Goal: Information Seeking & Learning: Check status

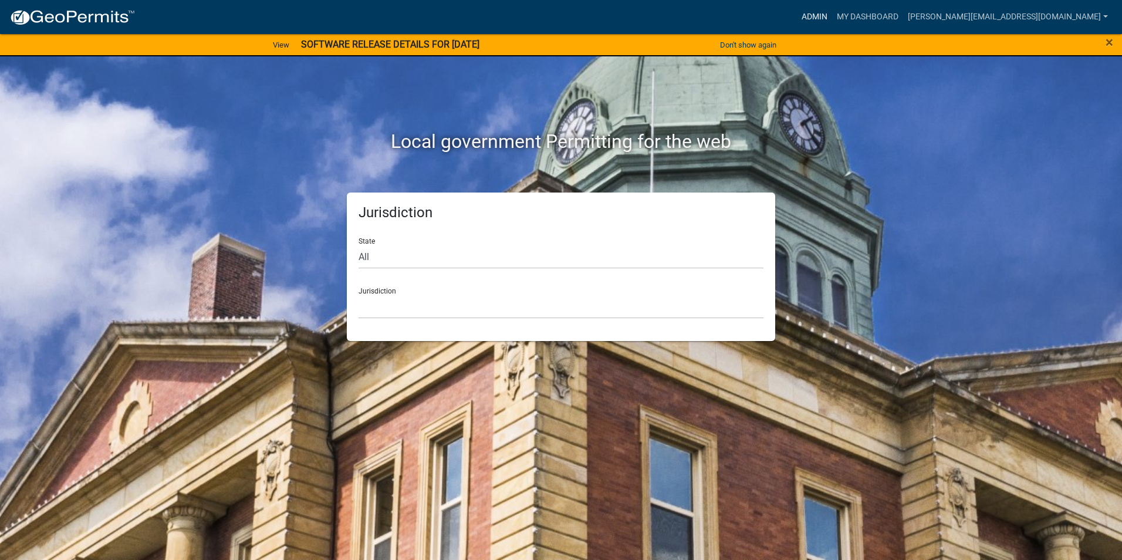
click at [832, 17] on link "Admin" at bounding box center [814, 17] width 35 height 22
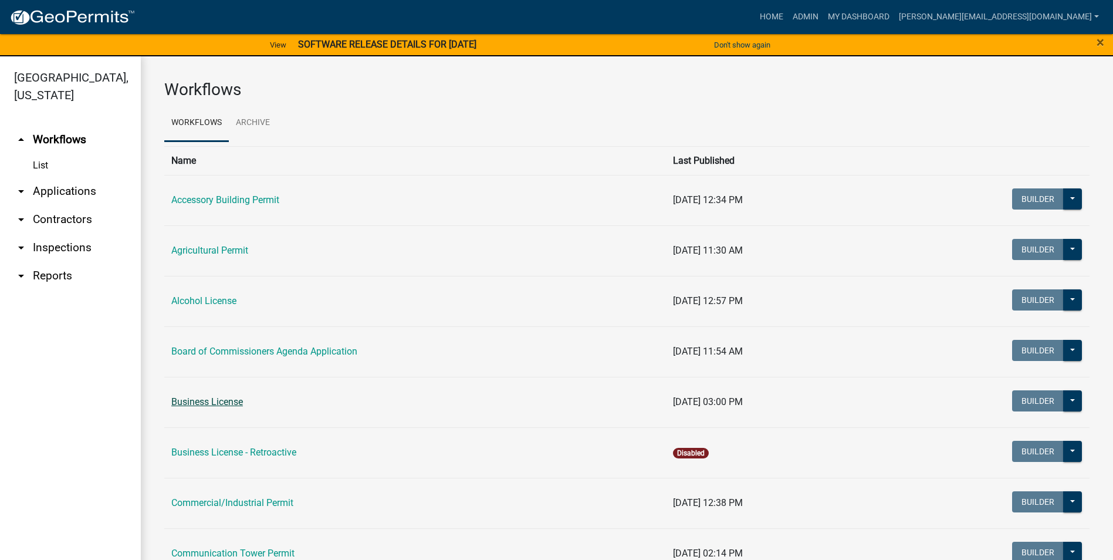
click at [212, 398] on link "Business License" at bounding box center [207, 401] width 72 height 11
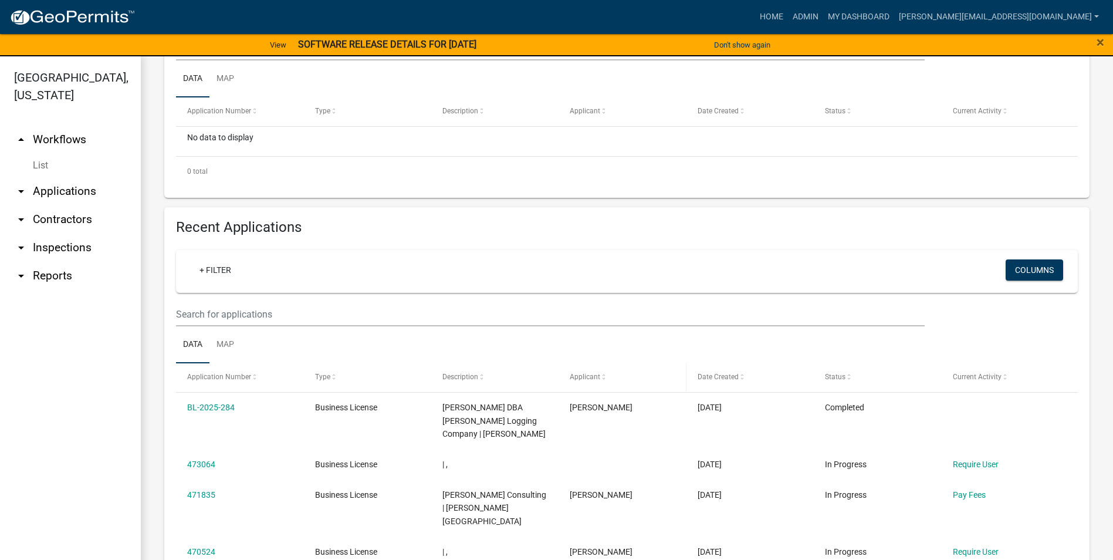
scroll to position [411, 0]
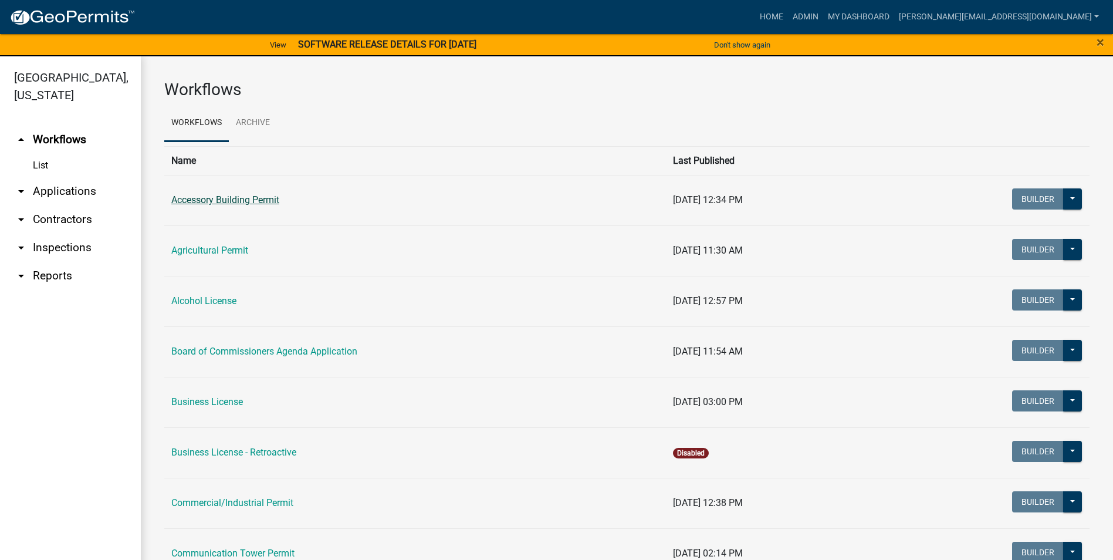
click at [249, 196] on link "Accessory Building Permit" at bounding box center [225, 199] width 108 height 11
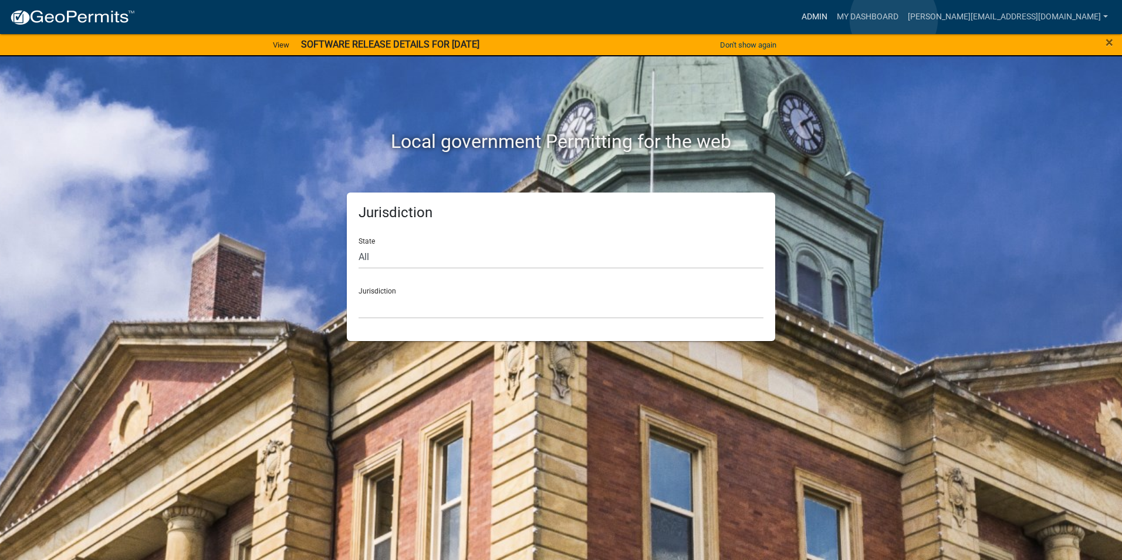
click at [832, 19] on link "Admin" at bounding box center [814, 17] width 35 height 22
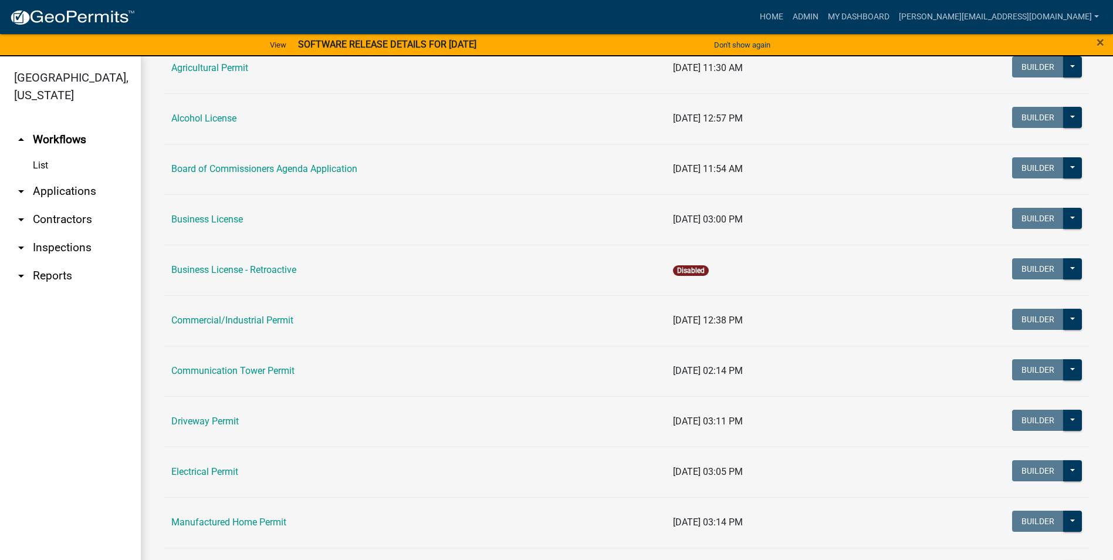
scroll to position [235, 0]
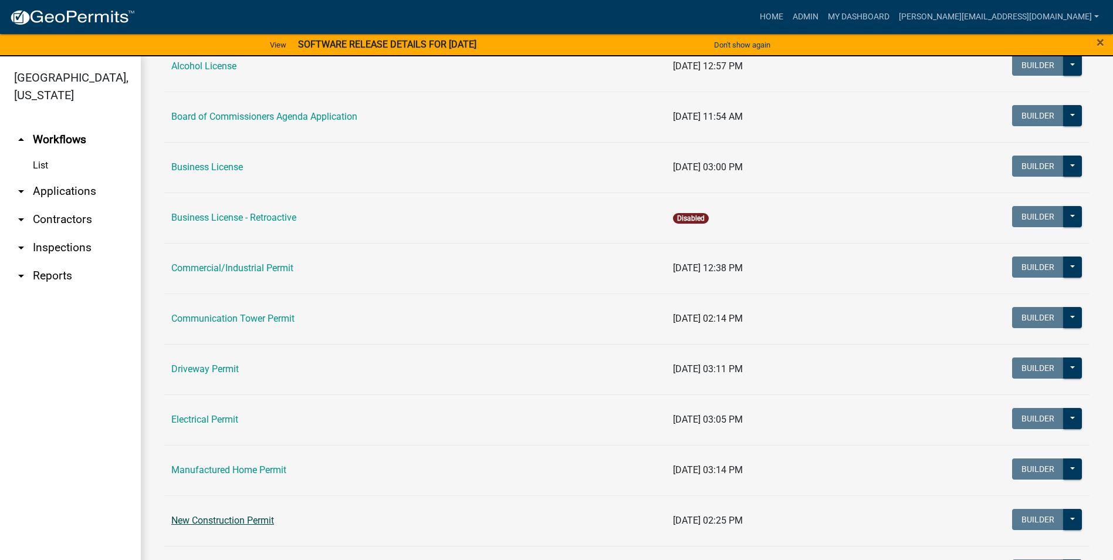
click at [238, 517] on link "New Construction Permit" at bounding box center [222, 520] width 103 height 11
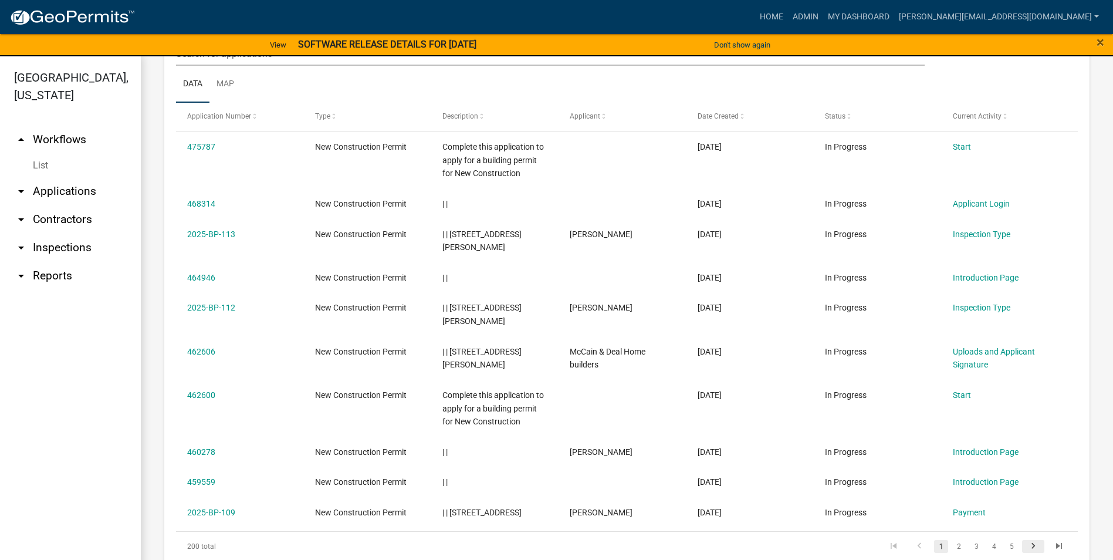
scroll to position [571, 0]
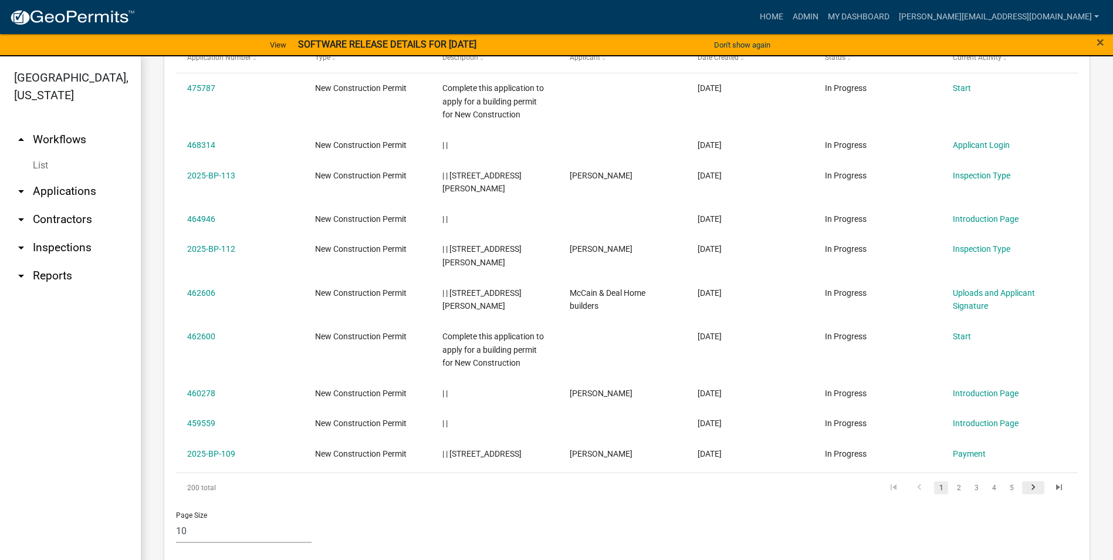
click at [1026, 482] on icon "go to next page" at bounding box center [1033, 489] width 15 height 14
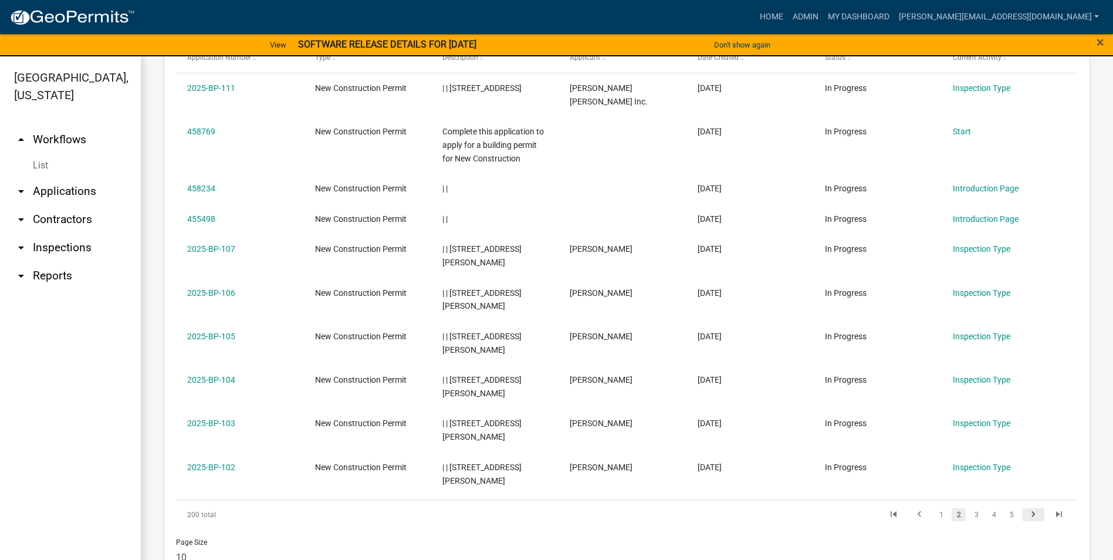
click at [1026, 518] on icon "go to next page" at bounding box center [1033, 516] width 15 height 14
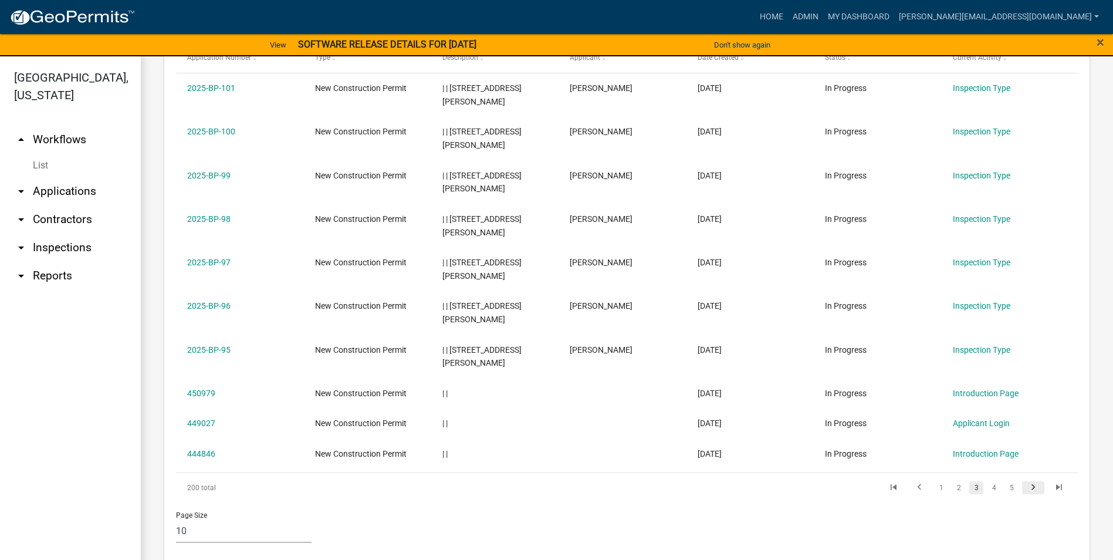
click at [1024, 518] on div "Page Size 10 25 50 100" at bounding box center [626, 527] width 919 height 50
click at [1026, 482] on icon "go to next page" at bounding box center [1033, 489] width 15 height 14
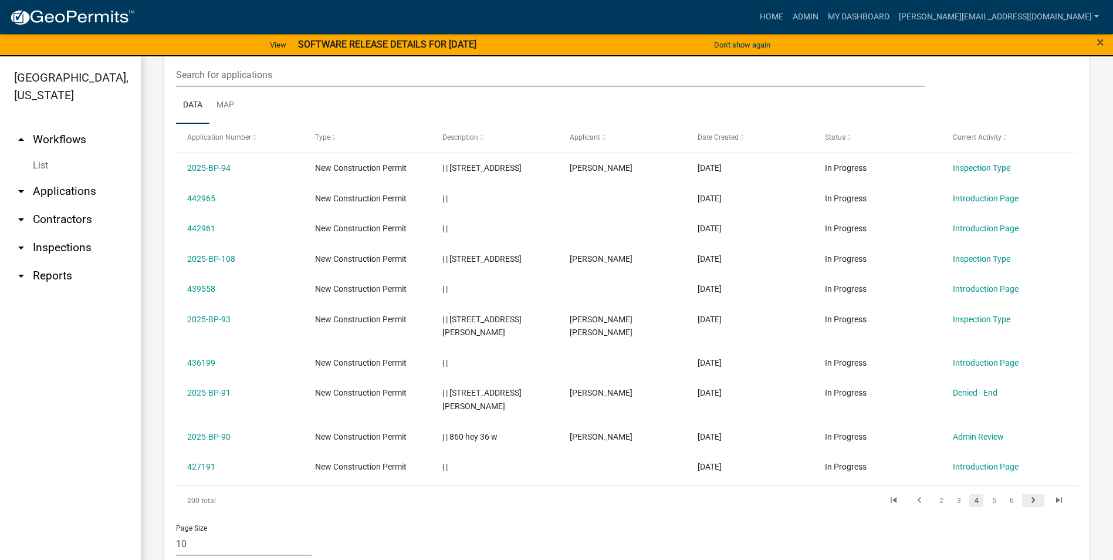
click at [1027, 495] on icon "go to next page" at bounding box center [1033, 502] width 15 height 14
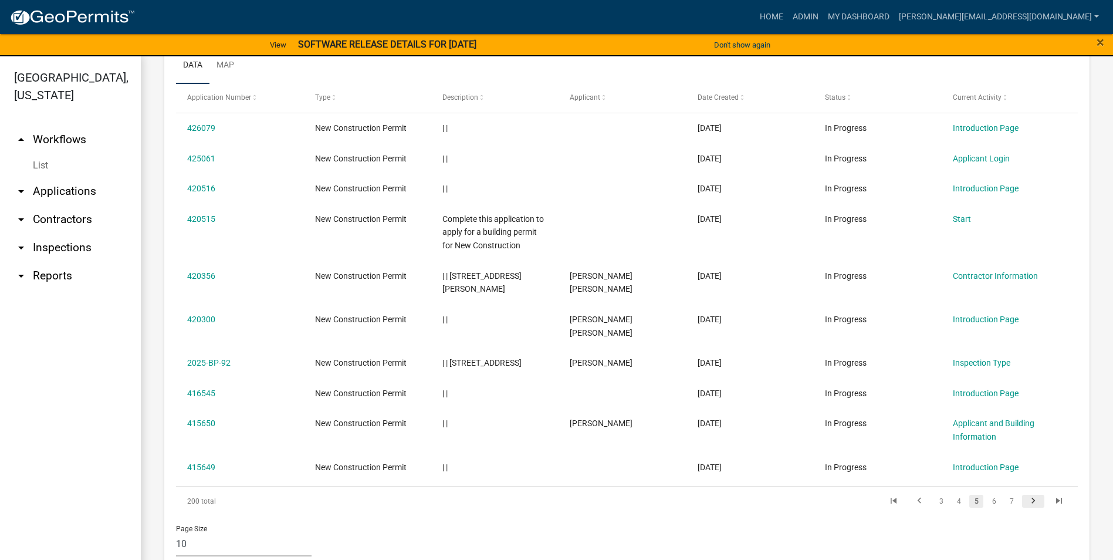
click at [1026, 495] on icon "go to next page" at bounding box center [1033, 502] width 15 height 14
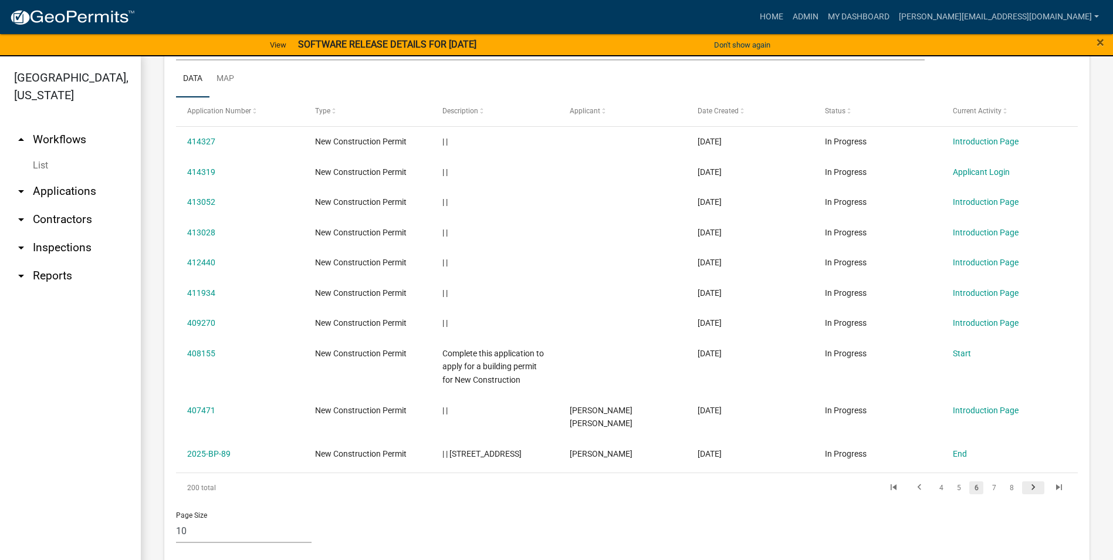
click at [1026, 482] on icon "go to next page" at bounding box center [1033, 489] width 15 height 14
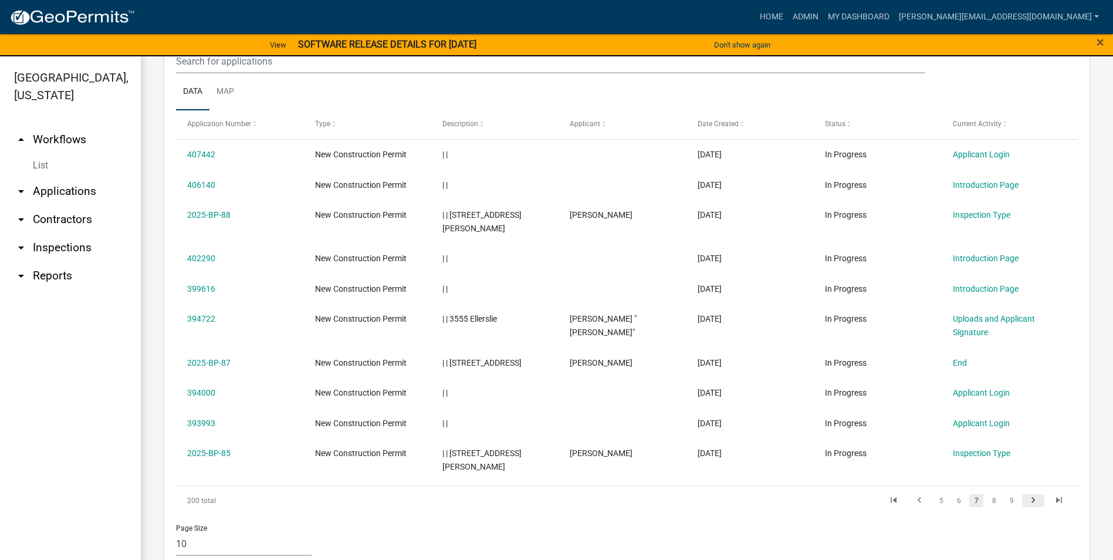
click at [1026, 495] on icon "go to next page" at bounding box center [1033, 502] width 15 height 14
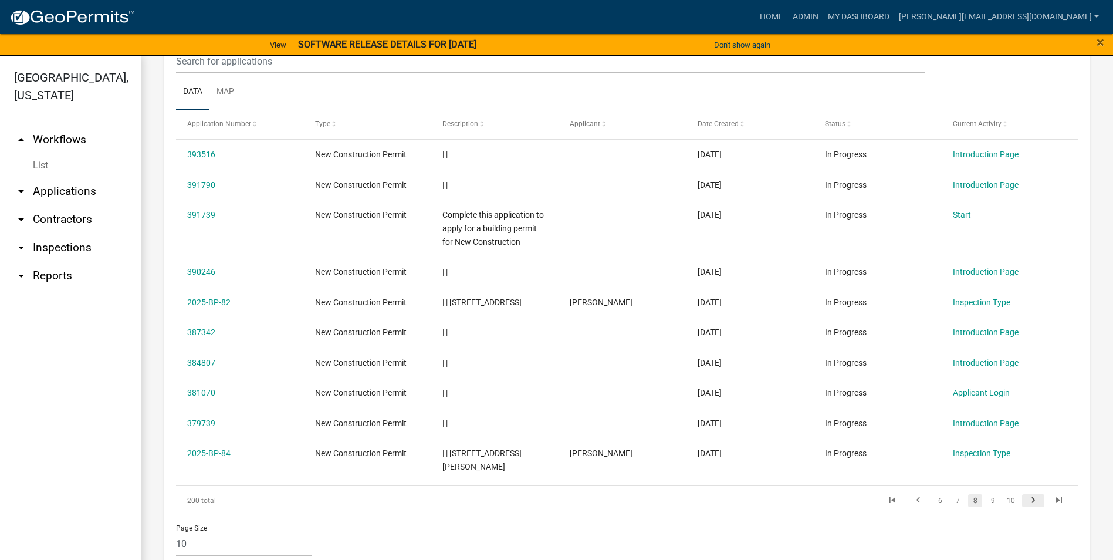
click at [1026, 495] on icon "go to next page" at bounding box center [1033, 502] width 15 height 14
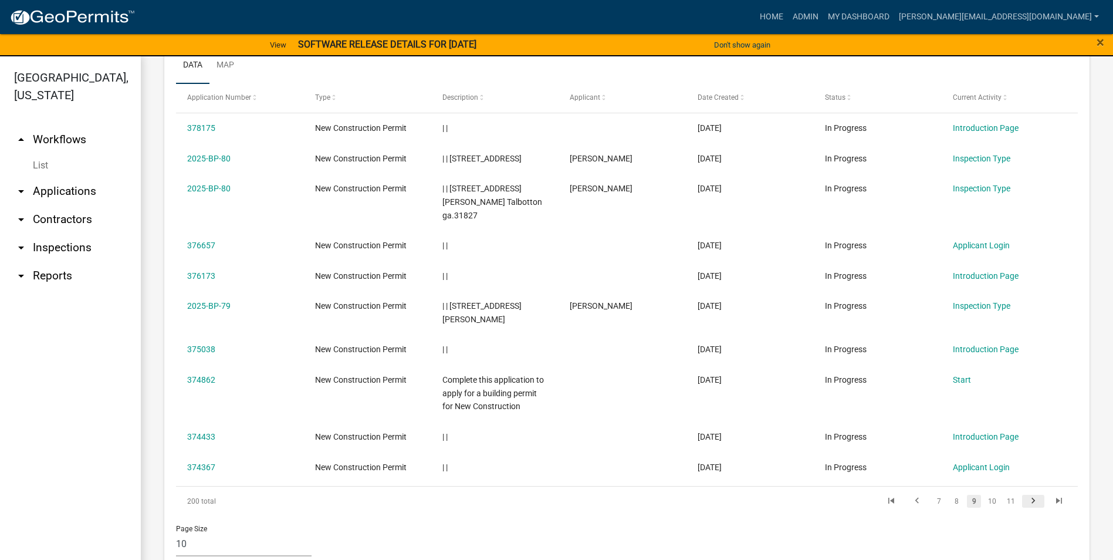
click at [1026, 495] on icon "go to next page" at bounding box center [1033, 502] width 15 height 14
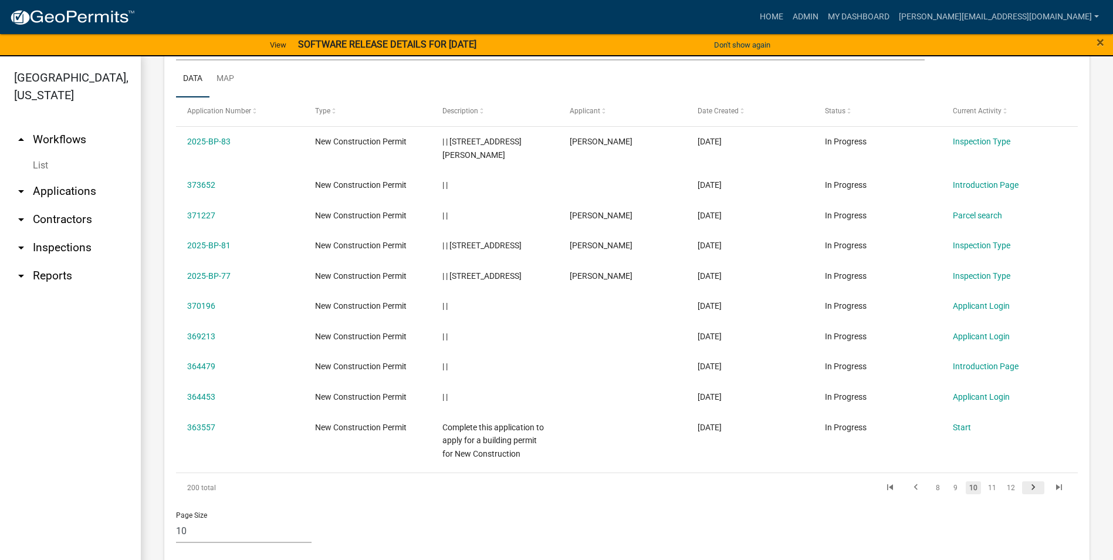
click at [1026, 482] on icon "go to next page" at bounding box center [1033, 489] width 15 height 14
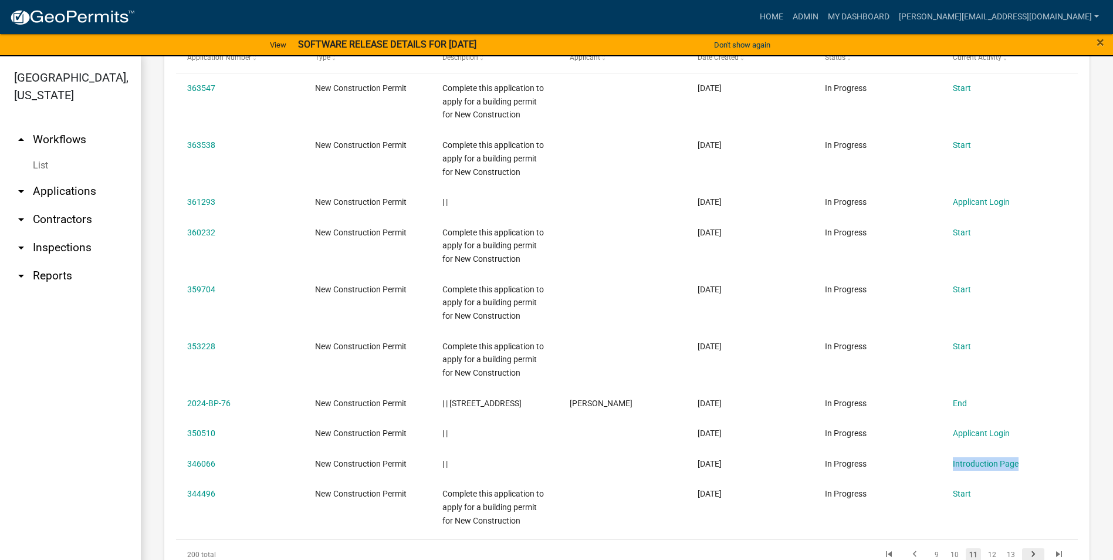
click at [1026, 473] on datatable-body-cell "Introduction Page" at bounding box center [1005, 463] width 127 height 31
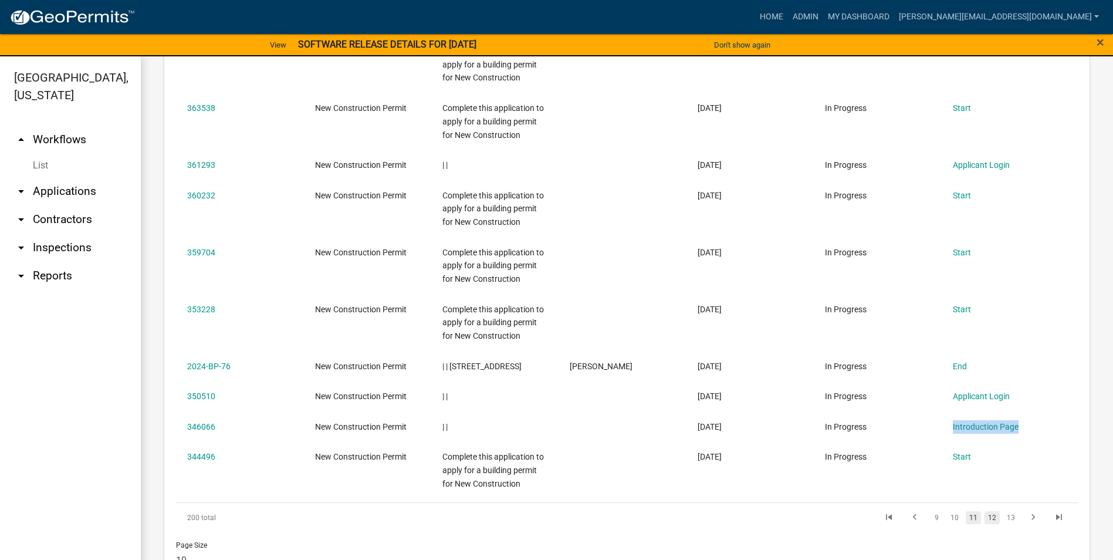
scroll to position [652, 0]
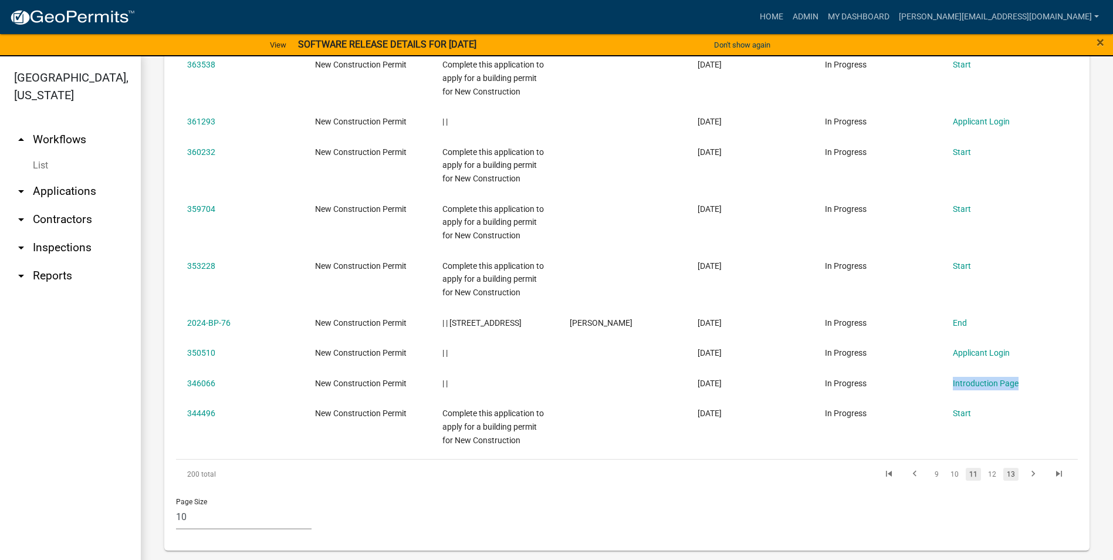
click at [1003, 475] on link "13" at bounding box center [1010, 474] width 15 height 13
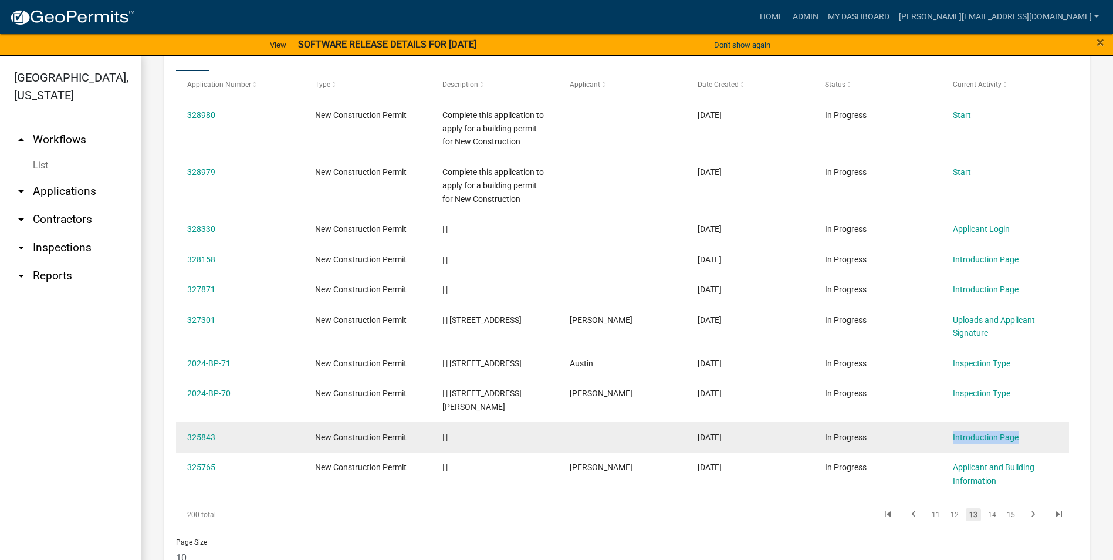
scroll to position [571, 0]
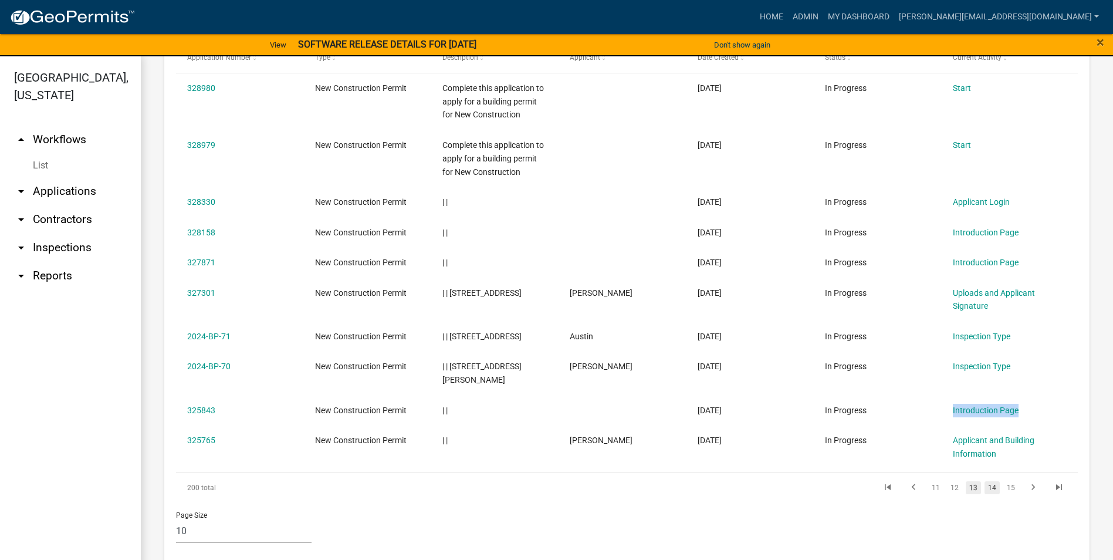
click at [985, 481] on link "14" at bounding box center [992, 487] width 15 height 13
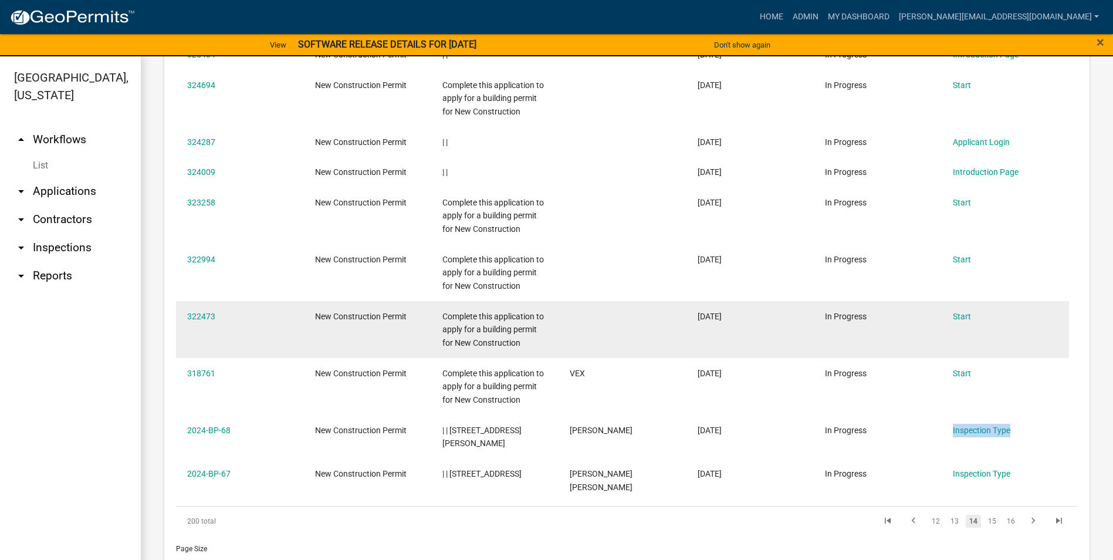
scroll to position [638, 0]
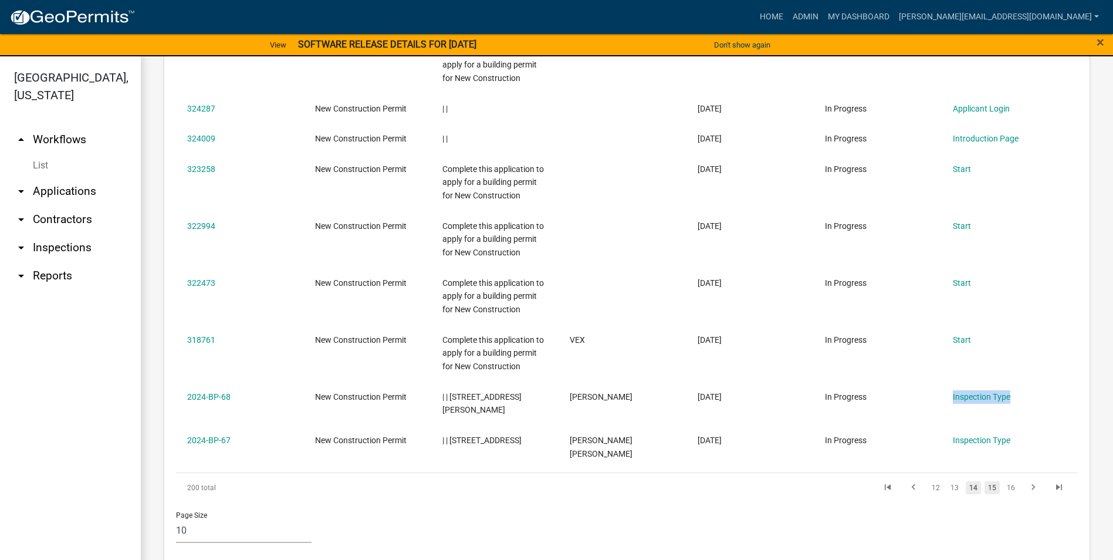
click at [985, 481] on link "15" at bounding box center [992, 487] width 15 height 13
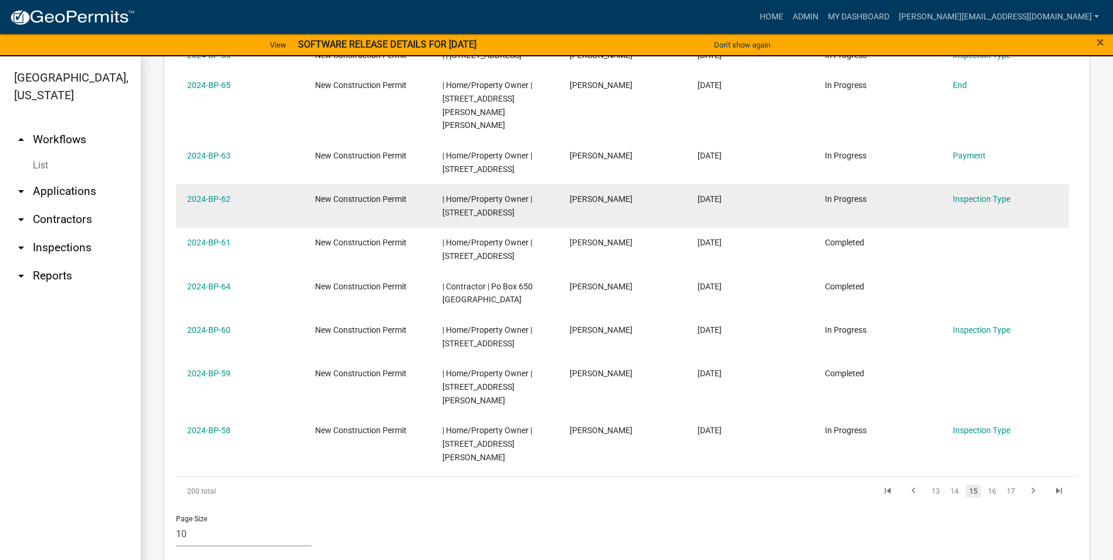
scroll to position [638, 0]
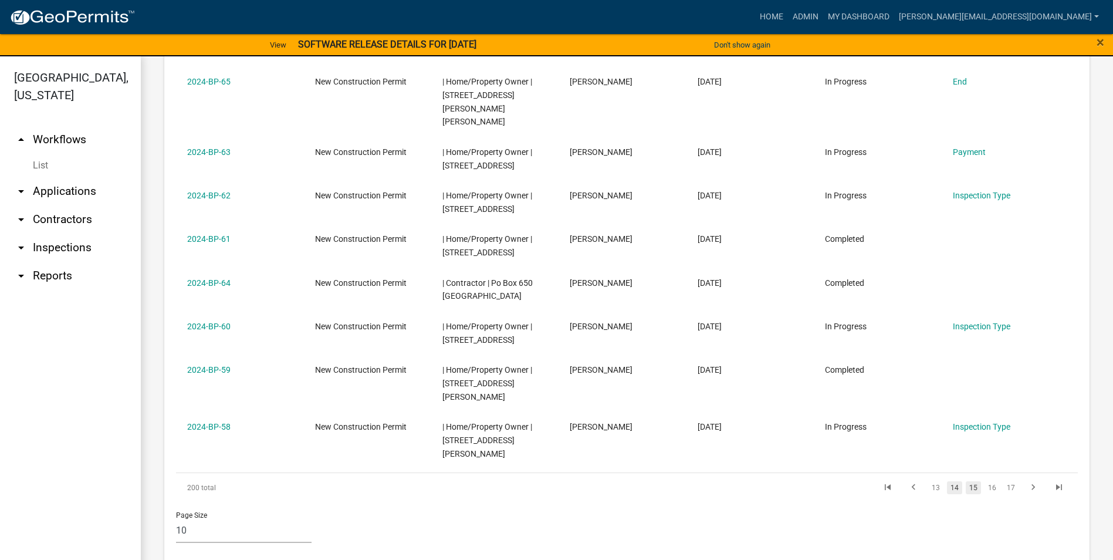
click at [948, 481] on link "14" at bounding box center [954, 487] width 15 height 13
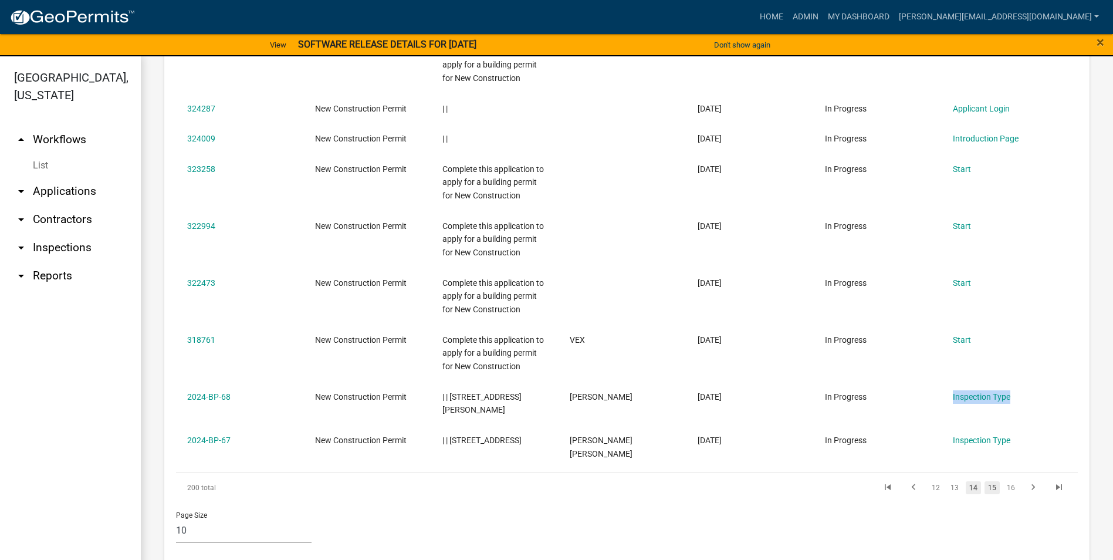
click at [985, 481] on link "15" at bounding box center [992, 487] width 15 height 13
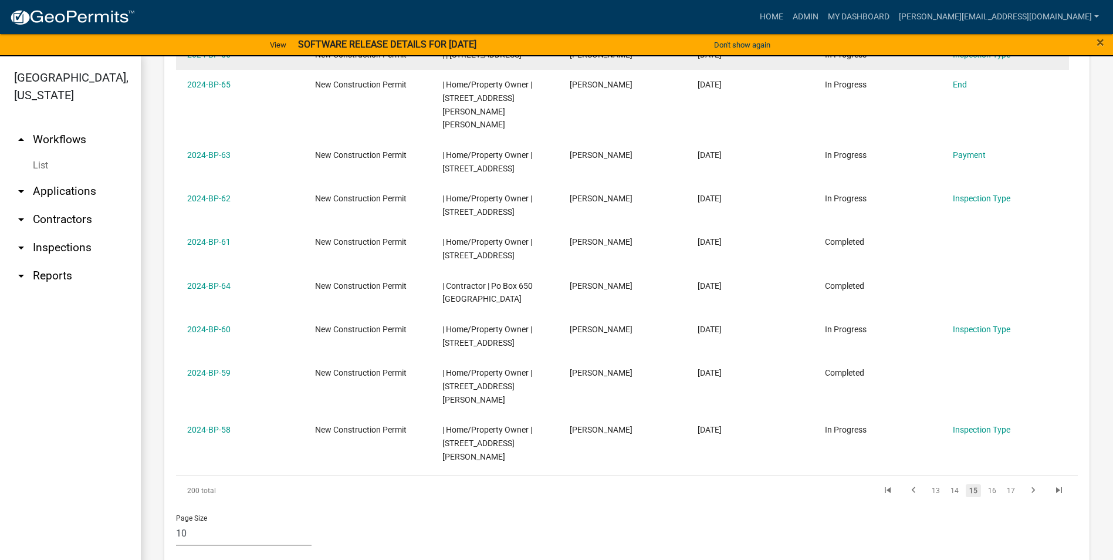
scroll to position [638, 0]
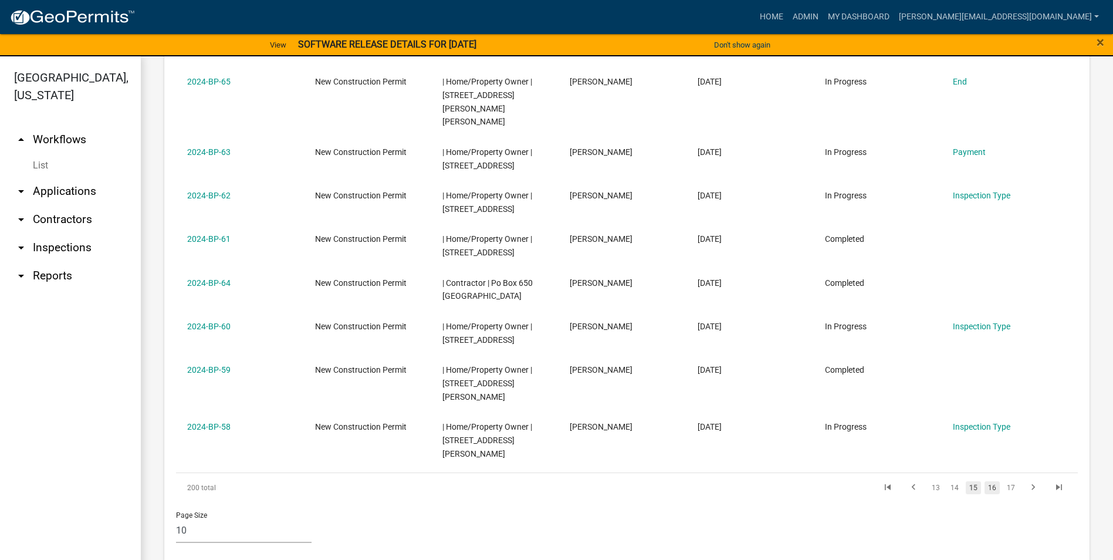
click at [985, 481] on link "16" at bounding box center [992, 487] width 15 height 13
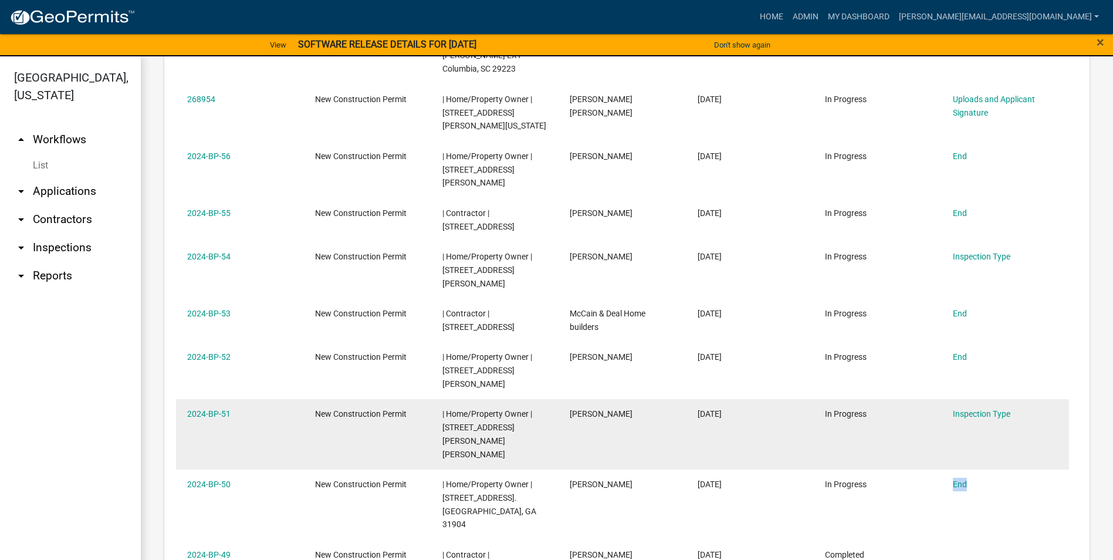
scroll to position [652, 0]
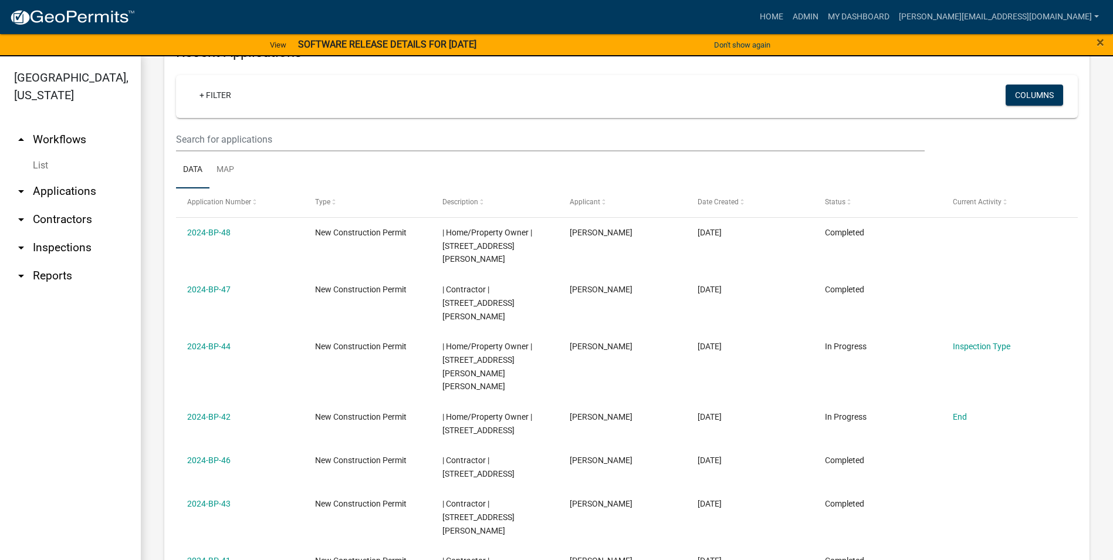
scroll to position [678, 0]
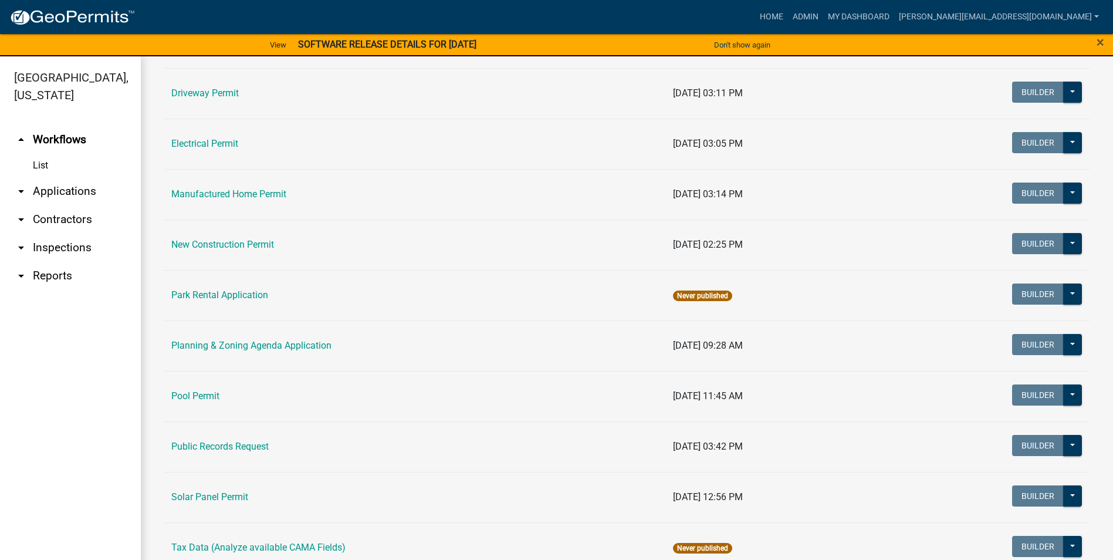
scroll to position [528, 0]
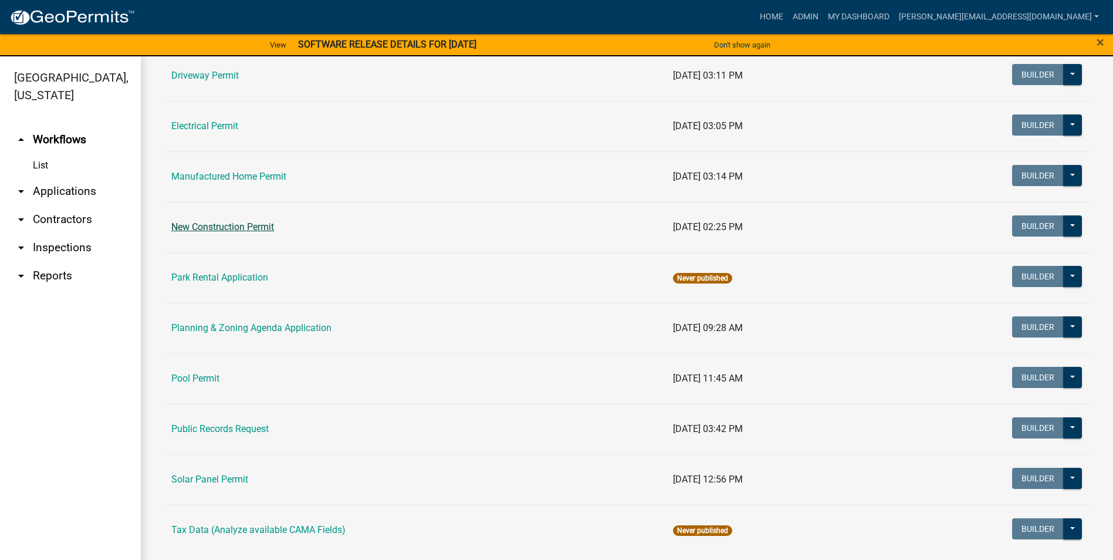
click at [251, 230] on link "New Construction Permit" at bounding box center [222, 226] width 103 height 11
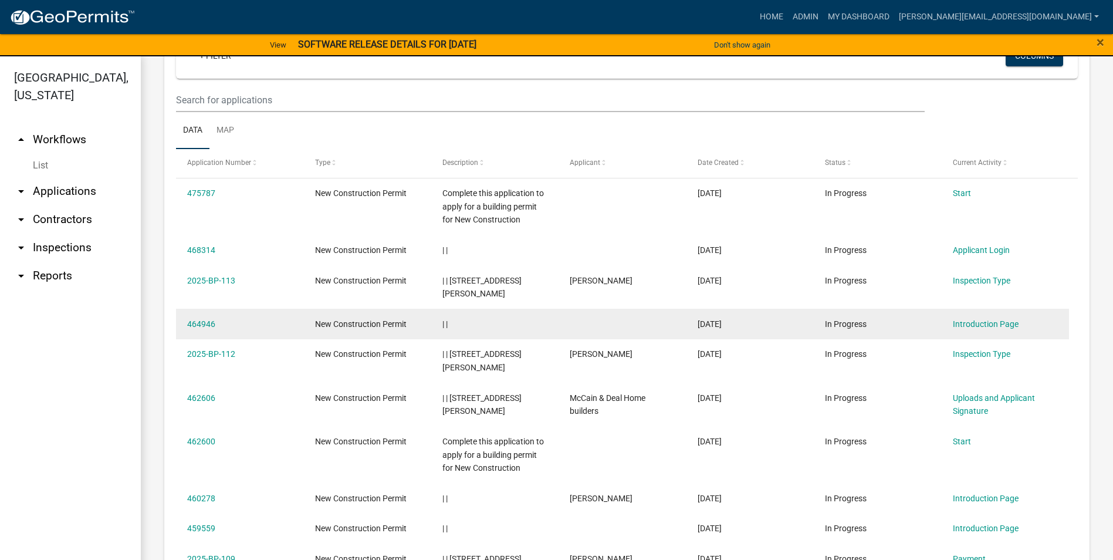
scroll to position [469, 0]
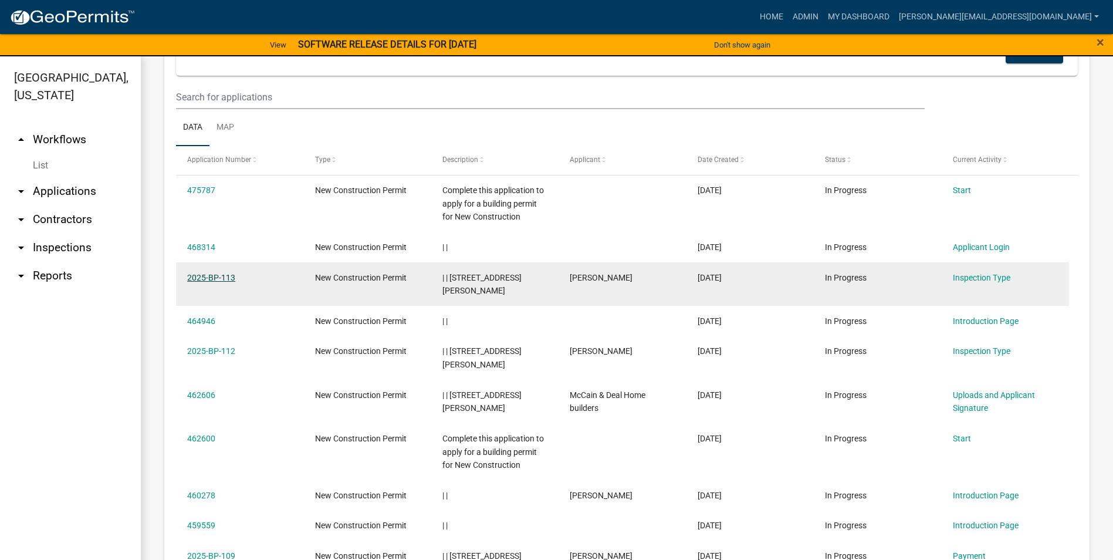
click at [210, 280] on link "2025-BP-113" at bounding box center [211, 277] width 48 height 9
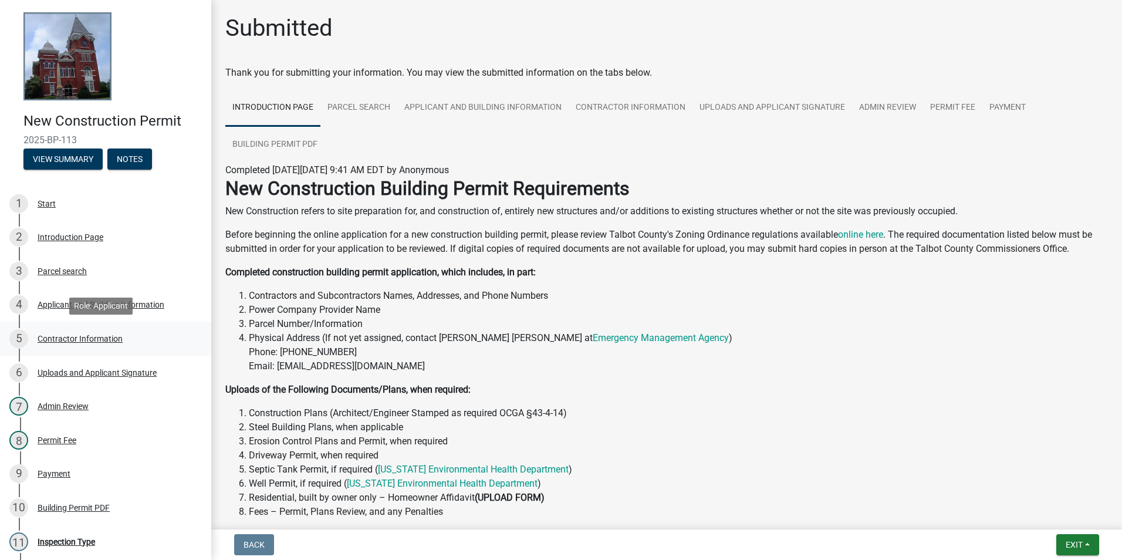
click at [73, 337] on div "Contractor Information" at bounding box center [80, 338] width 85 height 8
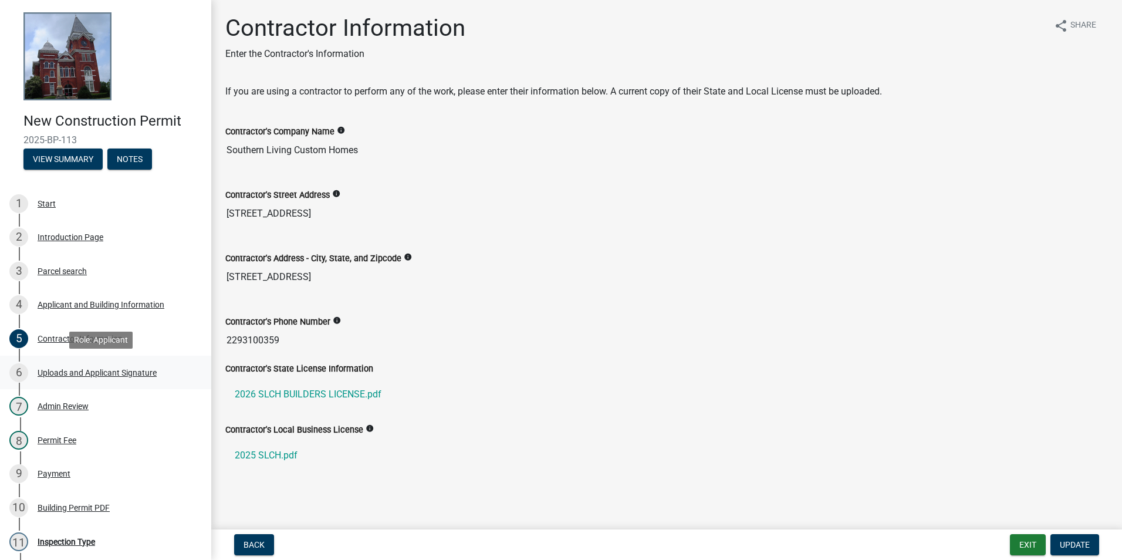
click at [85, 372] on div "Uploads and Applicant Signature" at bounding box center [97, 372] width 119 height 8
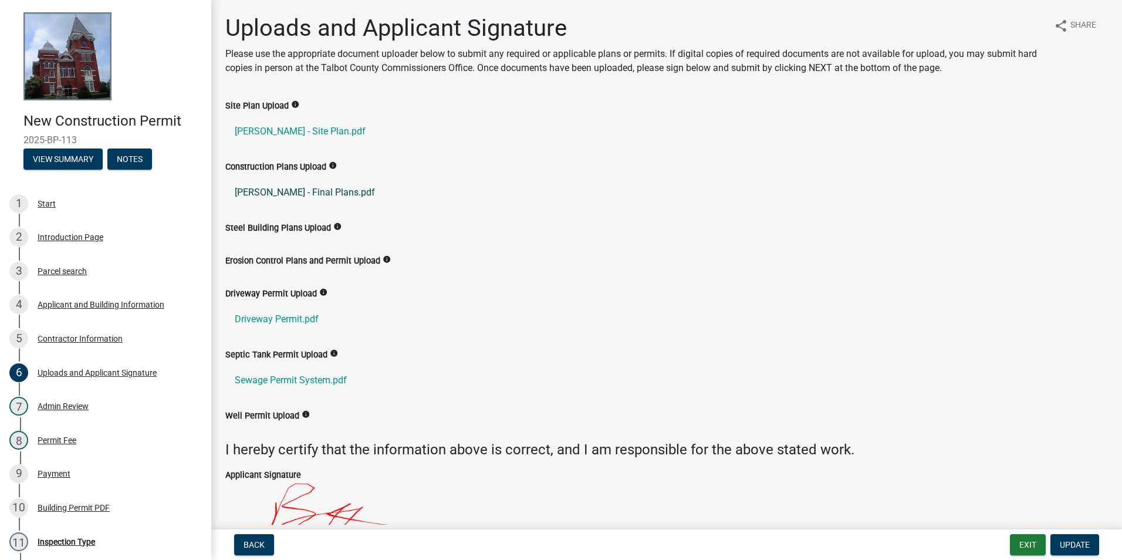
click at [287, 191] on link "[PERSON_NAME] - Final Plans.pdf" at bounding box center [666, 192] width 882 height 28
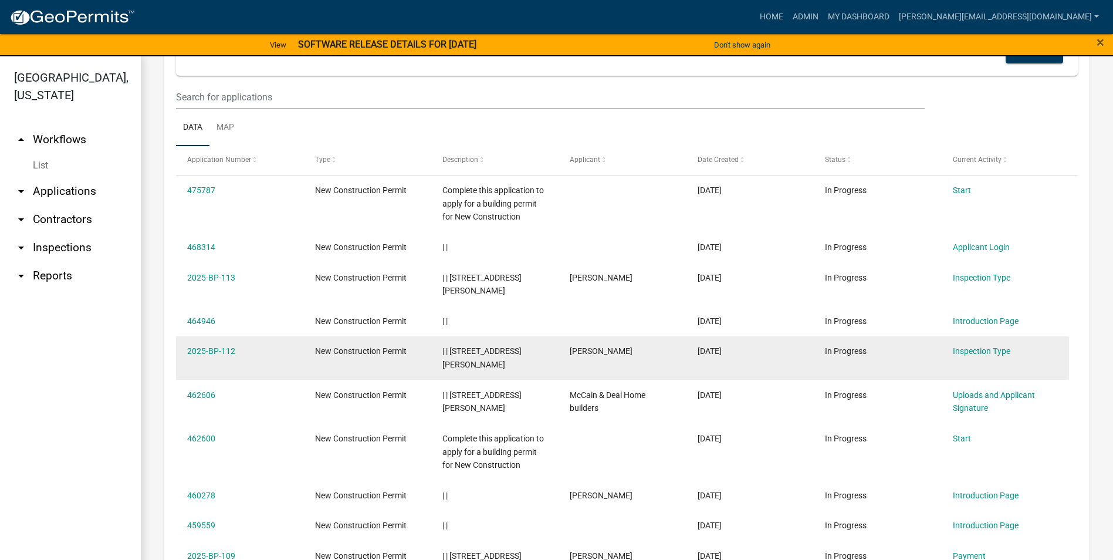
scroll to position [528, 0]
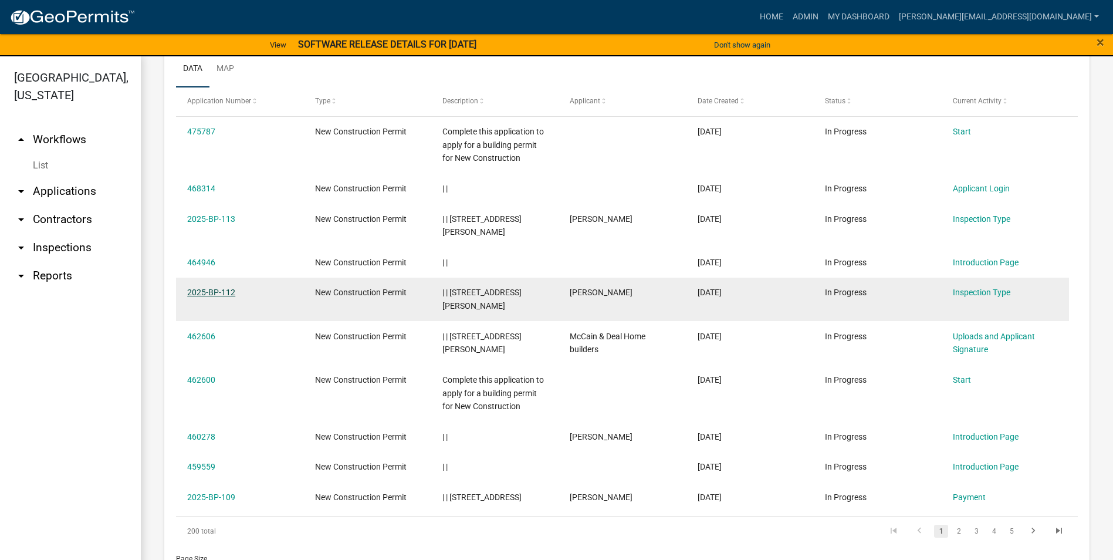
click at [211, 290] on link "2025-BP-112" at bounding box center [211, 292] width 48 height 9
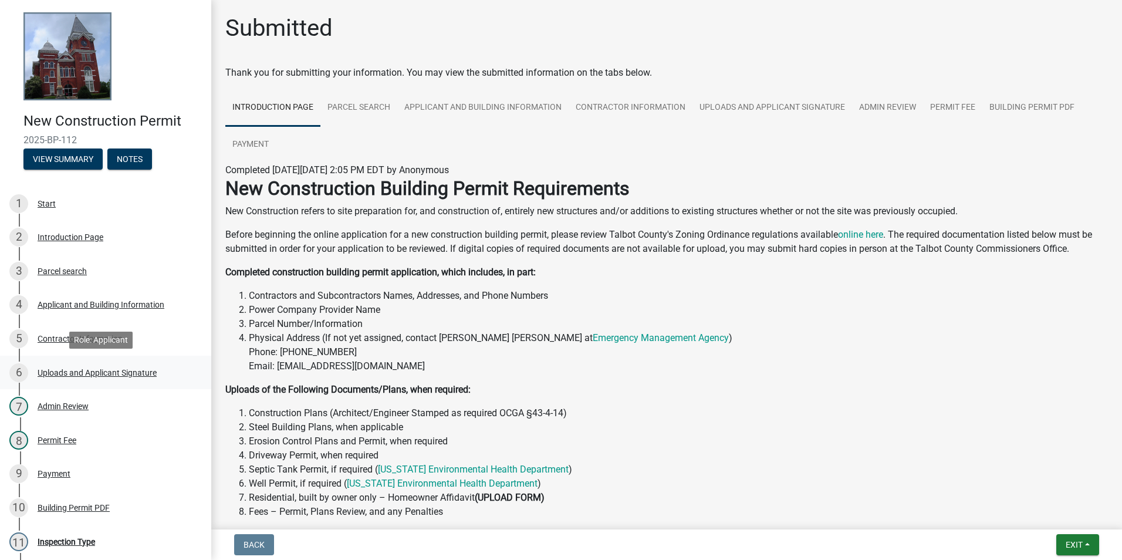
click at [112, 368] on div "Uploads and Applicant Signature" at bounding box center [97, 372] width 119 height 8
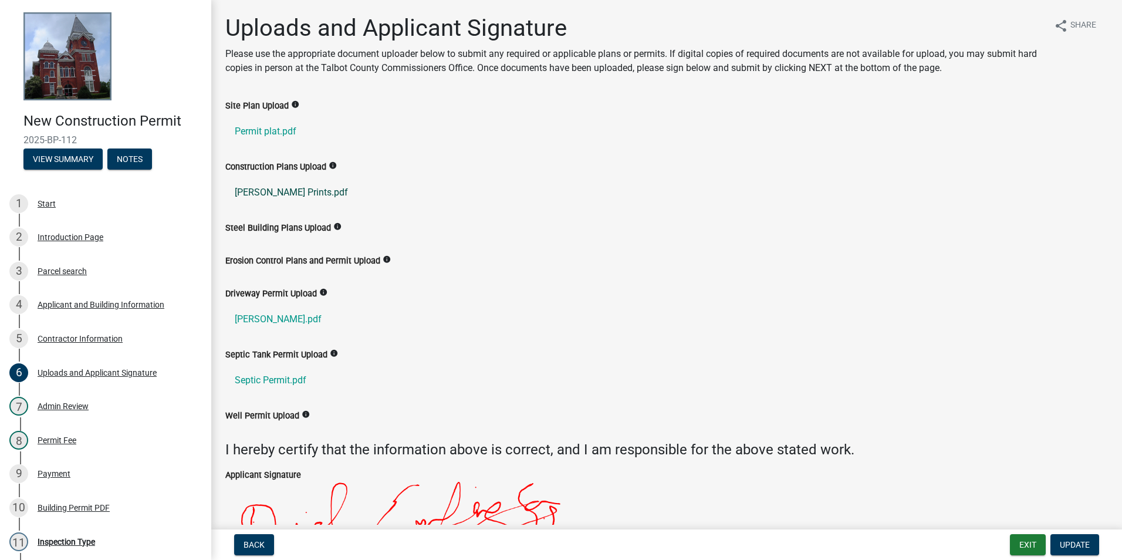
click at [285, 189] on link "[PERSON_NAME] Prints.pdf" at bounding box center [666, 192] width 882 height 28
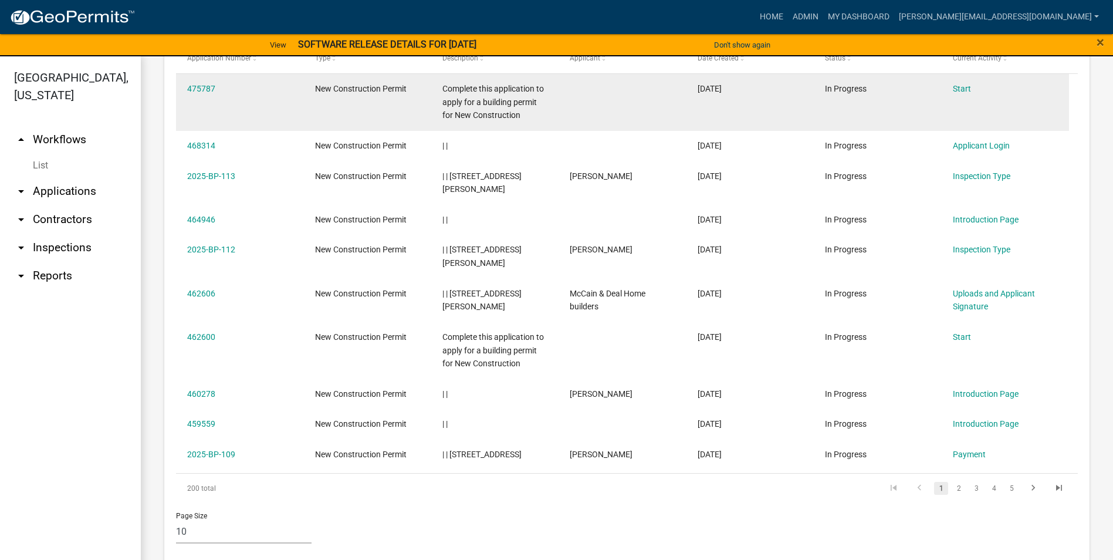
scroll to position [571, 0]
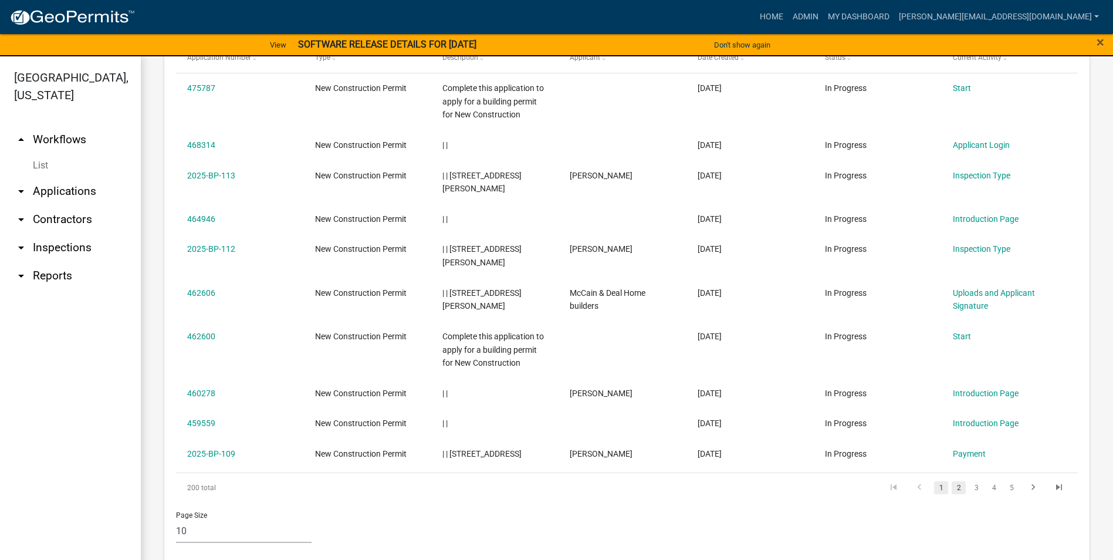
click at [952, 481] on link "2" at bounding box center [959, 487] width 14 height 13
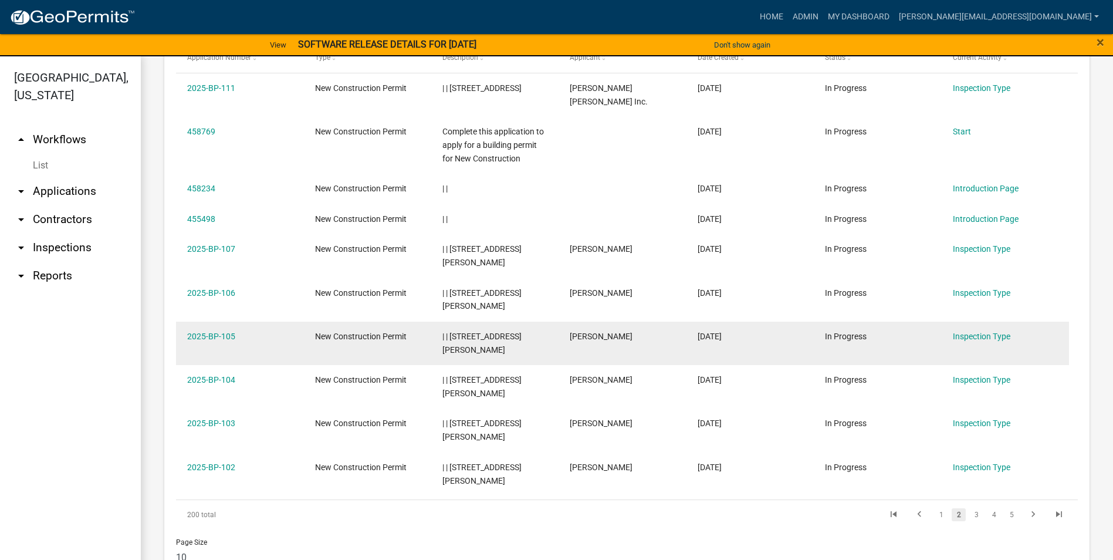
scroll to position [612, 0]
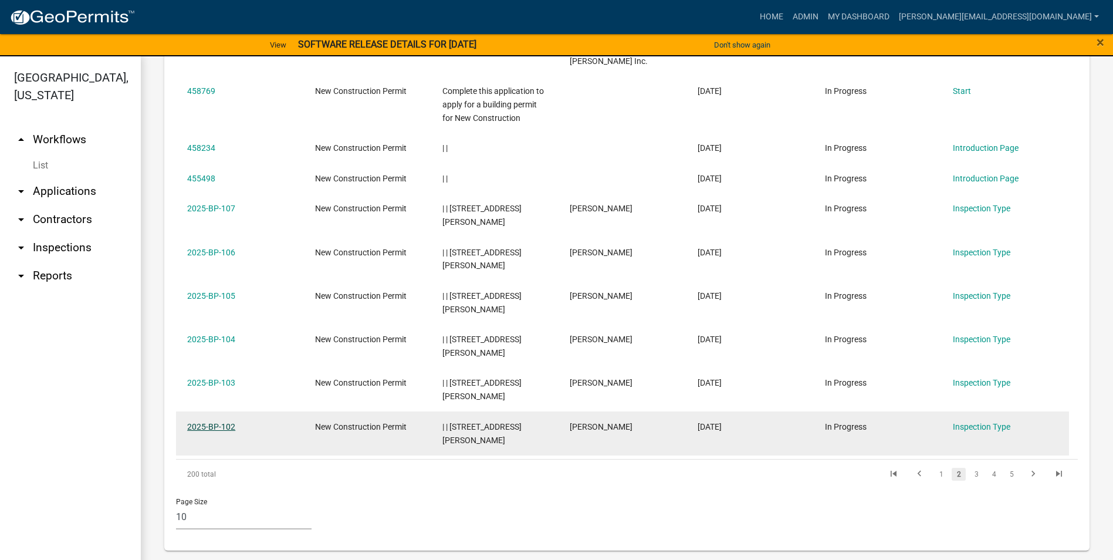
click at [217, 427] on link "2025-BP-102" at bounding box center [211, 426] width 48 height 9
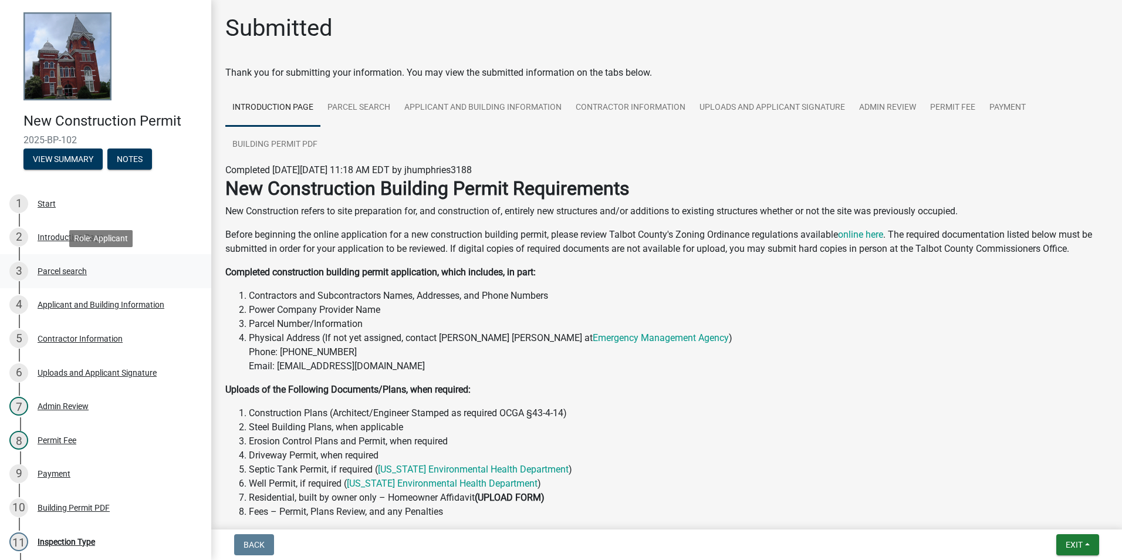
click at [73, 270] on div "Parcel search" at bounding box center [62, 271] width 49 height 8
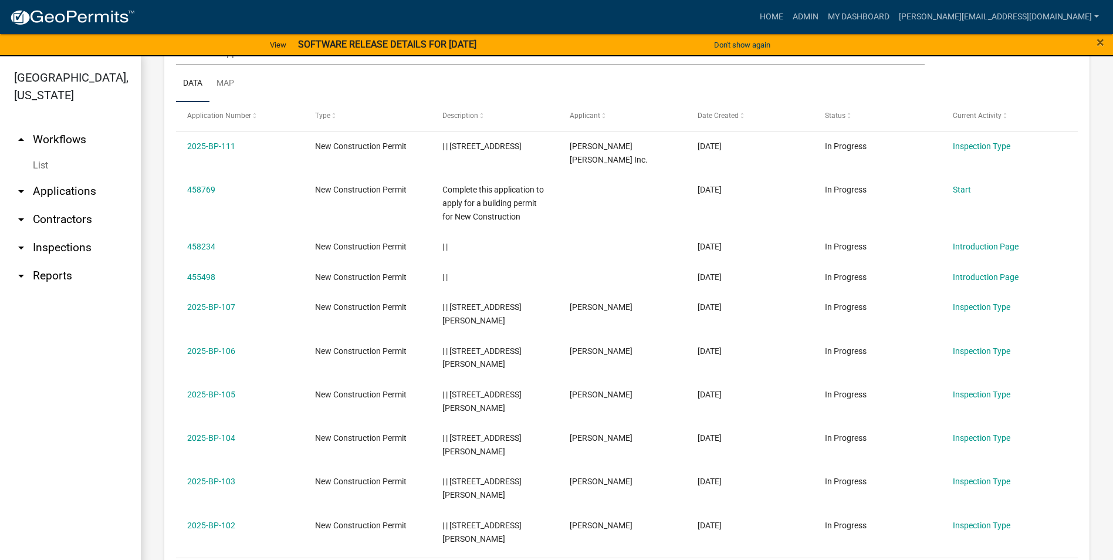
scroll to position [612, 0]
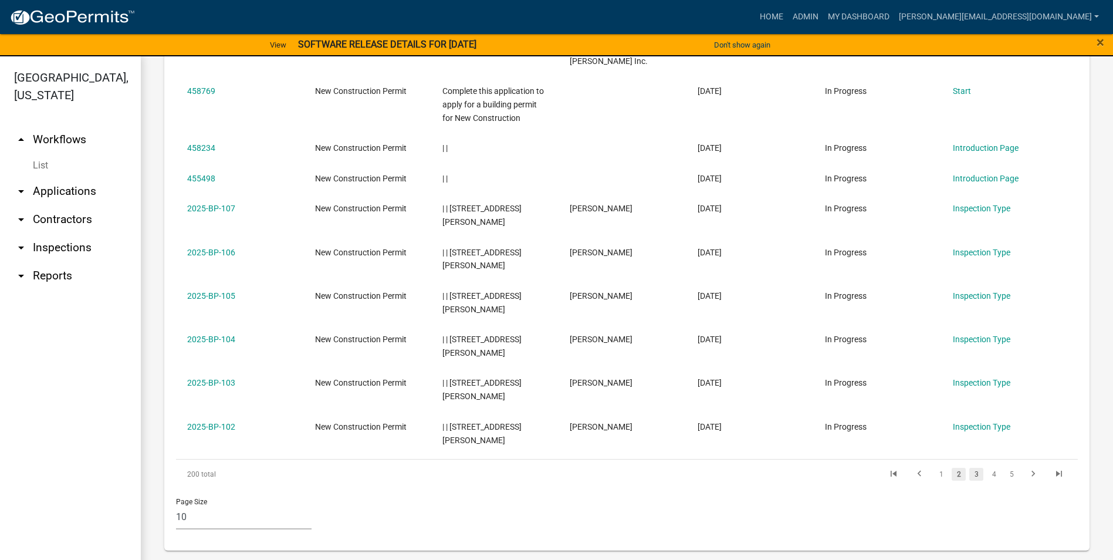
click at [969, 472] on link "3" at bounding box center [976, 474] width 14 height 13
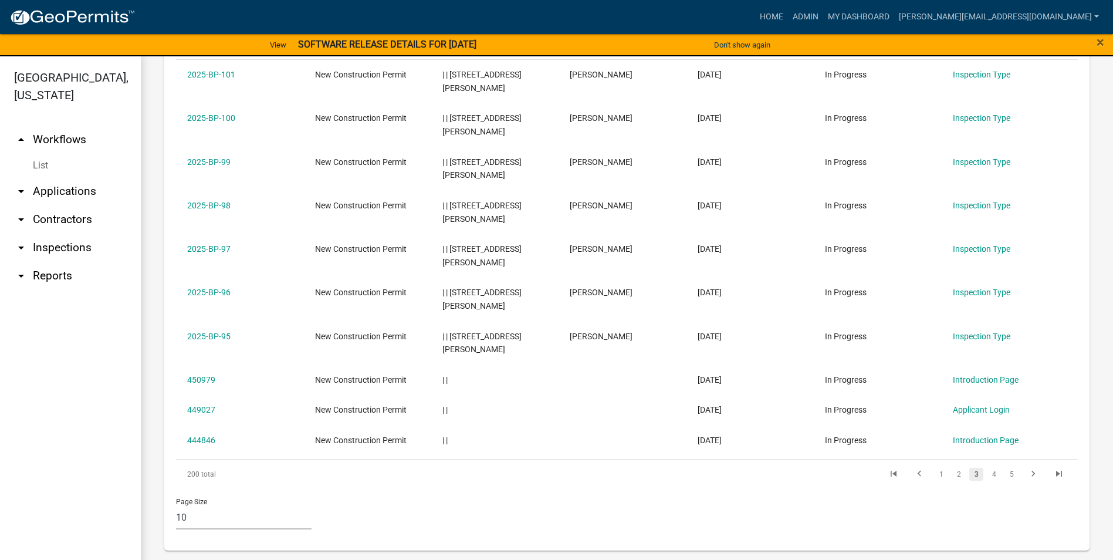
scroll to position [585, 0]
click at [985, 467] on li "4" at bounding box center [994, 474] width 18 height 20
click at [987, 471] on link "4" at bounding box center [994, 474] width 14 height 13
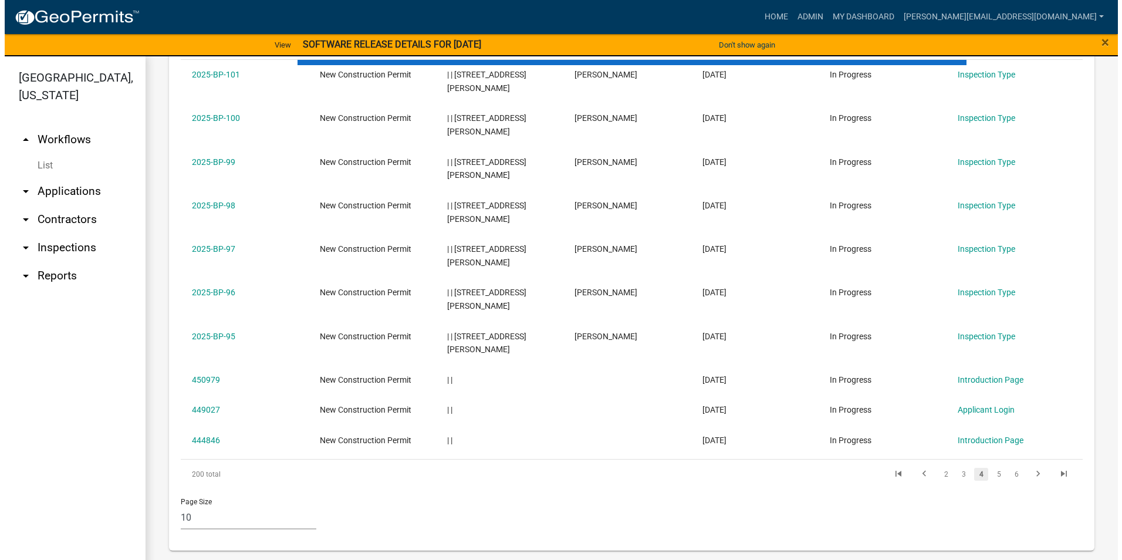
scroll to position [492, 0]
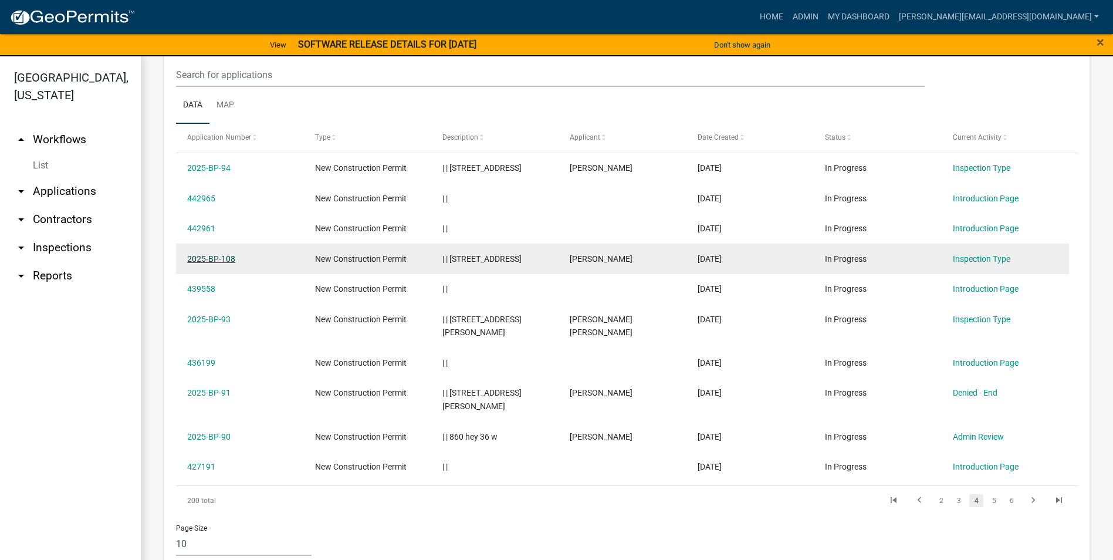
click at [228, 258] on link "2025-BP-108" at bounding box center [211, 258] width 48 height 9
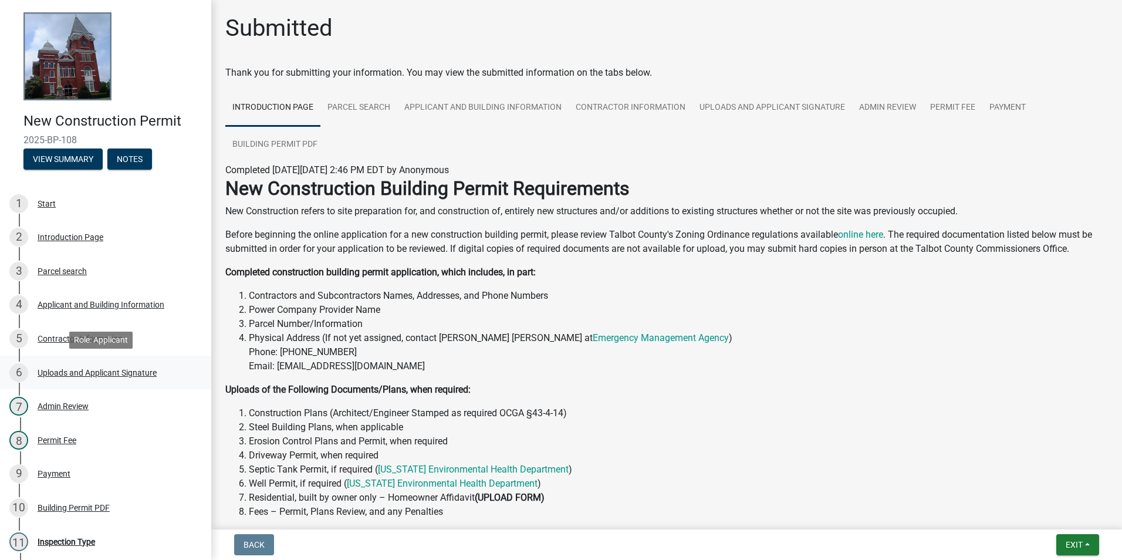
click at [109, 378] on div "6 Uploads and Applicant Signature" at bounding box center [100, 372] width 183 height 19
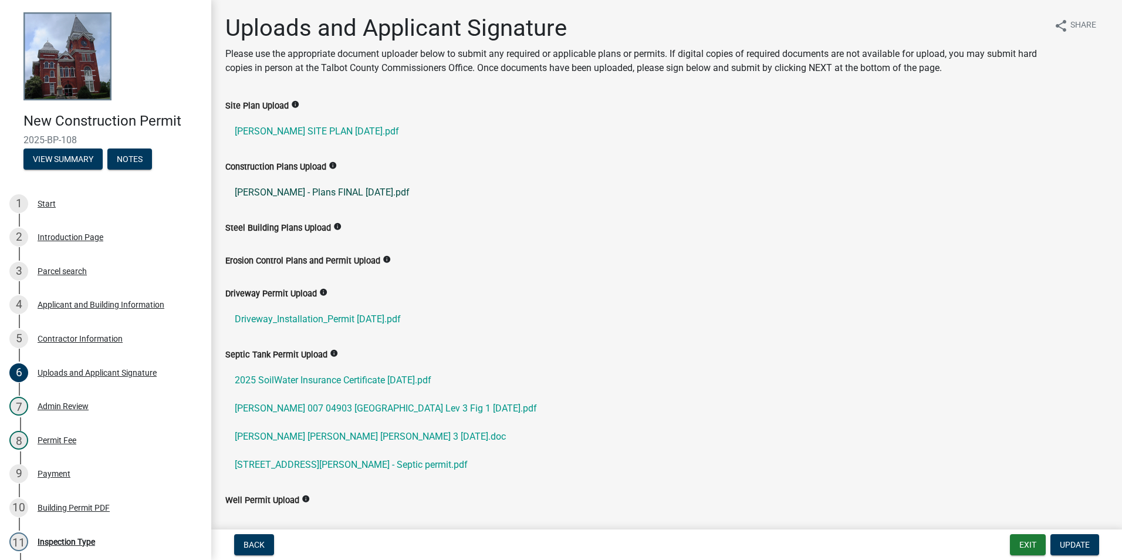
click at [316, 192] on link "[PERSON_NAME] - Plans FINAL [DATE].pdf" at bounding box center [666, 192] width 882 height 28
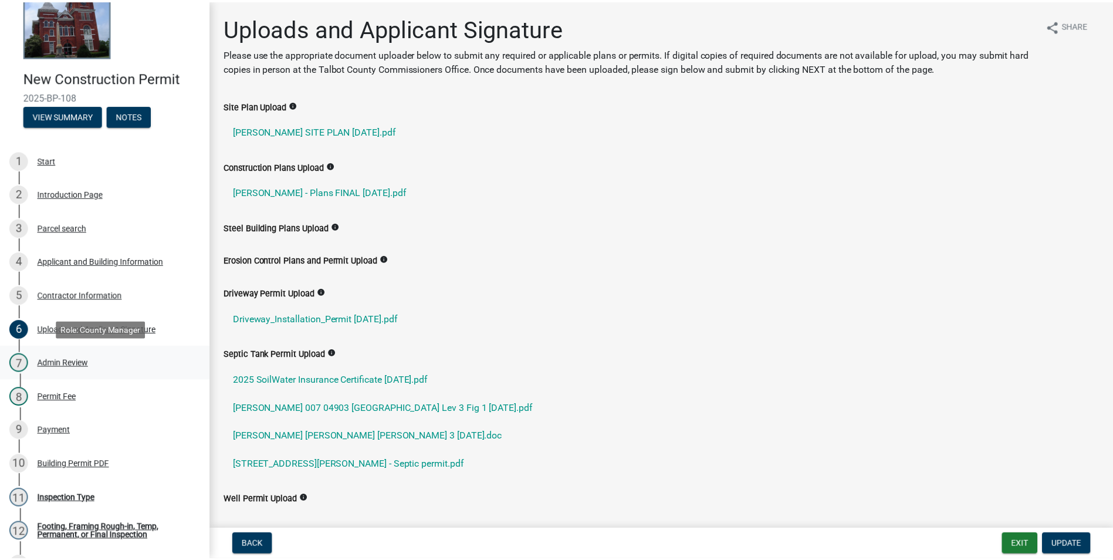
scroll to position [175, 0]
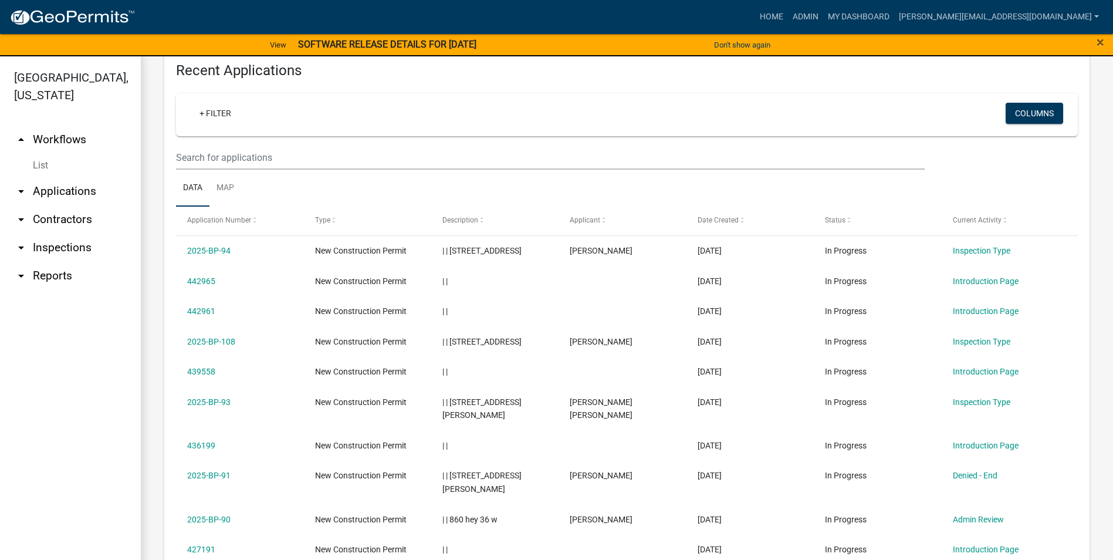
scroll to position [492, 0]
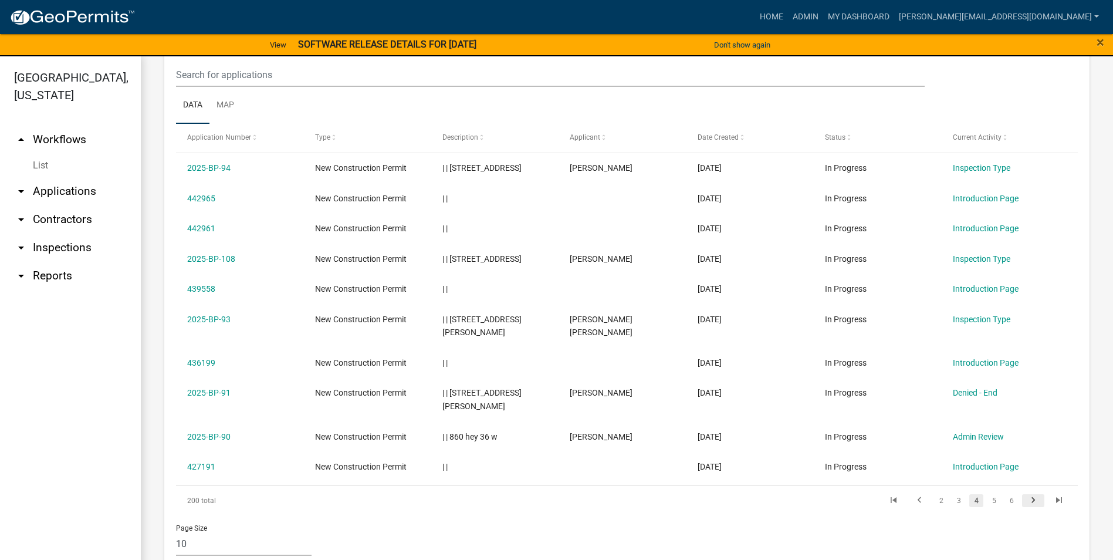
click at [1026, 495] on icon "go to next page" at bounding box center [1033, 502] width 15 height 14
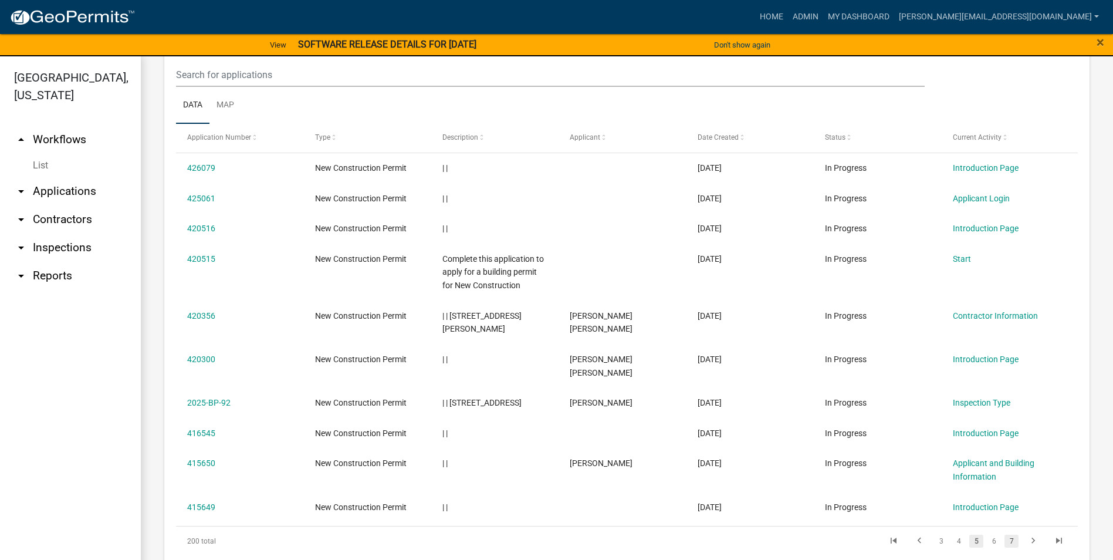
click at [1004, 535] on link "7" at bounding box center [1011, 541] width 14 height 13
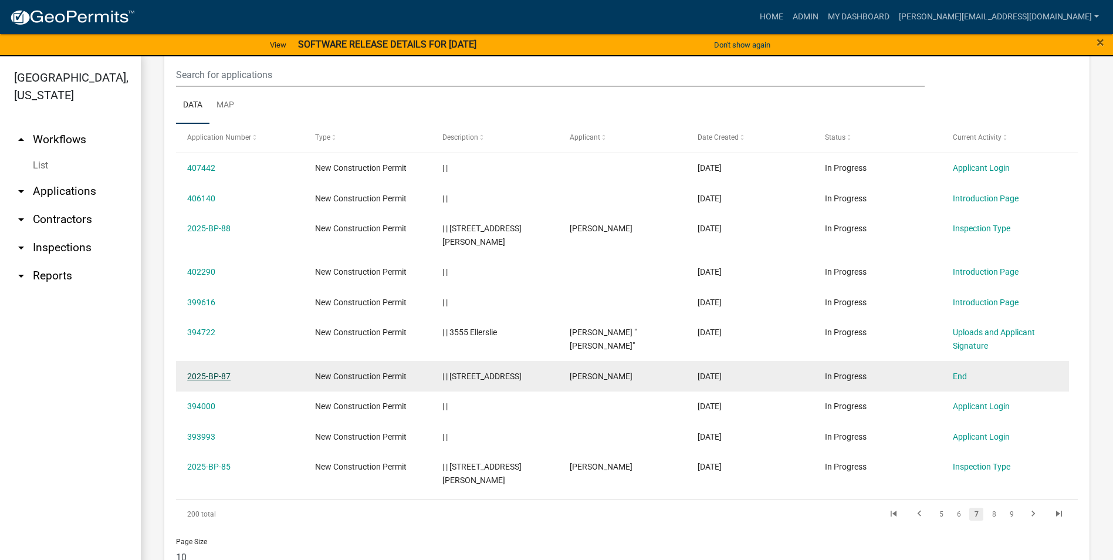
click at [214, 371] on link "2025-BP-87" at bounding box center [208, 375] width 43 height 9
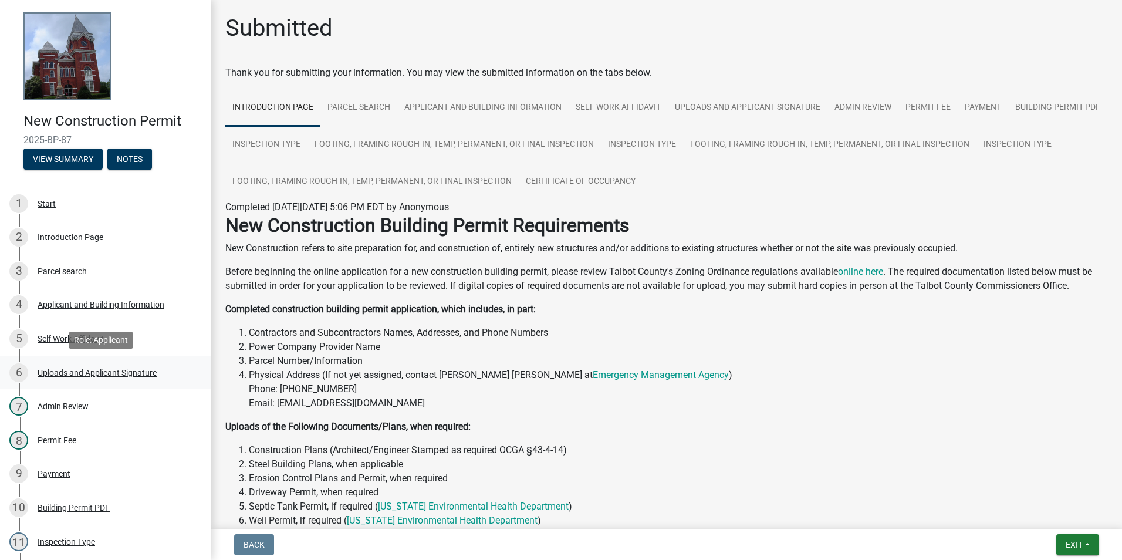
click at [90, 374] on div "Uploads and Applicant Signature" at bounding box center [97, 372] width 119 height 8
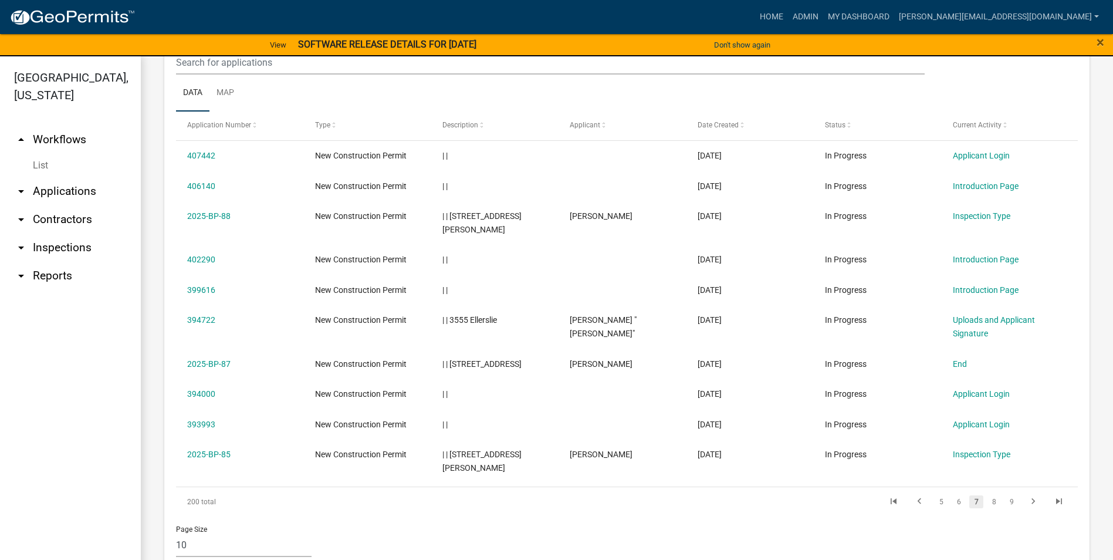
scroll to position [505, 0]
click at [988, 494] on link "8" at bounding box center [994, 500] width 14 height 13
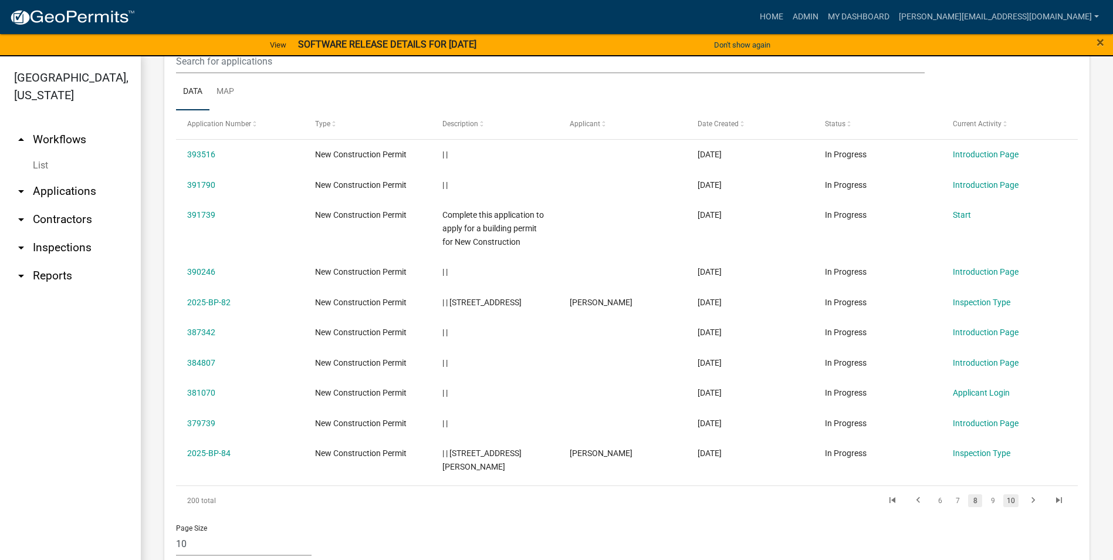
click at [1003, 494] on link "10" at bounding box center [1010, 500] width 15 height 13
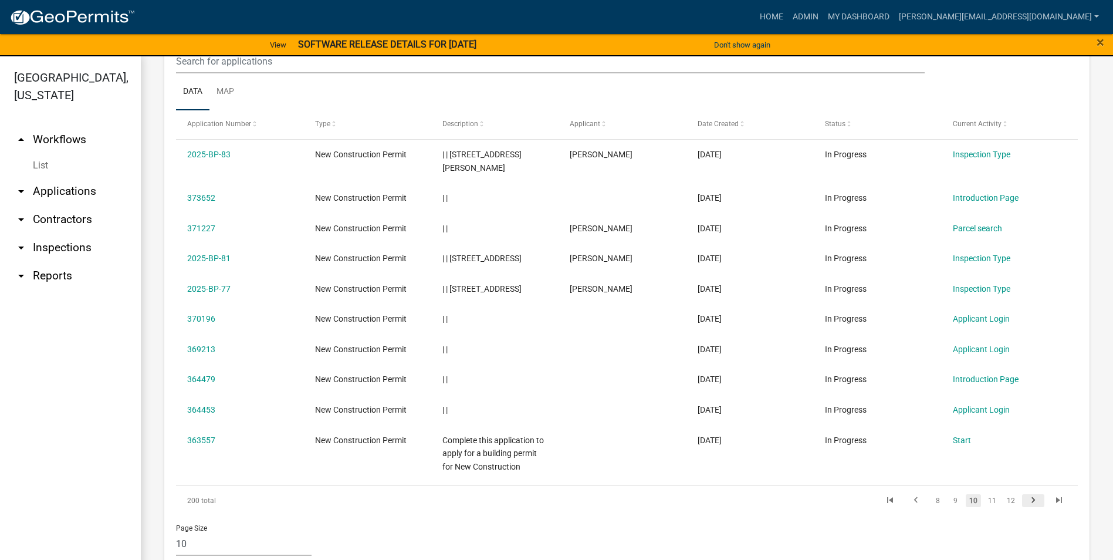
click at [1026, 495] on icon "go to next page" at bounding box center [1033, 502] width 15 height 14
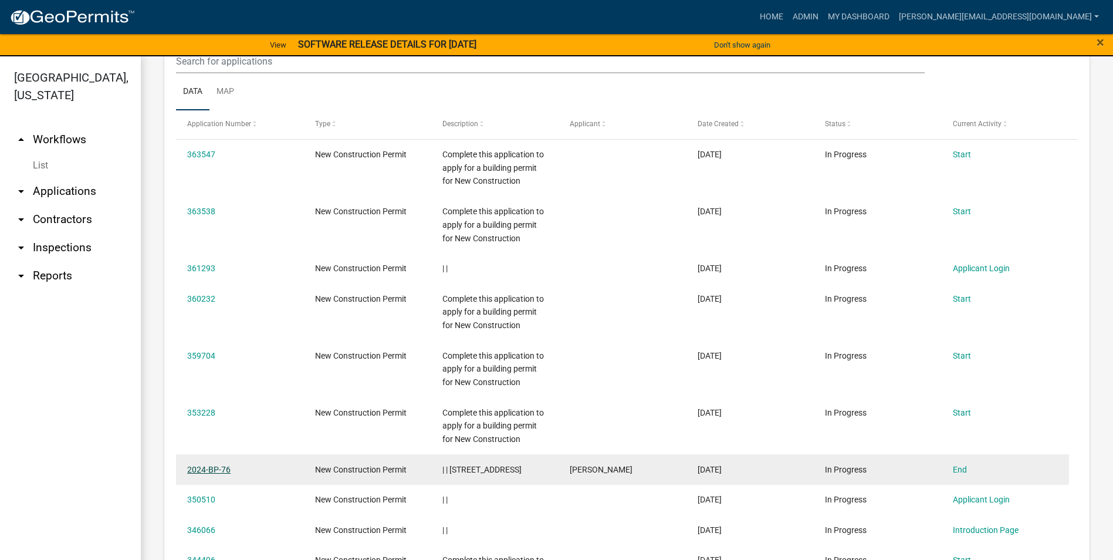
click at [212, 469] on link "2024-BP-76" at bounding box center [208, 469] width 43 height 9
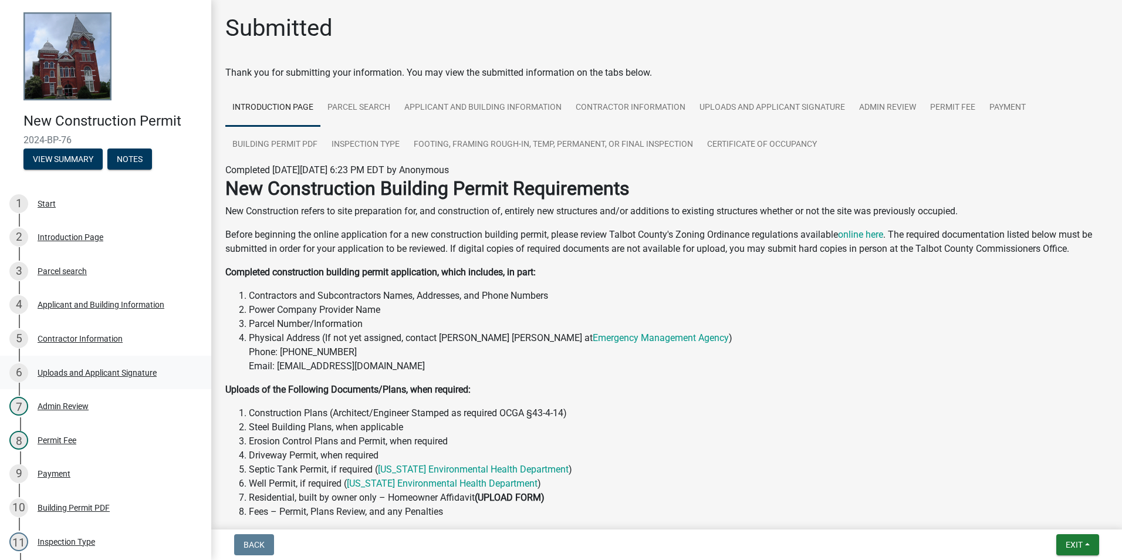
click at [118, 371] on div "Uploads and Applicant Signature" at bounding box center [97, 372] width 119 height 8
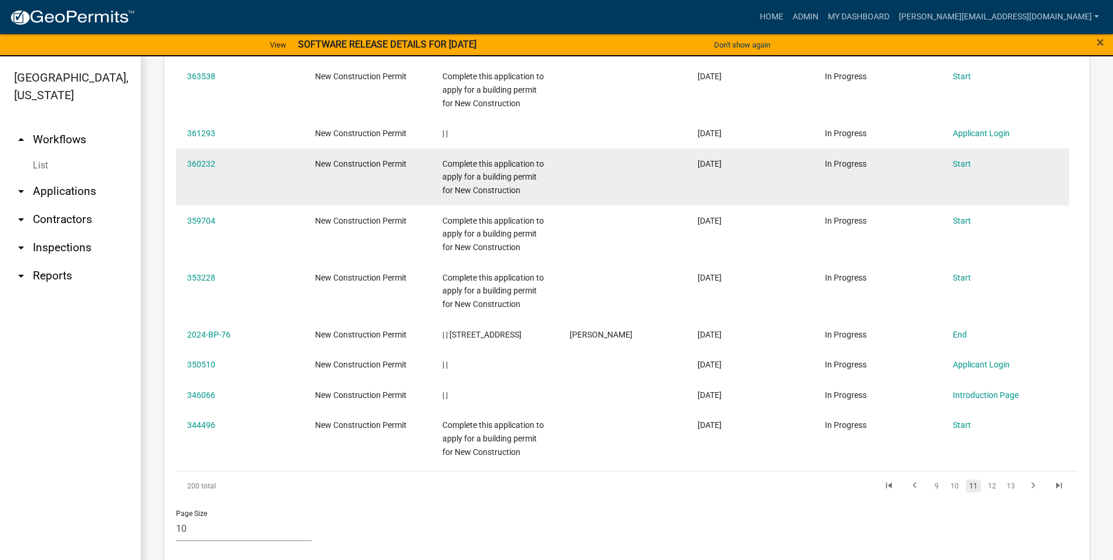
scroll to position [645, 0]
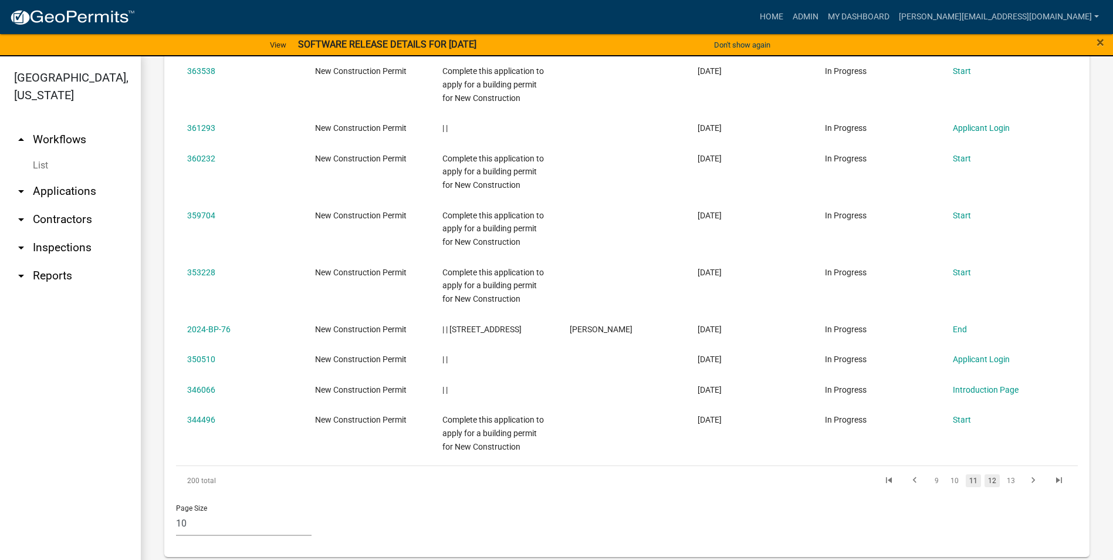
click at [985, 479] on link "12" at bounding box center [992, 480] width 15 height 13
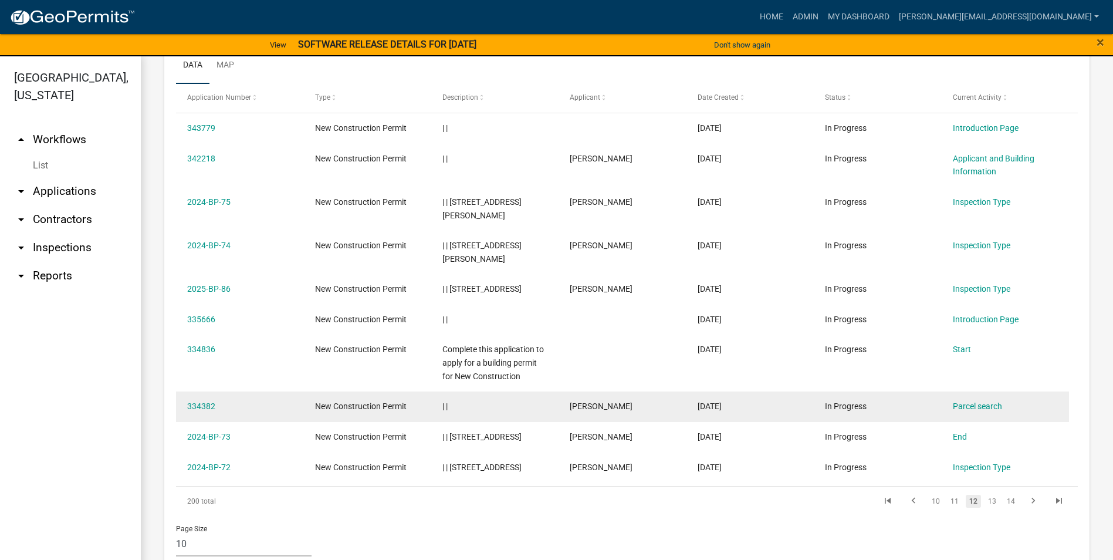
scroll to position [414, 0]
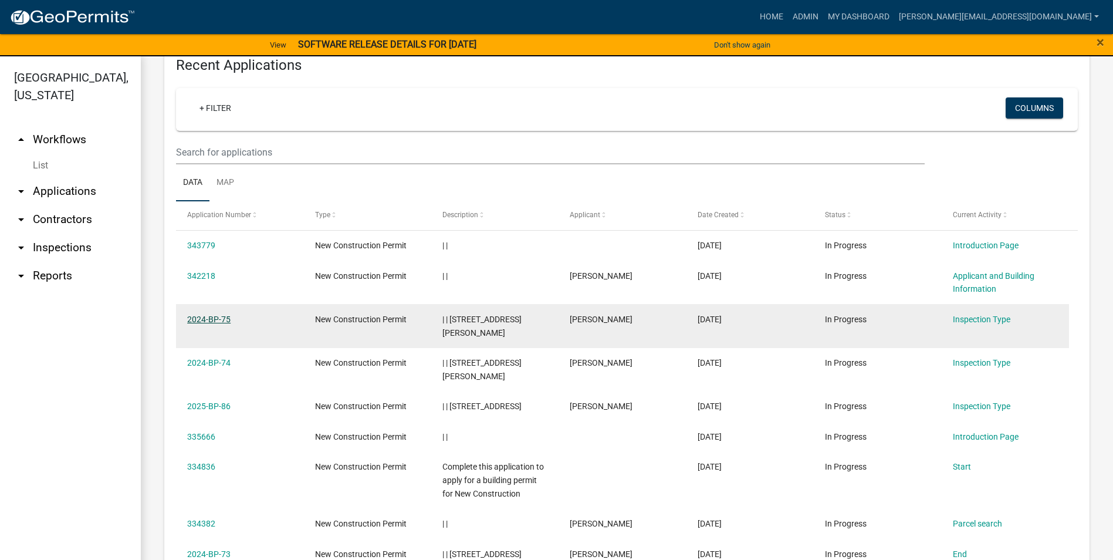
click at [204, 317] on link "2024-BP-75" at bounding box center [208, 318] width 43 height 9
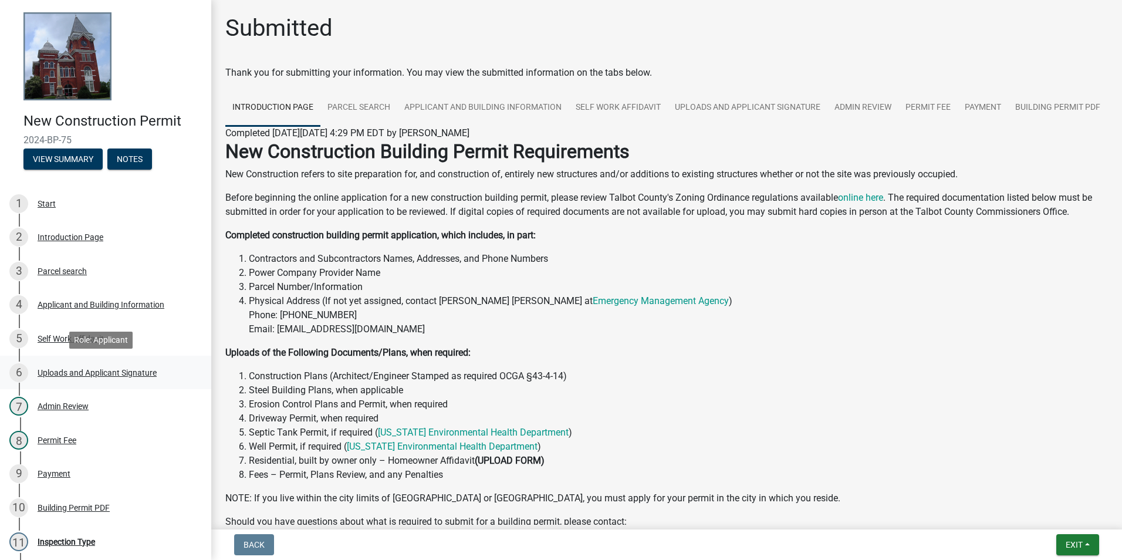
click at [101, 374] on div "Uploads and Applicant Signature" at bounding box center [97, 372] width 119 height 8
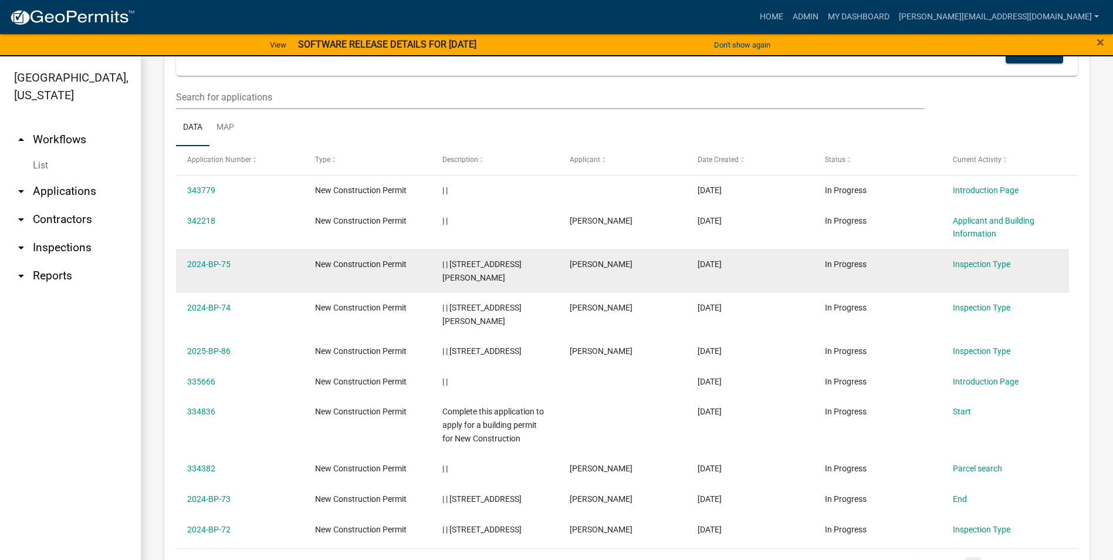
scroll to position [532, 0]
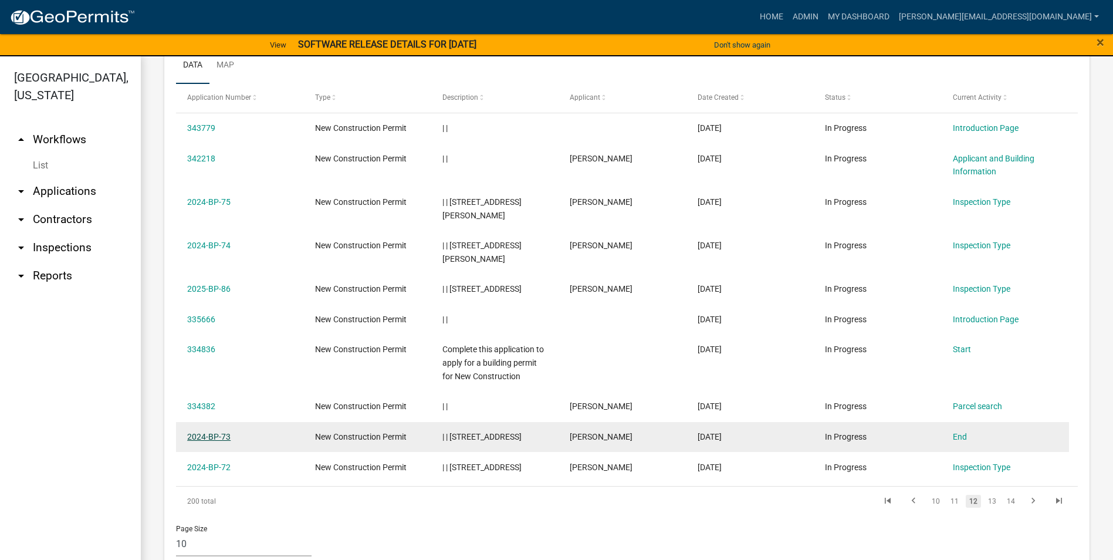
click at [206, 432] on link "2024-BP-73" at bounding box center [208, 436] width 43 height 9
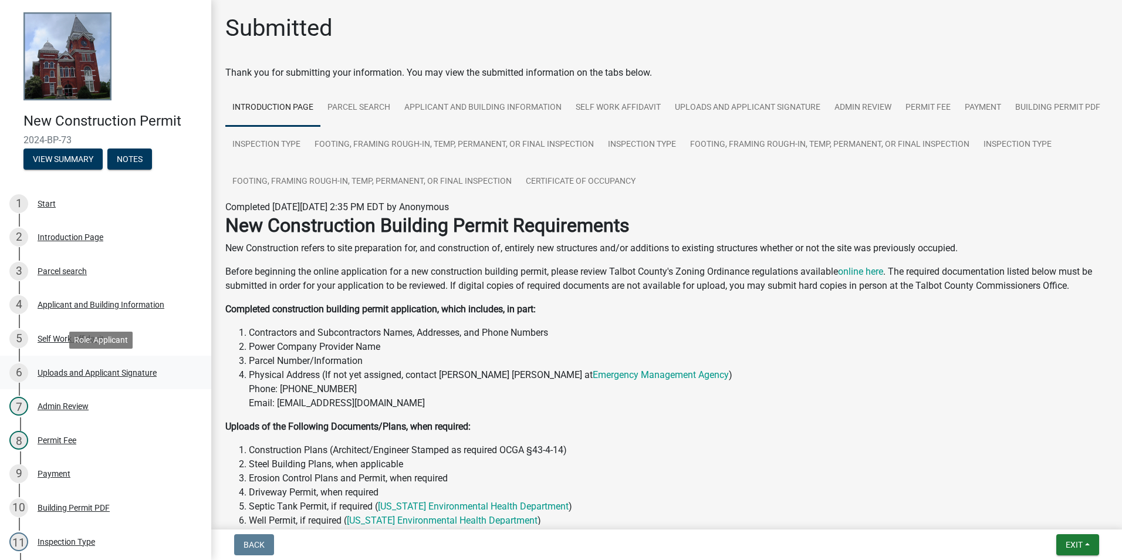
click at [104, 370] on div "Uploads and Applicant Signature" at bounding box center [97, 372] width 119 height 8
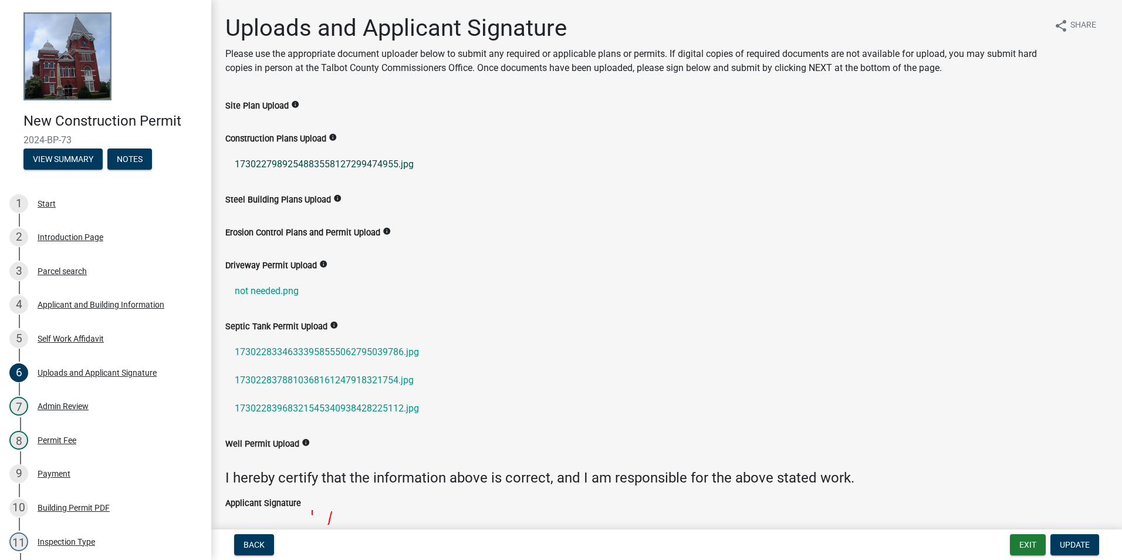
click at [363, 161] on link "1730227989254883558127299474955.jpg" at bounding box center [666, 164] width 882 height 28
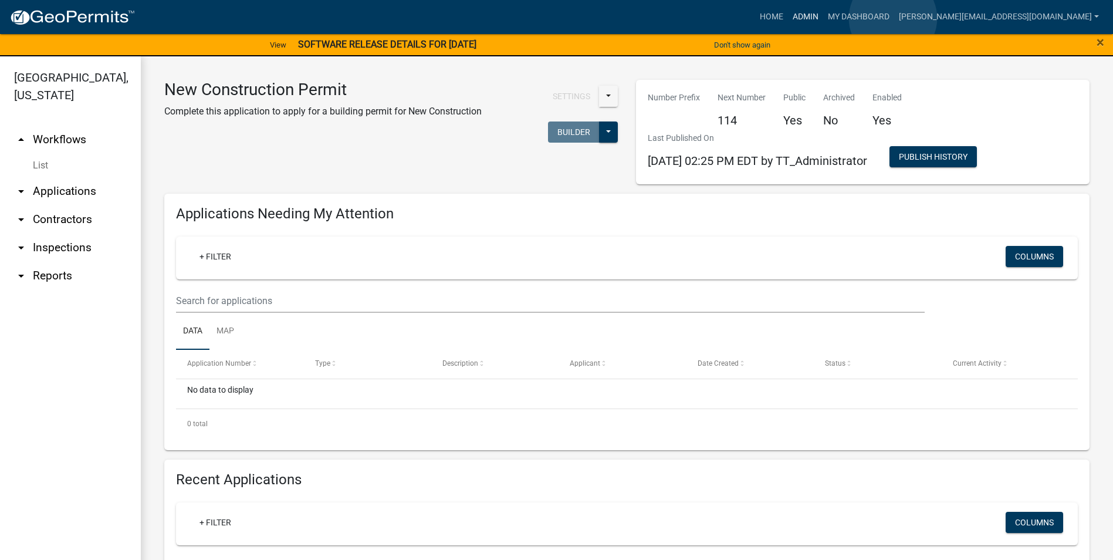
click at [823, 18] on link "Admin" at bounding box center [805, 17] width 35 height 22
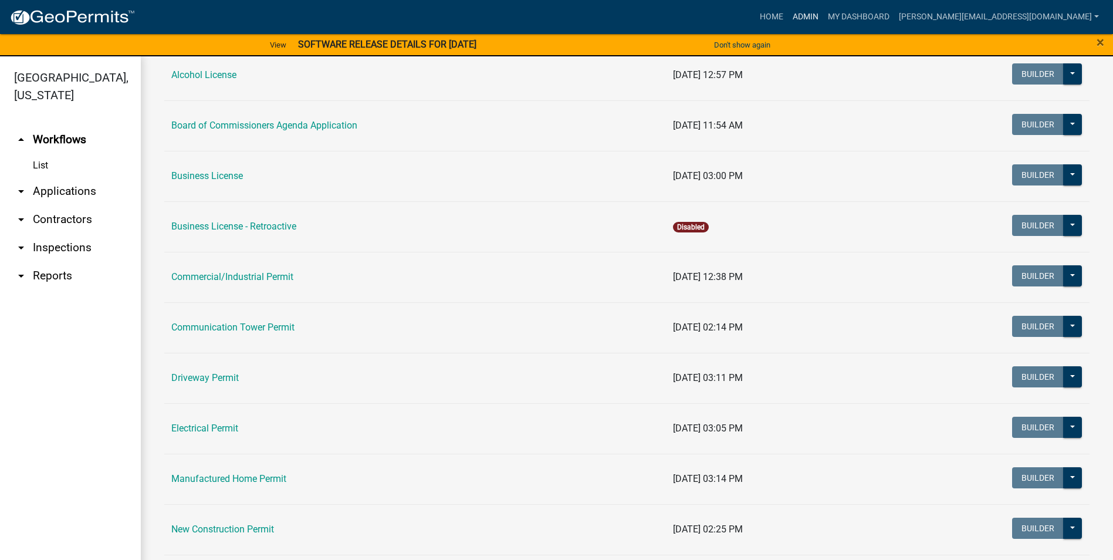
scroll to position [235, 0]
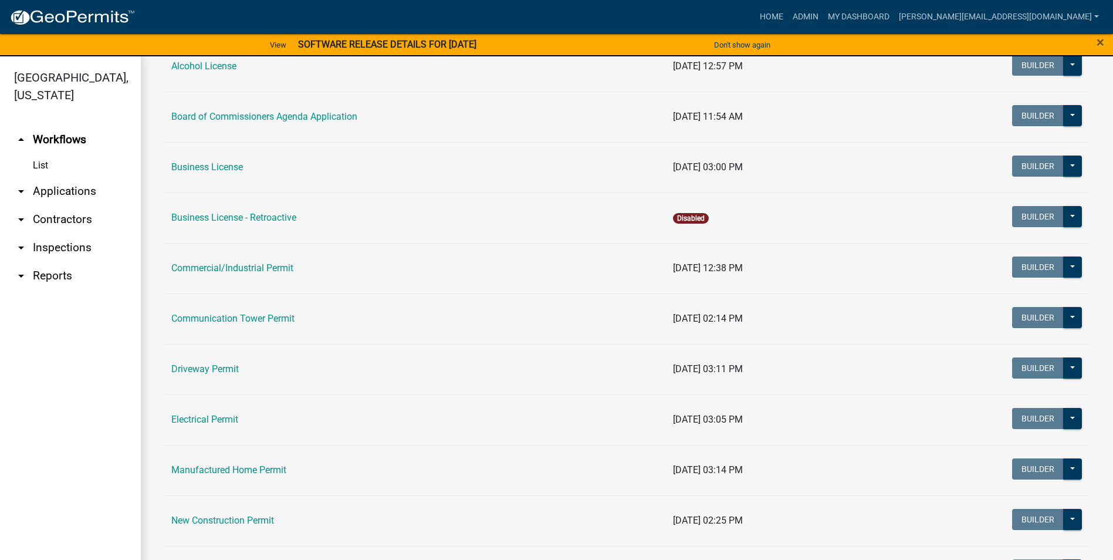
click at [236, 418] on link "Electrical Permit" at bounding box center [204, 419] width 67 height 11
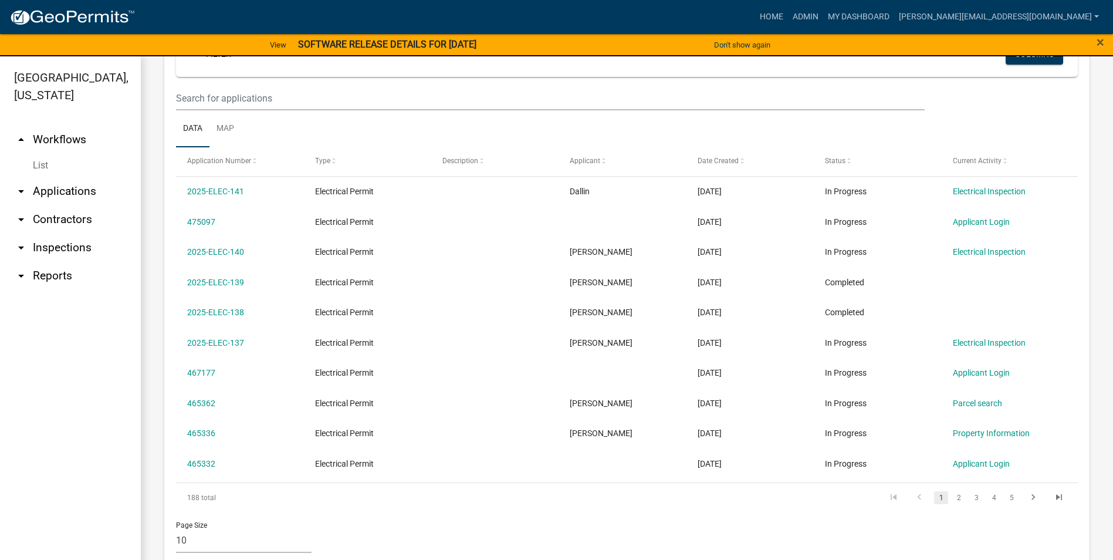
scroll to position [469, 0]
click at [987, 495] on link "4" at bounding box center [994, 496] width 14 height 13
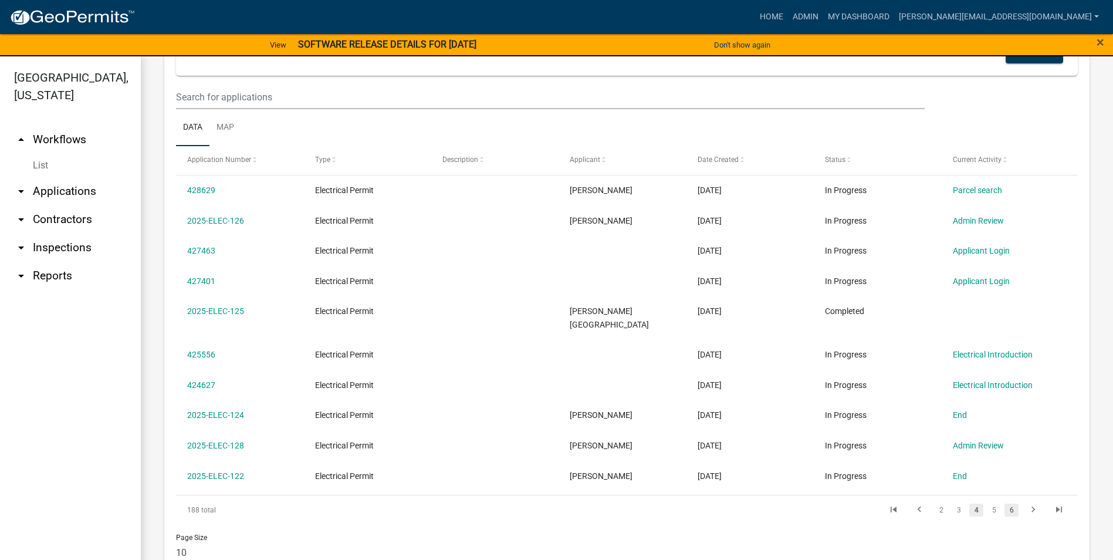
click at [1006, 503] on link "6" at bounding box center [1011, 509] width 14 height 13
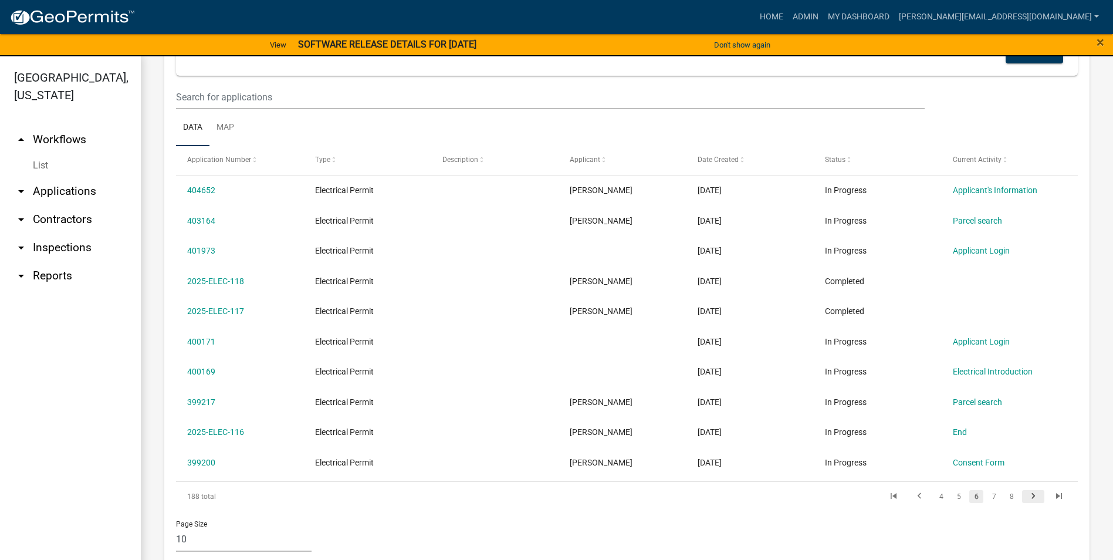
click at [1030, 494] on icon "go to next page" at bounding box center [1033, 498] width 15 height 14
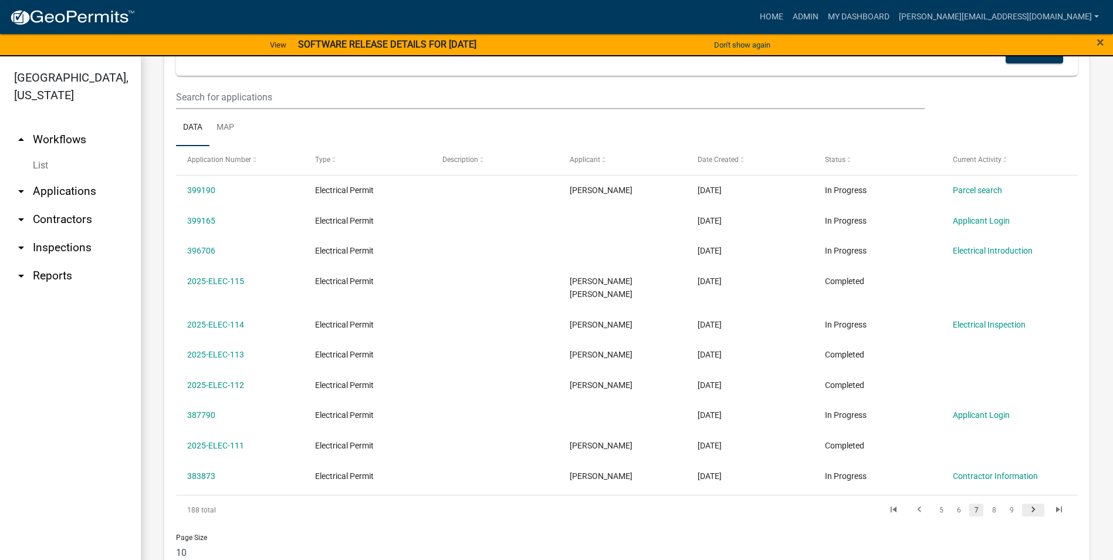
click at [1026, 504] on icon "go to next page" at bounding box center [1033, 511] width 15 height 14
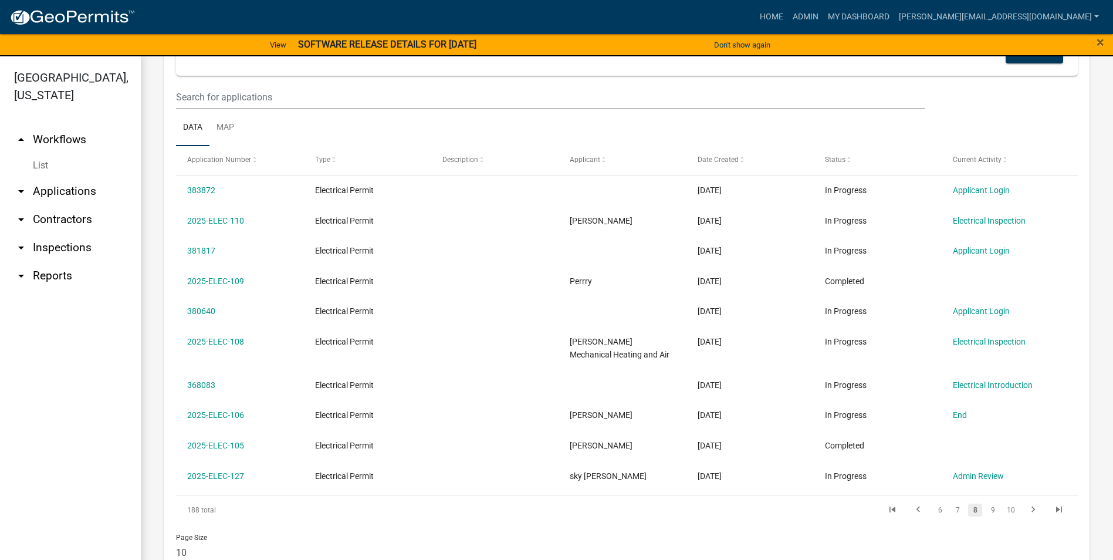
click at [1022, 498] on div "188 total 6 7 8 9 10" at bounding box center [627, 509] width 902 height 29
click at [1026, 512] on icon "go to next page" at bounding box center [1033, 511] width 15 height 14
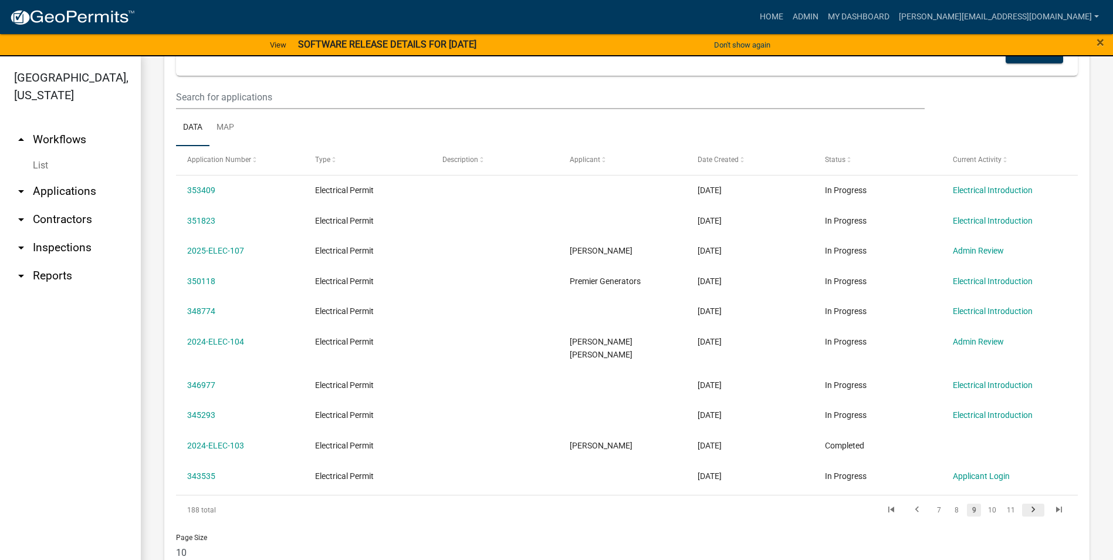
click at [1025, 525] on div "Page Size 10 25 50 100" at bounding box center [626, 550] width 919 height 50
click at [985, 503] on link "10" at bounding box center [992, 509] width 15 height 13
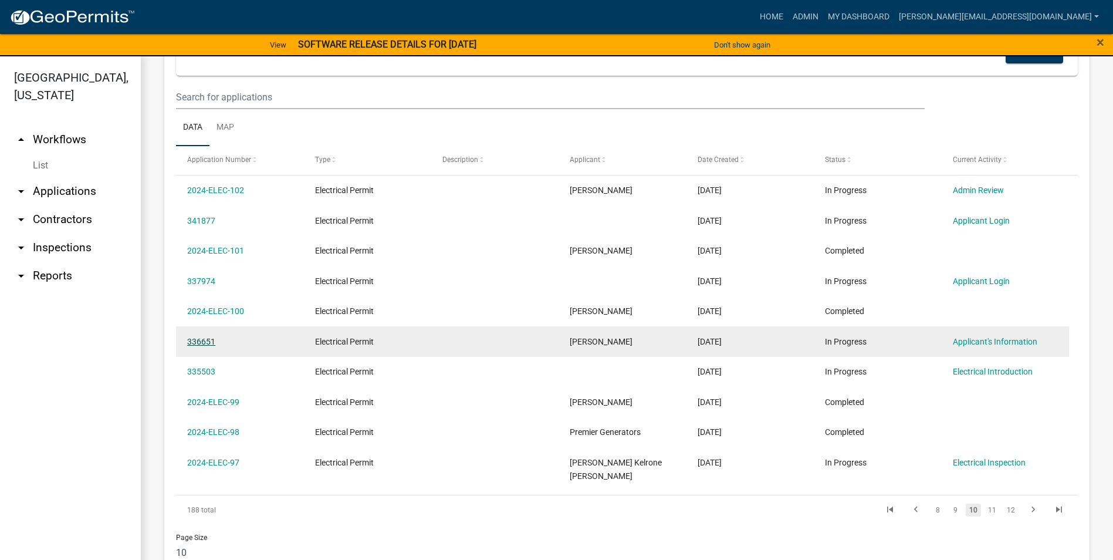
click at [208, 341] on link "336651" at bounding box center [201, 341] width 28 height 9
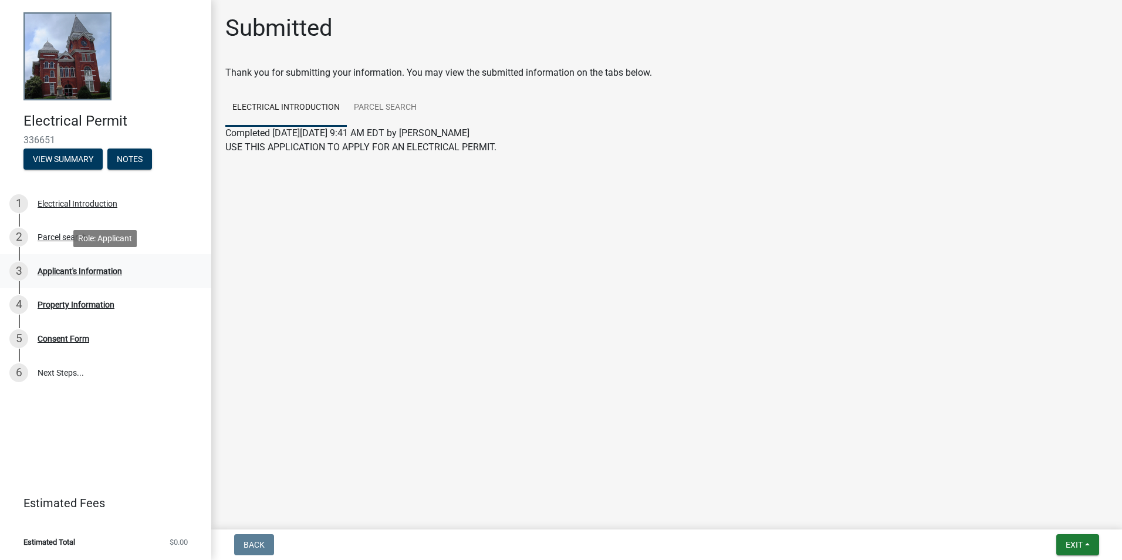
click at [75, 267] on div "Applicant's Information" at bounding box center [80, 271] width 84 height 8
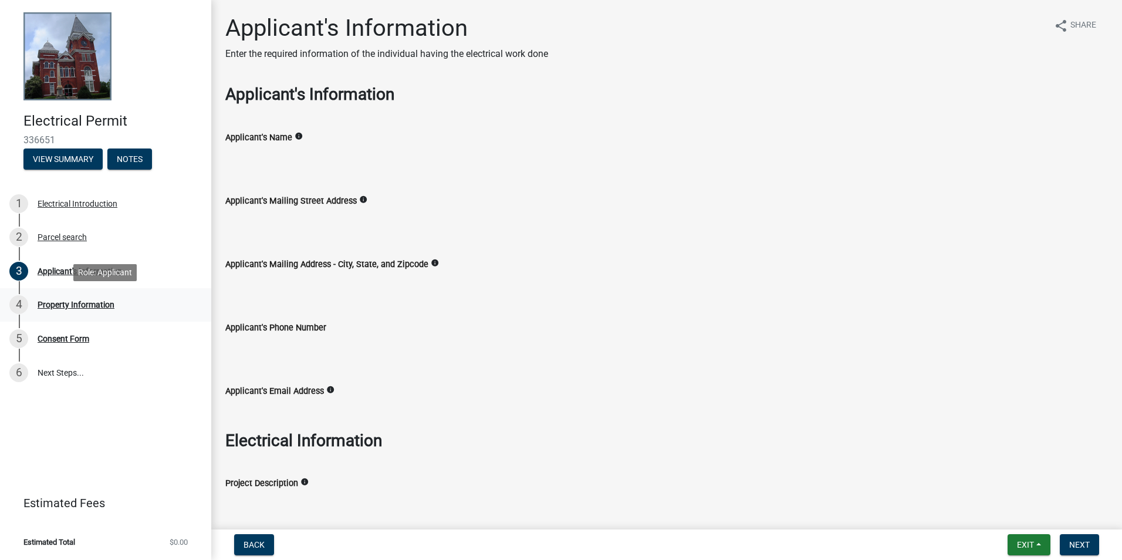
click at [69, 304] on div "Property Information" at bounding box center [76, 304] width 77 height 8
click at [67, 235] on div "Parcel search" at bounding box center [62, 237] width 49 height 8
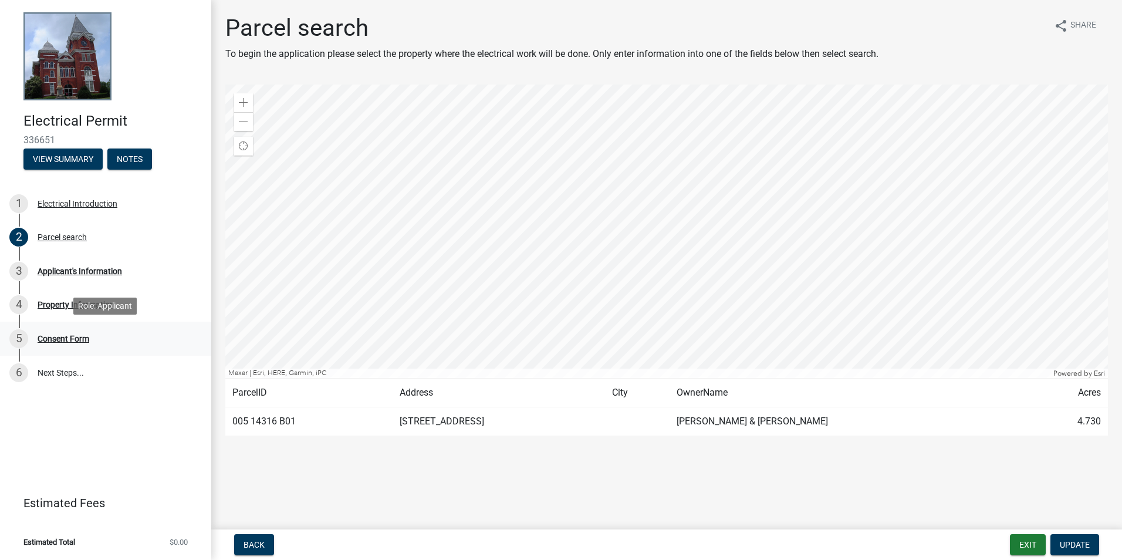
click at [62, 337] on div "Consent Form" at bounding box center [64, 338] width 52 height 8
click at [56, 233] on div "Parcel search" at bounding box center [62, 237] width 49 height 8
click at [69, 201] on div "Electrical Introduction" at bounding box center [78, 203] width 80 height 8
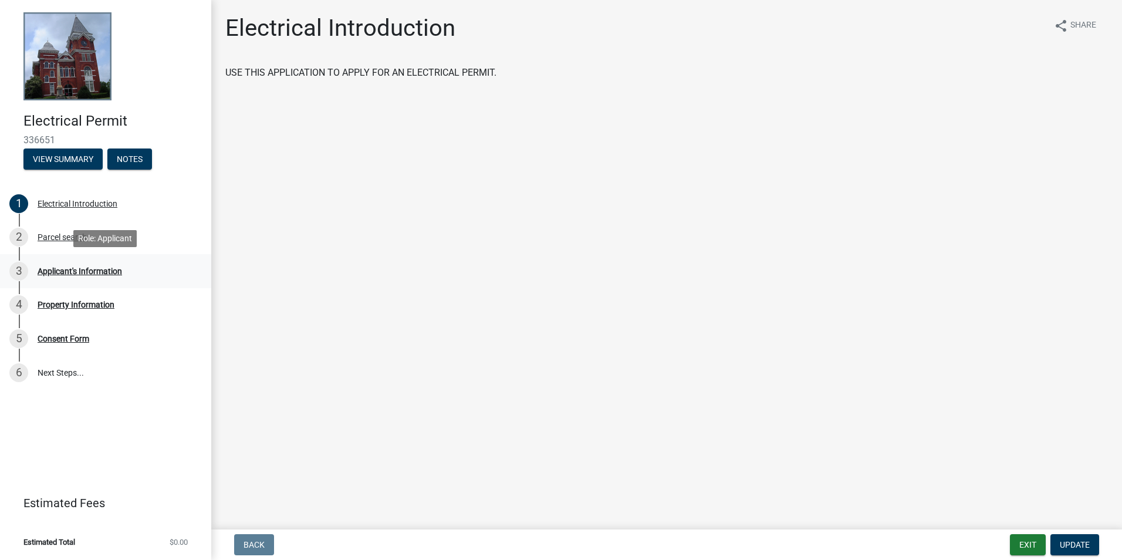
click at [52, 268] on div "Applicant's Information" at bounding box center [80, 271] width 84 height 8
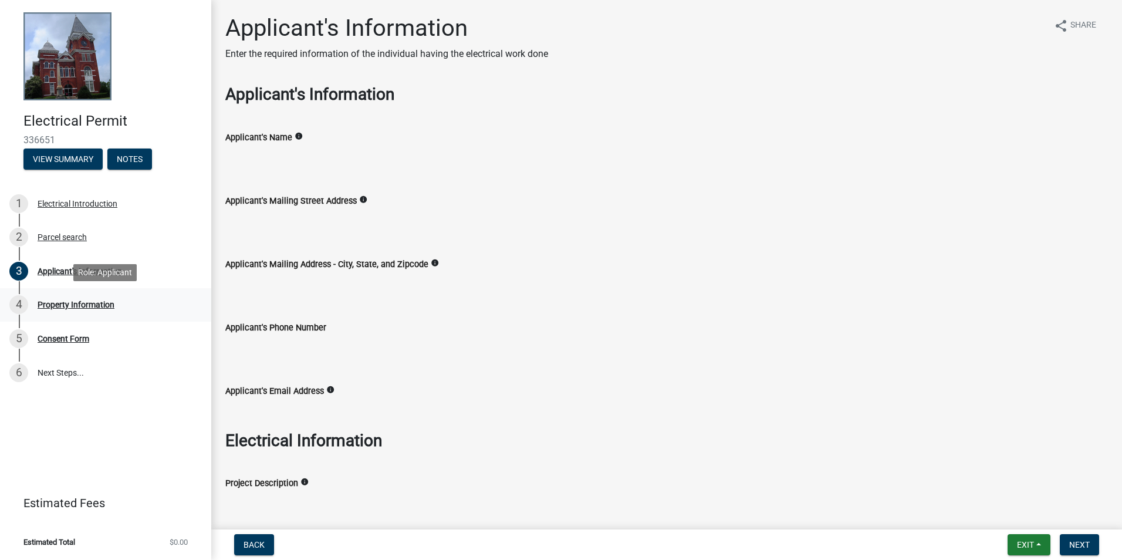
click at [67, 310] on div "4 Property Information" at bounding box center [100, 304] width 183 height 19
click at [70, 302] on div "Property Information" at bounding box center [76, 304] width 77 height 8
click at [59, 343] on div "Consent Form" at bounding box center [64, 338] width 52 height 8
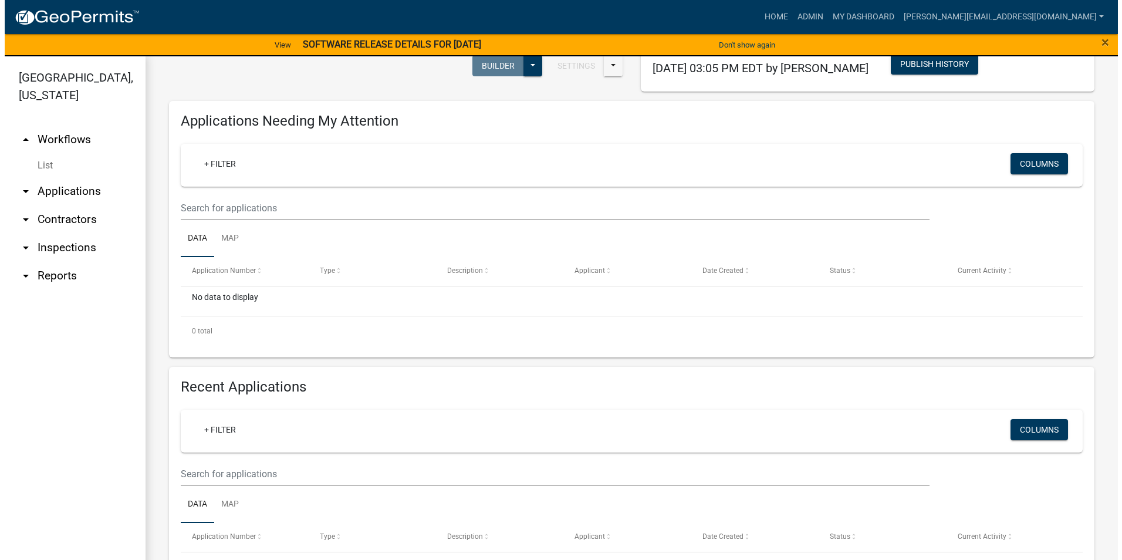
scroll to position [469, 0]
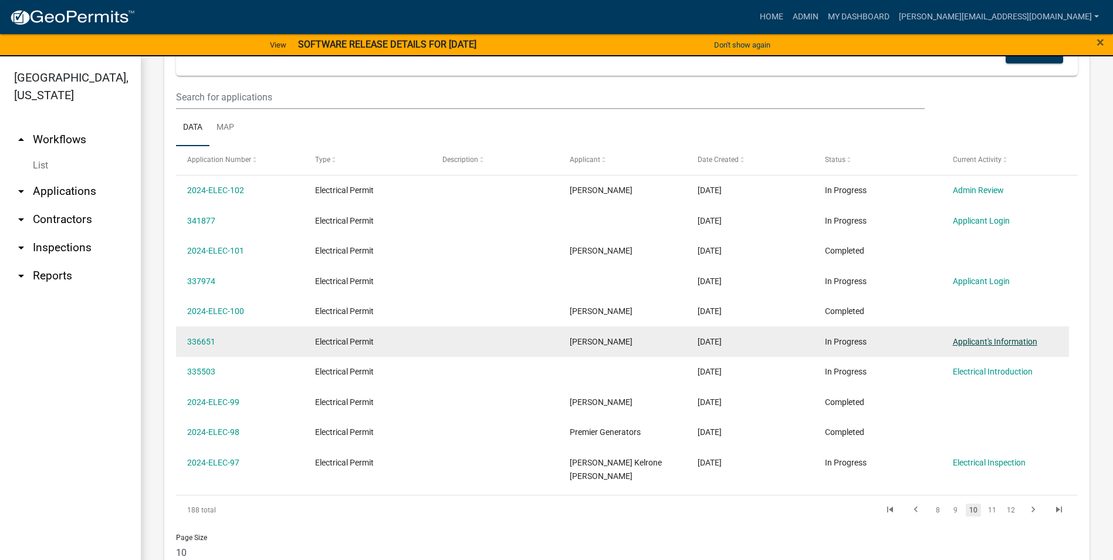
click at [965, 341] on link "Applicant's Information" at bounding box center [995, 341] width 84 height 9
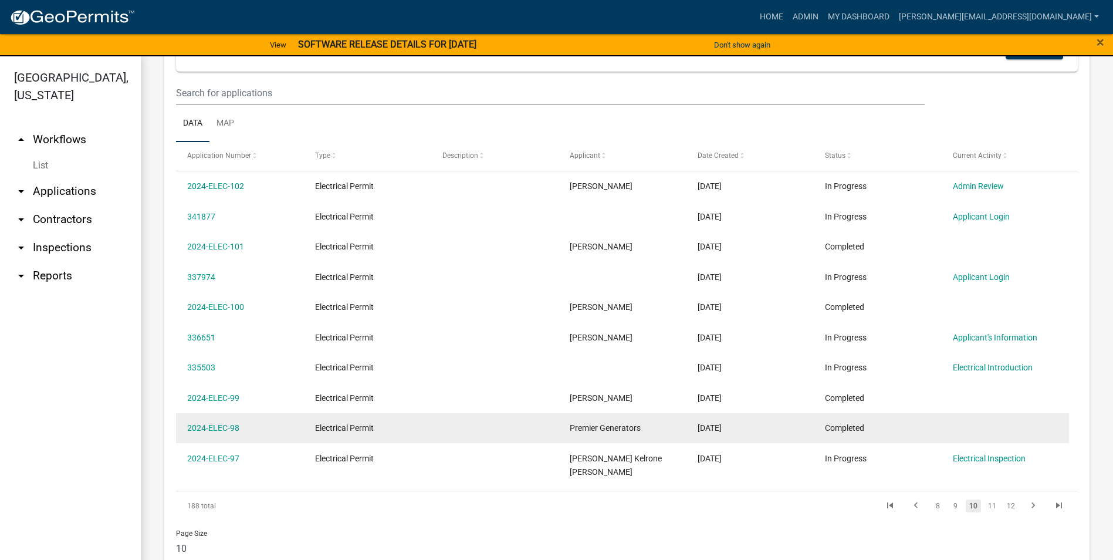
scroll to position [492, 0]
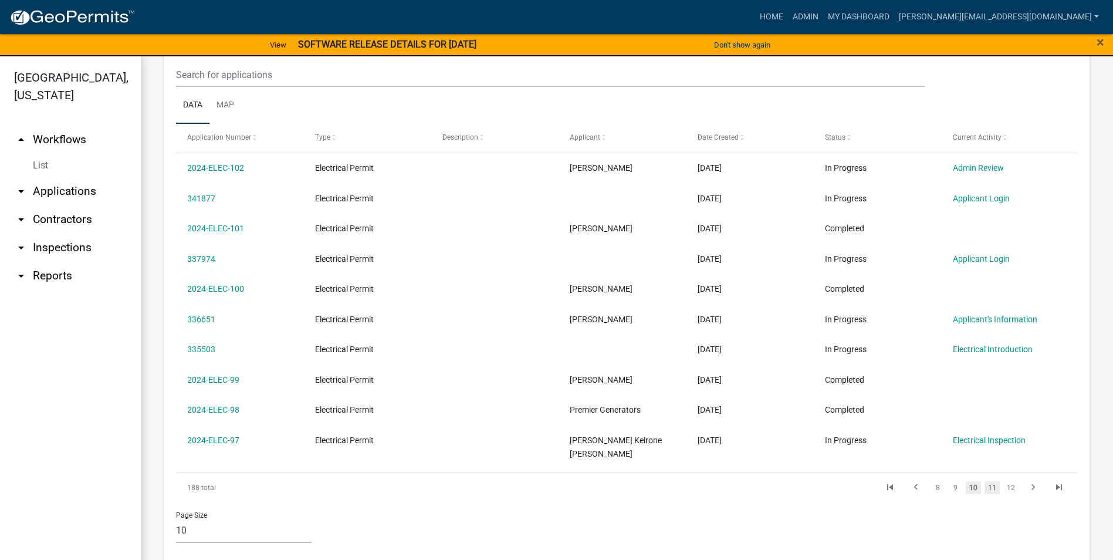
click at [985, 481] on link "11" at bounding box center [992, 487] width 15 height 13
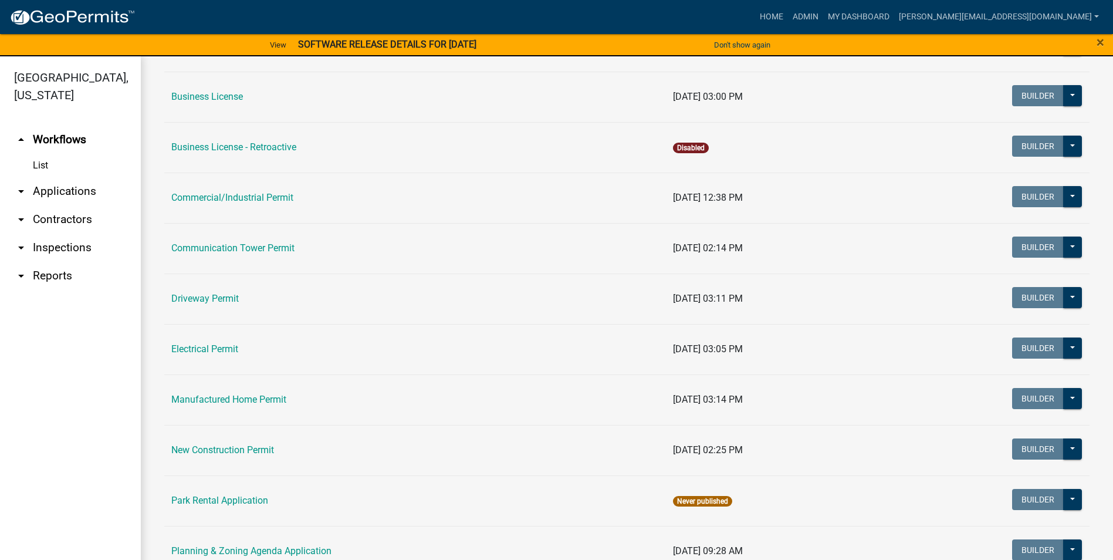
scroll to position [352, 0]
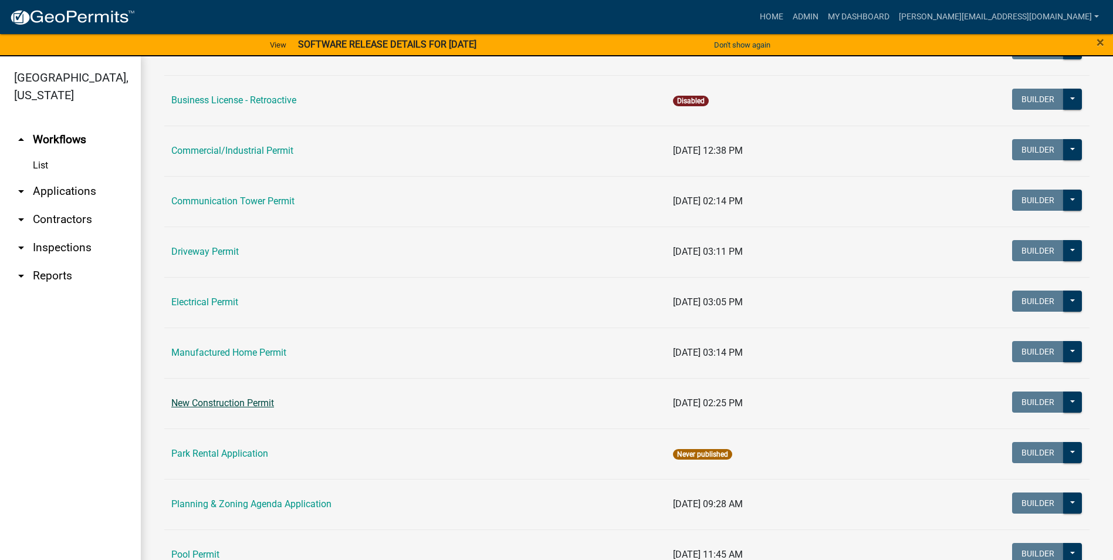
click at [248, 400] on link "New Construction Permit" at bounding box center [222, 402] width 103 height 11
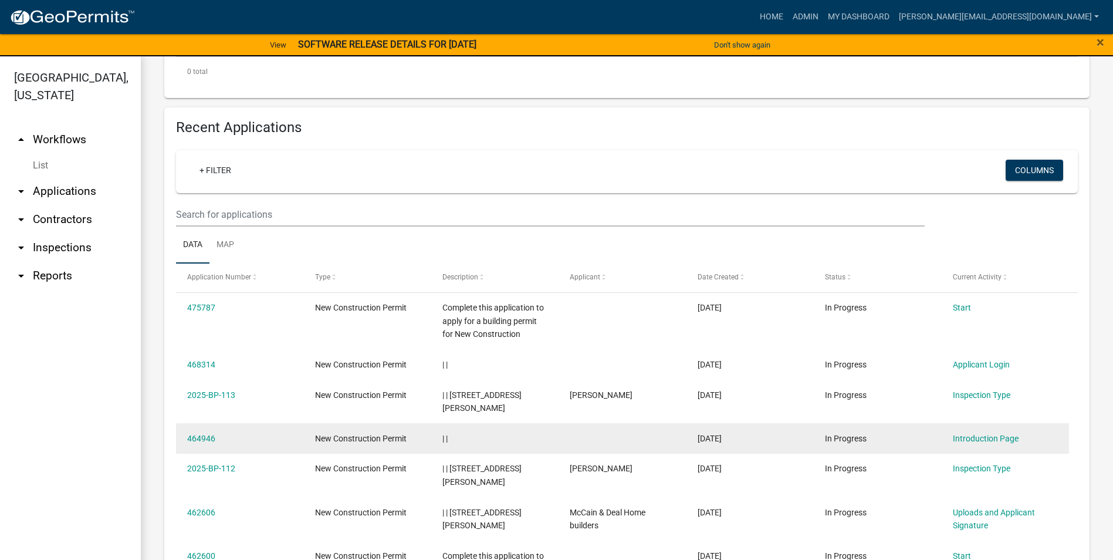
scroll to position [571, 0]
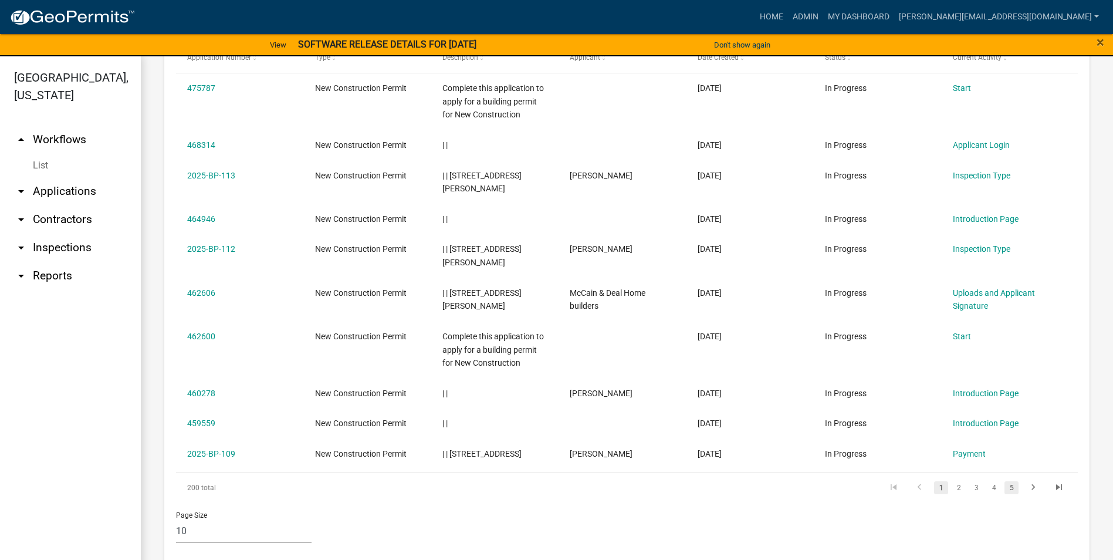
click at [1004, 481] on link "5" at bounding box center [1011, 487] width 14 height 13
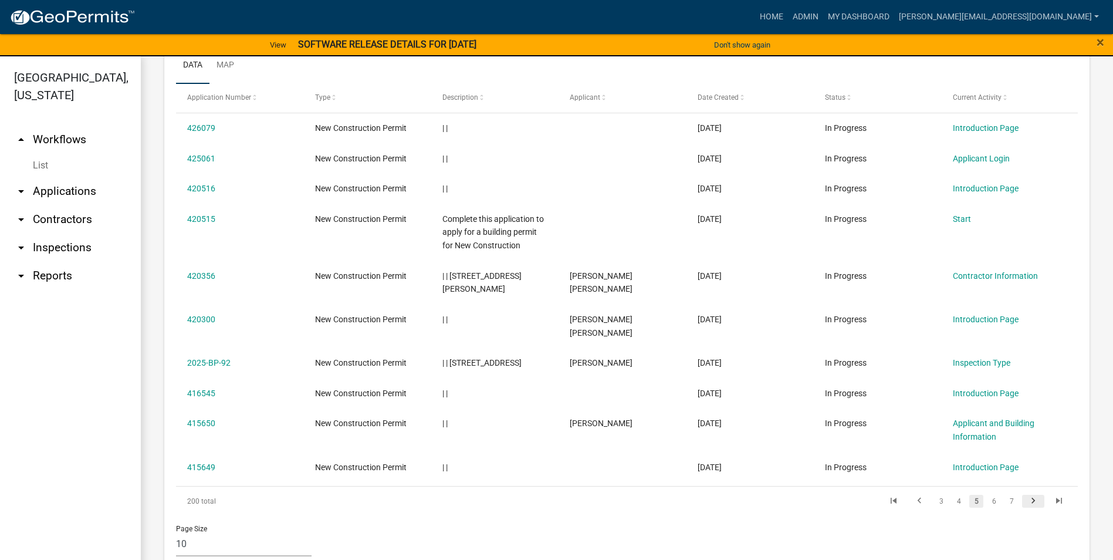
click at [1026, 495] on icon "go to next page" at bounding box center [1033, 502] width 15 height 14
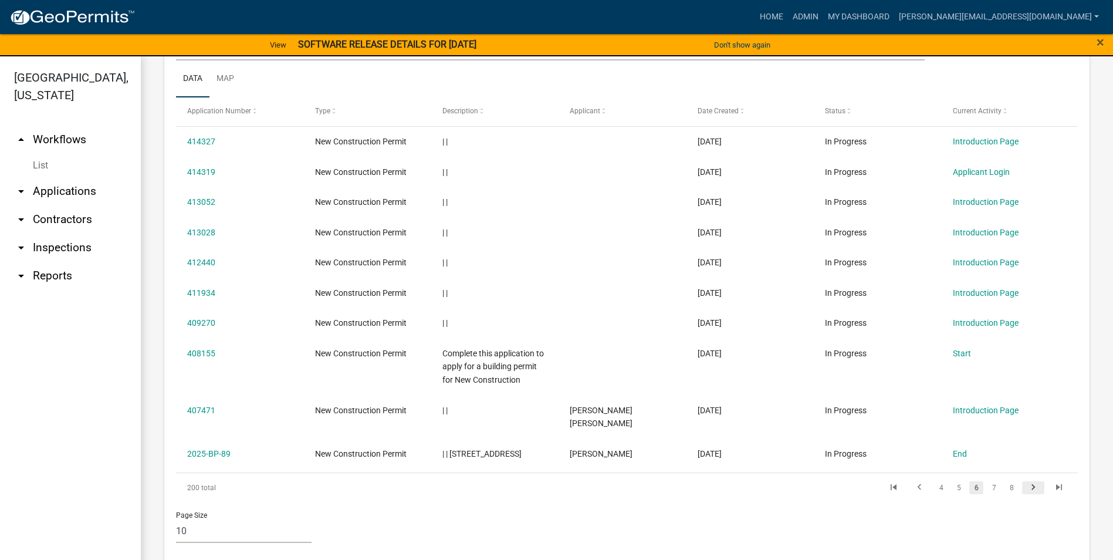
click at [1026, 482] on icon "go to next page" at bounding box center [1033, 489] width 15 height 14
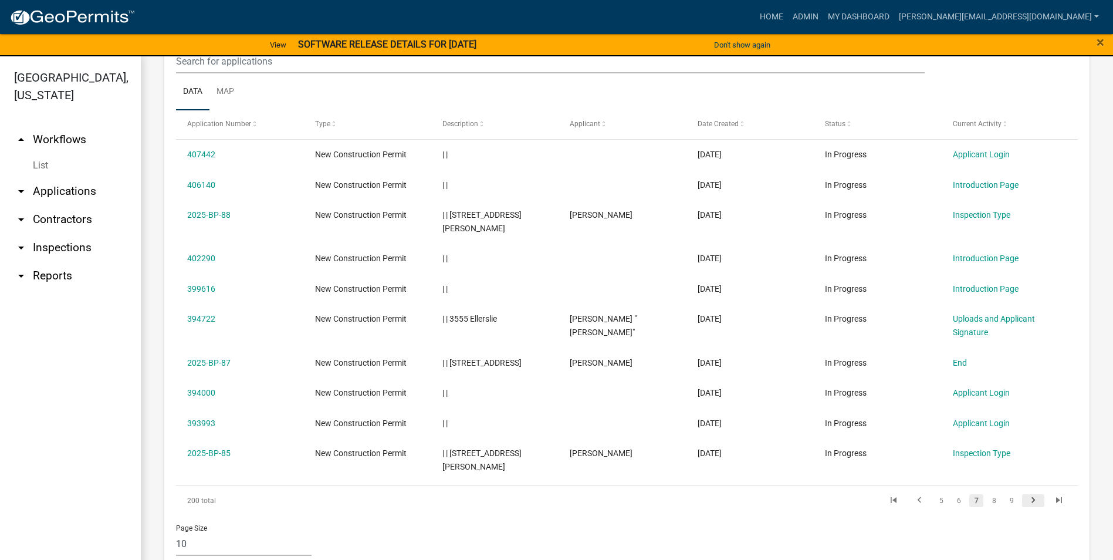
click at [1026, 495] on icon "go to next page" at bounding box center [1033, 502] width 15 height 14
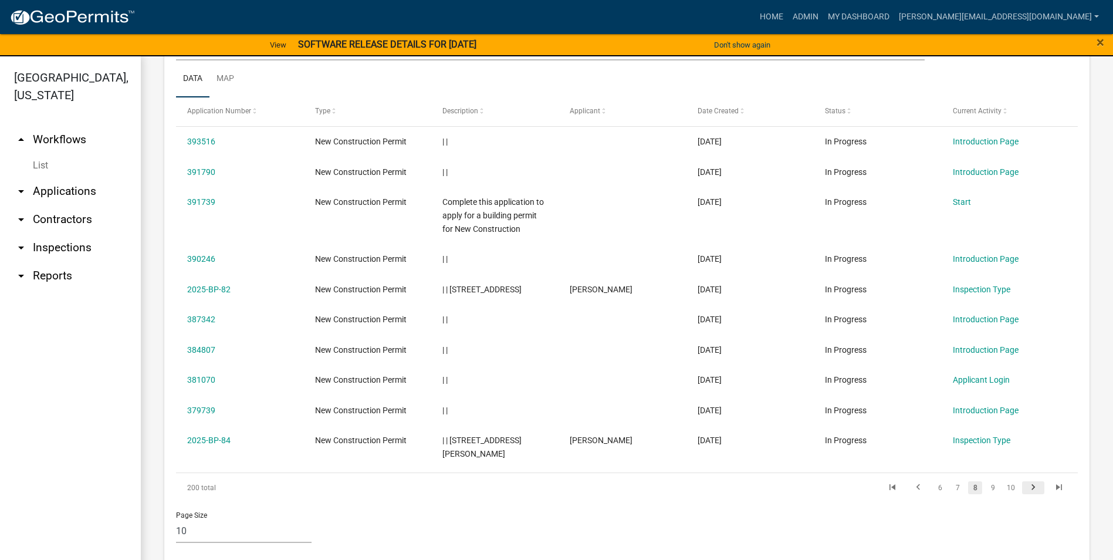
click at [1026, 482] on icon "go to next page" at bounding box center [1033, 489] width 15 height 14
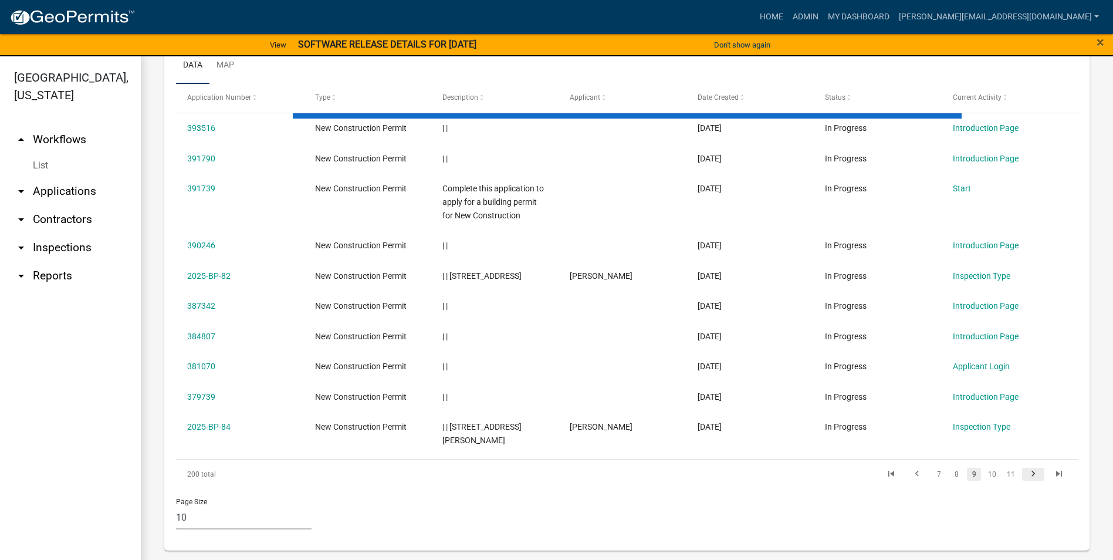
click at [1026, 476] on icon "go to next page" at bounding box center [1033, 475] width 15 height 14
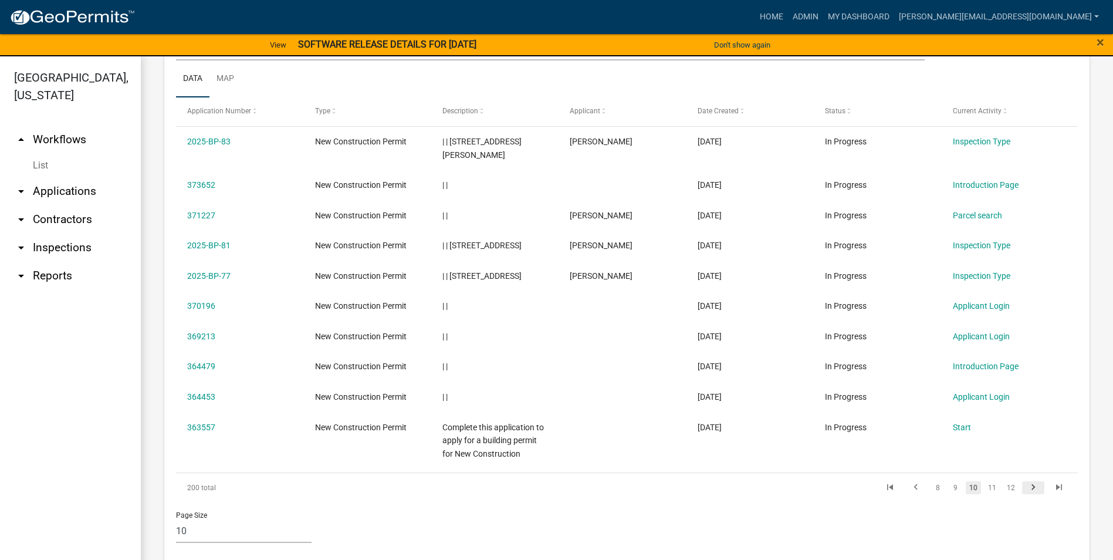
click at [1026, 482] on icon "go to next page" at bounding box center [1033, 489] width 15 height 14
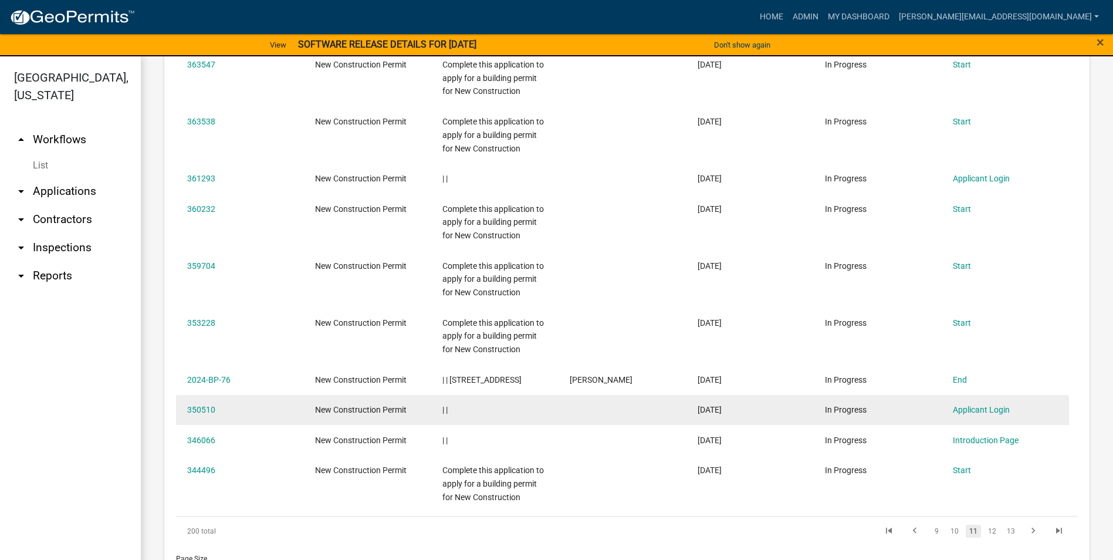
scroll to position [652, 0]
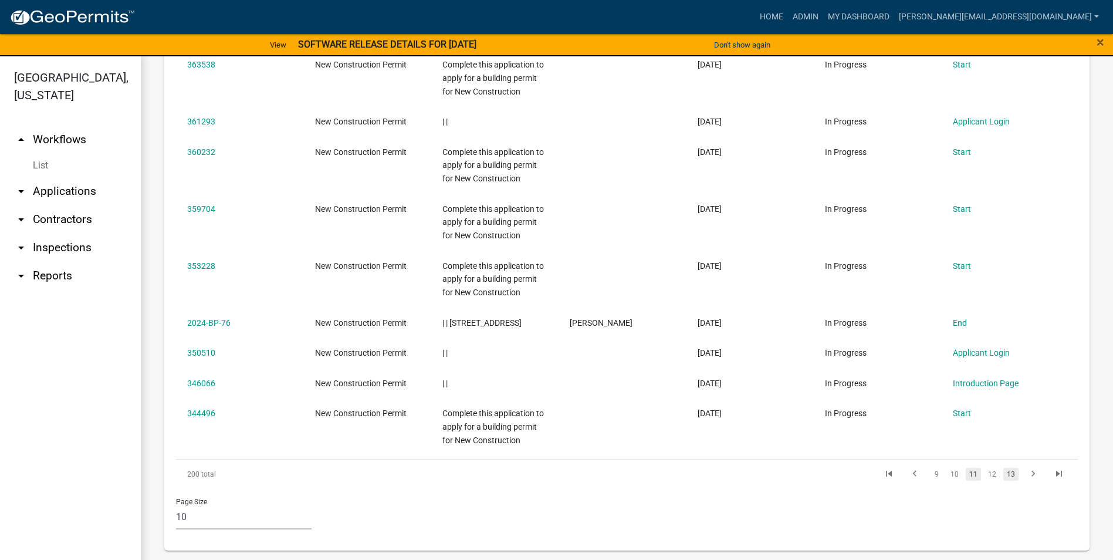
click at [1007, 469] on link "13" at bounding box center [1010, 474] width 15 height 13
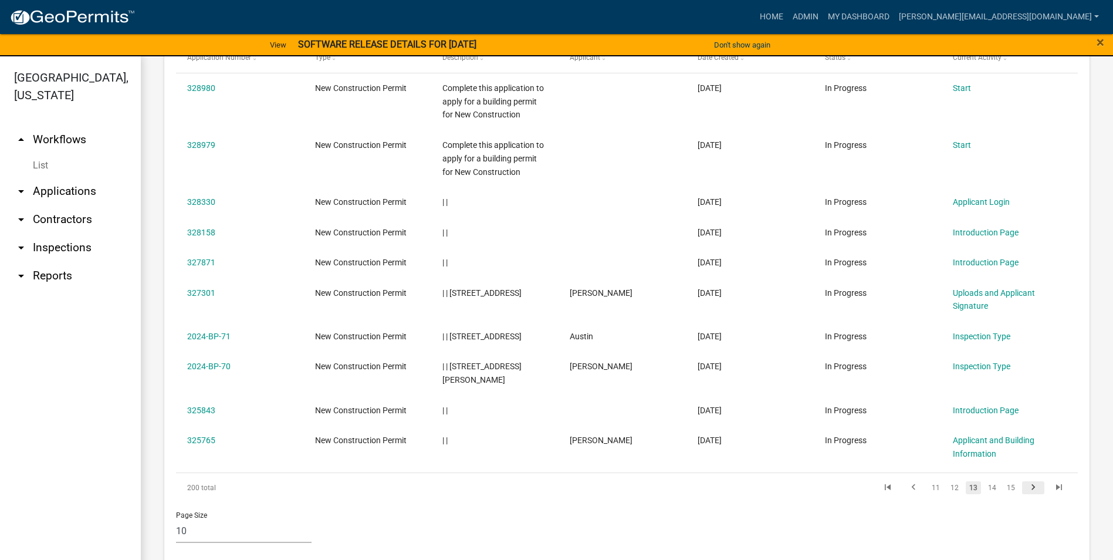
click at [1026, 482] on icon "go to next page" at bounding box center [1033, 489] width 15 height 14
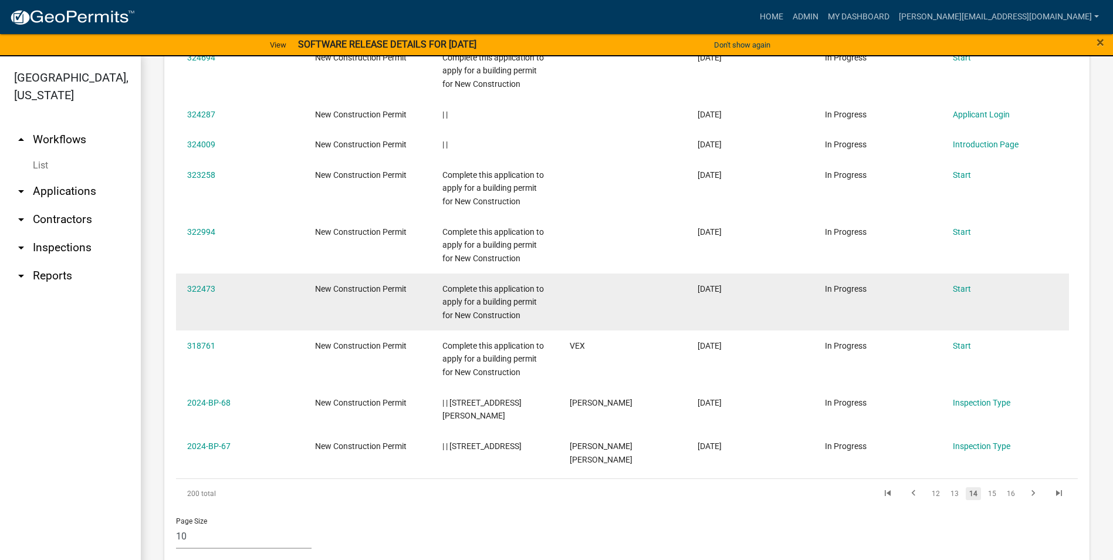
scroll to position [638, 0]
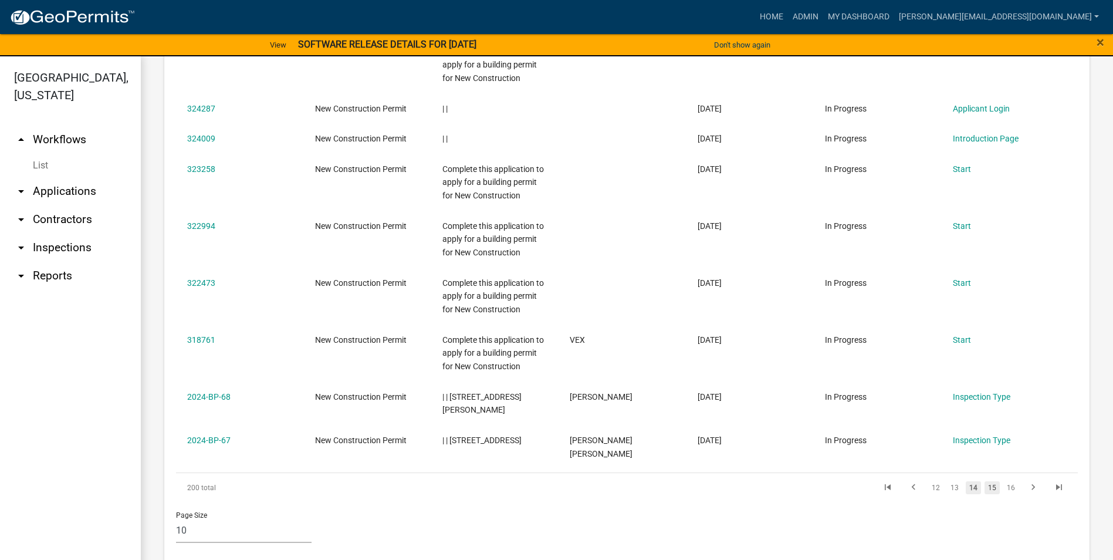
click at [985, 481] on link "15" at bounding box center [992, 487] width 15 height 13
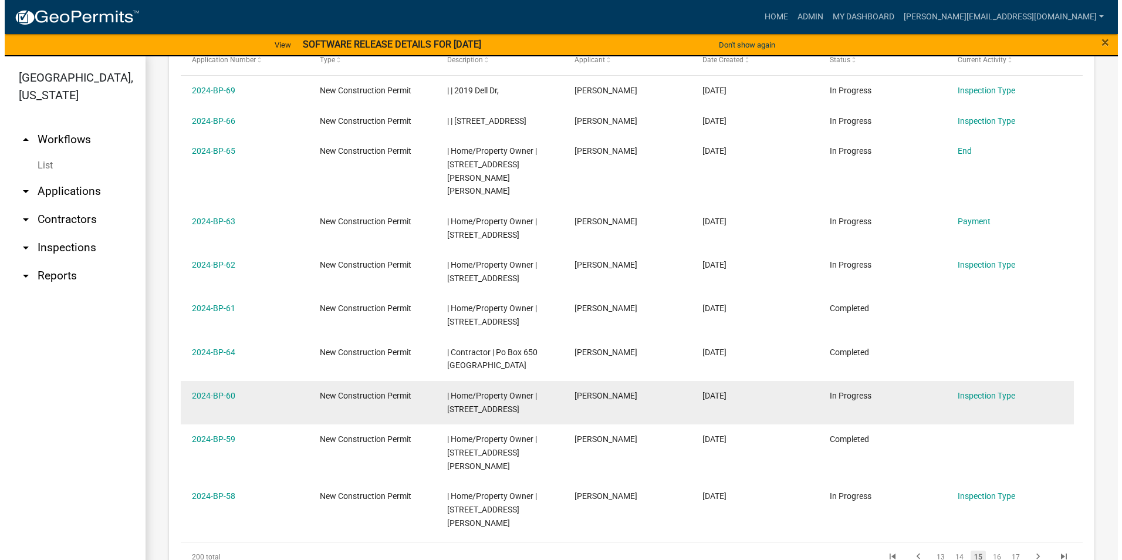
scroll to position [404, 0]
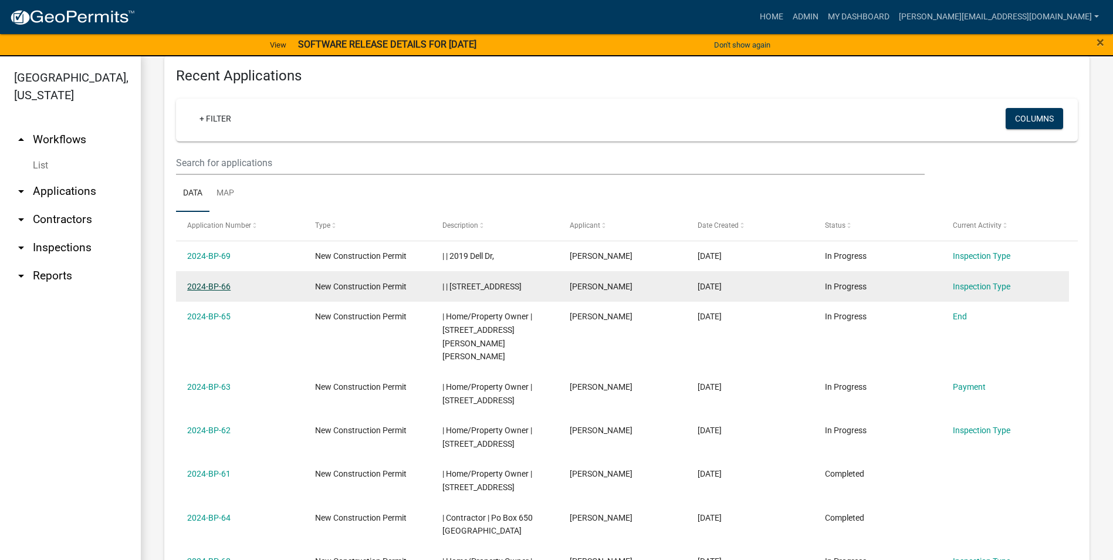
click at [228, 285] on link "2024-BP-66" at bounding box center [208, 286] width 43 height 9
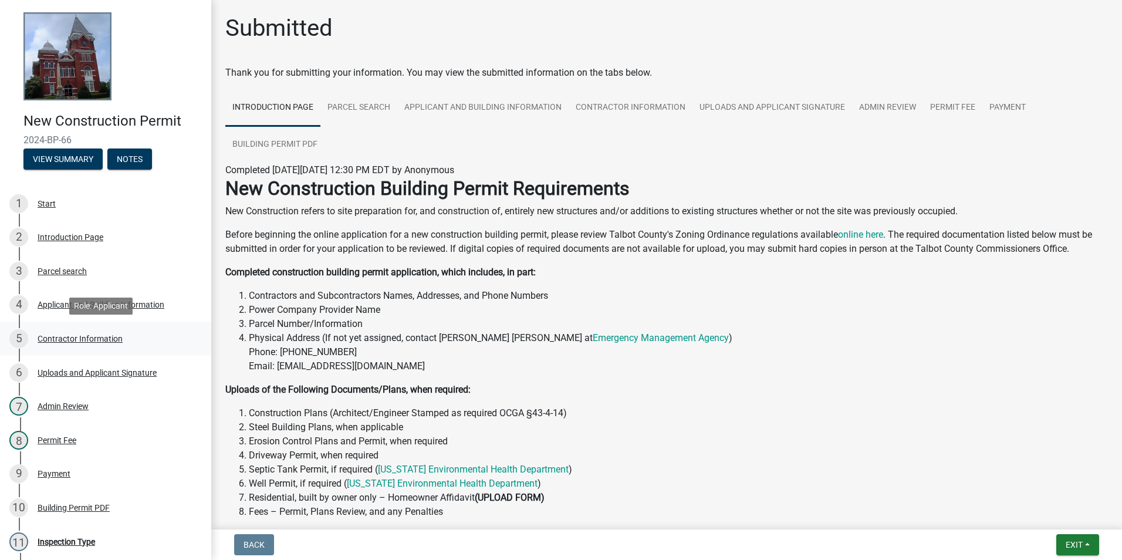
click at [99, 336] on div "Contractor Information" at bounding box center [80, 338] width 85 height 8
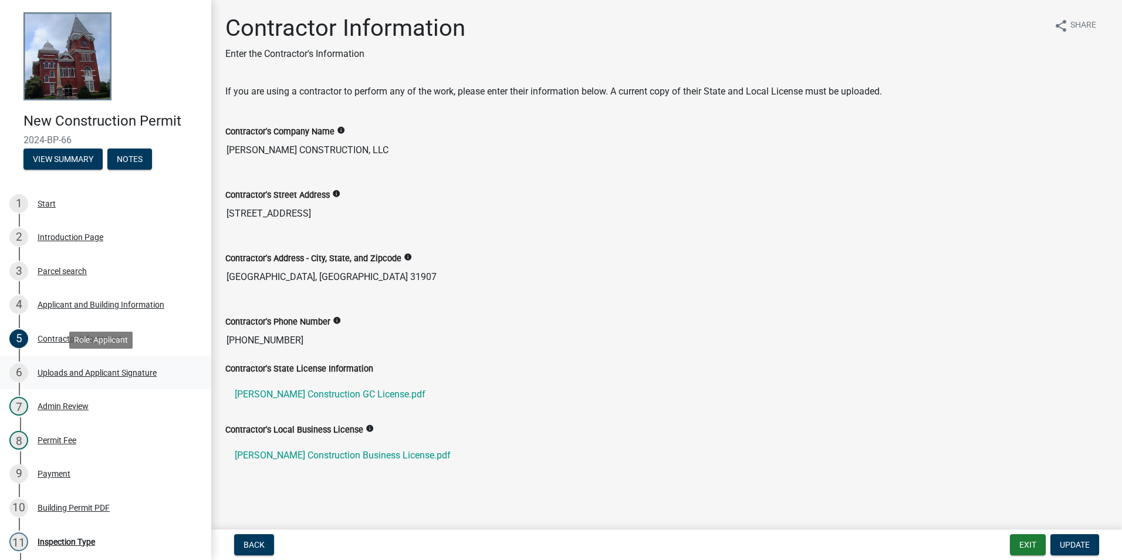
click at [127, 368] on div "Uploads and Applicant Signature" at bounding box center [97, 372] width 119 height 8
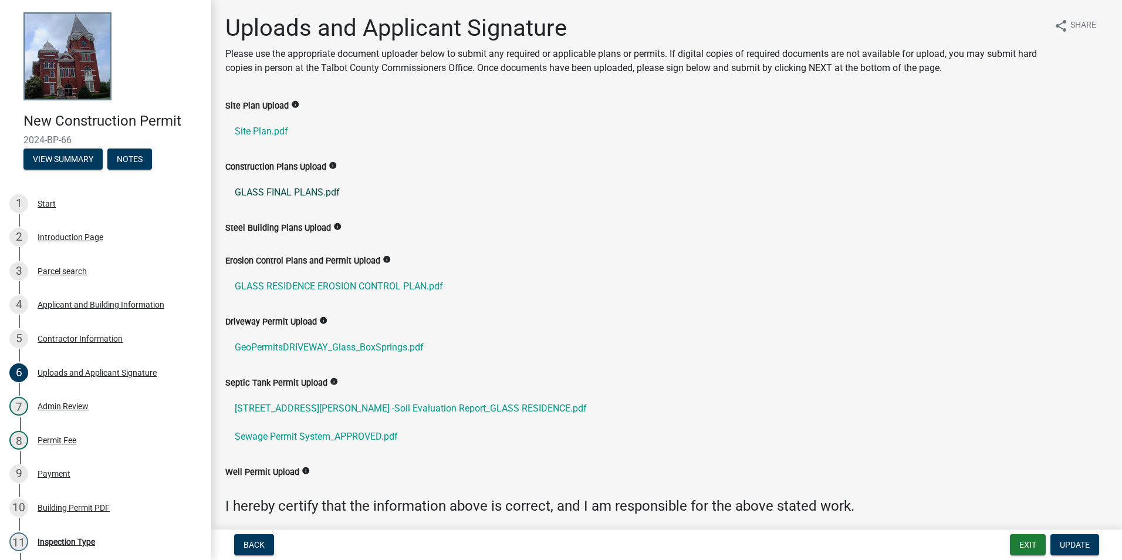
click at [300, 195] on link "GLASS FINAL PLANS.pdf" at bounding box center [666, 192] width 882 height 28
click at [66, 271] on div "Parcel search" at bounding box center [62, 271] width 49 height 8
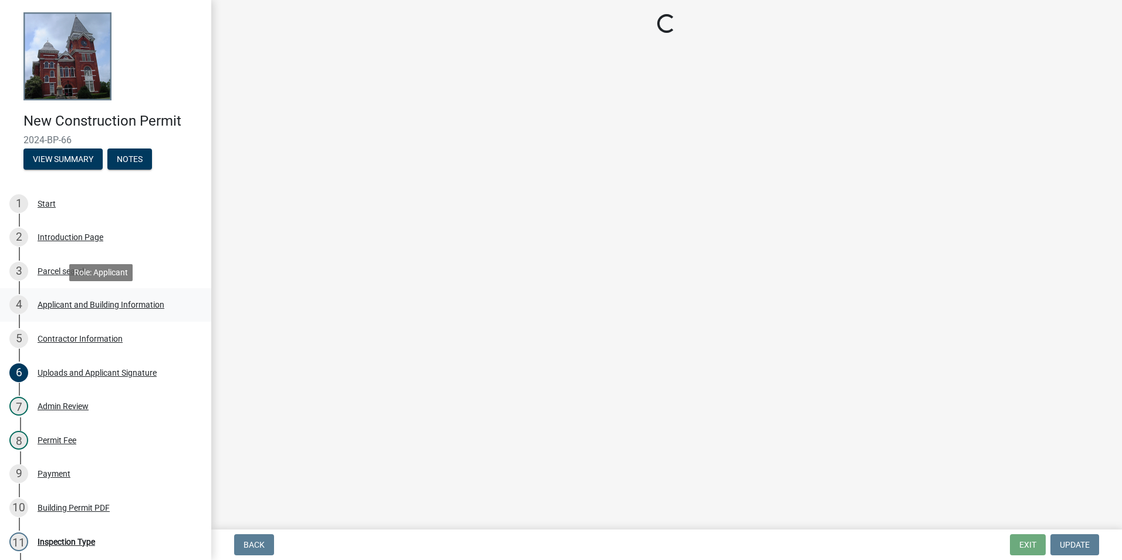
click at [102, 304] on div "Applicant and Building Information" at bounding box center [101, 304] width 127 height 8
click at [62, 272] on div "Parcel search" at bounding box center [62, 271] width 49 height 8
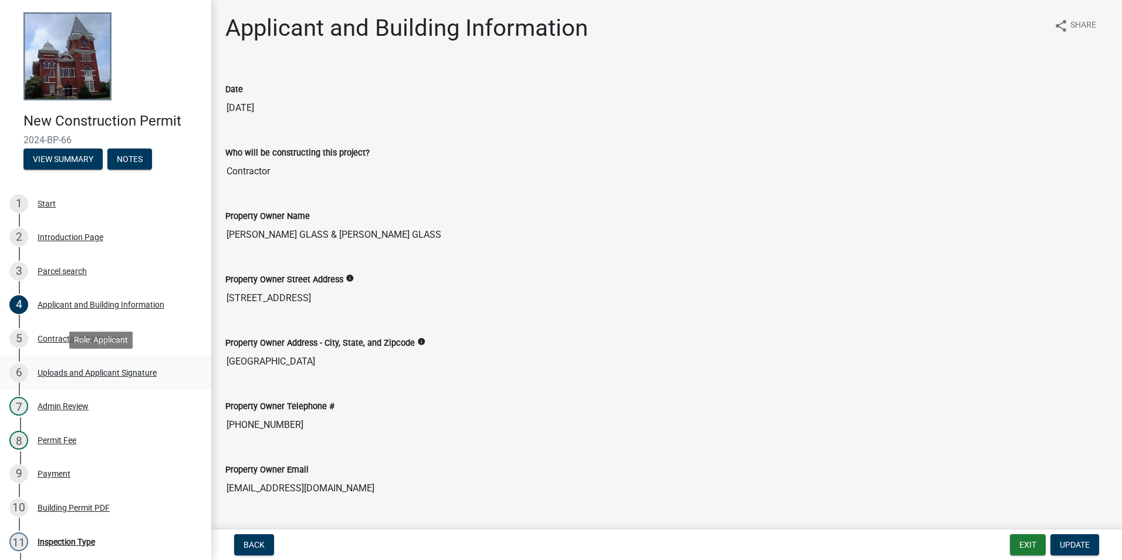
click at [64, 370] on div "Uploads and Applicant Signature" at bounding box center [97, 372] width 119 height 8
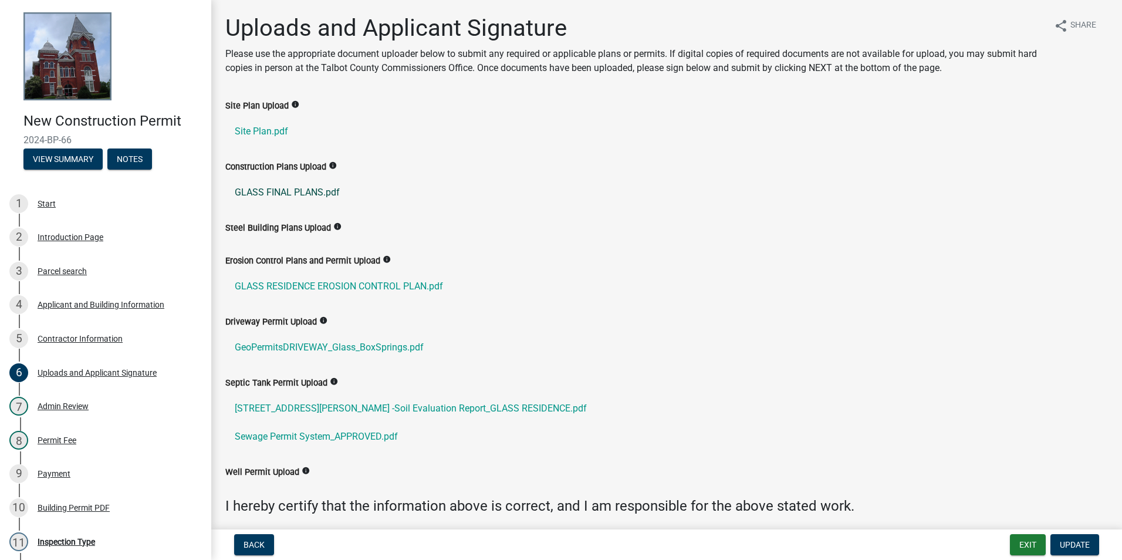
click at [281, 190] on link "GLASS FINAL PLANS.pdf" at bounding box center [666, 192] width 882 height 28
click at [67, 269] on div "Parcel search" at bounding box center [62, 271] width 49 height 8
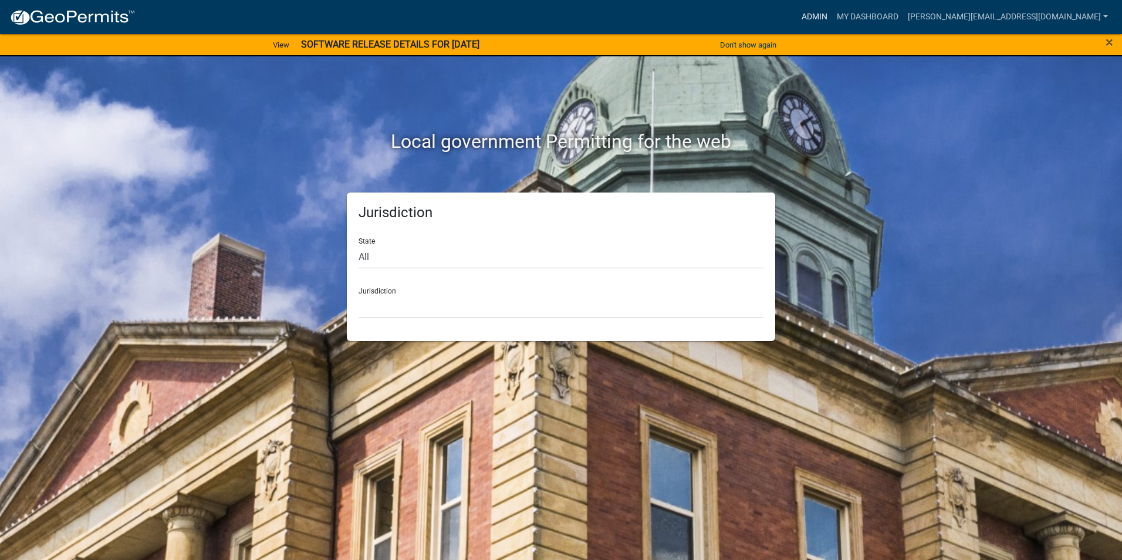
click at [832, 15] on link "Admin" at bounding box center [814, 17] width 35 height 22
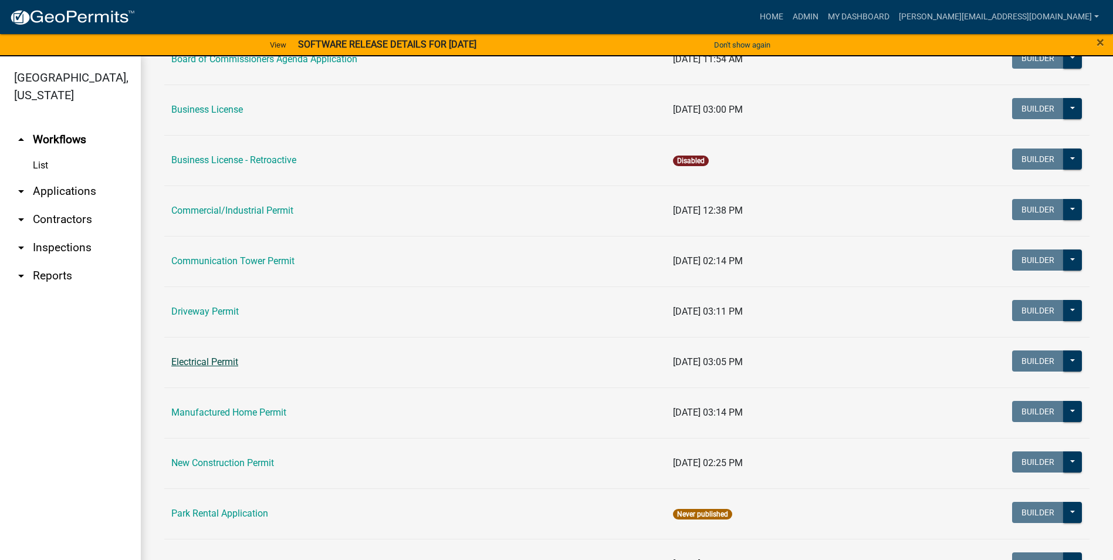
scroll to position [293, 0]
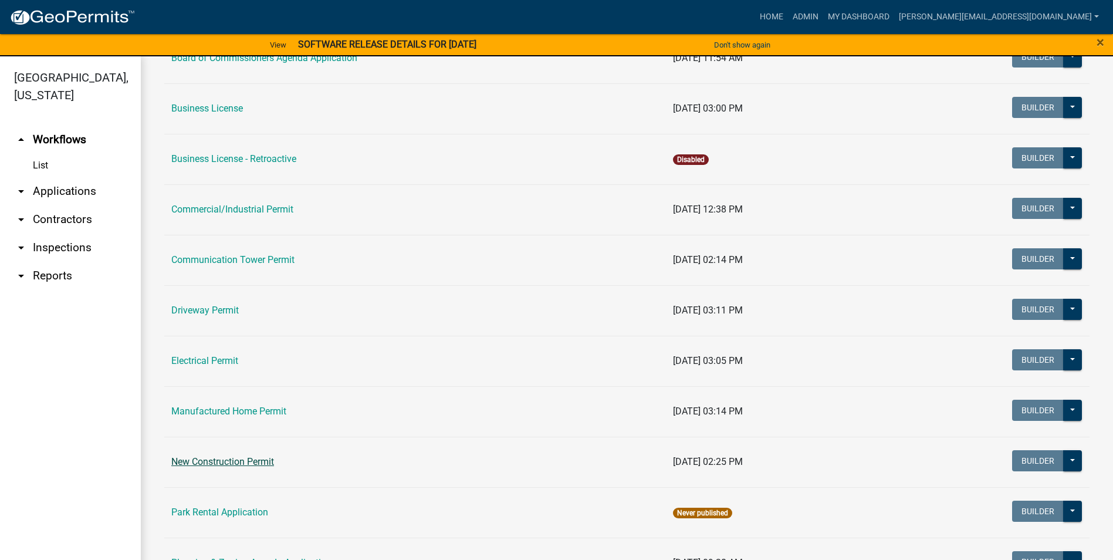
click at [227, 465] on link "New Construction Permit" at bounding box center [222, 461] width 103 height 11
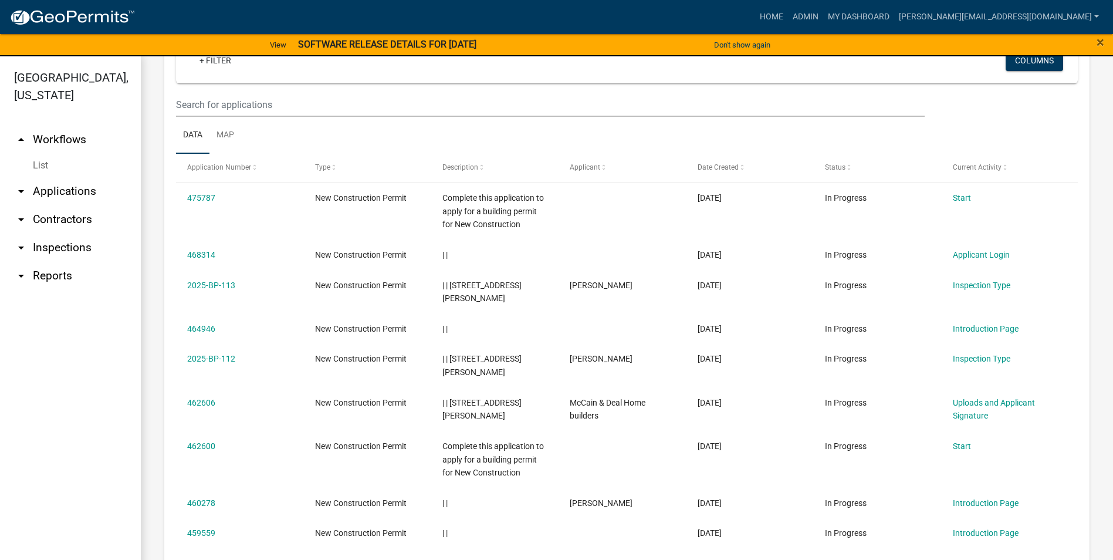
scroll to position [469, 0]
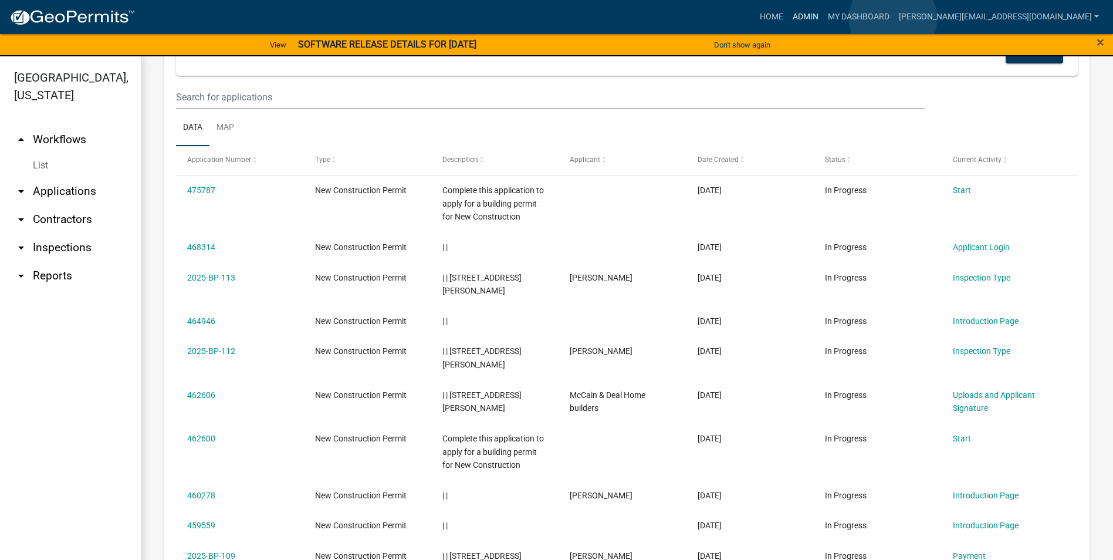
click at [823, 18] on link "Admin" at bounding box center [805, 17] width 35 height 22
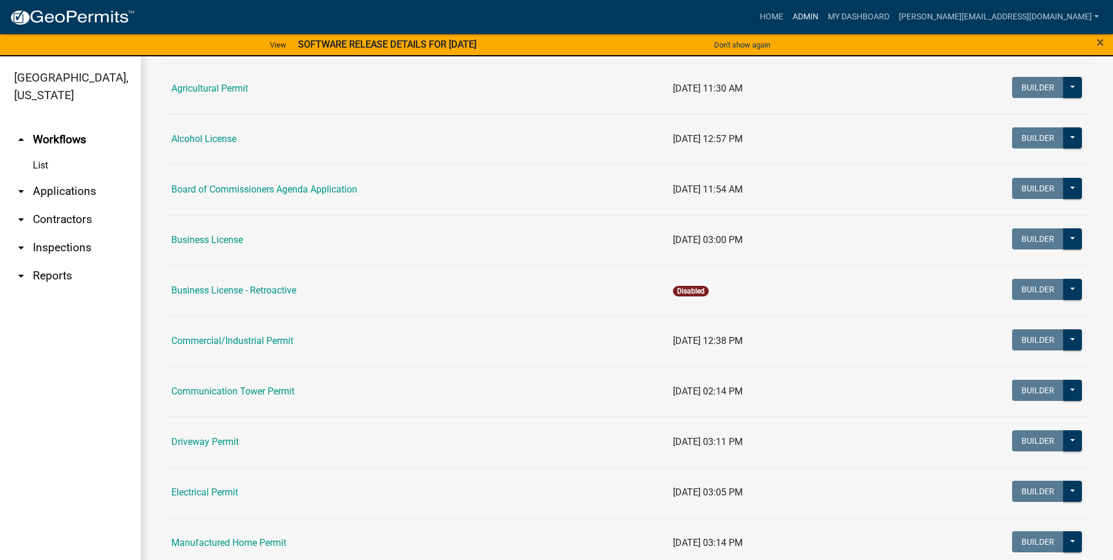
scroll to position [176, 0]
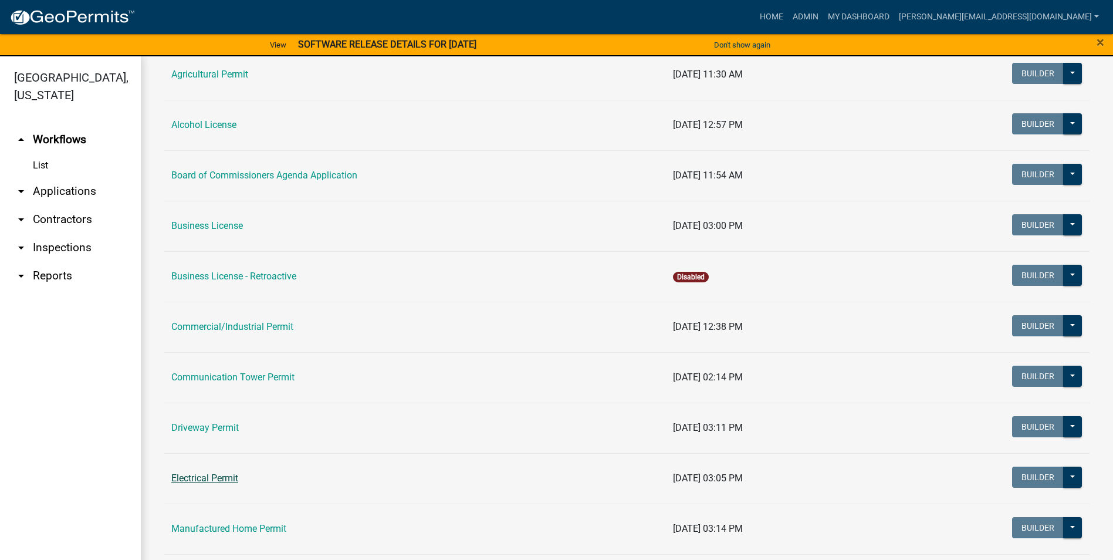
click at [228, 475] on link "Electrical Permit" at bounding box center [204, 477] width 67 height 11
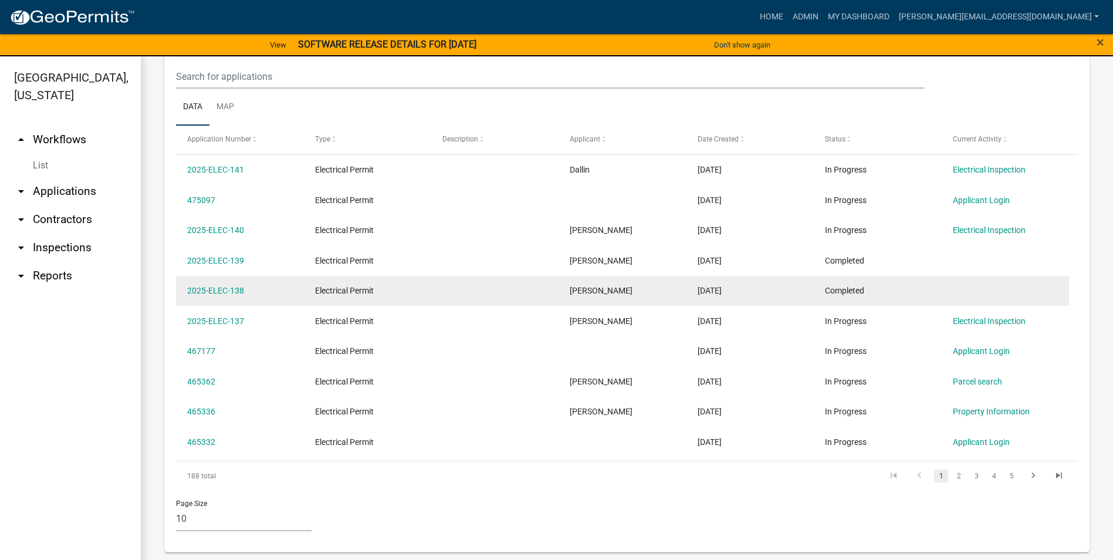
scroll to position [492, 0]
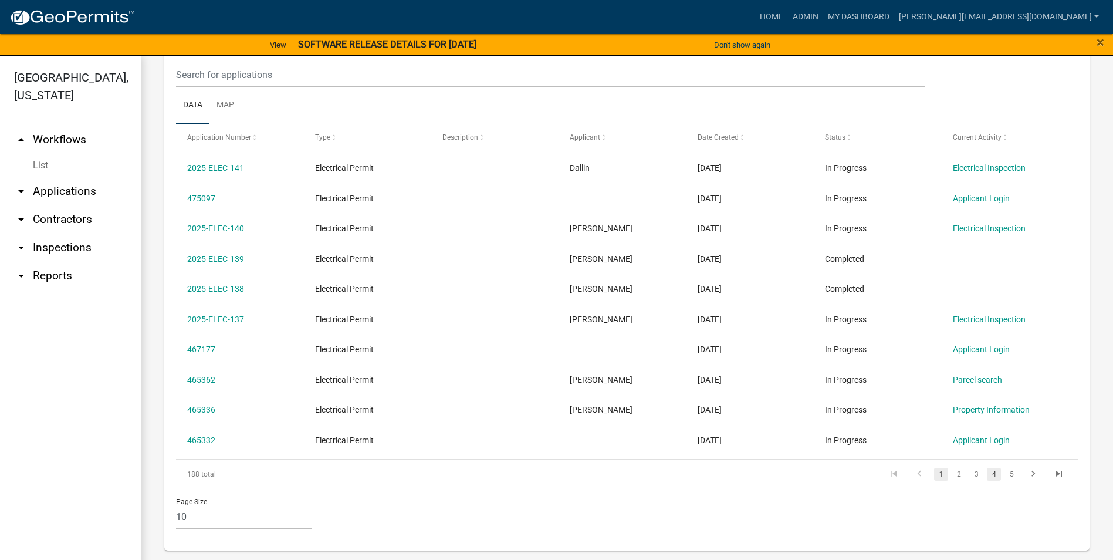
click at [990, 475] on link "4" at bounding box center [994, 474] width 14 height 13
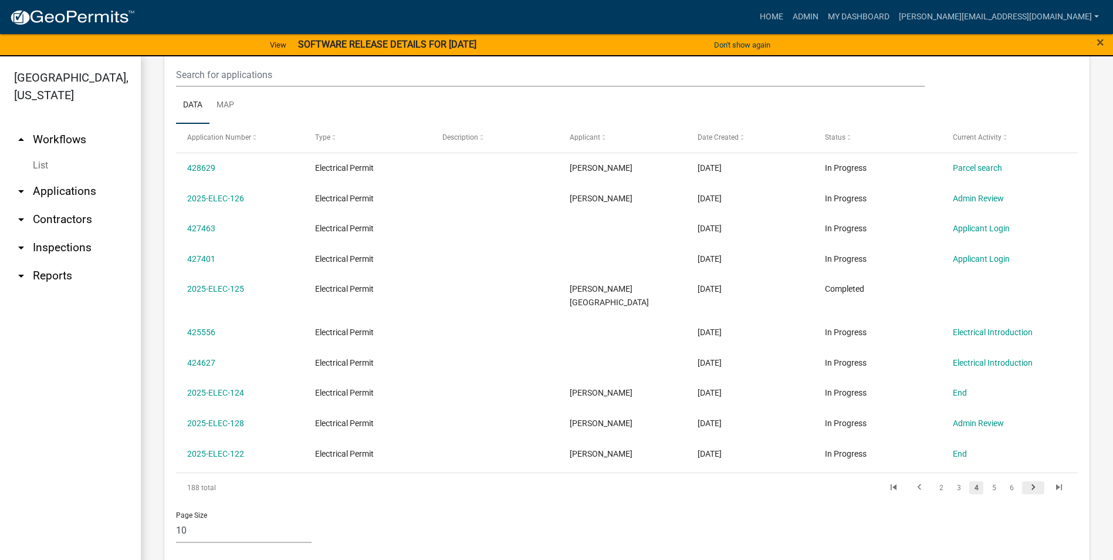
click at [1027, 482] on icon "go to next page" at bounding box center [1033, 489] width 15 height 14
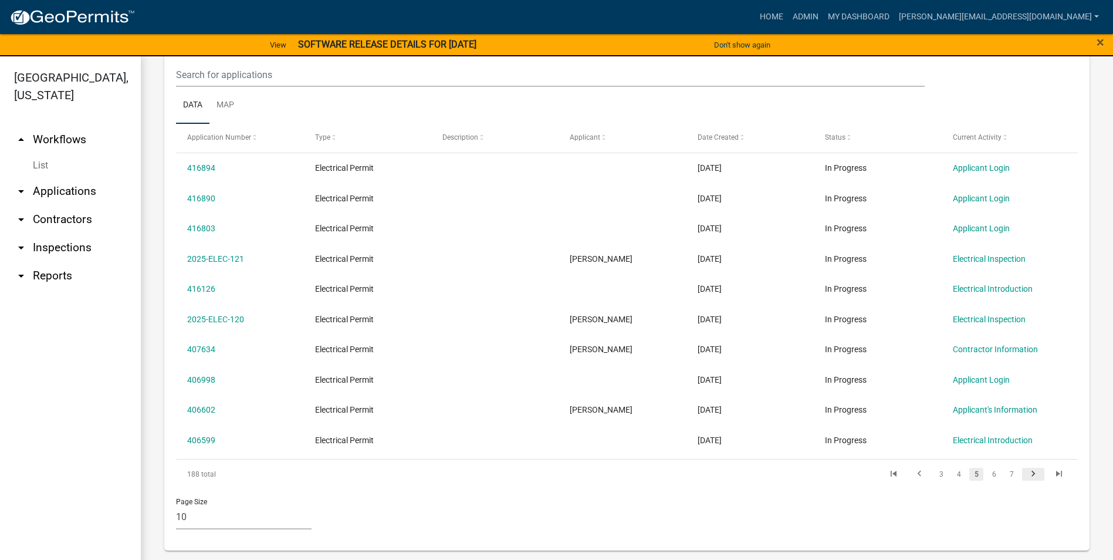
click at [1027, 475] on icon "go to next page" at bounding box center [1033, 475] width 15 height 14
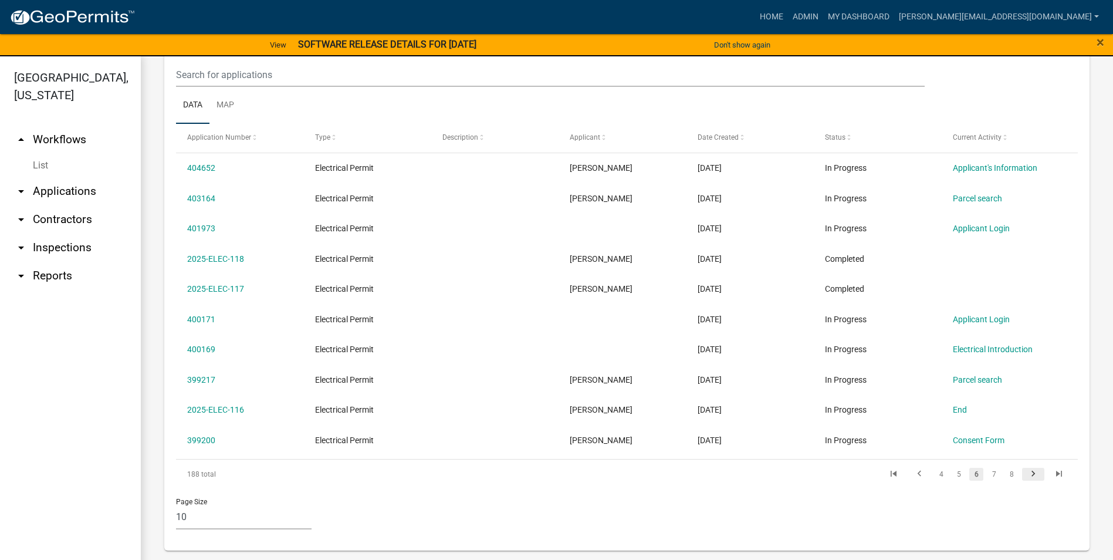
click at [1027, 475] on icon "go to next page" at bounding box center [1033, 475] width 15 height 14
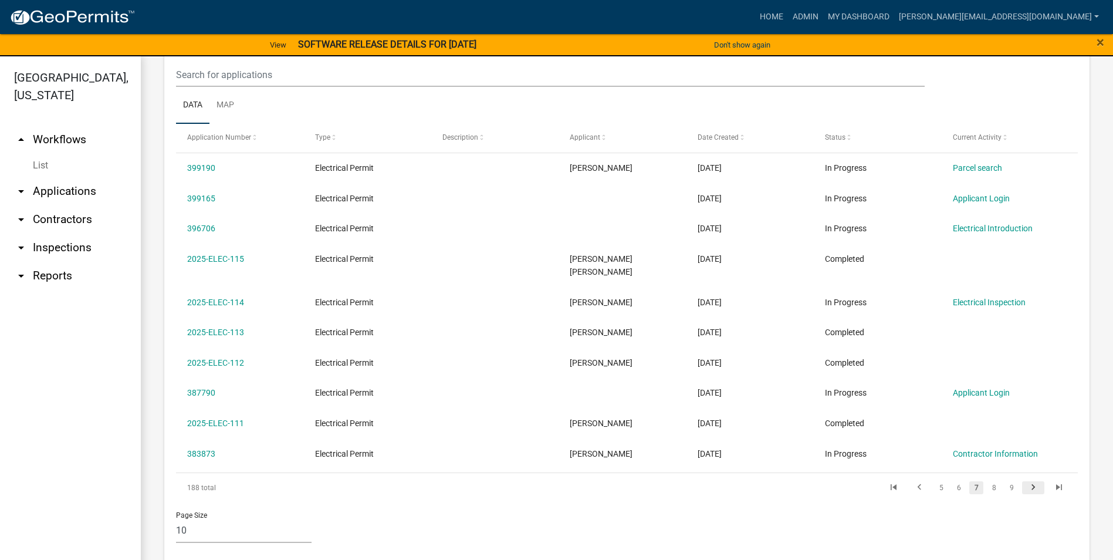
click at [1027, 482] on icon "go to next page" at bounding box center [1033, 489] width 15 height 14
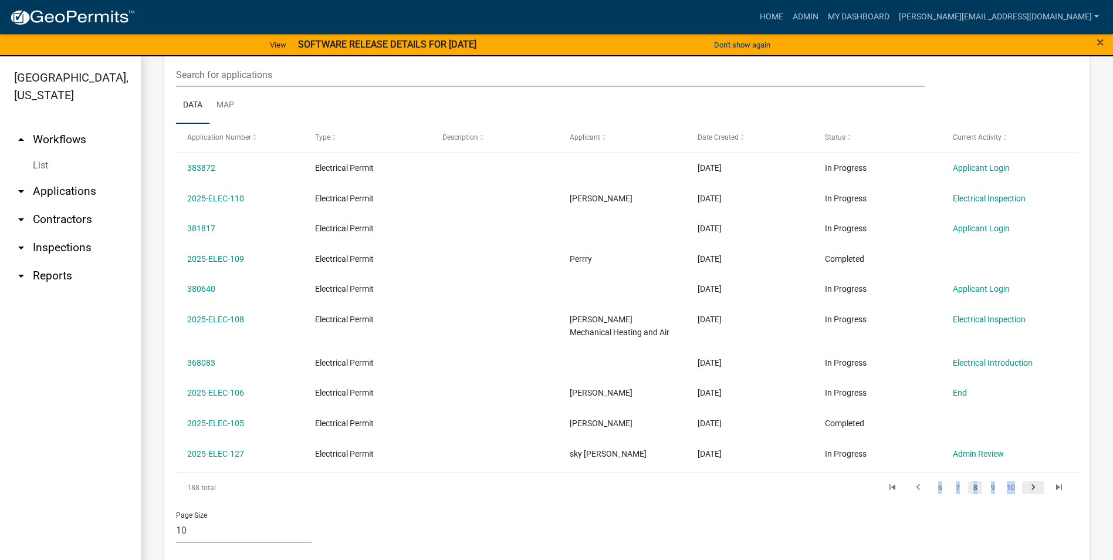
click at [1027, 475] on div "188 total 6 7 8 9 10" at bounding box center [627, 487] width 902 height 29
click at [1026, 483] on icon "go to next page" at bounding box center [1033, 489] width 15 height 14
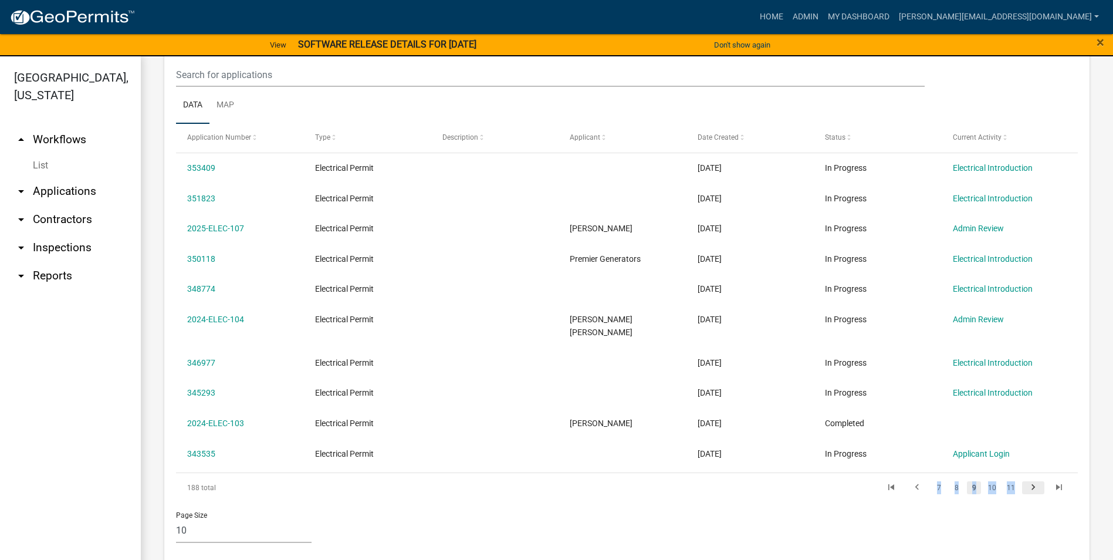
click at [1026, 482] on icon "go to next page" at bounding box center [1033, 489] width 15 height 14
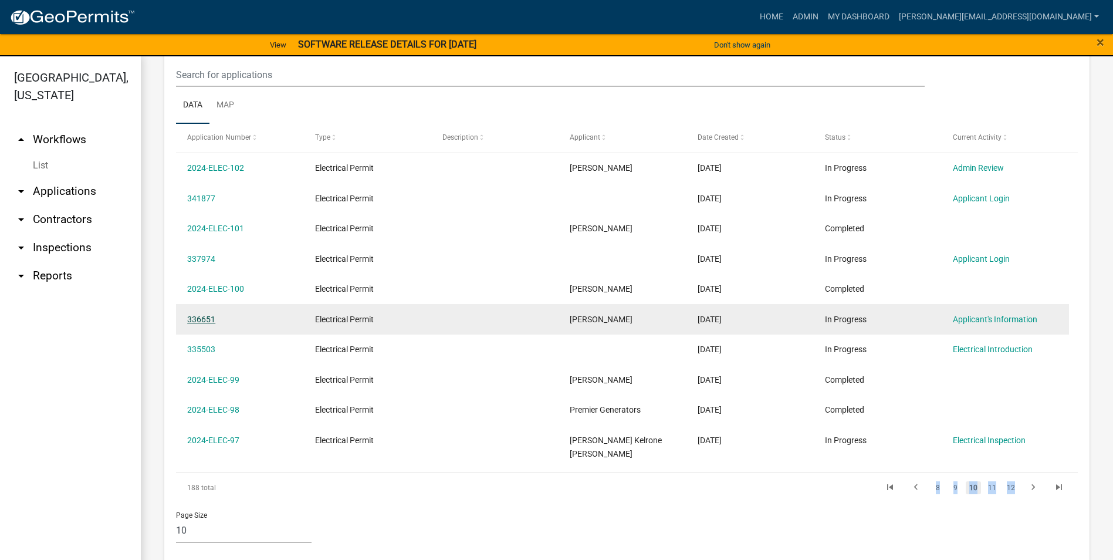
click at [205, 321] on link "336651" at bounding box center [201, 318] width 28 height 9
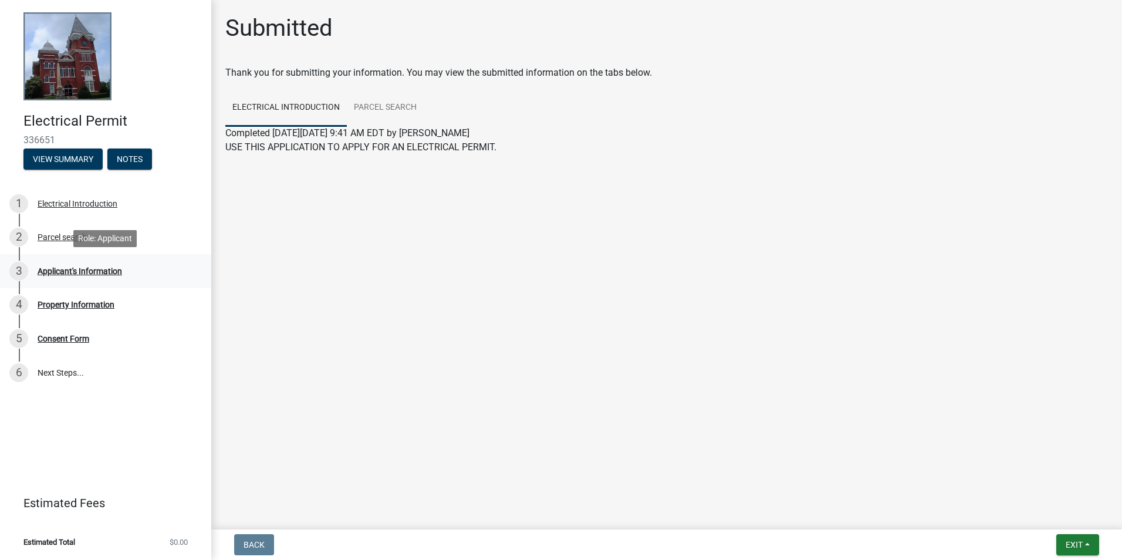
click at [83, 271] on div "Applicant's Information" at bounding box center [80, 271] width 84 height 8
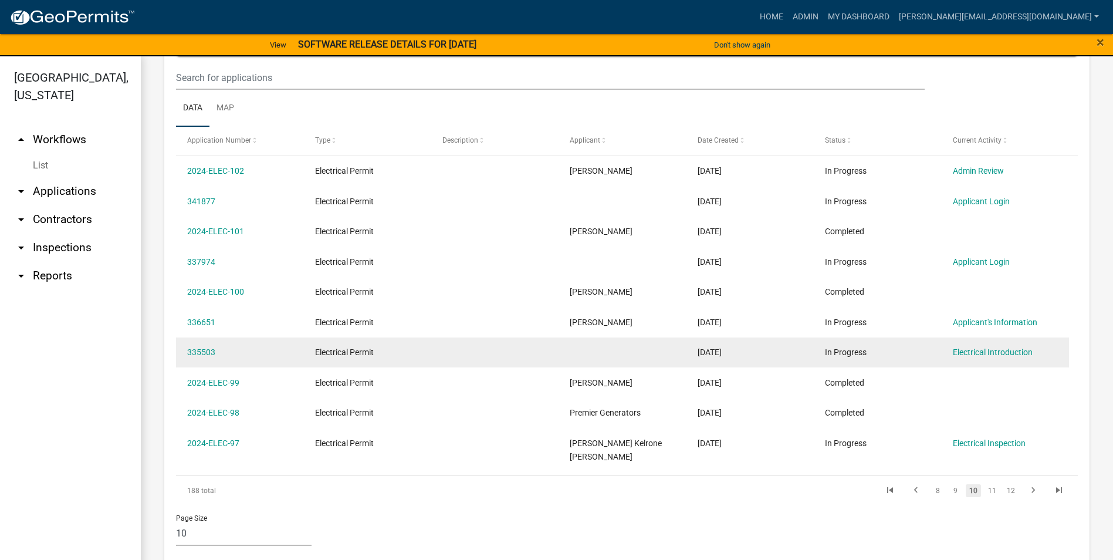
scroll to position [492, 0]
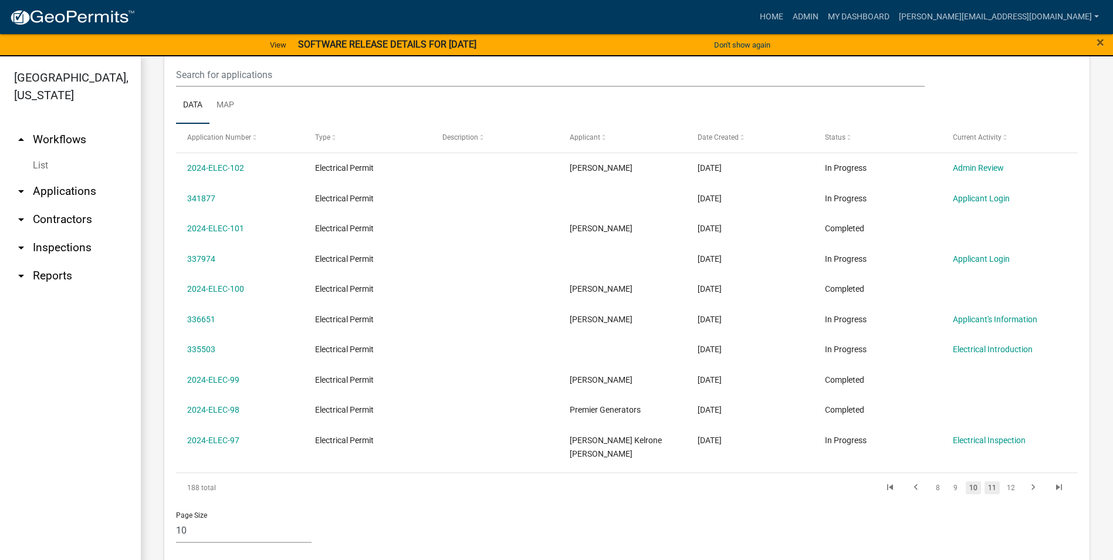
click at [985, 481] on link "11" at bounding box center [992, 487] width 15 height 13
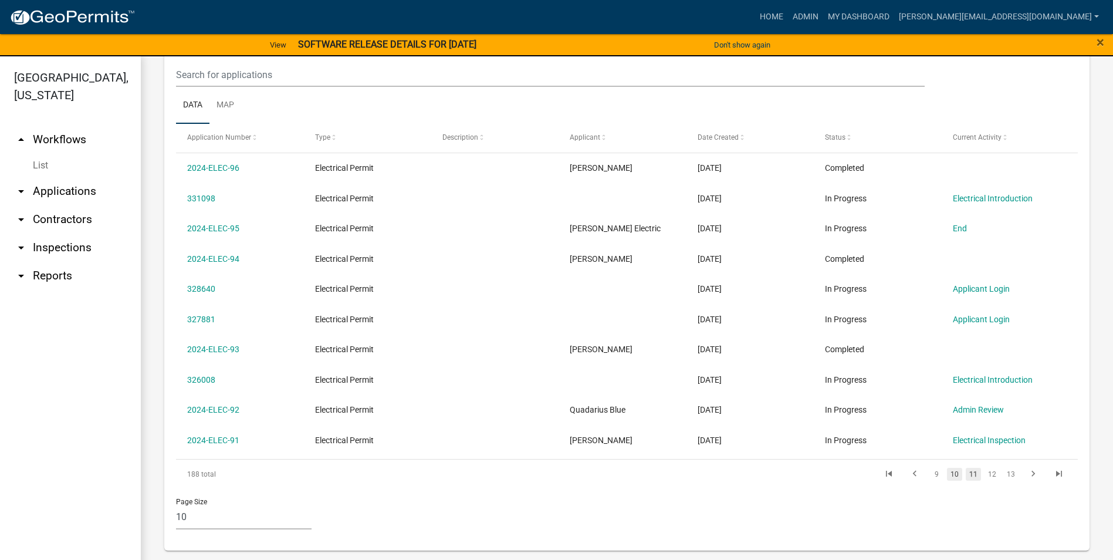
click at [947, 473] on link "10" at bounding box center [954, 474] width 15 height 13
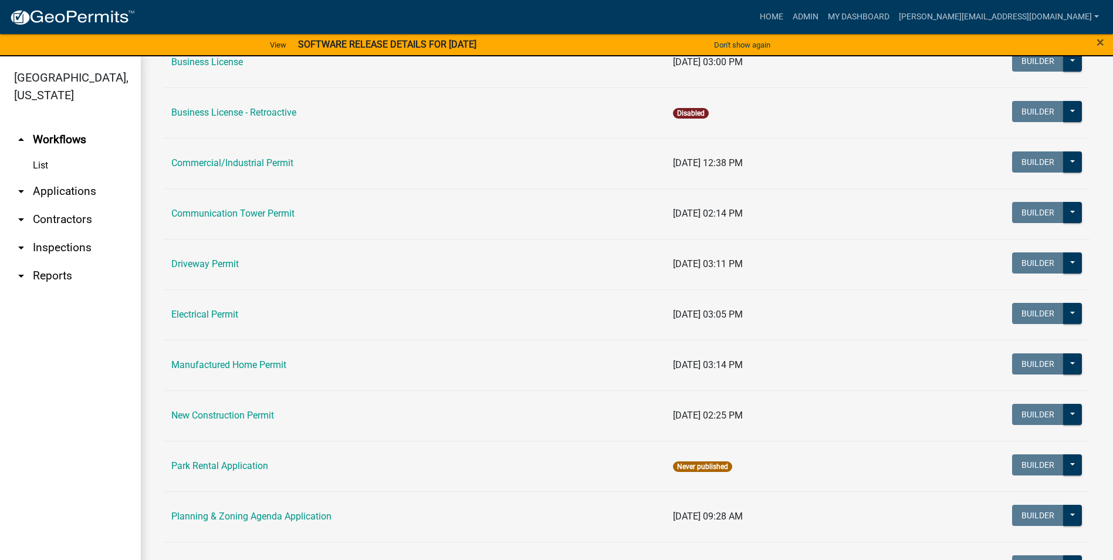
scroll to position [352, 0]
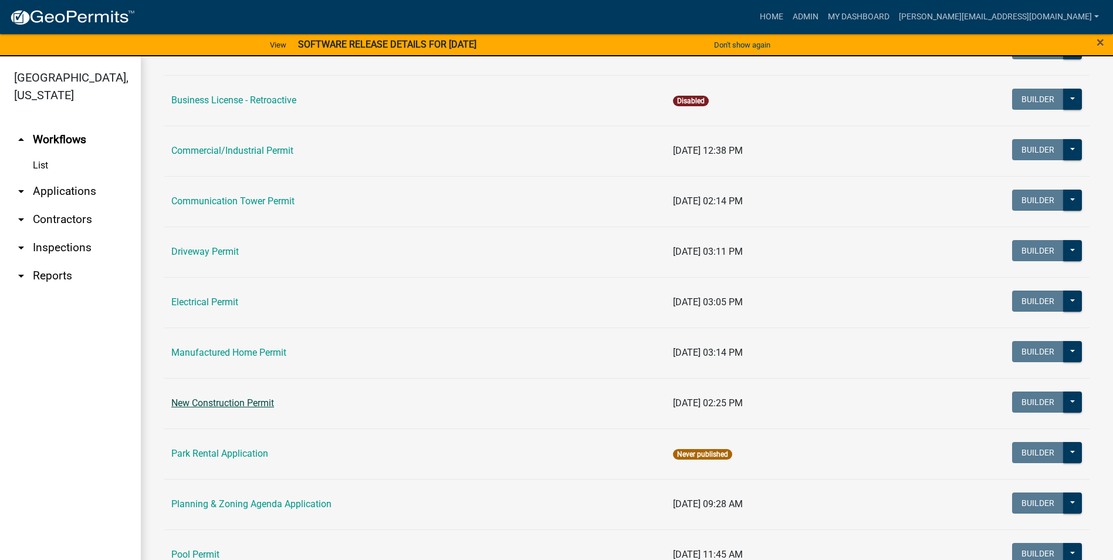
click at [252, 398] on link "New Construction Permit" at bounding box center [222, 402] width 103 height 11
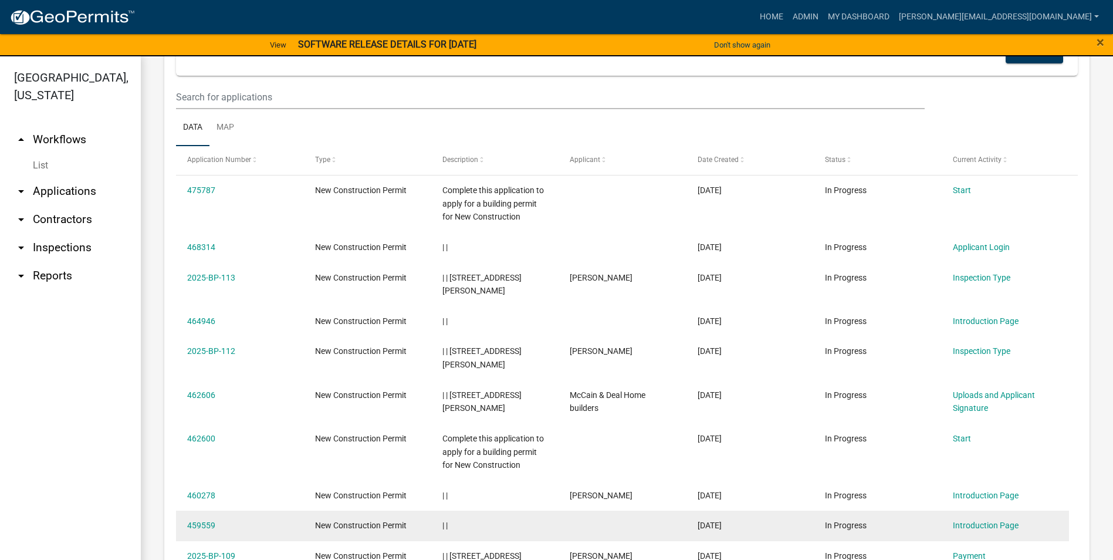
scroll to position [571, 0]
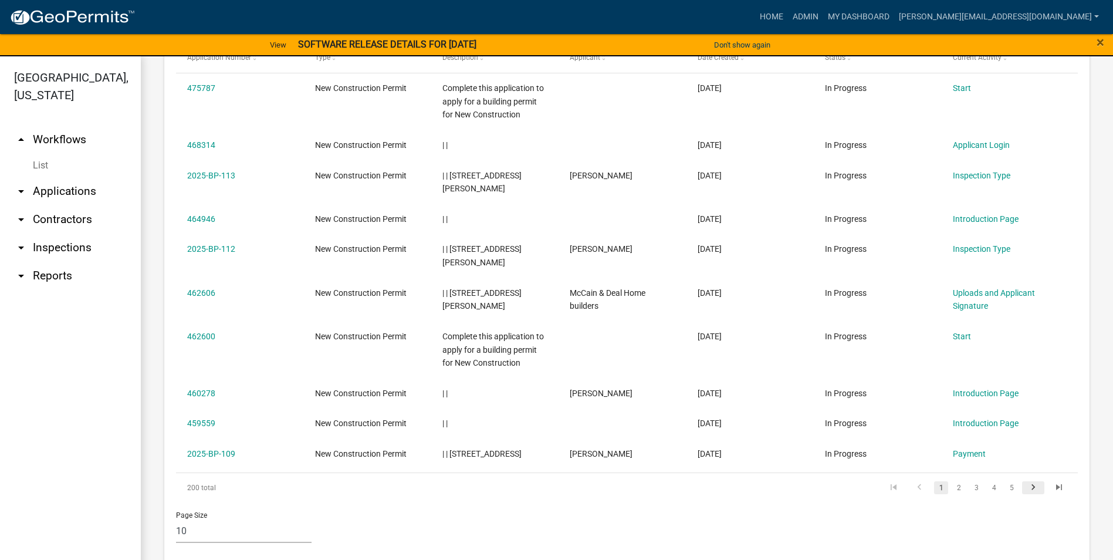
click at [1026, 482] on icon "go to next page" at bounding box center [1033, 489] width 15 height 14
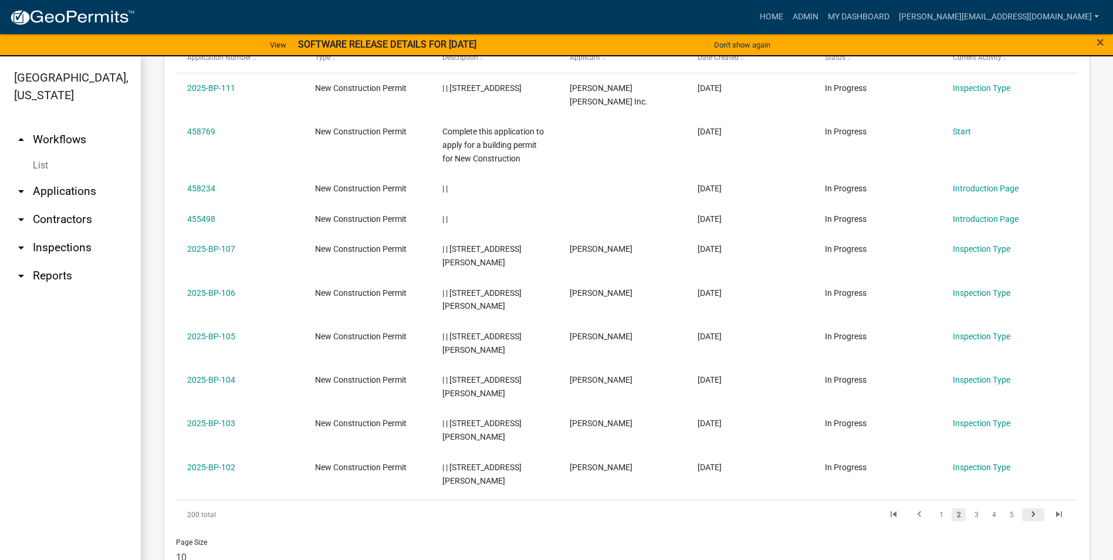
click at [1026, 517] on icon "go to next page" at bounding box center [1033, 516] width 15 height 14
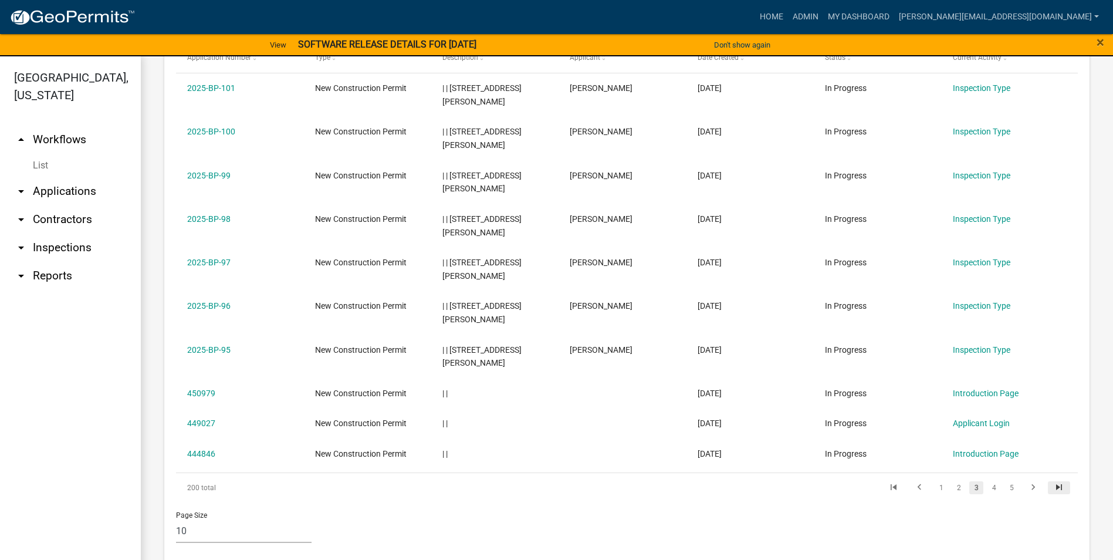
click at [1051, 489] on icon "go to last page" at bounding box center [1058, 489] width 15 height 14
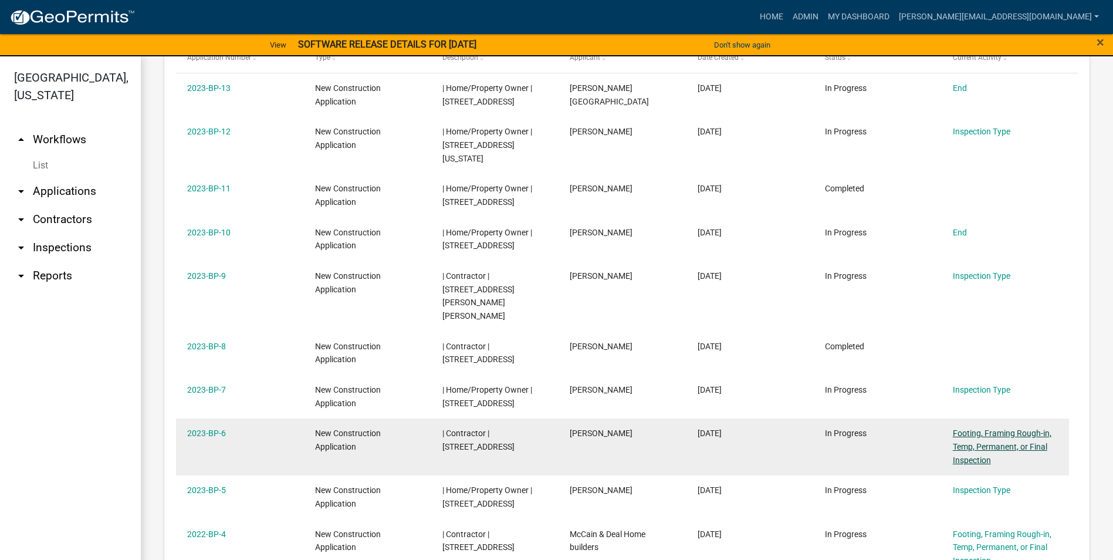
scroll to position [719, 0]
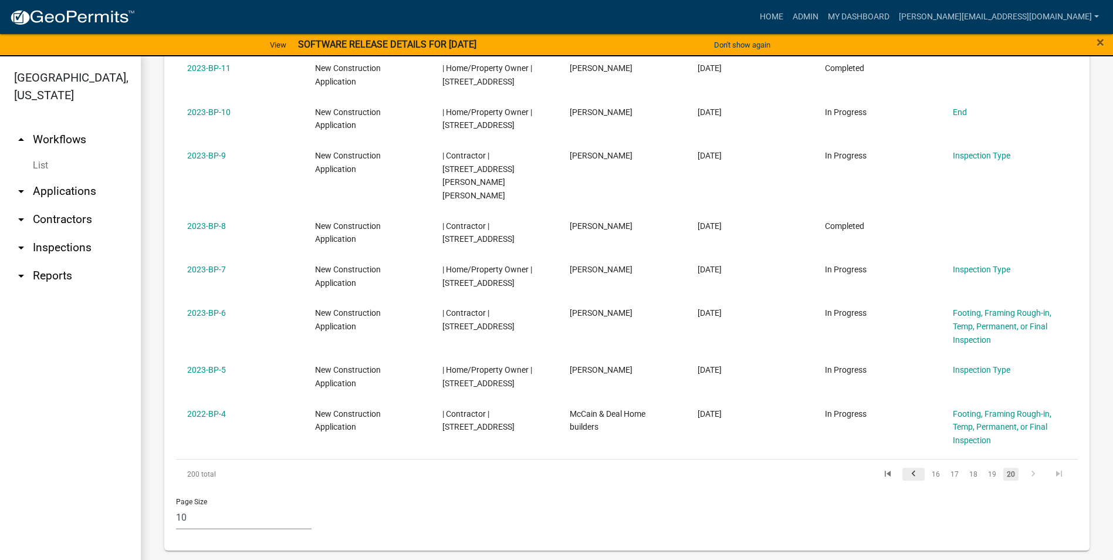
click at [906, 475] on icon "go to previous page" at bounding box center [913, 475] width 15 height 14
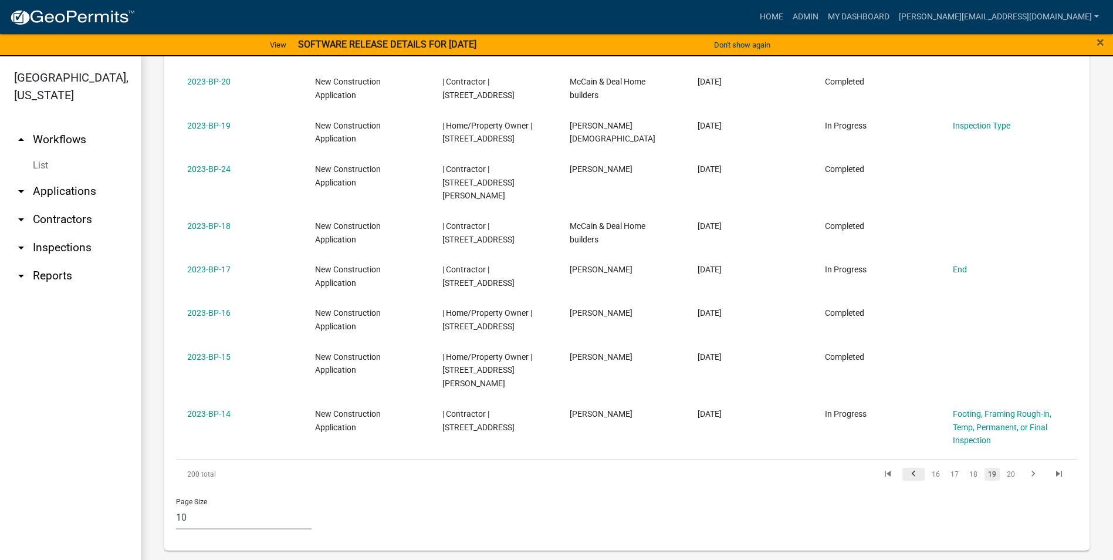
click at [906, 475] on icon "go to previous page" at bounding box center [913, 475] width 15 height 14
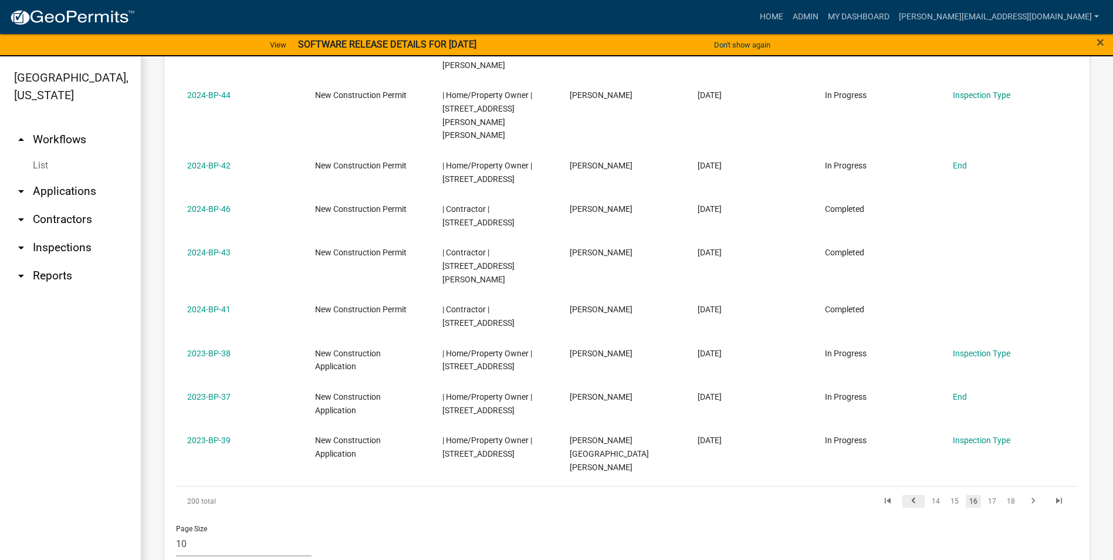
scroll to position [652, 0]
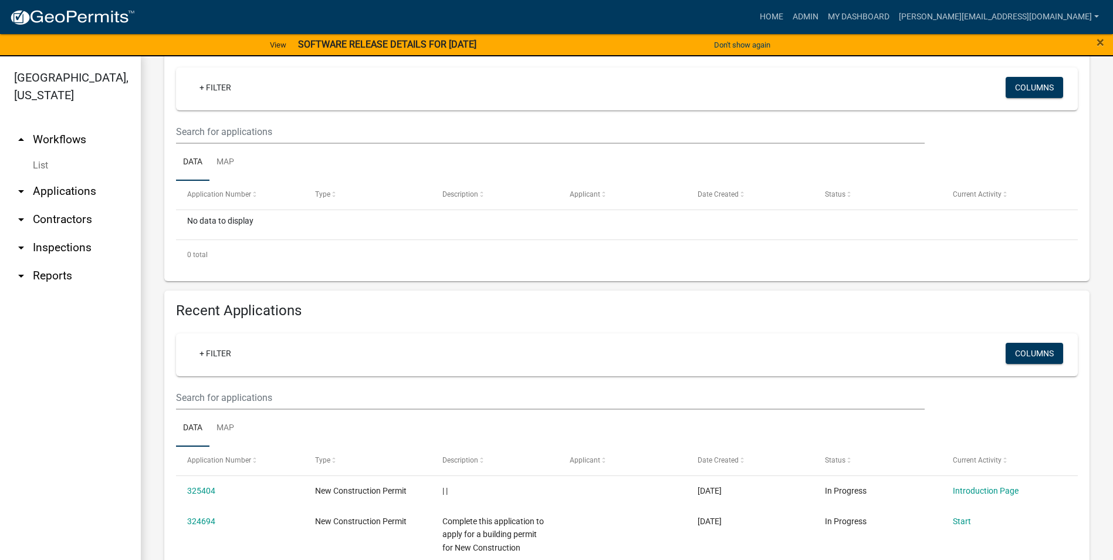
scroll to position [638, 0]
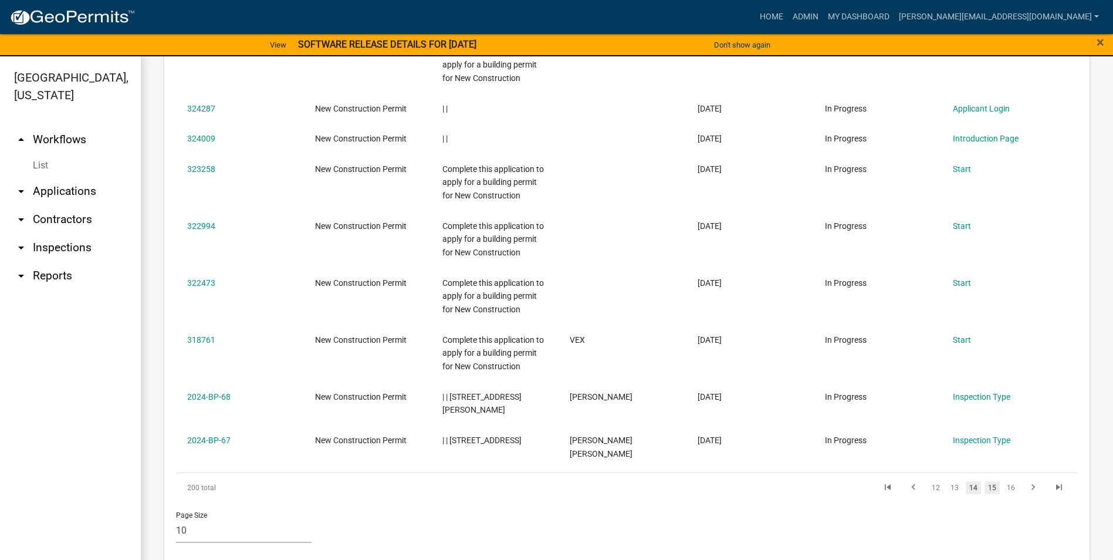
click at [985, 481] on link "15" at bounding box center [992, 487] width 15 height 13
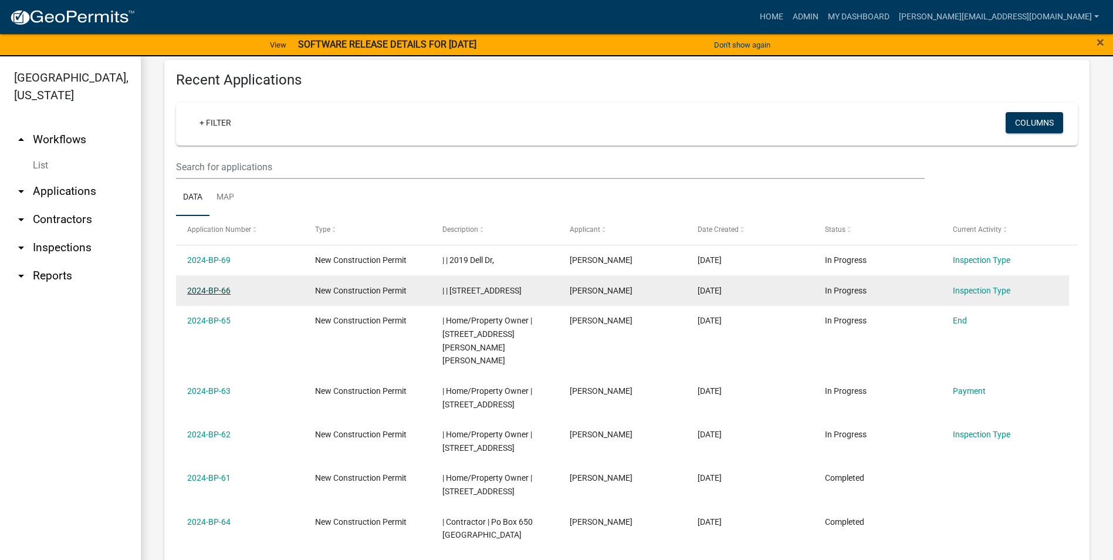
scroll to position [404, 0]
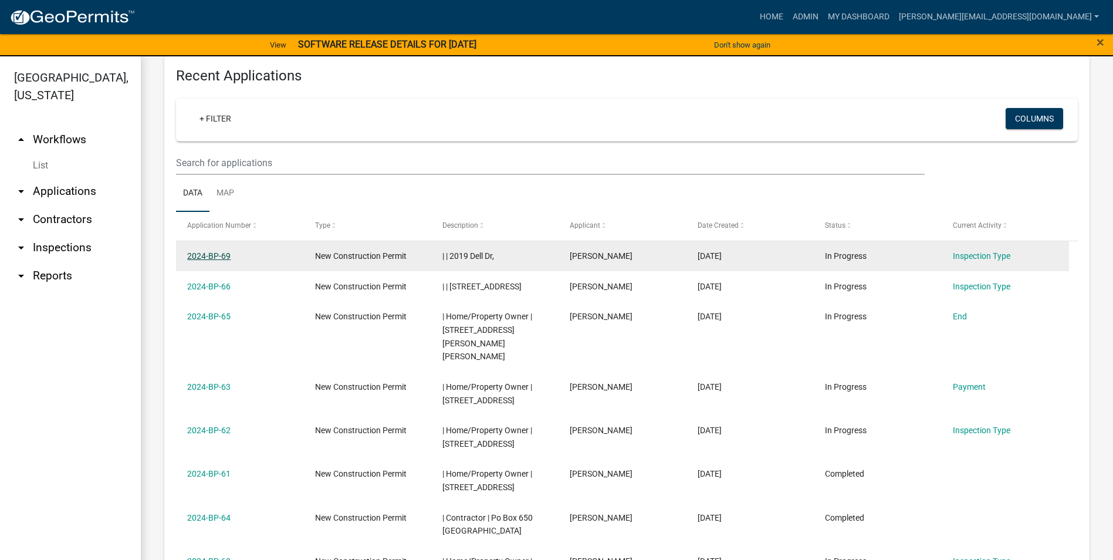
click at [197, 257] on link "2024-BP-69" at bounding box center [208, 255] width 43 height 9
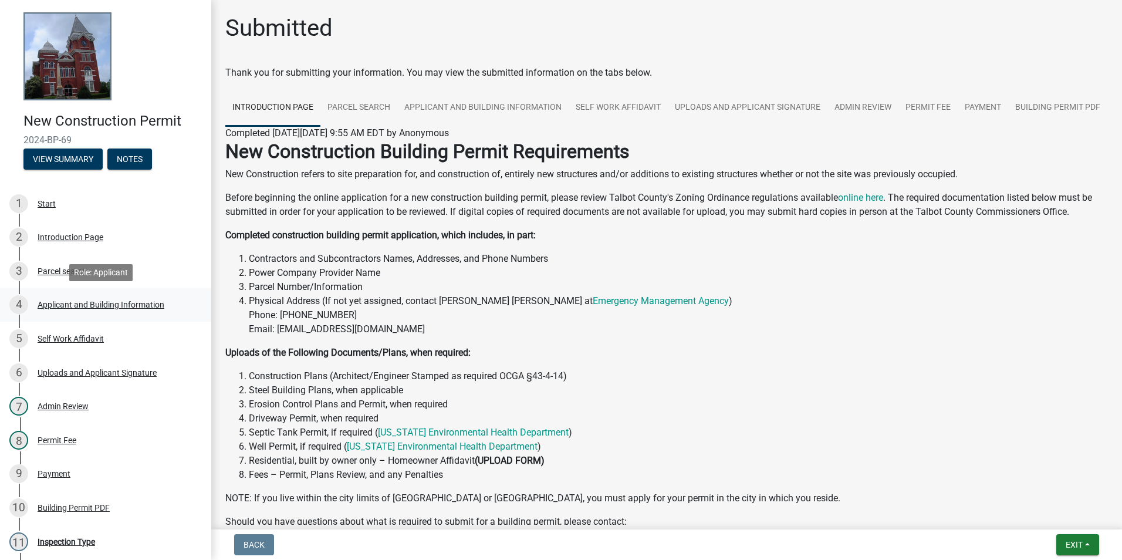
click at [82, 300] on div "Applicant and Building Information" at bounding box center [101, 304] width 127 height 8
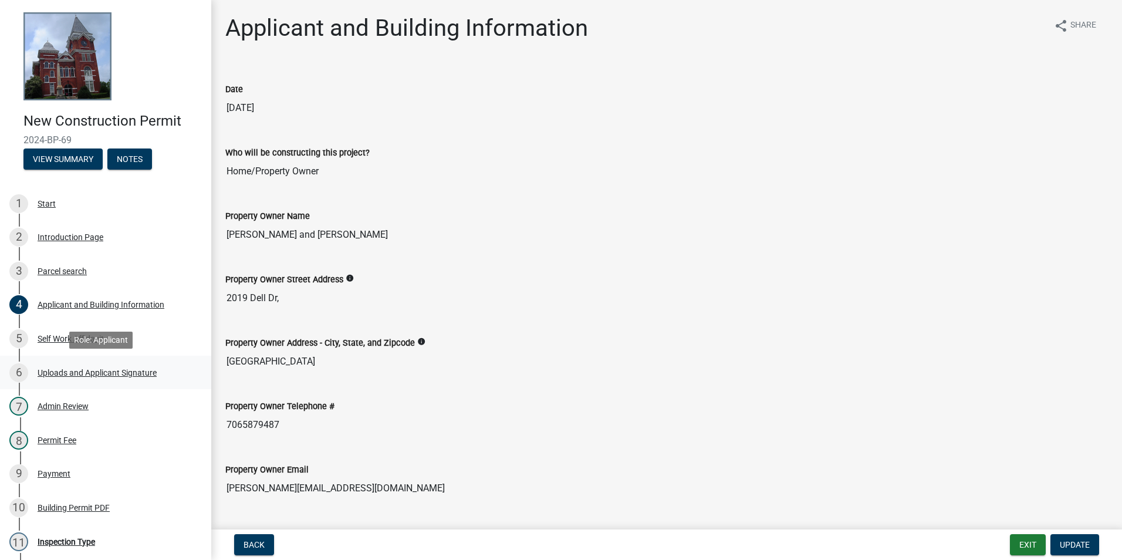
click at [82, 369] on div "Uploads and Applicant Signature" at bounding box center [97, 372] width 119 height 8
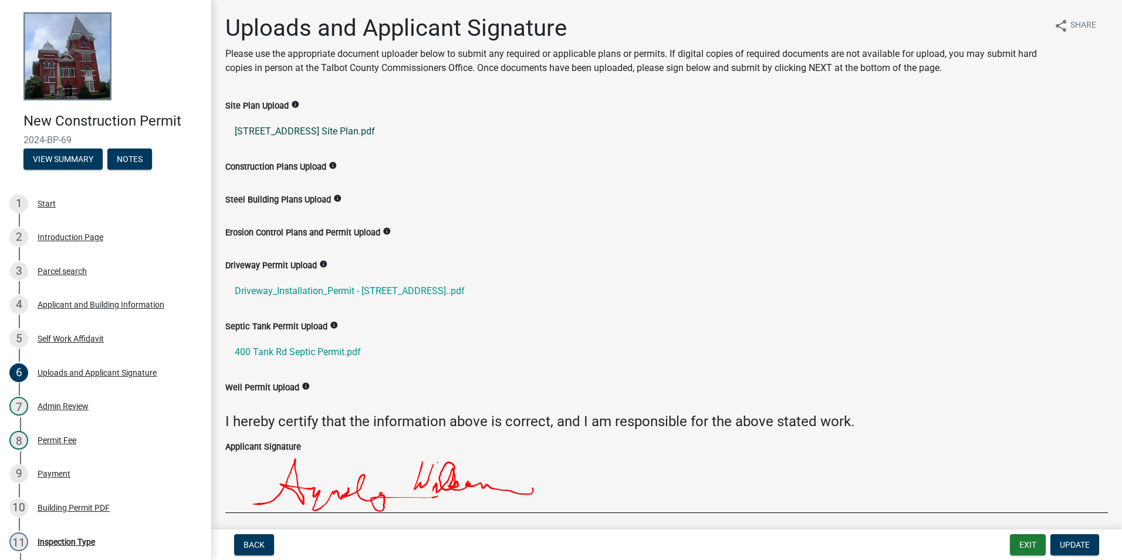
click at [288, 130] on link "400 Tank Rd Site Plan.pdf" at bounding box center [666, 131] width 882 height 28
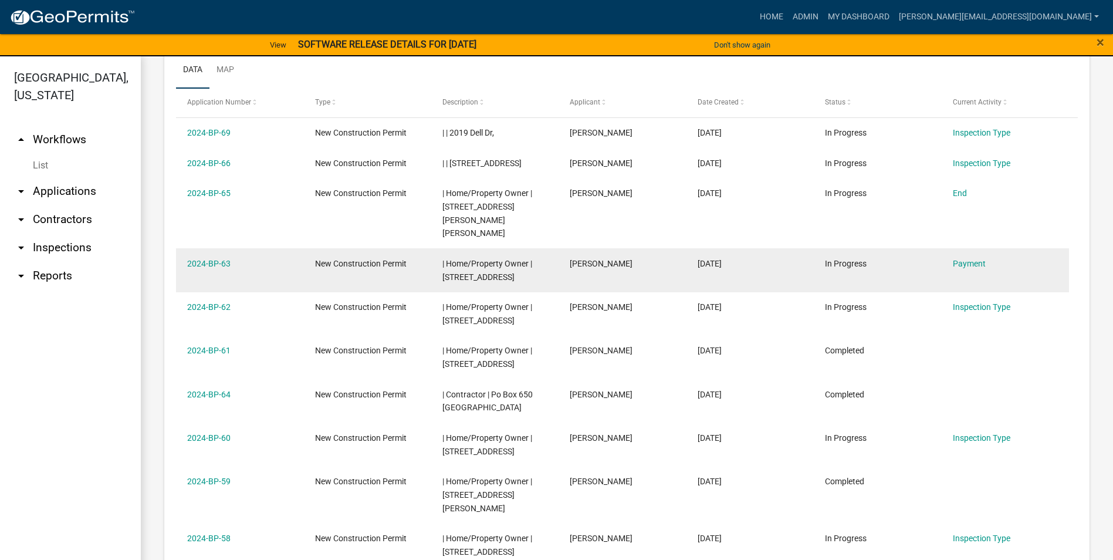
scroll to position [528, 0]
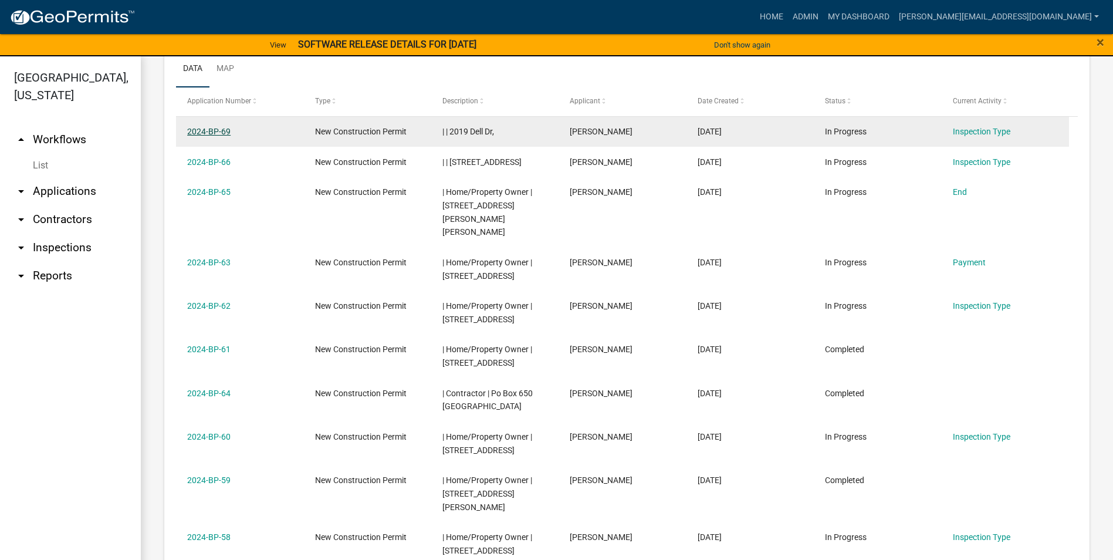
click at [219, 134] on link "2024-BP-69" at bounding box center [208, 131] width 43 height 9
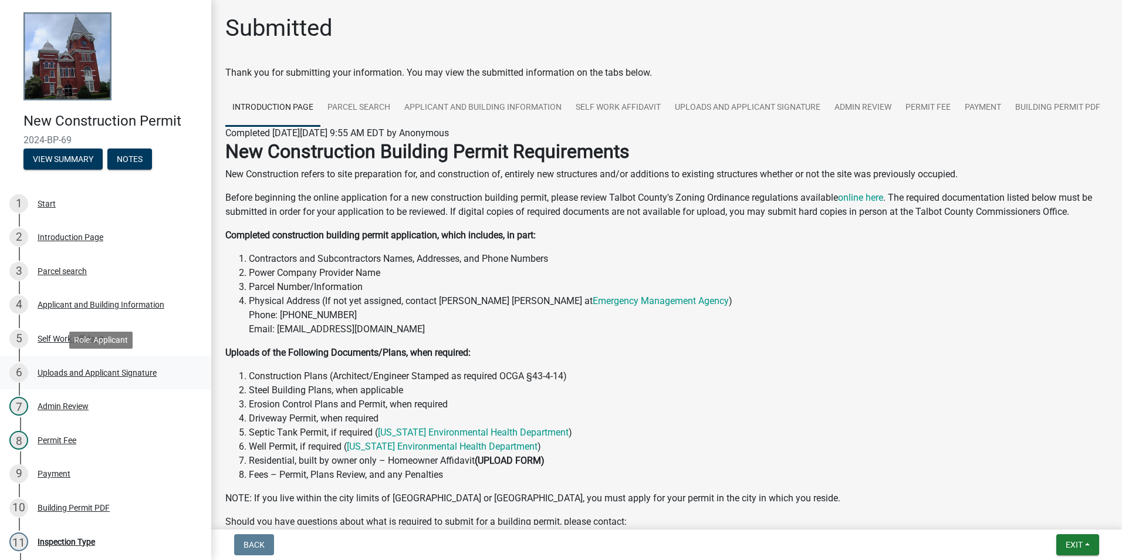
click at [78, 371] on div "Uploads and Applicant Signature" at bounding box center [97, 372] width 119 height 8
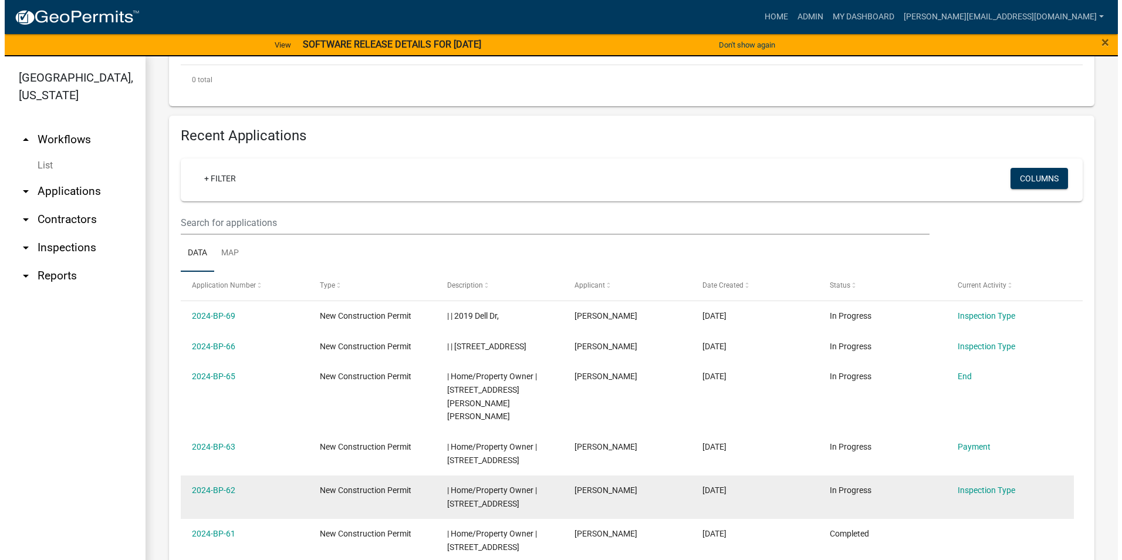
scroll to position [411, 0]
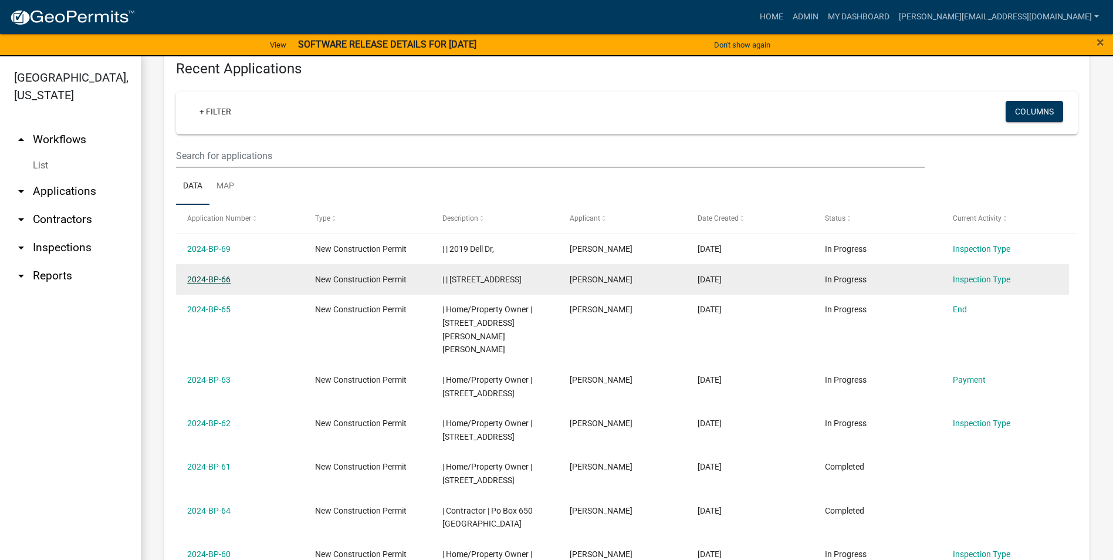
click at [222, 281] on link "2024-BP-66" at bounding box center [208, 279] width 43 height 9
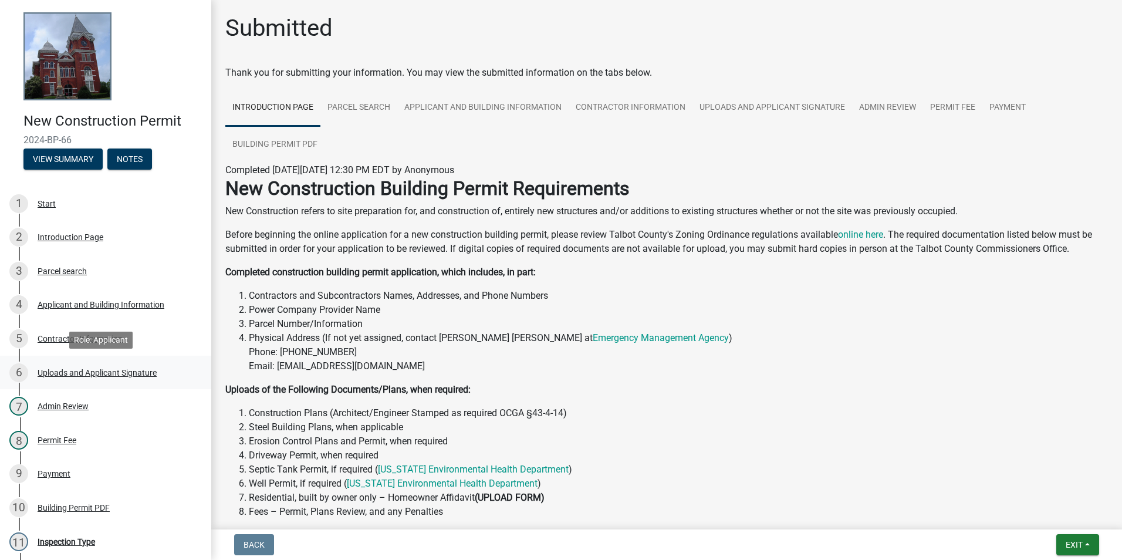
click at [102, 371] on div "Uploads and Applicant Signature" at bounding box center [97, 372] width 119 height 8
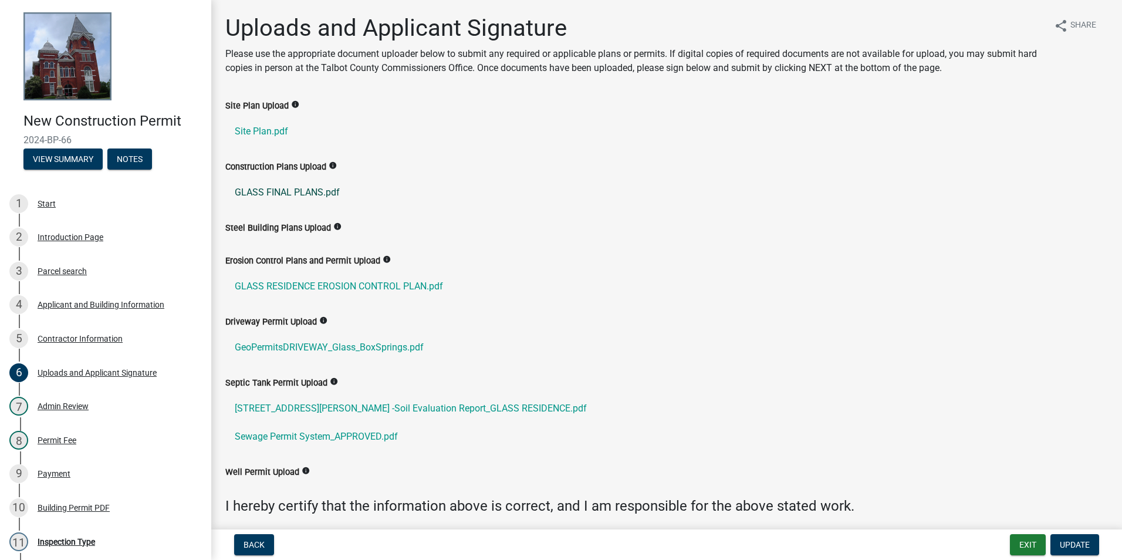
click at [298, 192] on link "GLASS FINAL PLANS.pdf" at bounding box center [666, 192] width 882 height 28
click at [52, 158] on button "View Summary" at bounding box center [62, 158] width 79 height 21
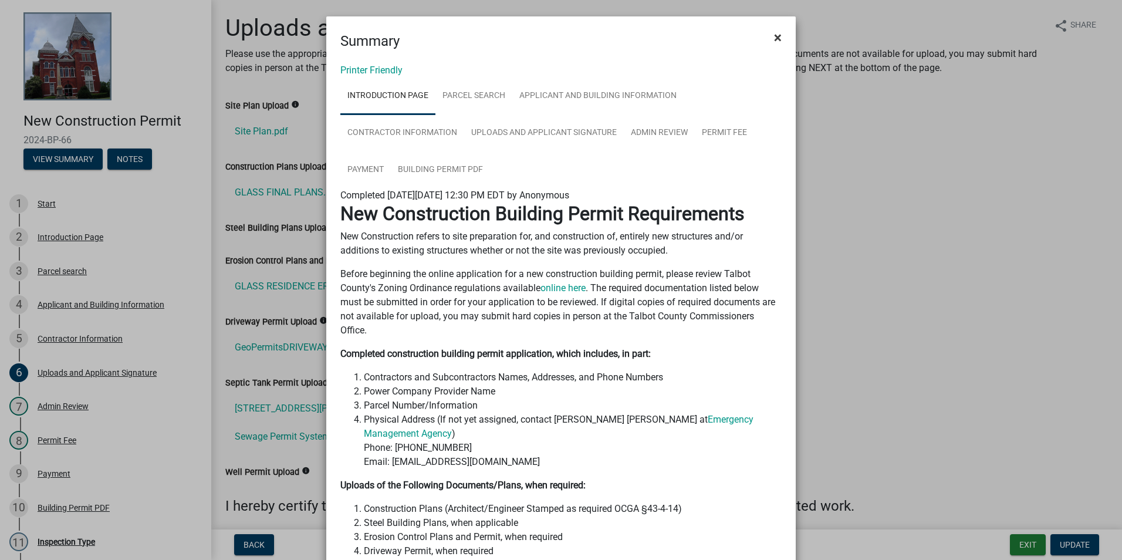
click at [774, 39] on span "×" at bounding box center [778, 37] width 8 height 16
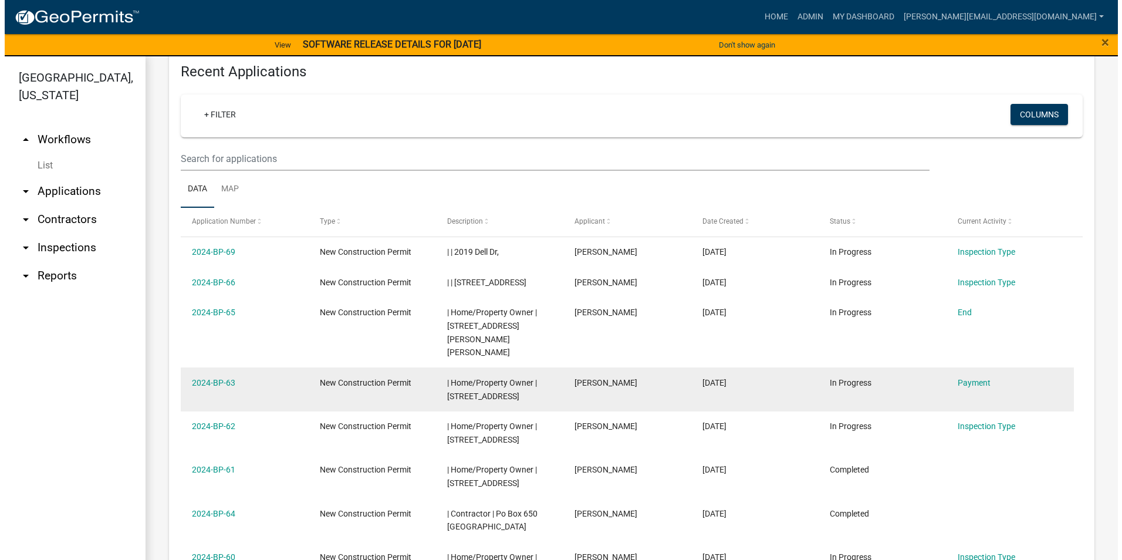
scroll to position [411, 0]
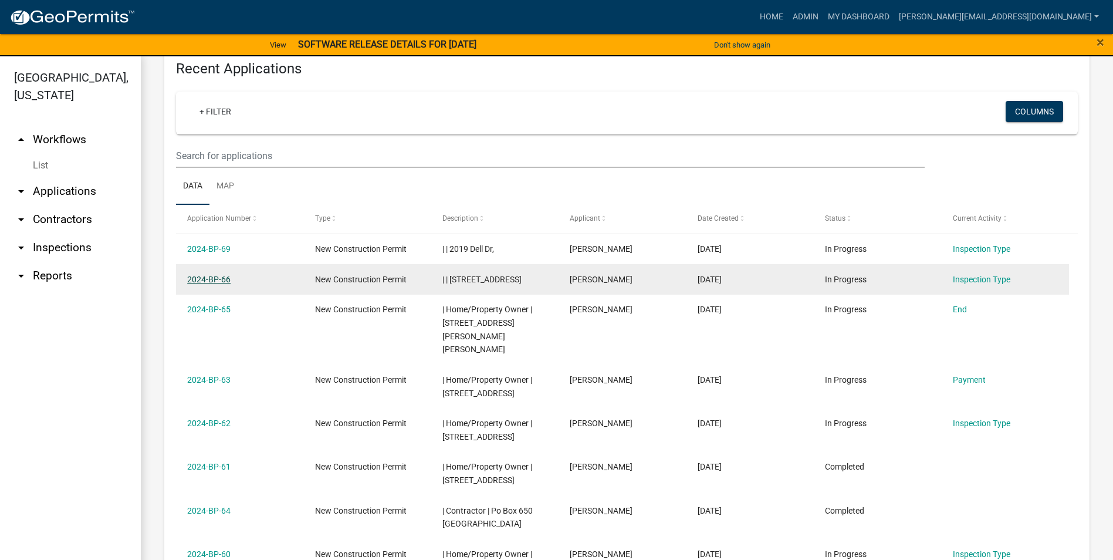
click at [212, 276] on link "2024-BP-66" at bounding box center [208, 279] width 43 height 9
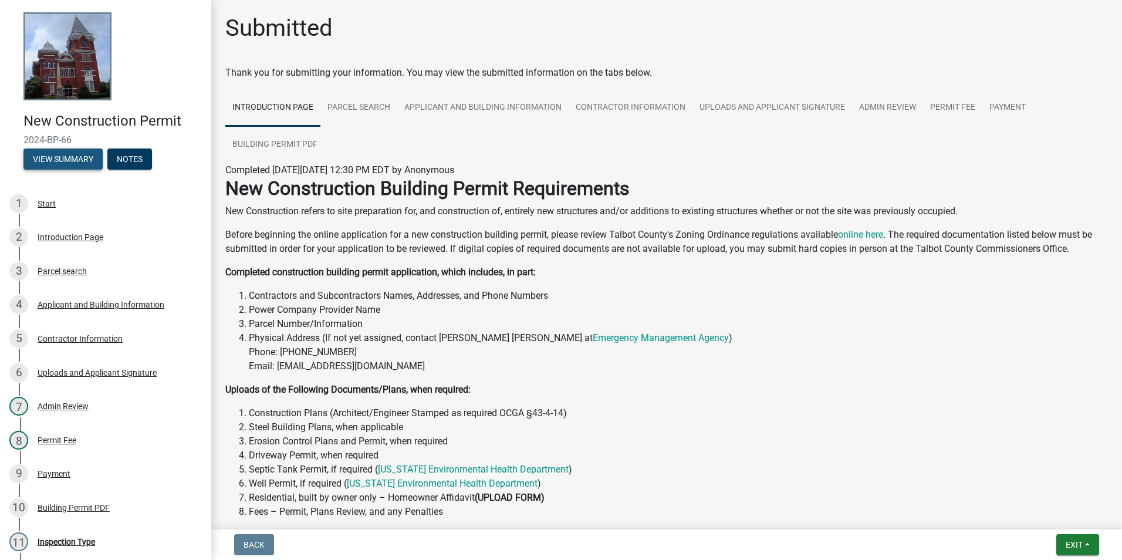
click at [72, 157] on button "View Summary" at bounding box center [62, 158] width 79 height 21
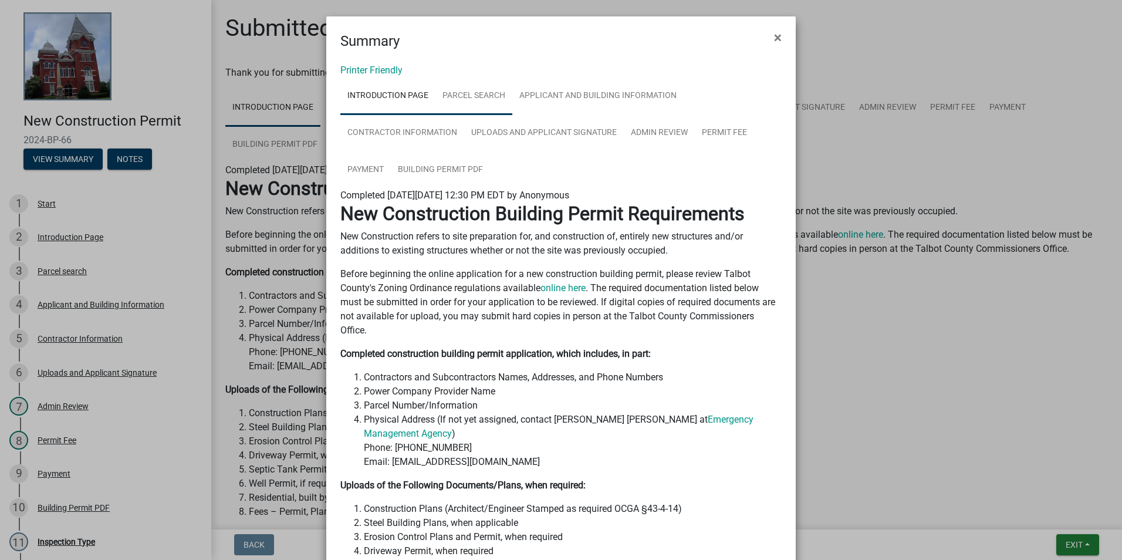
click at [470, 94] on link "Parcel search" at bounding box center [473, 96] width 77 height 38
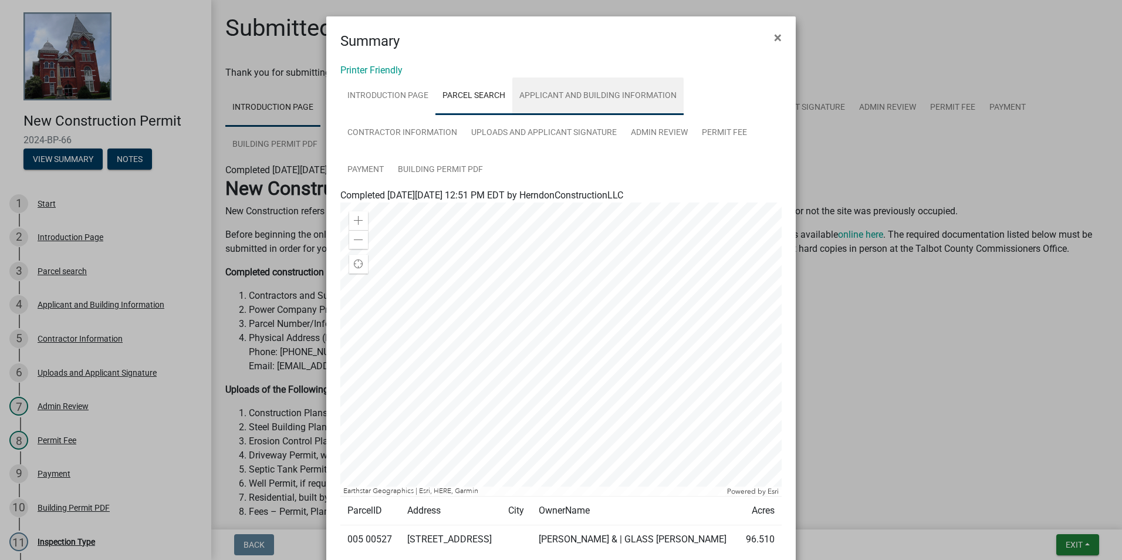
click at [547, 91] on link "Applicant and Building Information" at bounding box center [597, 96] width 171 height 38
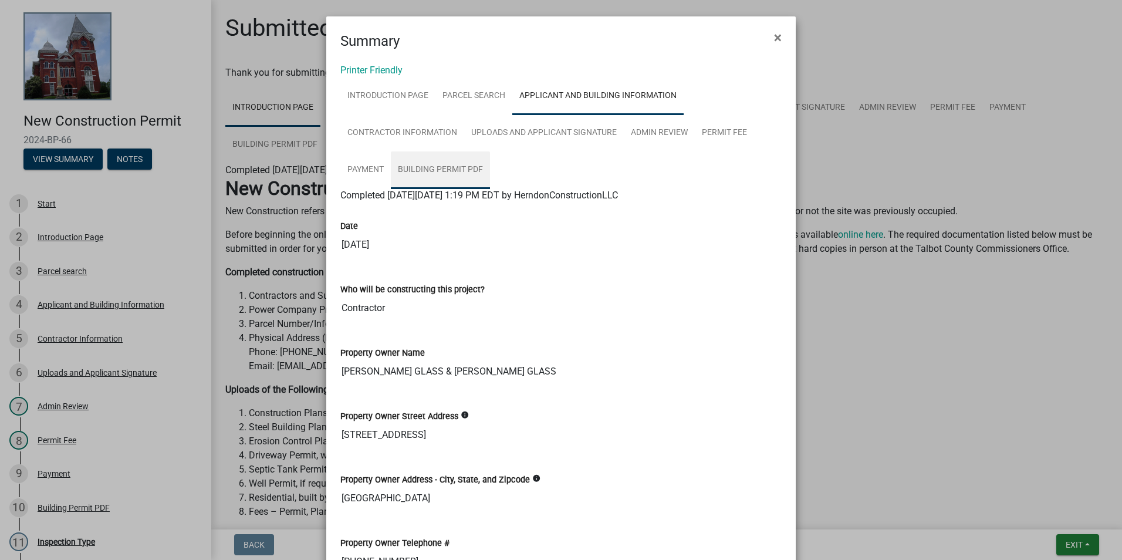
click at [437, 173] on link "Building Permit PDF" at bounding box center [440, 170] width 99 height 38
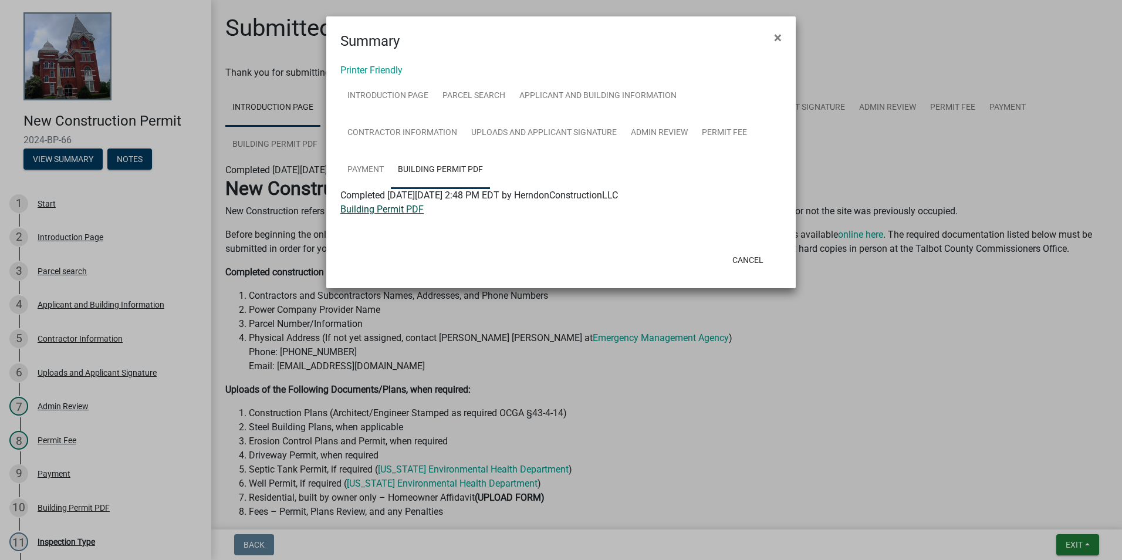
click at [392, 209] on link "Building Permit PDF" at bounding box center [381, 209] width 83 height 11
click at [415, 127] on link "Contractor Information" at bounding box center [402, 133] width 124 height 38
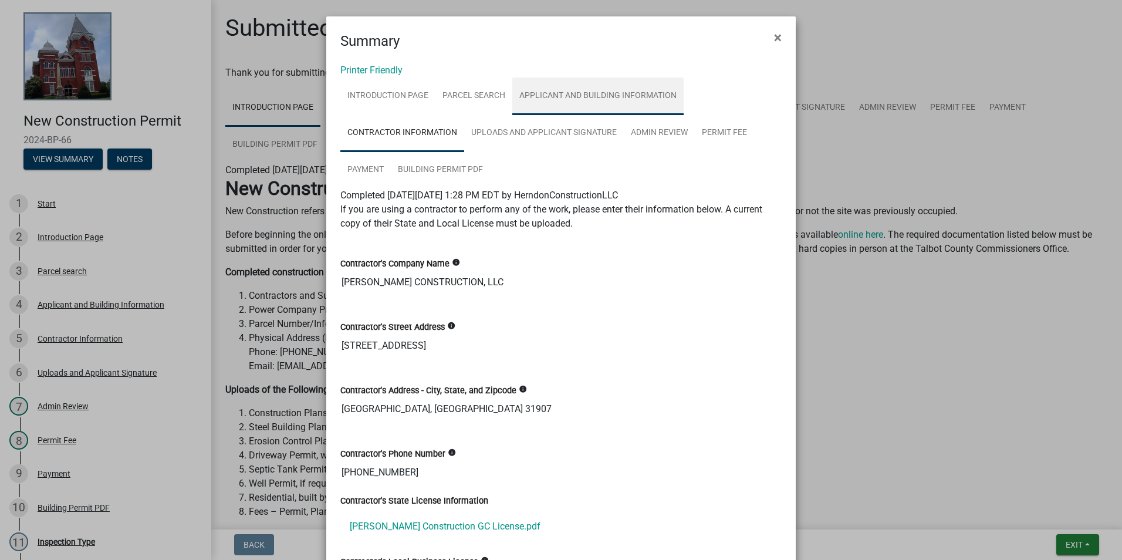
click at [567, 93] on link "Applicant and Building Information" at bounding box center [597, 96] width 171 height 38
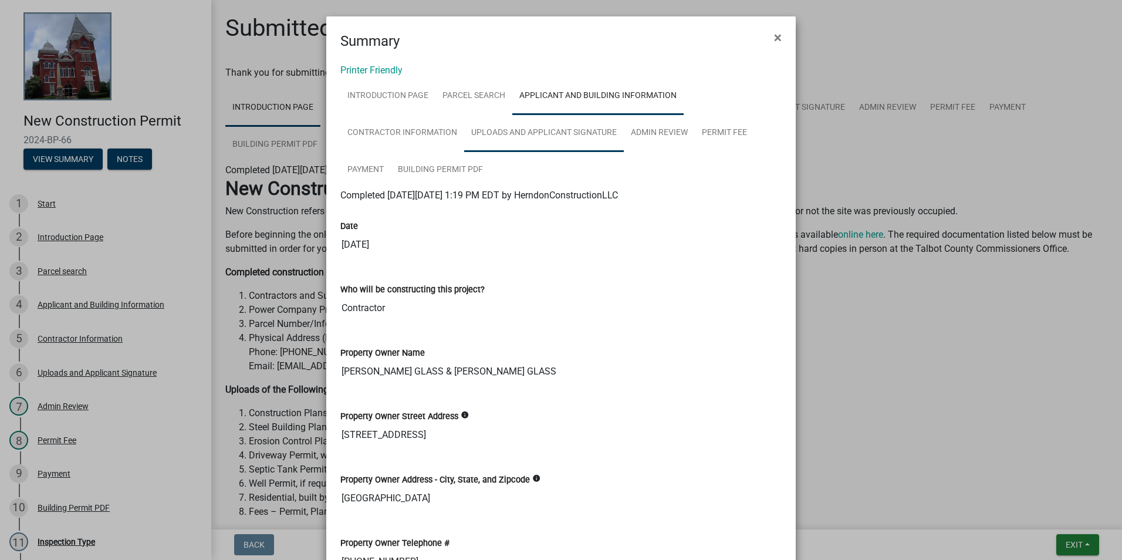
click at [534, 130] on link "Uploads and Applicant Signature" at bounding box center [544, 133] width 160 height 38
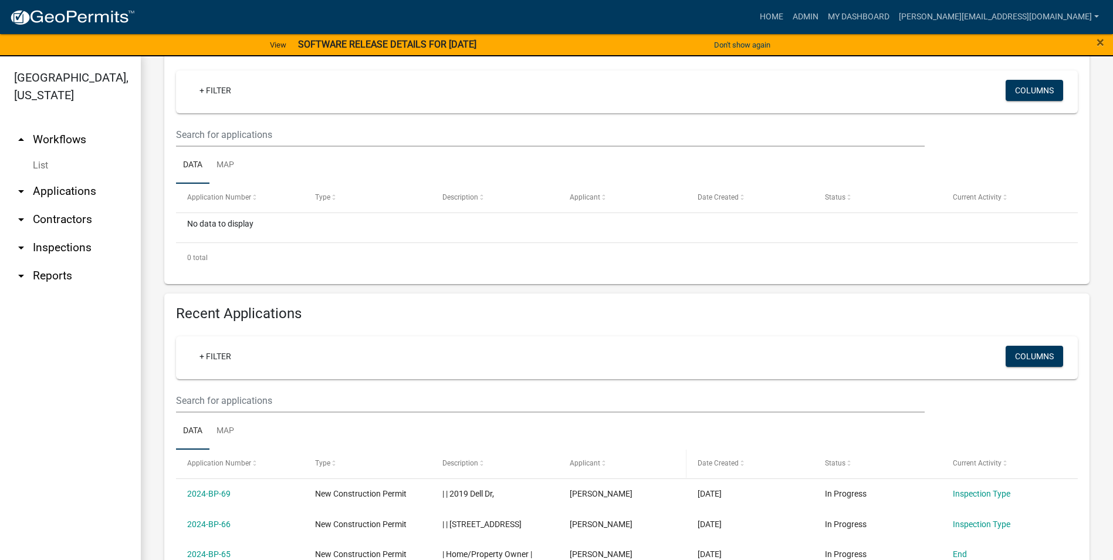
scroll to position [469, 0]
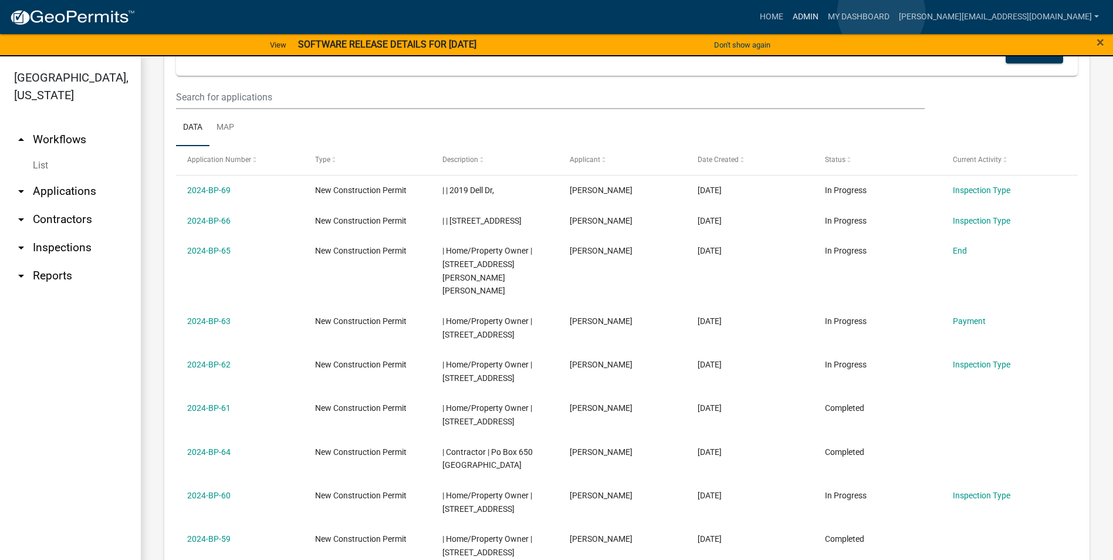
click at [823, 13] on link "Admin" at bounding box center [805, 17] width 35 height 22
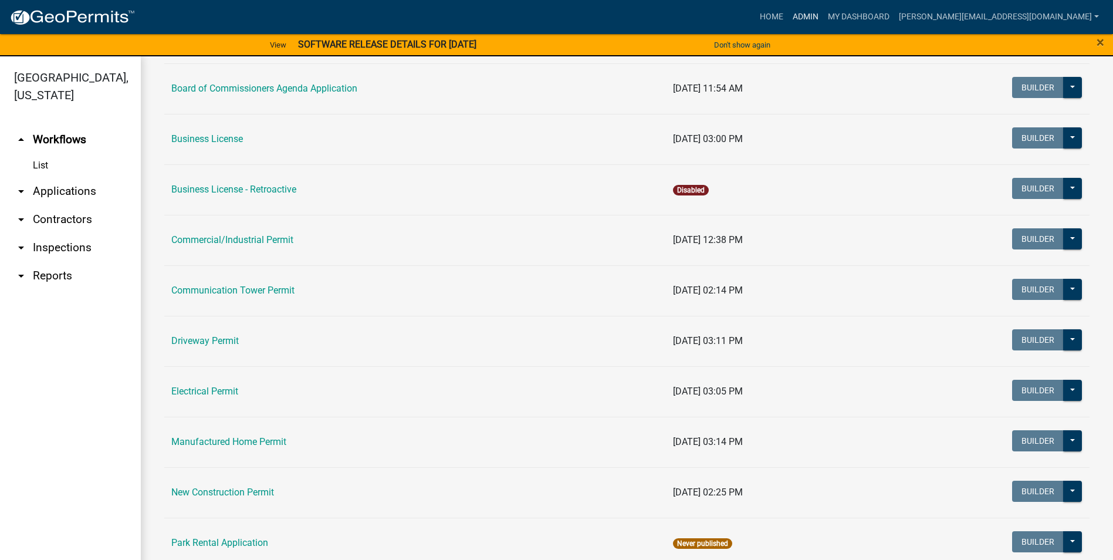
scroll to position [352, 0]
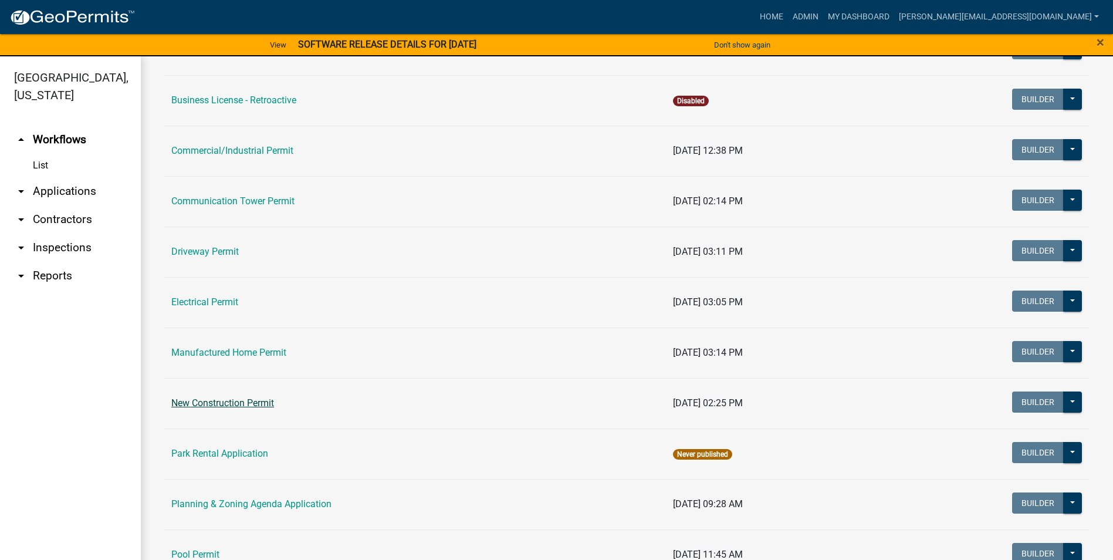
click at [214, 399] on link "New Construction Permit" at bounding box center [222, 402] width 103 height 11
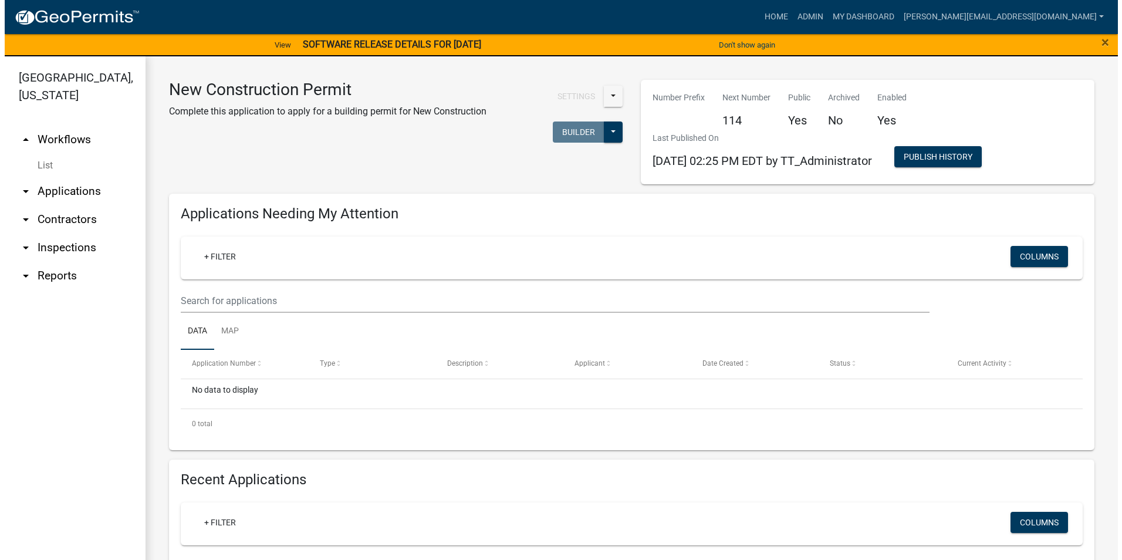
scroll to position [469, 0]
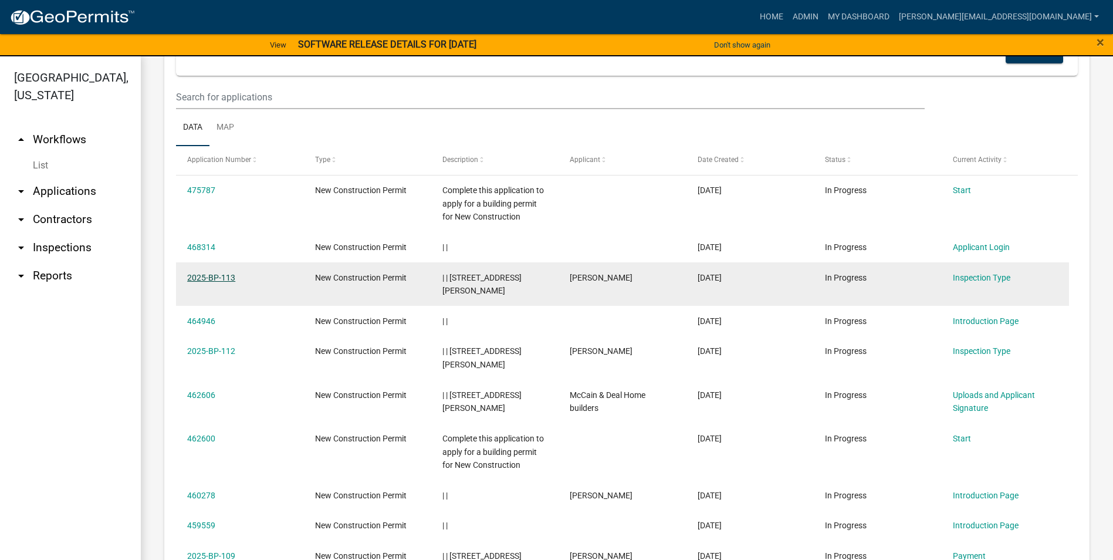
click at [222, 275] on link "2025-BP-113" at bounding box center [211, 277] width 48 height 9
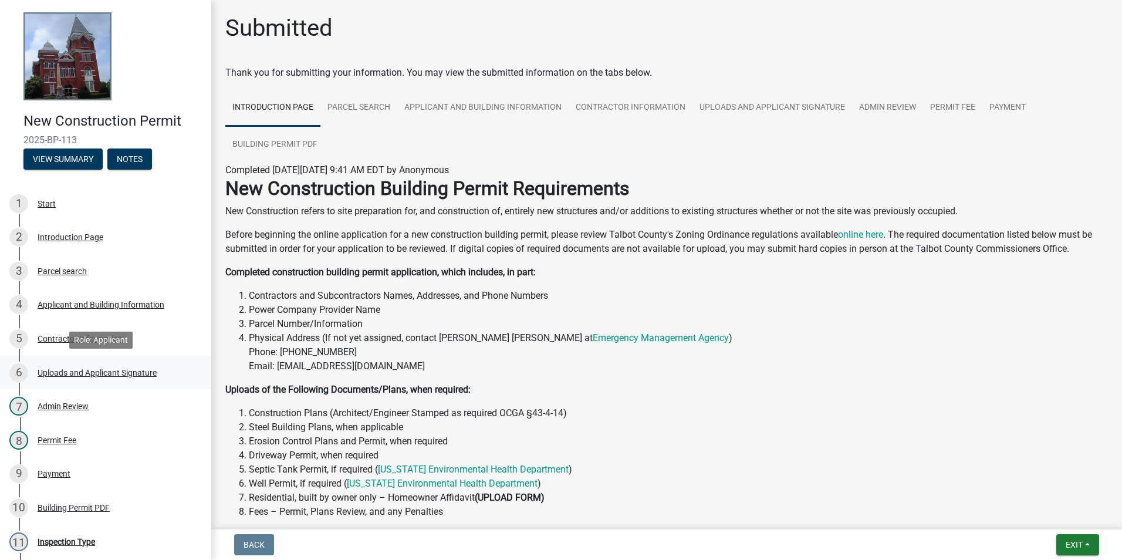
click at [97, 370] on div "Uploads and Applicant Signature" at bounding box center [97, 372] width 119 height 8
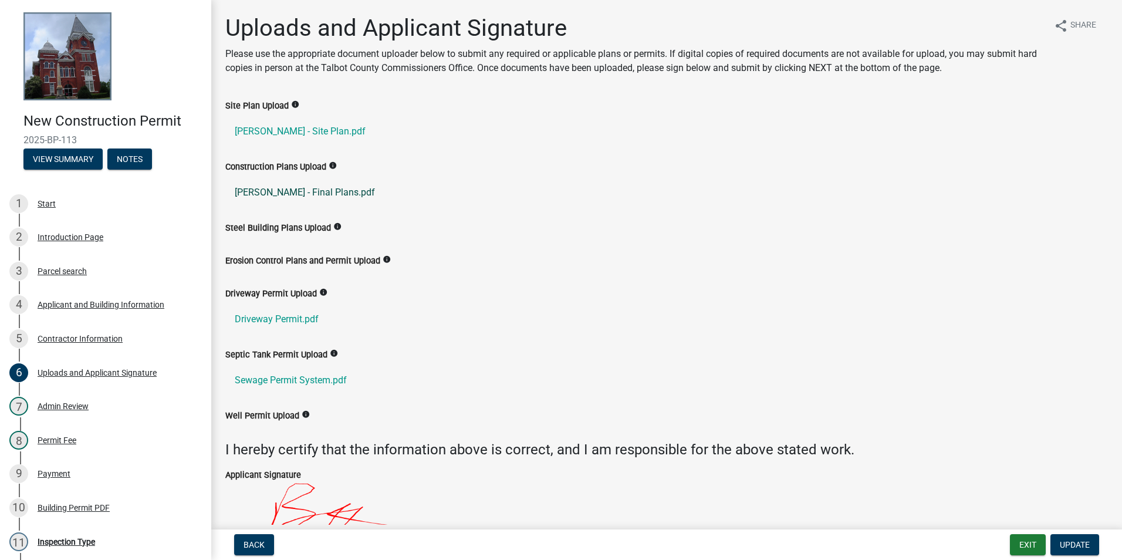
click at [296, 192] on link "[PERSON_NAME] - Final Plans.pdf" at bounding box center [666, 192] width 882 height 28
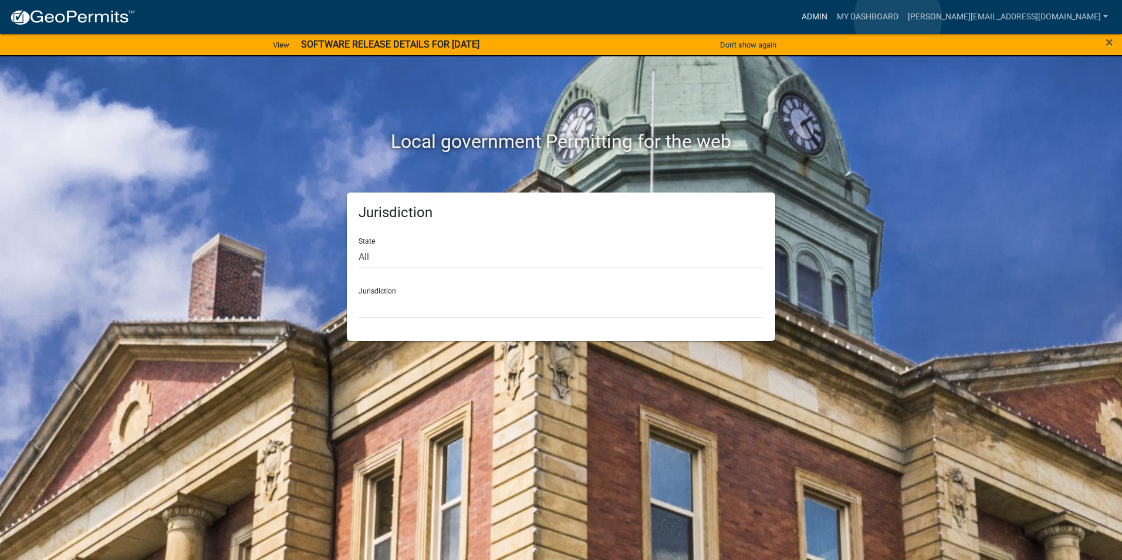
click at [832, 19] on link "Admin" at bounding box center [814, 17] width 35 height 22
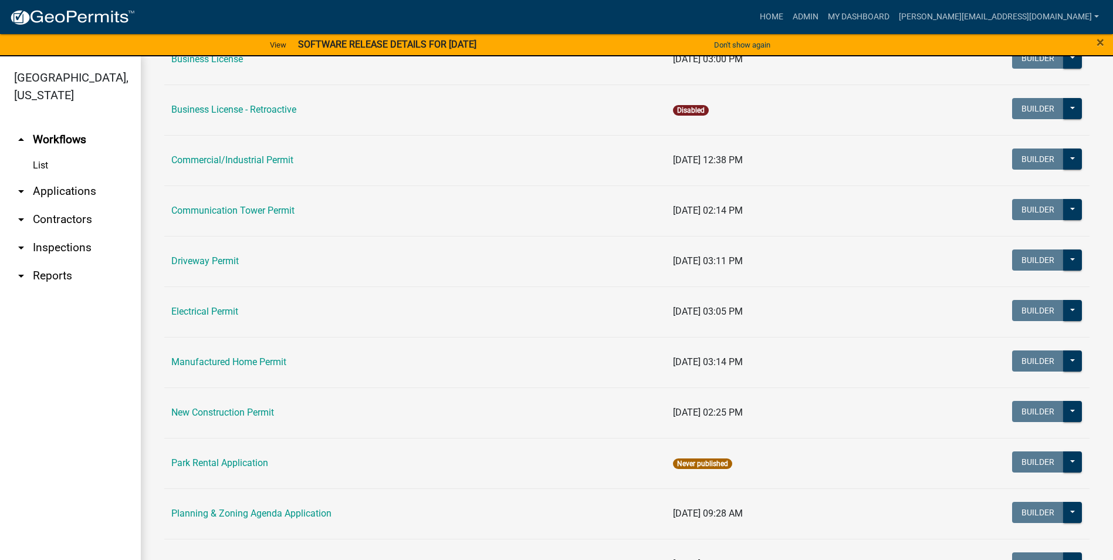
scroll to position [352, 0]
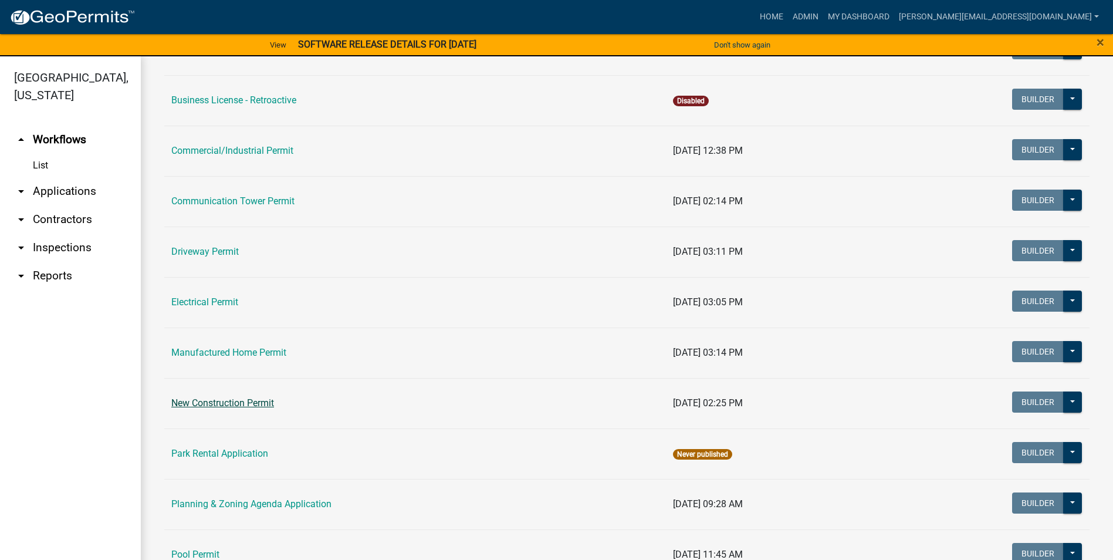
click at [250, 406] on link "New Construction Permit" at bounding box center [222, 402] width 103 height 11
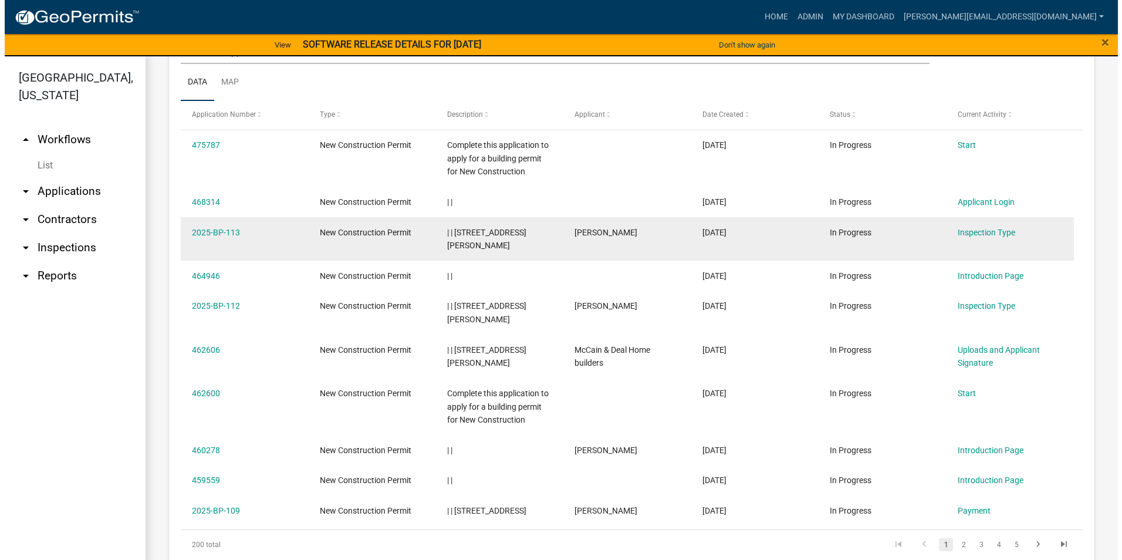
scroll to position [454, 0]
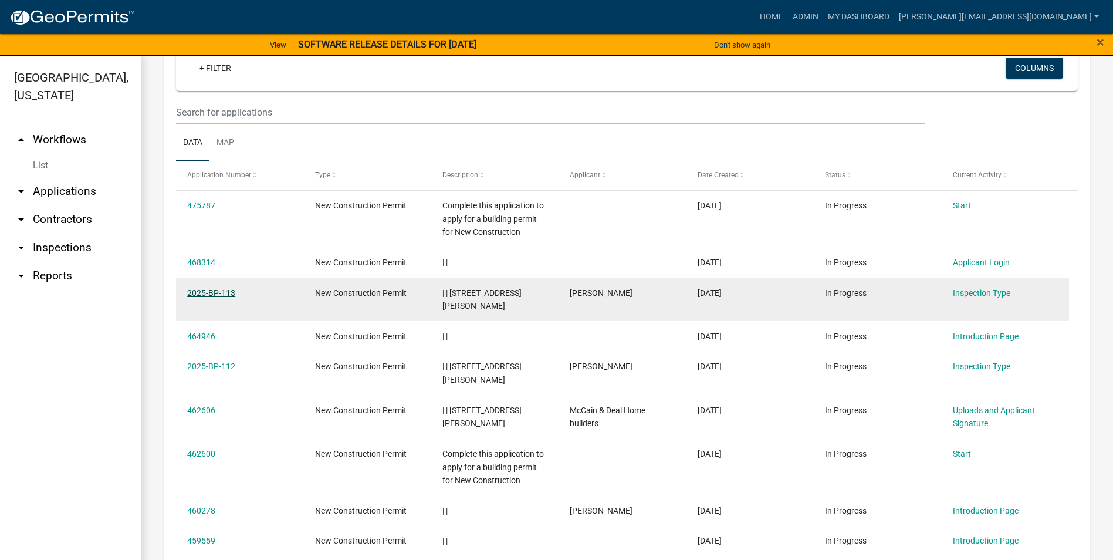
click at [204, 293] on link "2025-BP-113" at bounding box center [211, 292] width 48 height 9
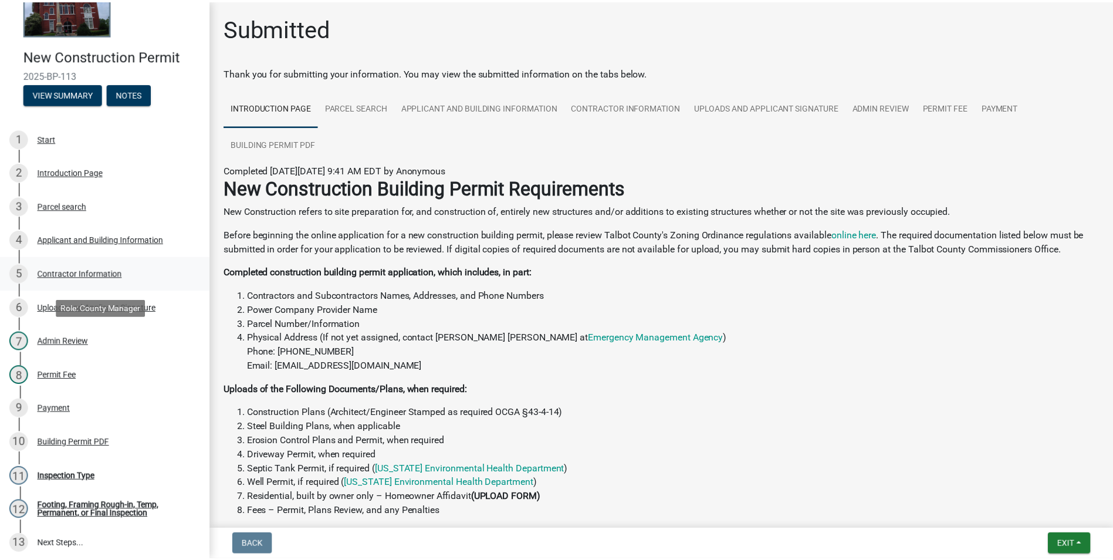
scroll to position [117, 0]
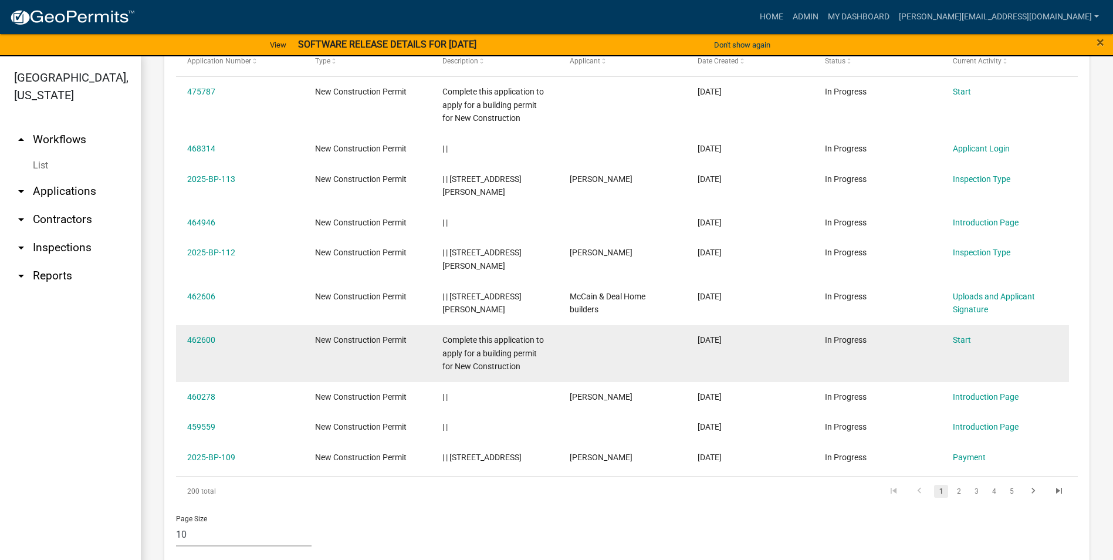
scroll to position [571, 0]
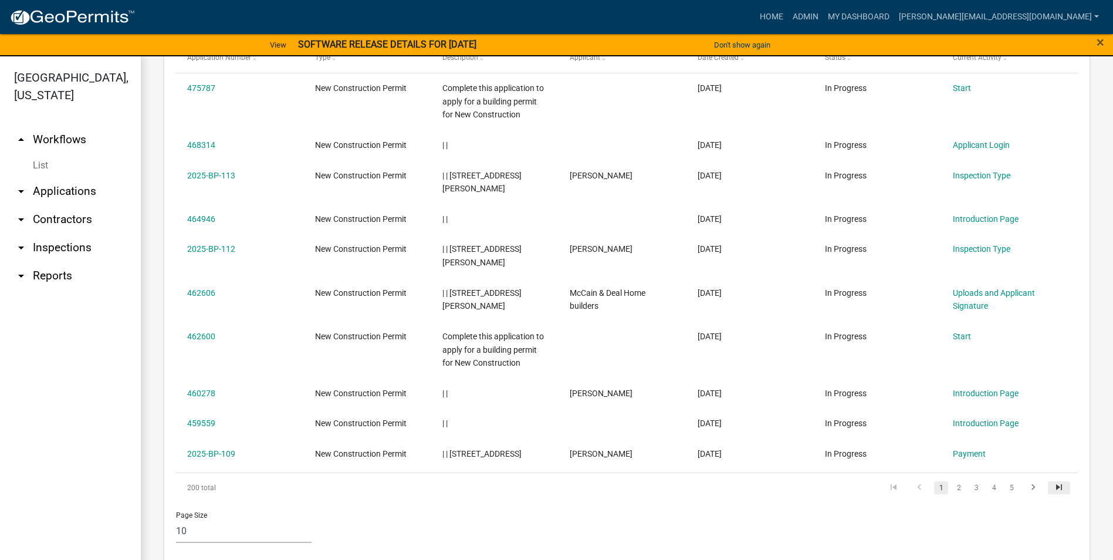
click at [1051, 482] on icon "go to last page" at bounding box center [1058, 489] width 15 height 14
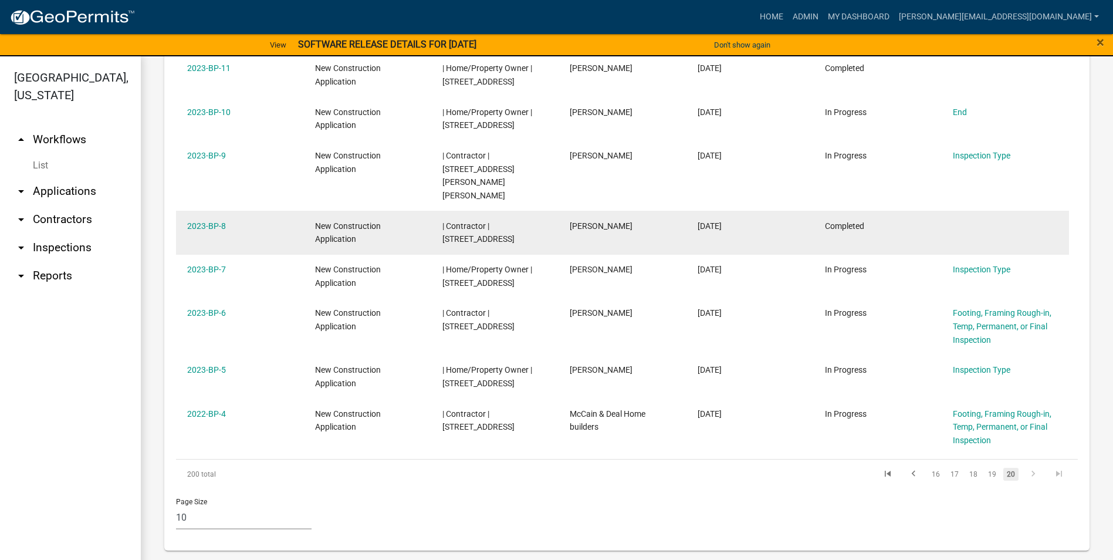
scroll to position [719, 0]
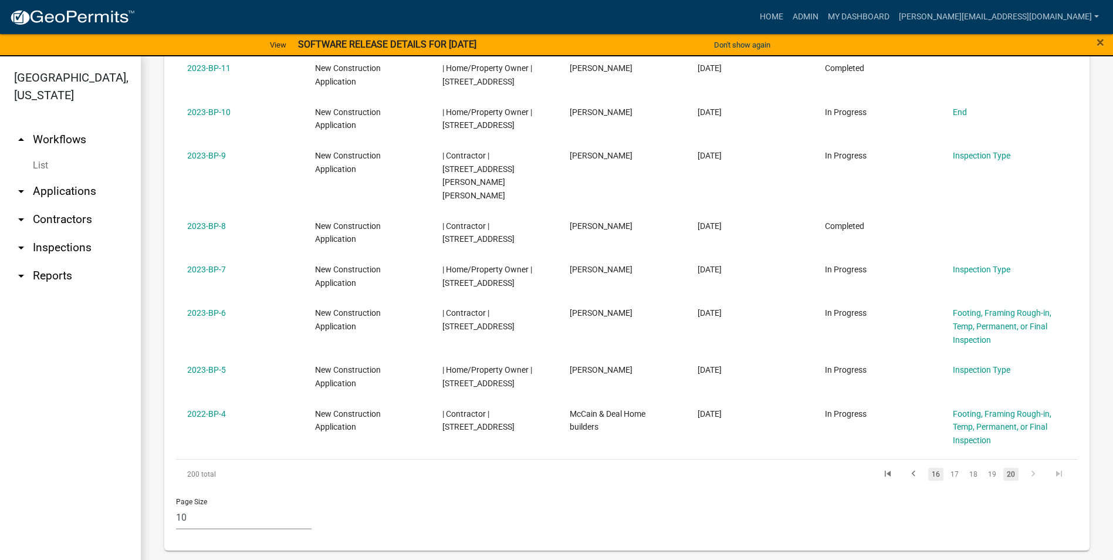
click at [928, 473] on link "16" at bounding box center [935, 474] width 15 height 13
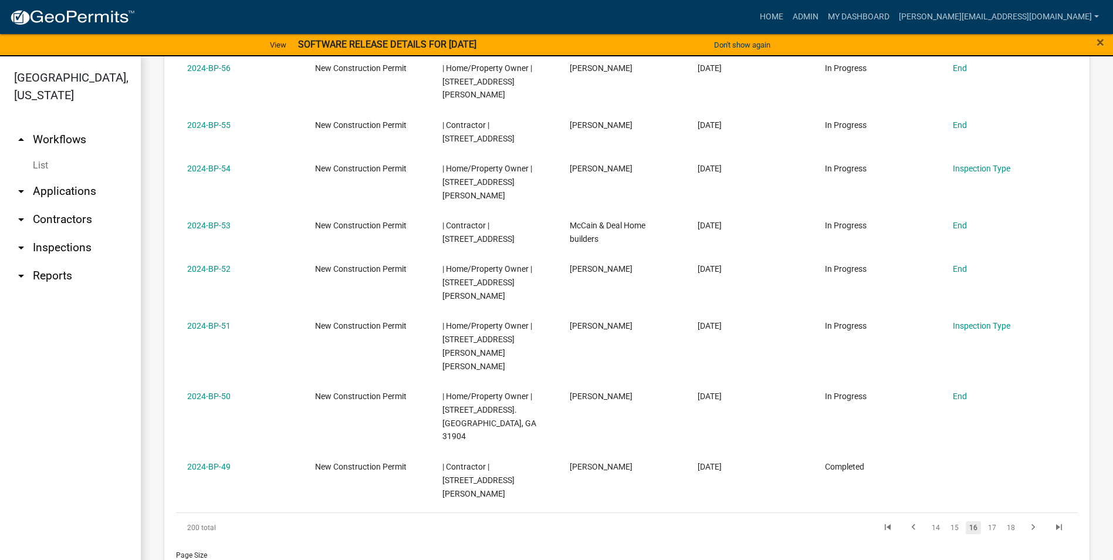
scroll to position [652, 0]
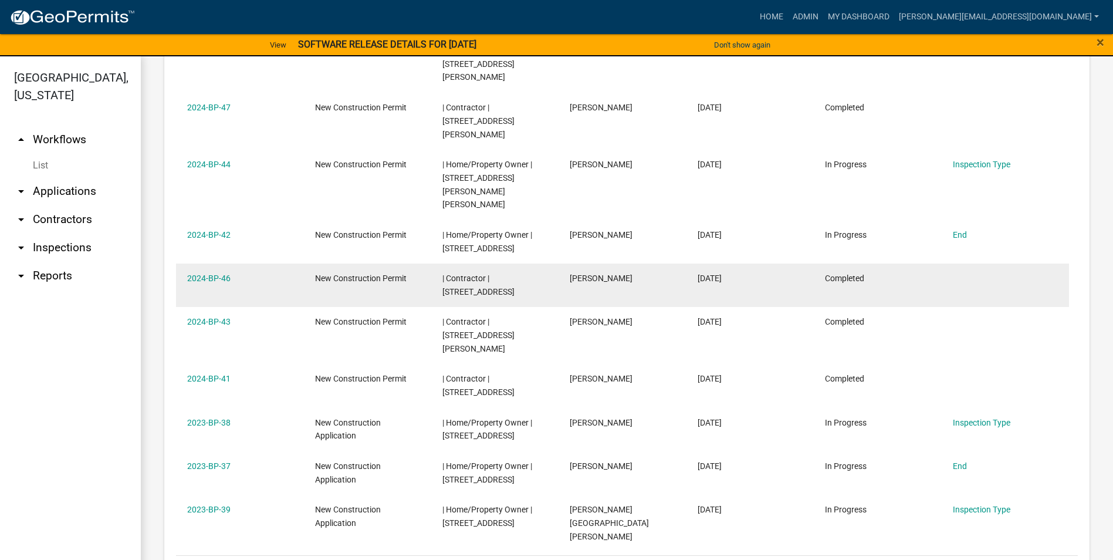
scroll to position [678, 0]
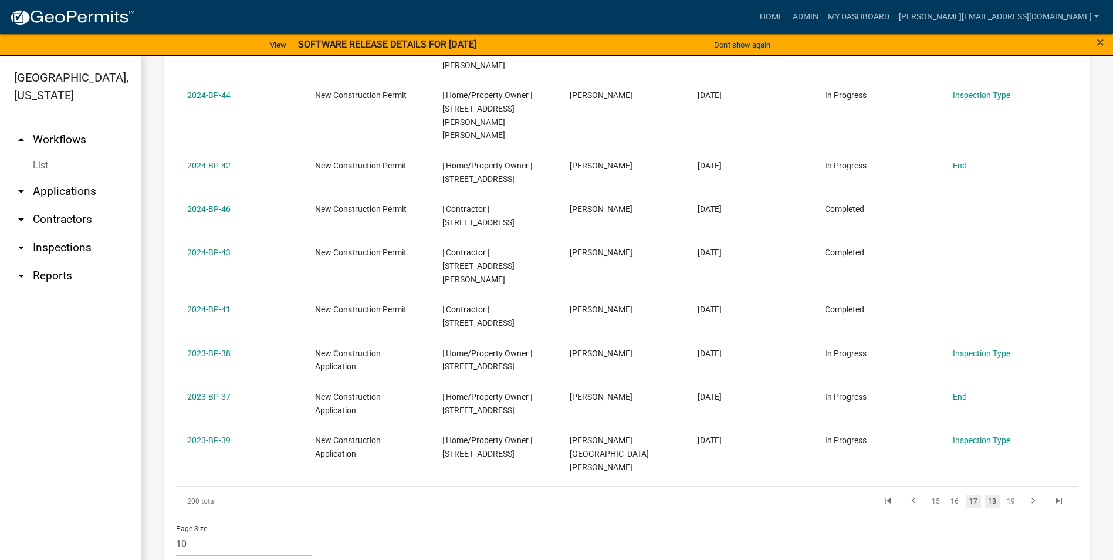
click at [986, 495] on link "18" at bounding box center [992, 501] width 15 height 13
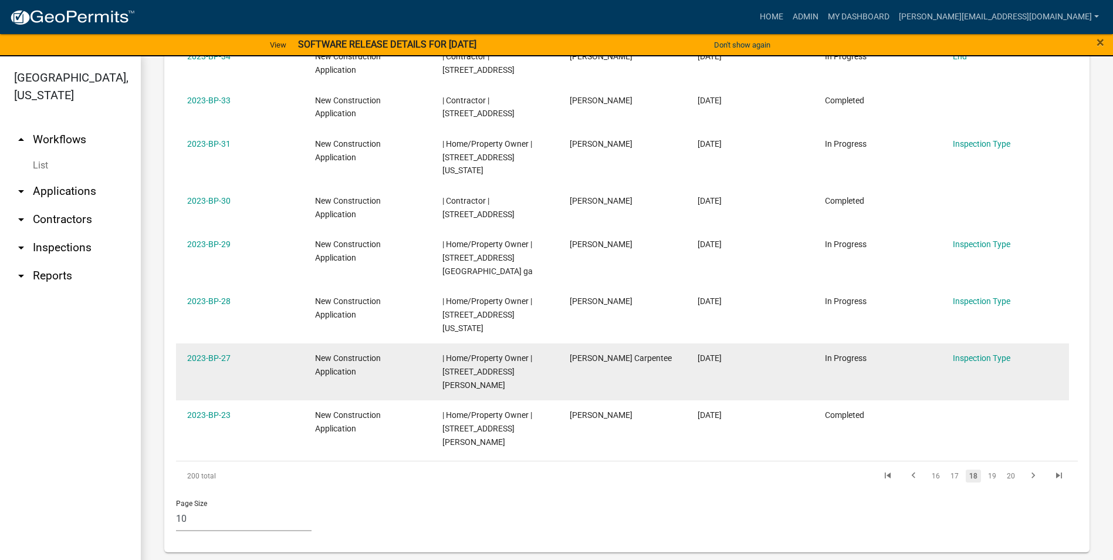
scroll to position [705, 0]
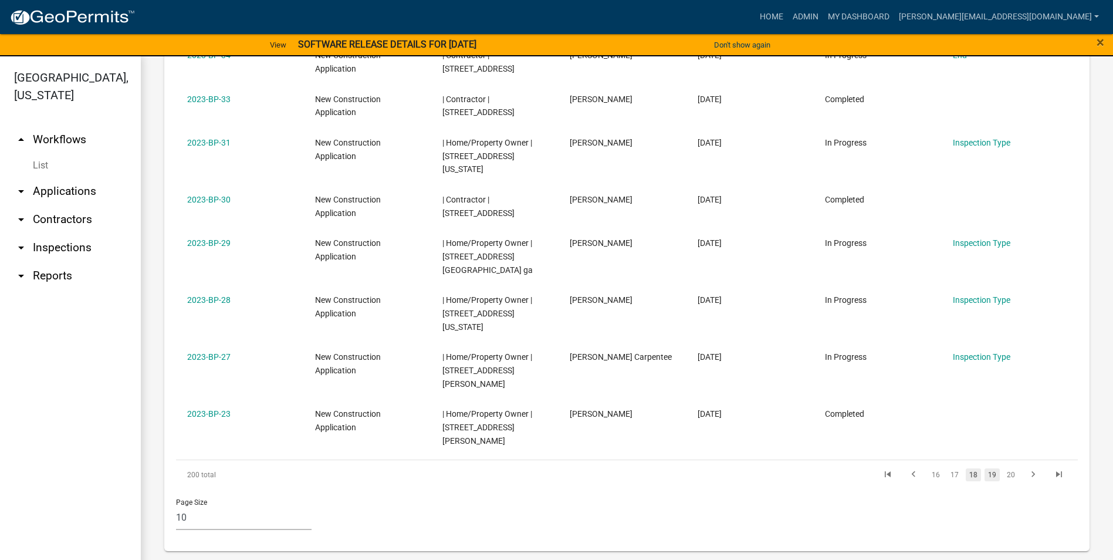
click at [985, 476] on link "19" at bounding box center [992, 474] width 15 height 13
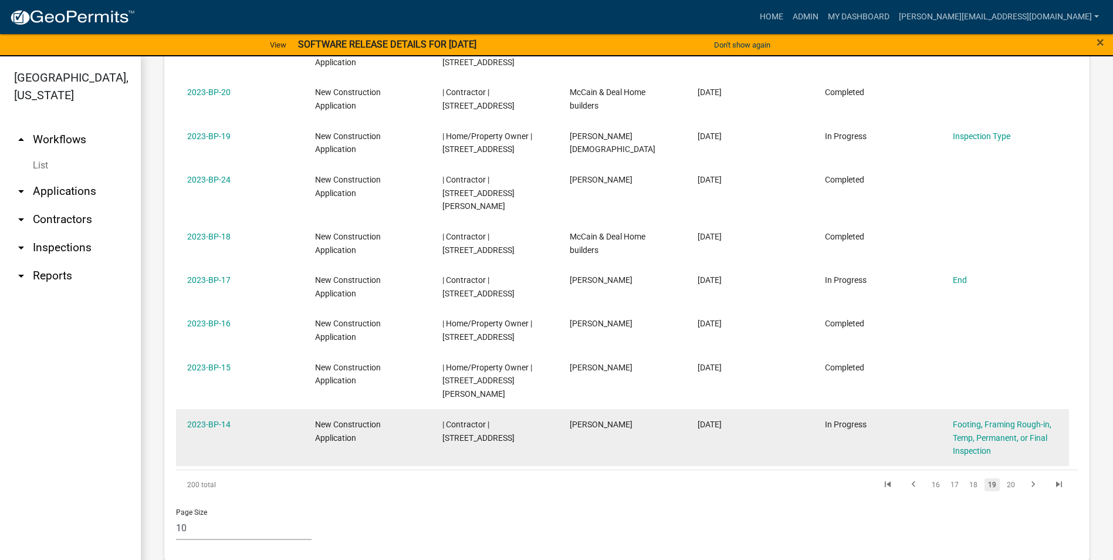
scroll to position [692, 0]
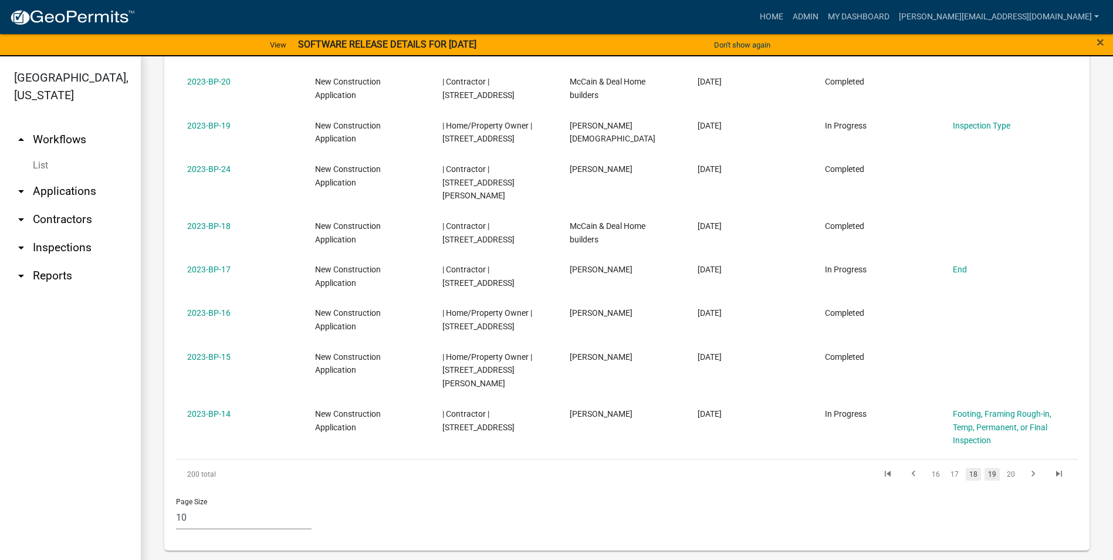
click at [969, 472] on link "18" at bounding box center [973, 474] width 15 height 13
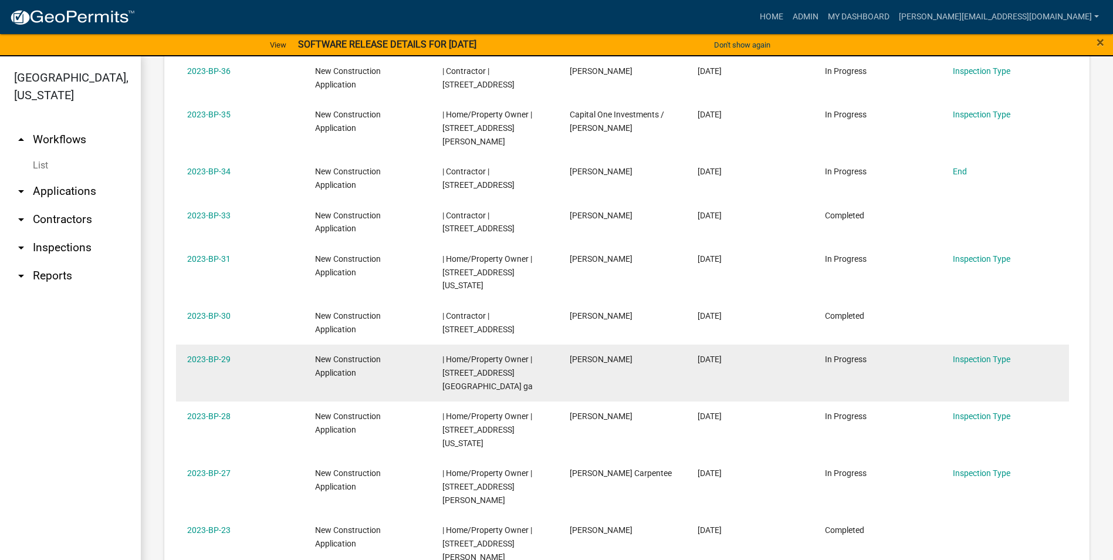
scroll to position [705, 0]
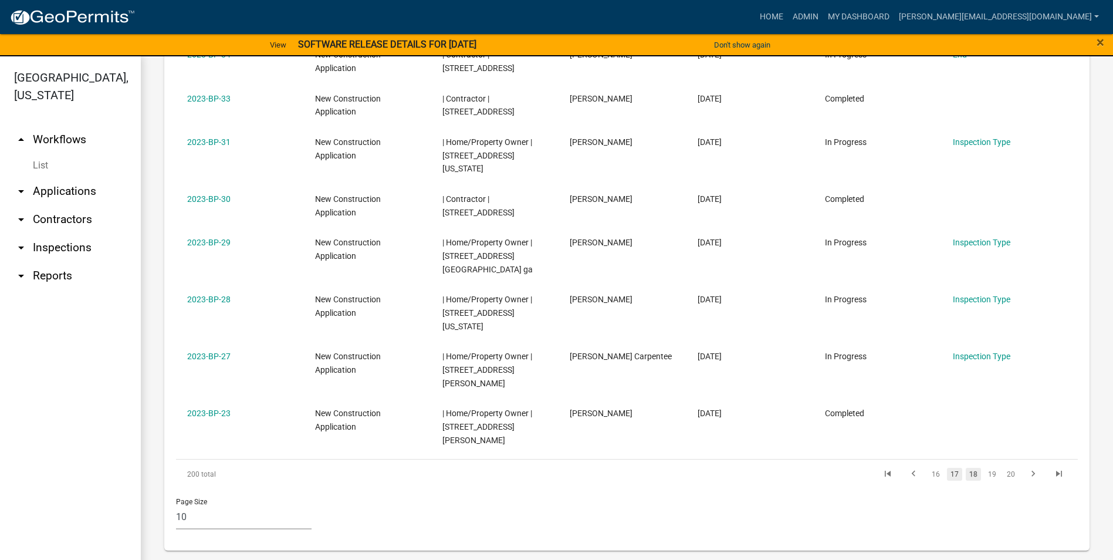
click at [947, 475] on link "17" at bounding box center [954, 474] width 15 height 13
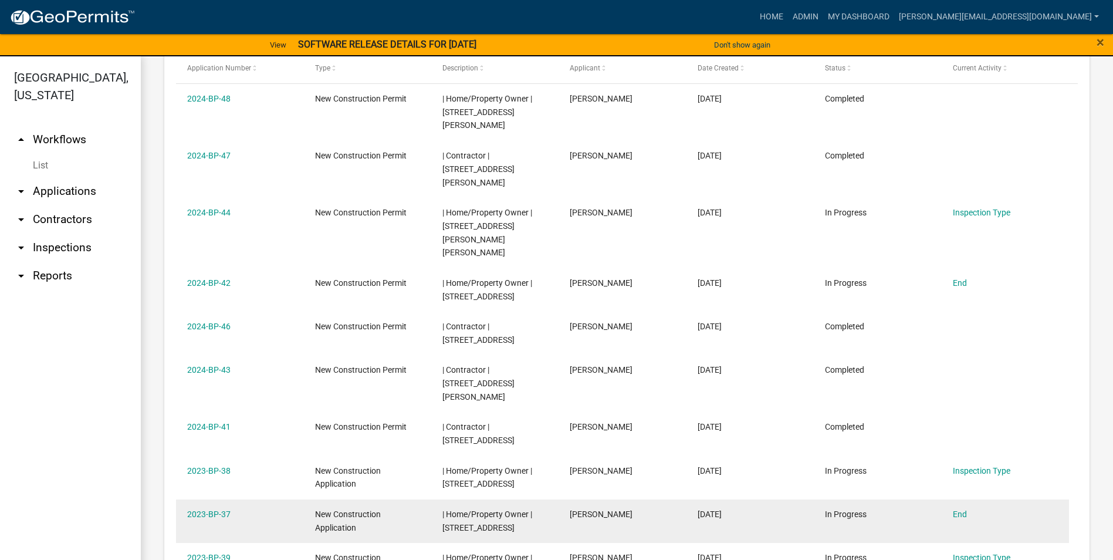
scroll to position [678, 0]
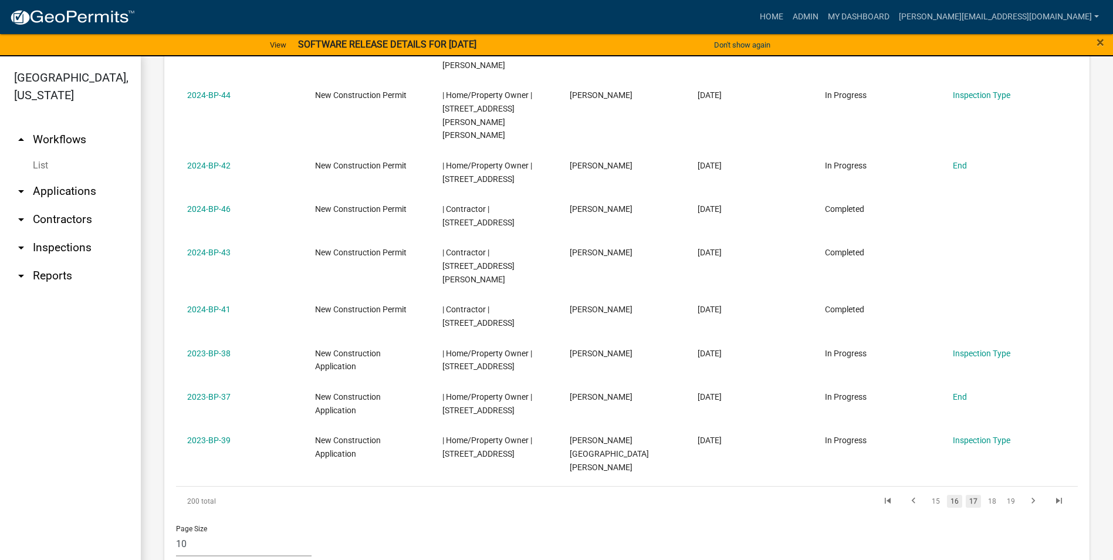
click at [947, 495] on link "16" at bounding box center [954, 501] width 15 height 13
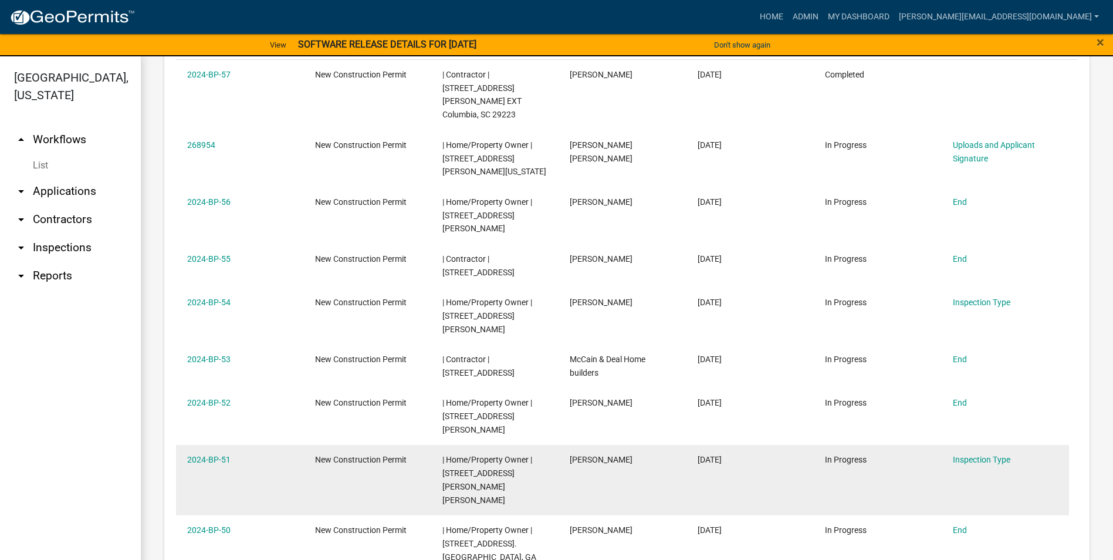
scroll to position [593, 0]
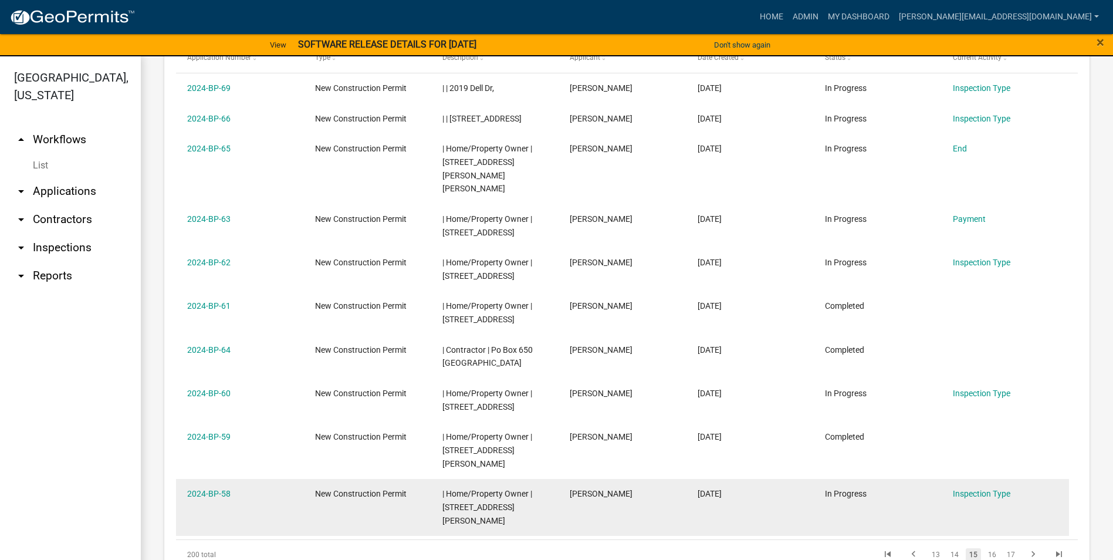
scroll to position [580, 0]
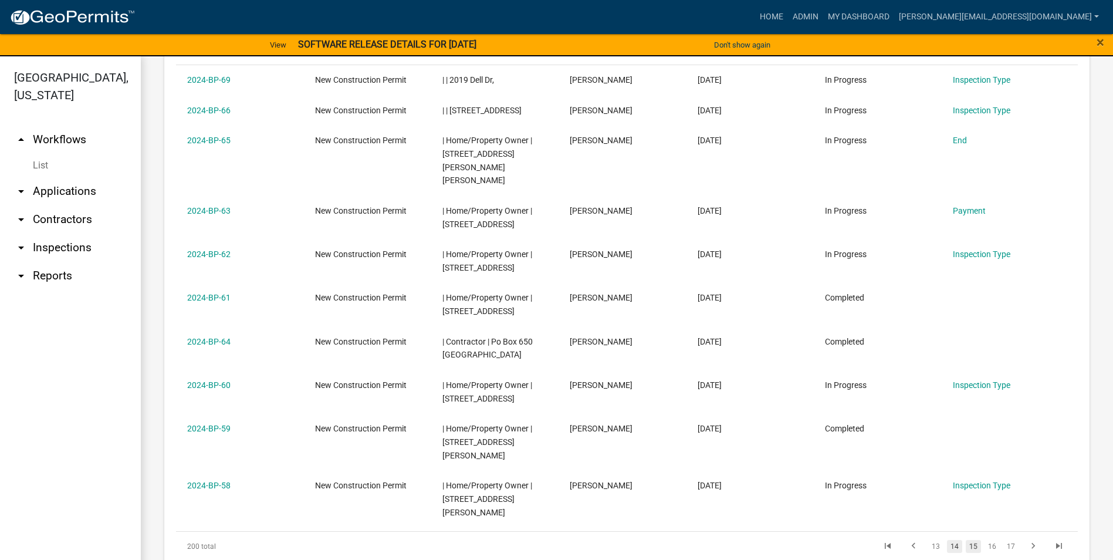
click at [947, 540] on link "14" at bounding box center [954, 546] width 15 height 13
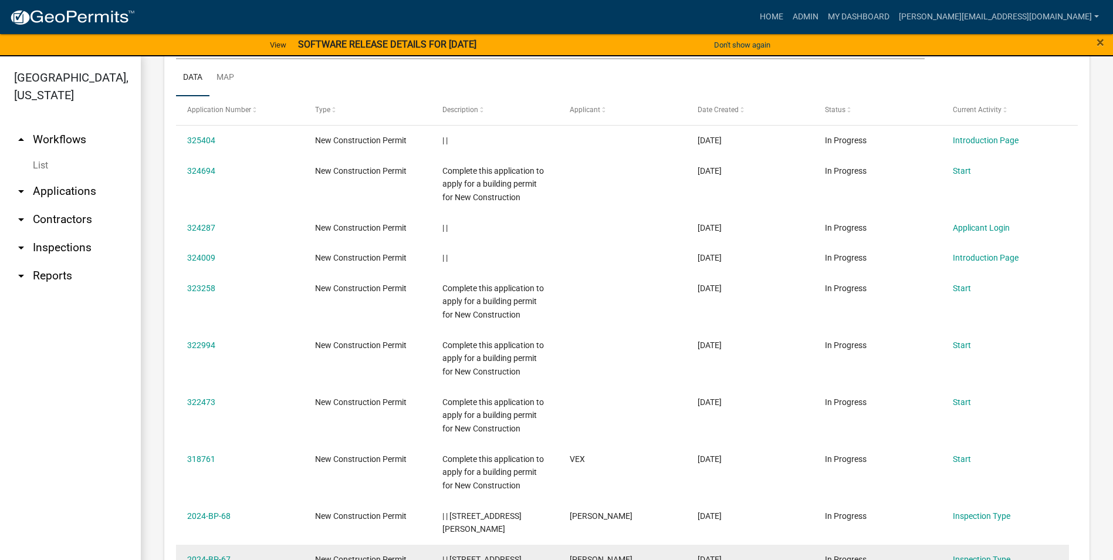
scroll to position [638, 0]
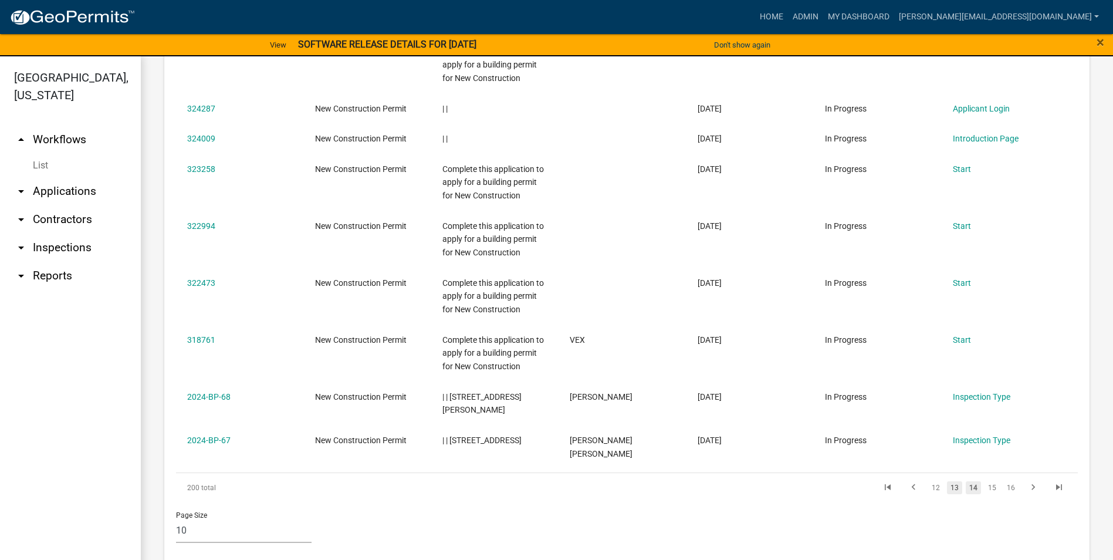
click at [947, 481] on link "13" at bounding box center [954, 487] width 15 height 13
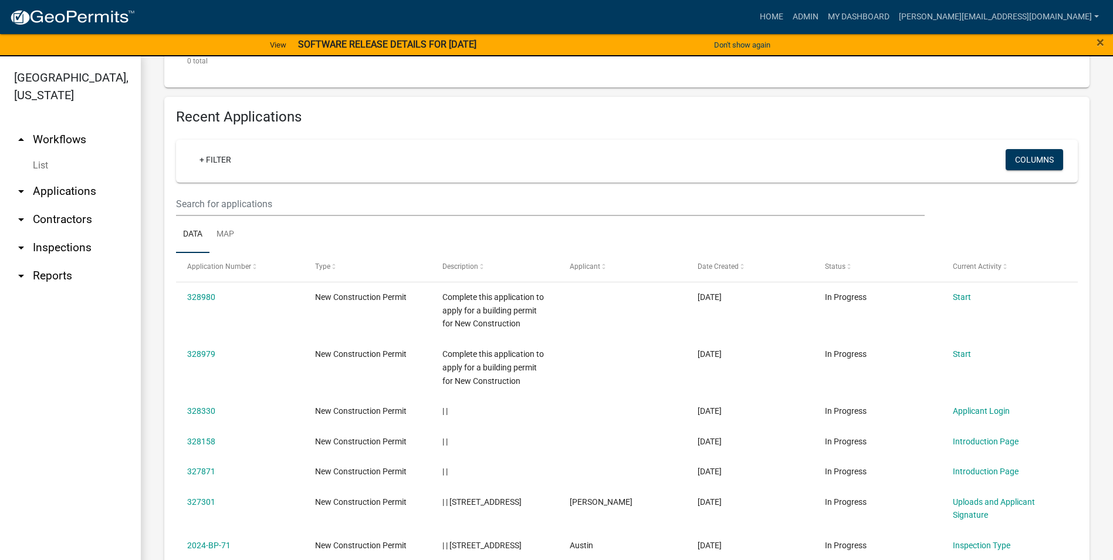
scroll to position [411, 0]
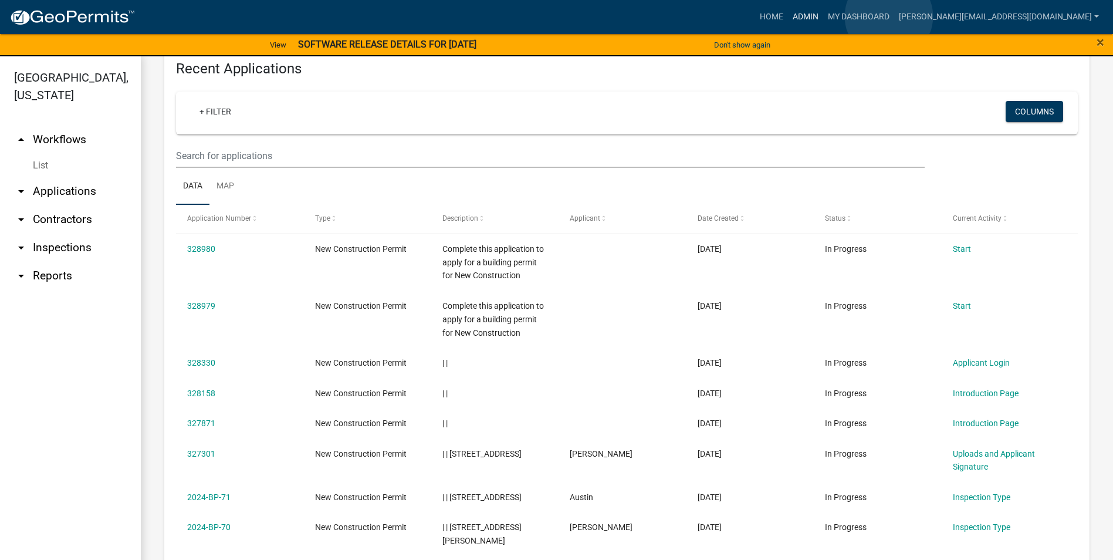
click at [823, 16] on link "Admin" at bounding box center [805, 17] width 35 height 22
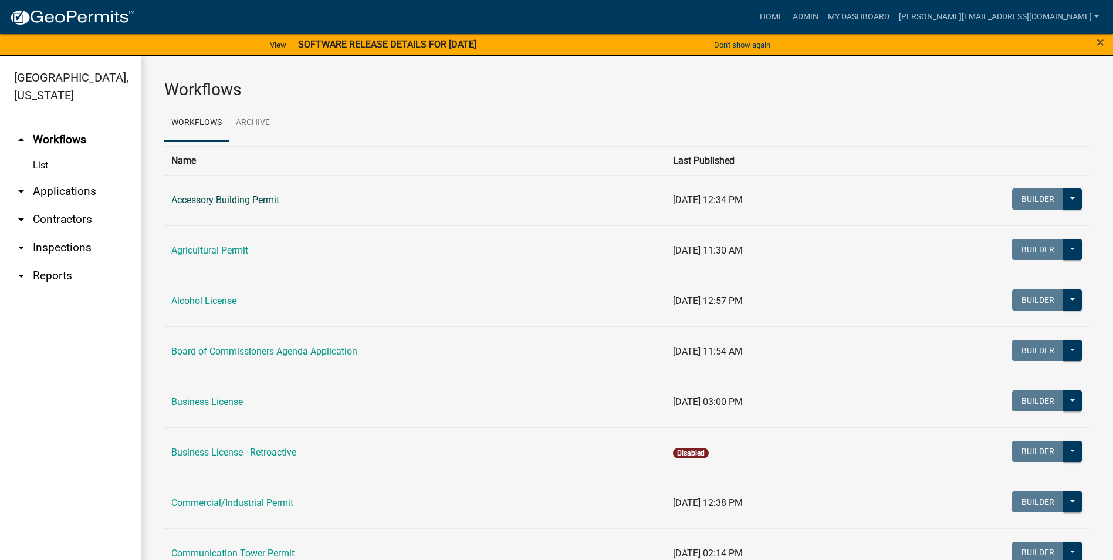
click at [242, 201] on link "Accessory Building Permit" at bounding box center [225, 199] width 108 height 11
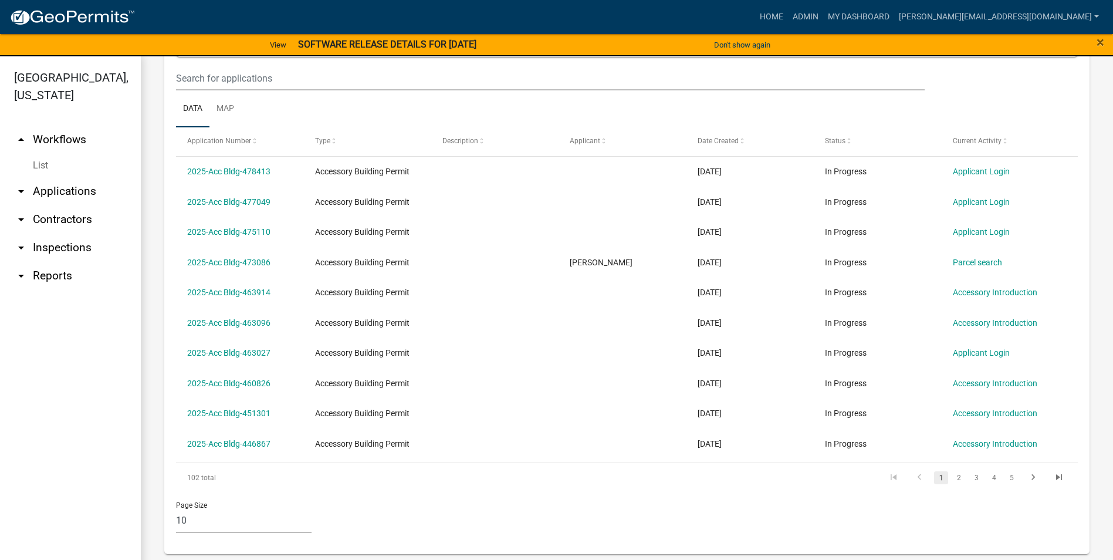
scroll to position [492, 0]
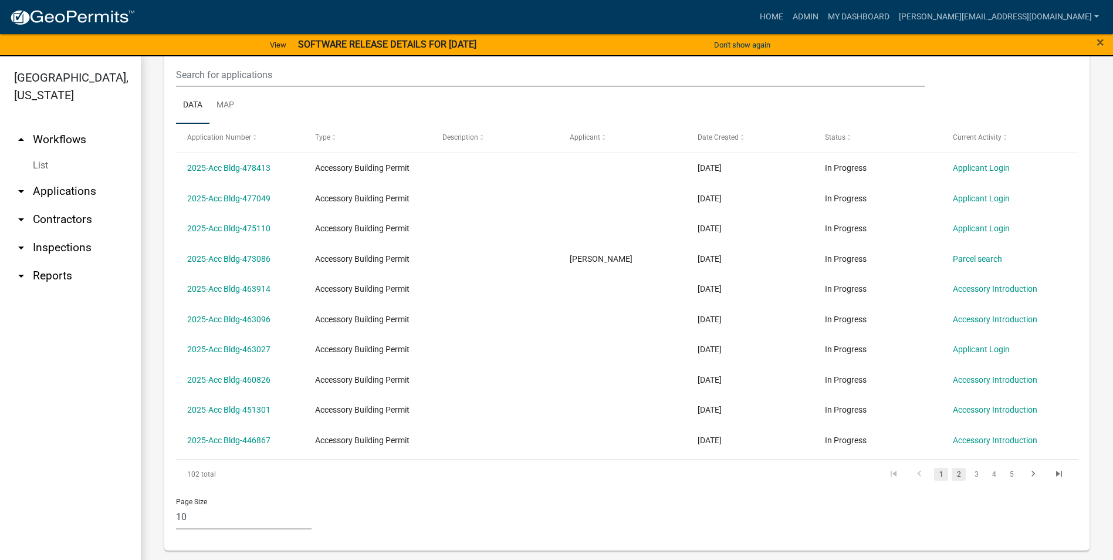
click at [952, 476] on link "2" at bounding box center [959, 474] width 14 height 13
click at [969, 474] on link "3" at bounding box center [976, 474] width 14 height 13
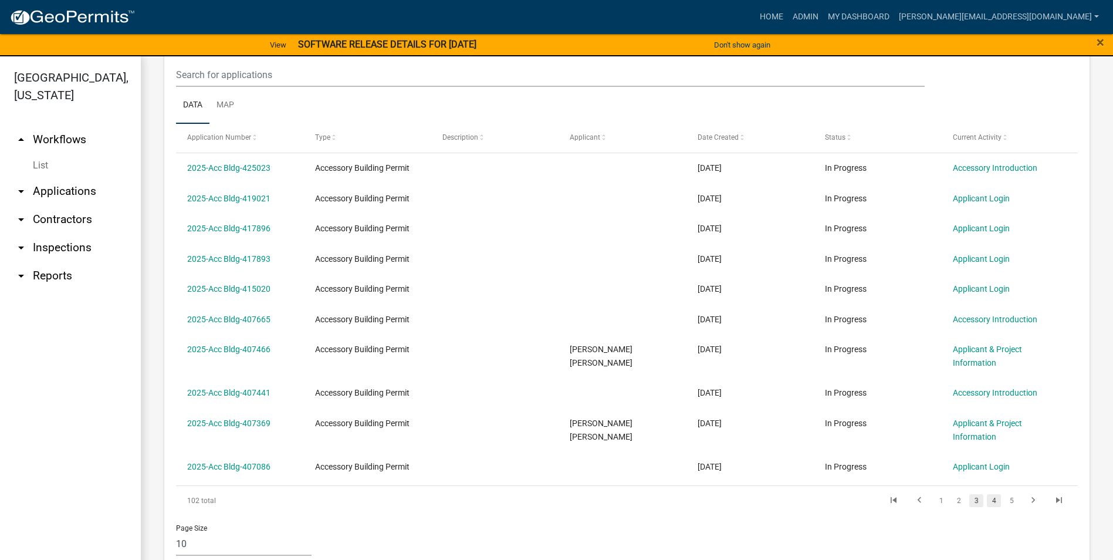
click at [987, 501] on link "4" at bounding box center [994, 500] width 14 height 13
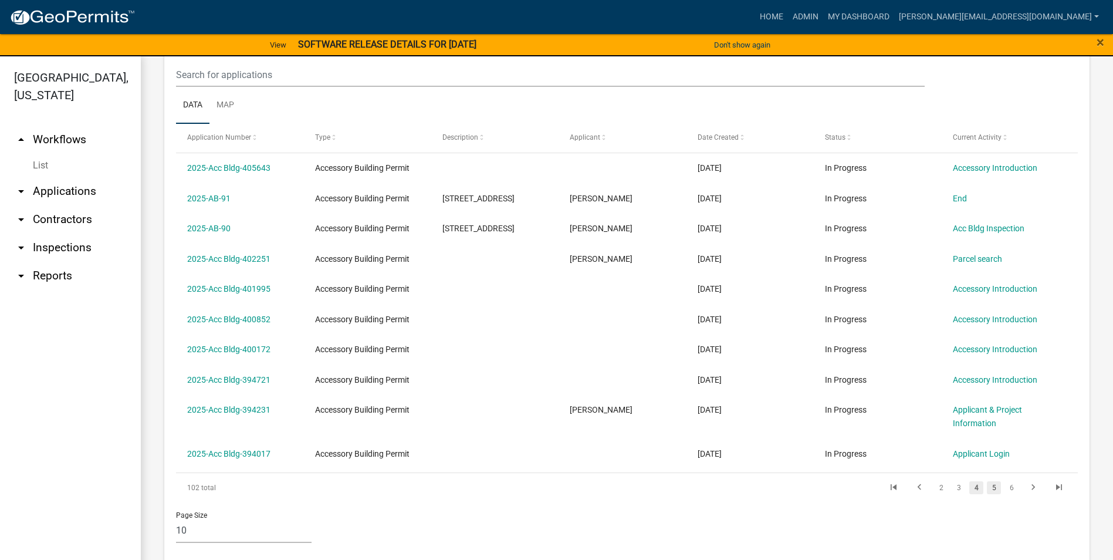
click at [987, 491] on link "5" at bounding box center [994, 487] width 14 height 13
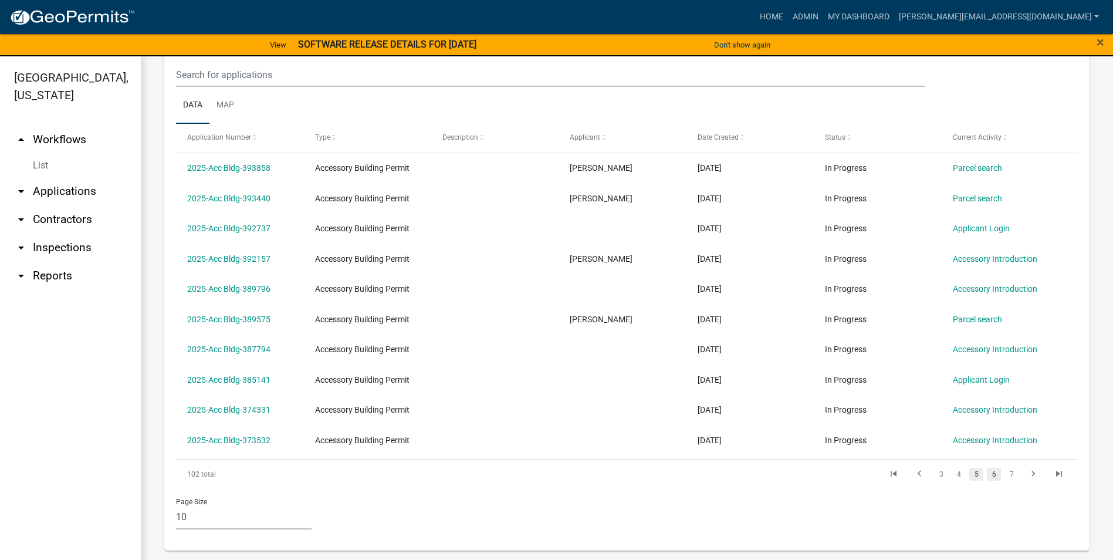
click at [987, 473] on link "6" at bounding box center [994, 474] width 14 height 13
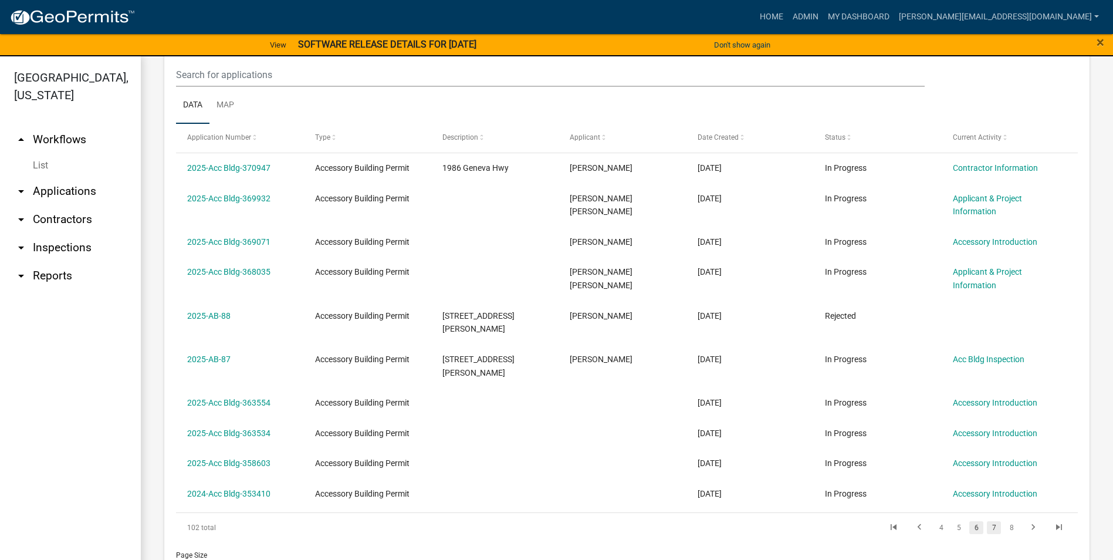
click at [989, 521] on link "7" at bounding box center [994, 527] width 14 height 13
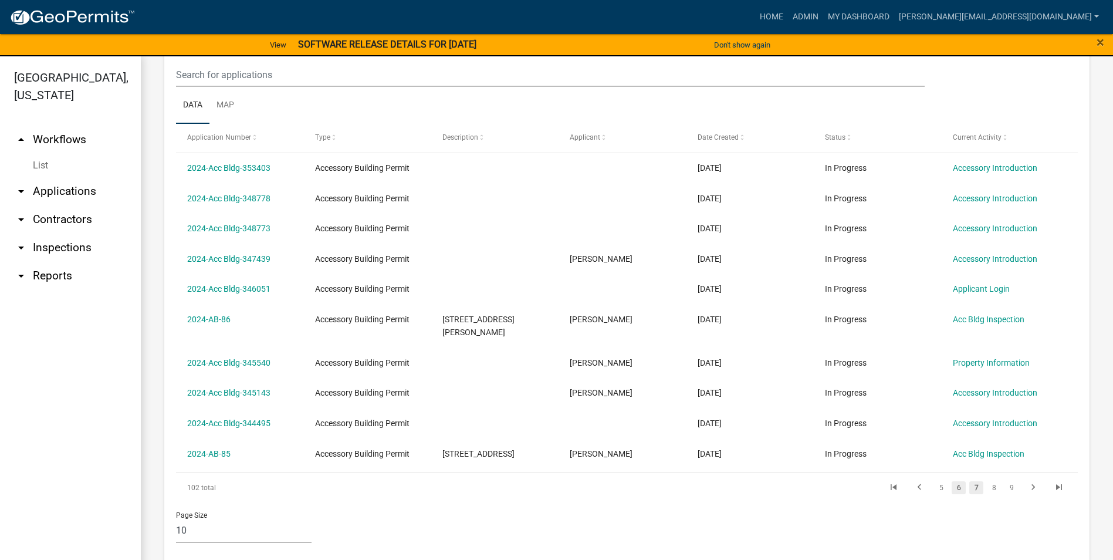
click at [952, 481] on link "6" at bounding box center [959, 487] width 14 height 13
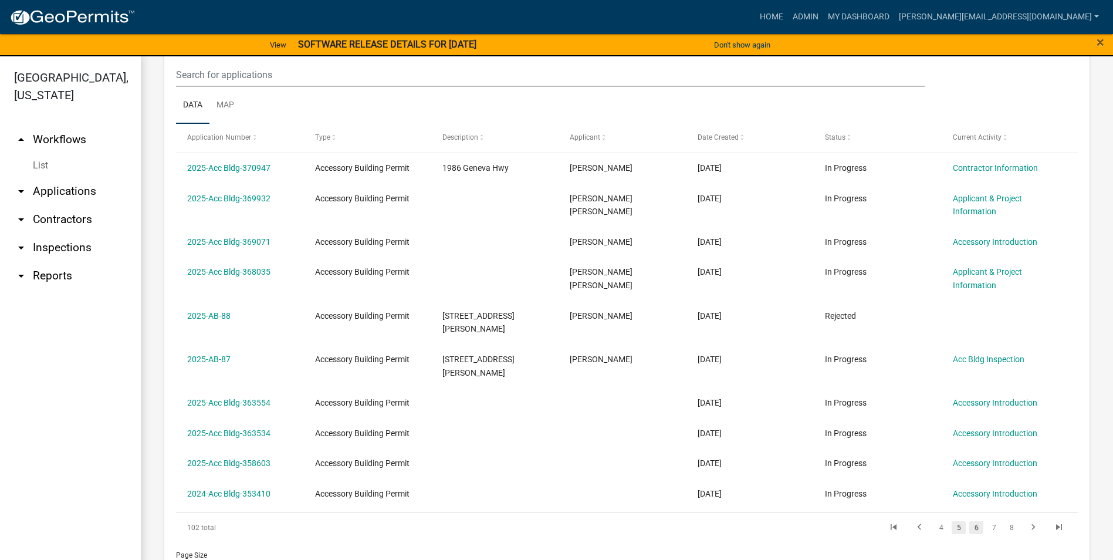
click at [952, 521] on link "5" at bounding box center [959, 527] width 14 height 13
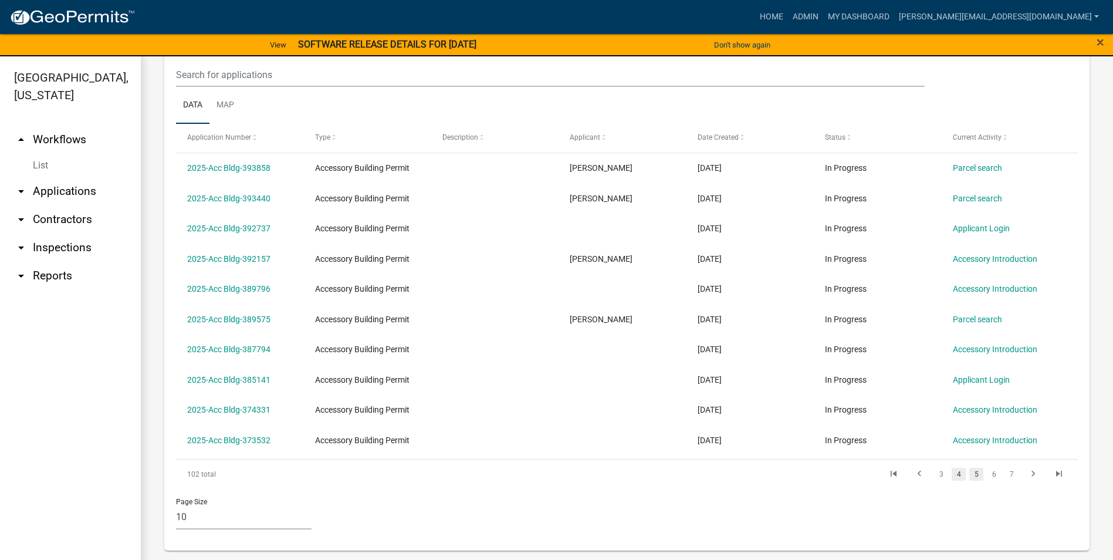
click at [952, 474] on link "4" at bounding box center [959, 474] width 14 height 13
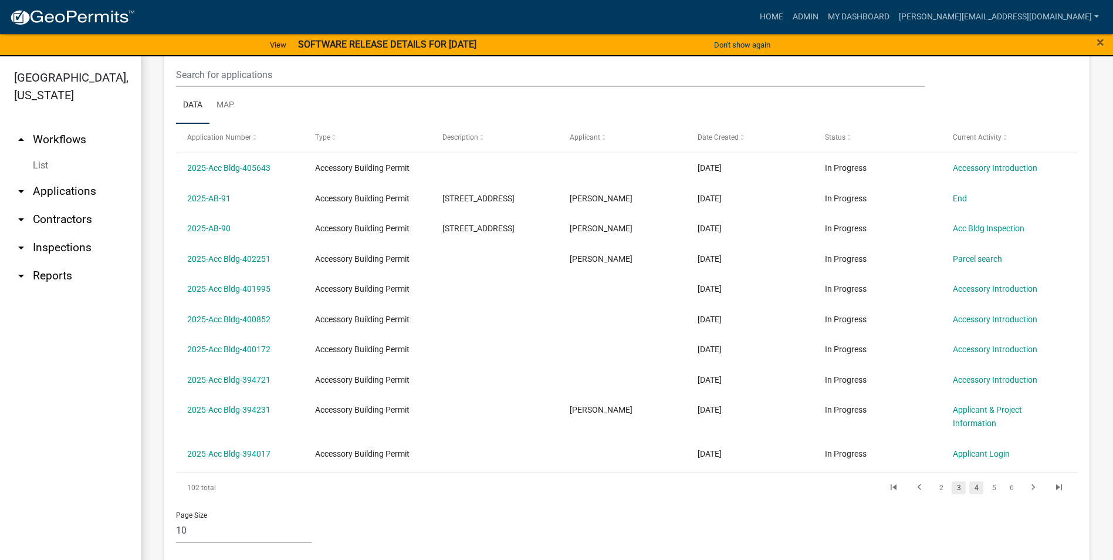
click at [952, 488] on link "3" at bounding box center [959, 487] width 14 height 13
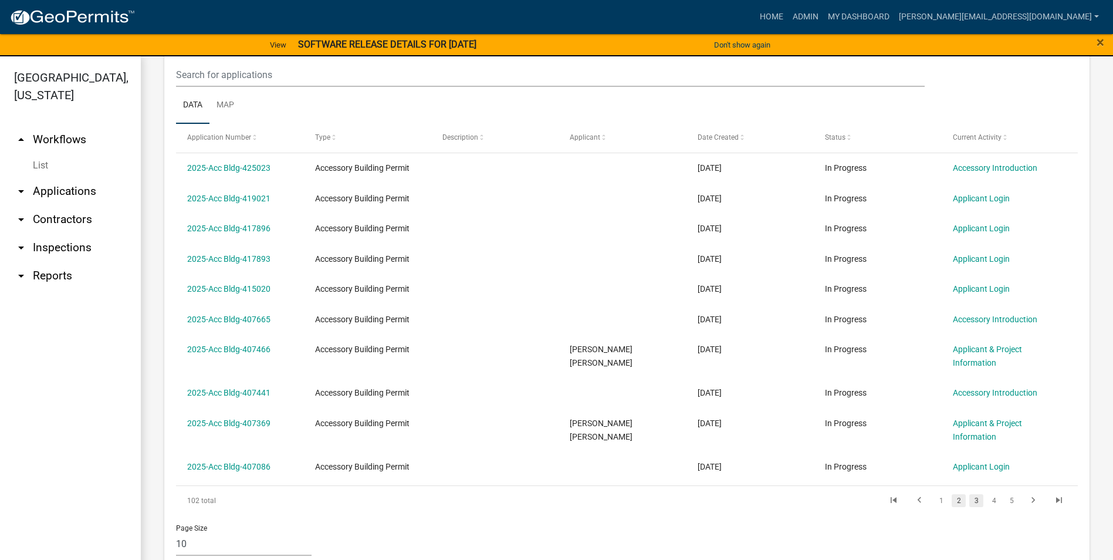
click at [952, 502] on link "2" at bounding box center [959, 500] width 14 height 13
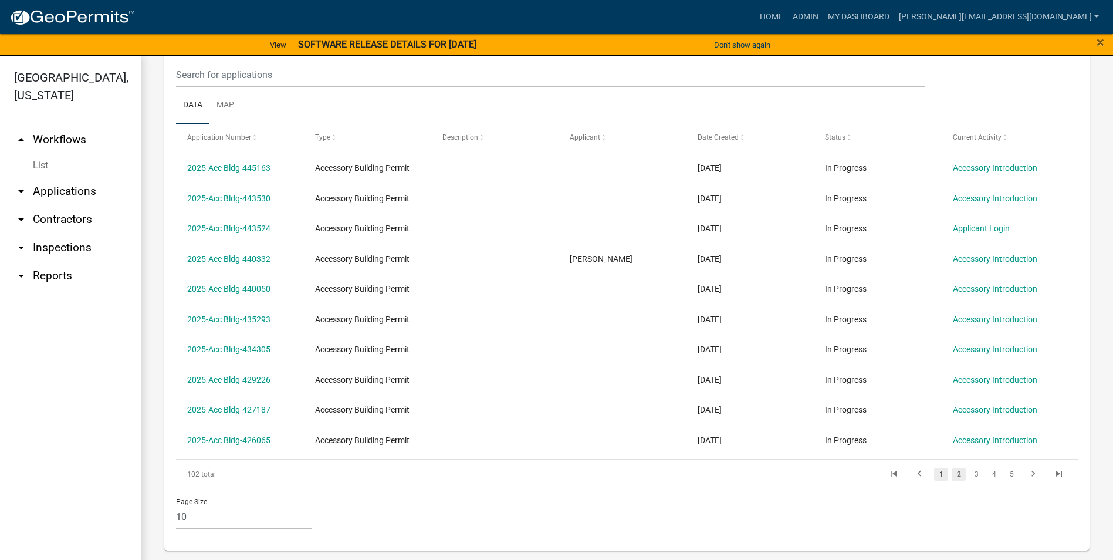
click at [934, 478] on link "1" at bounding box center [941, 474] width 14 height 13
click at [1004, 475] on link "5" at bounding box center [1011, 474] width 14 height 13
click at [987, 476] on link "6" at bounding box center [994, 474] width 14 height 13
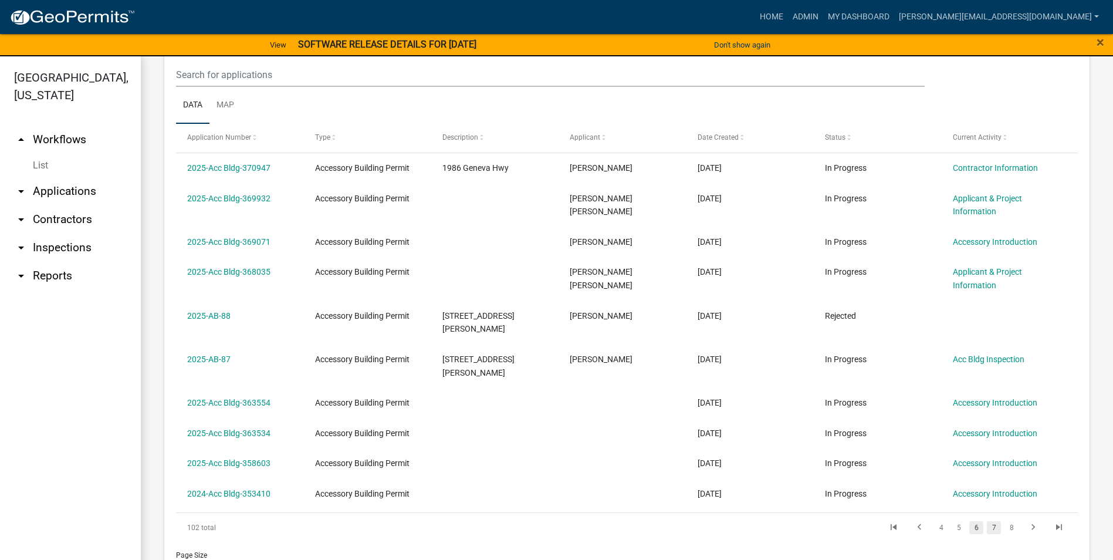
click at [987, 521] on link "7" at bounding box center [994, 527] width 14 height 13
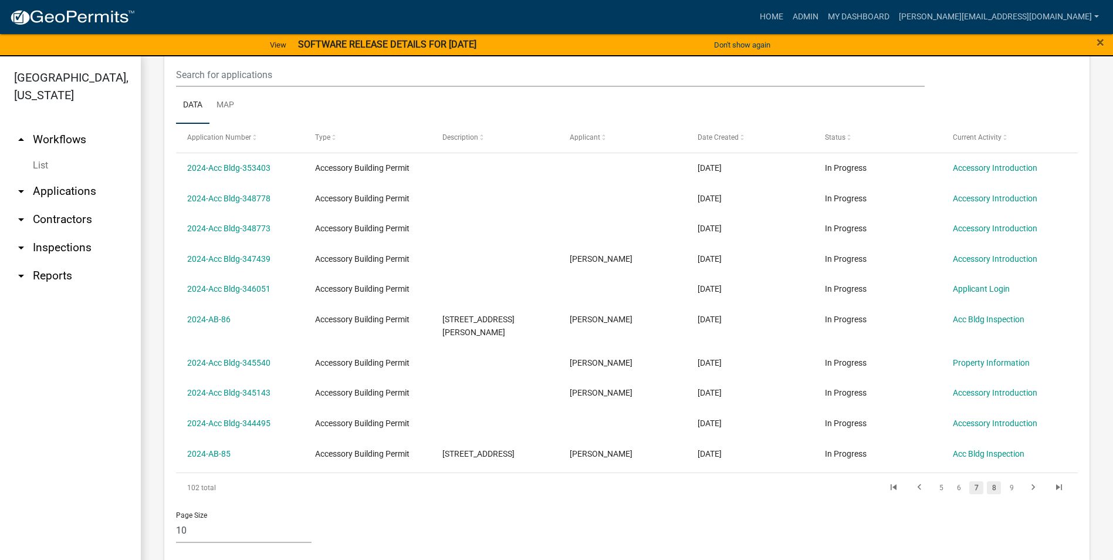
click at [987, 481] on link "8" at bounding box center [994, 487] width 14 height 13
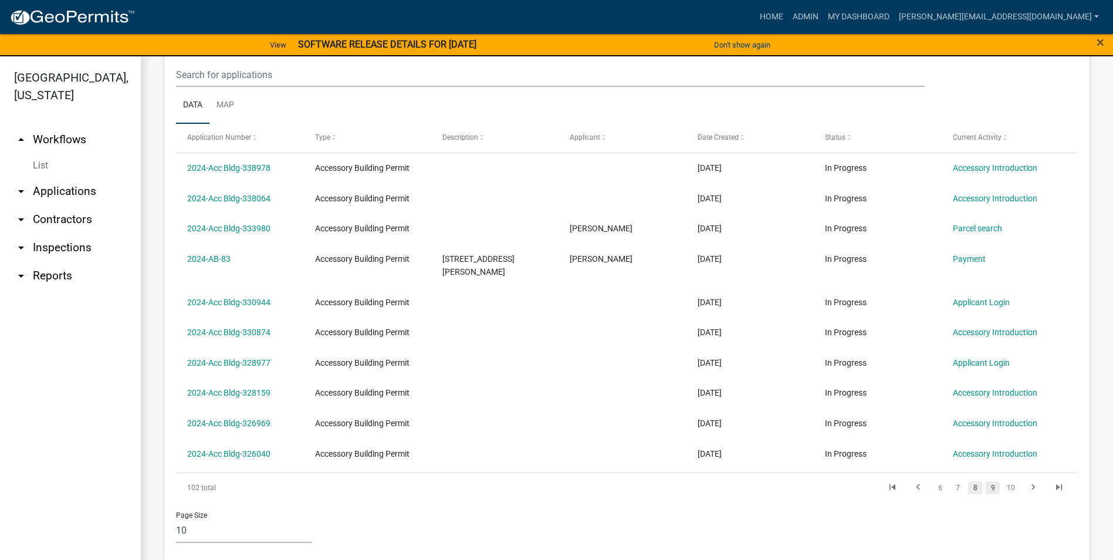
click at [986, 481] on link "9" at bounding box center [993, 487] width 14 height 13
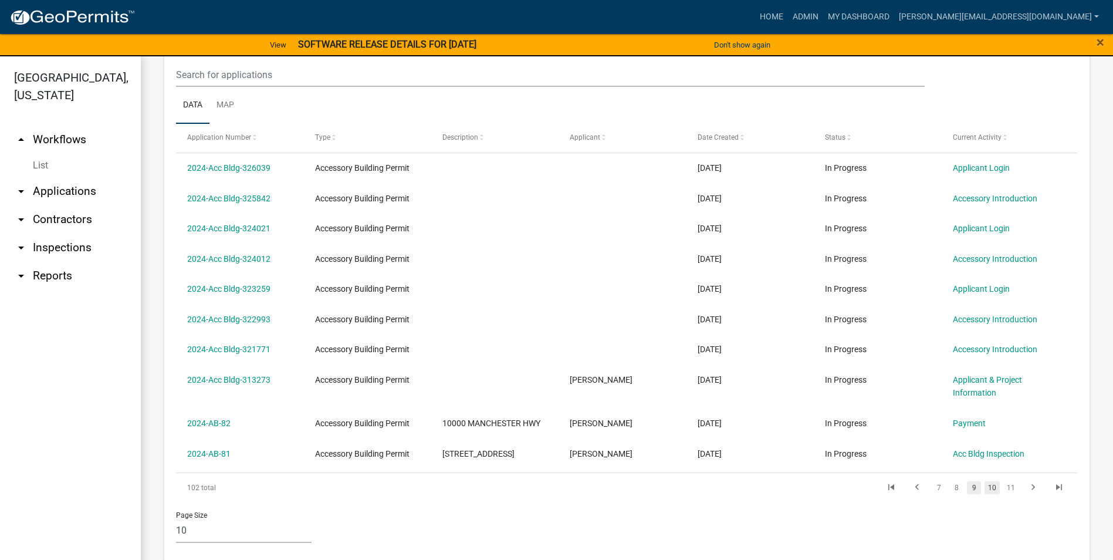
click at [985, 488] on link "10" at bounding box center [992, 487] width 15 height 13
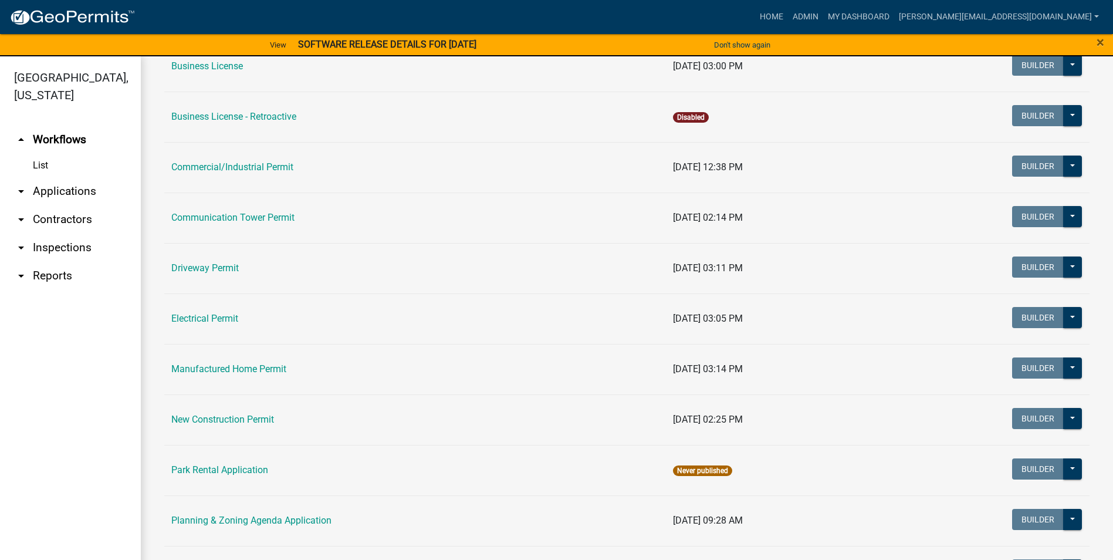
scroll to position [352, 0]
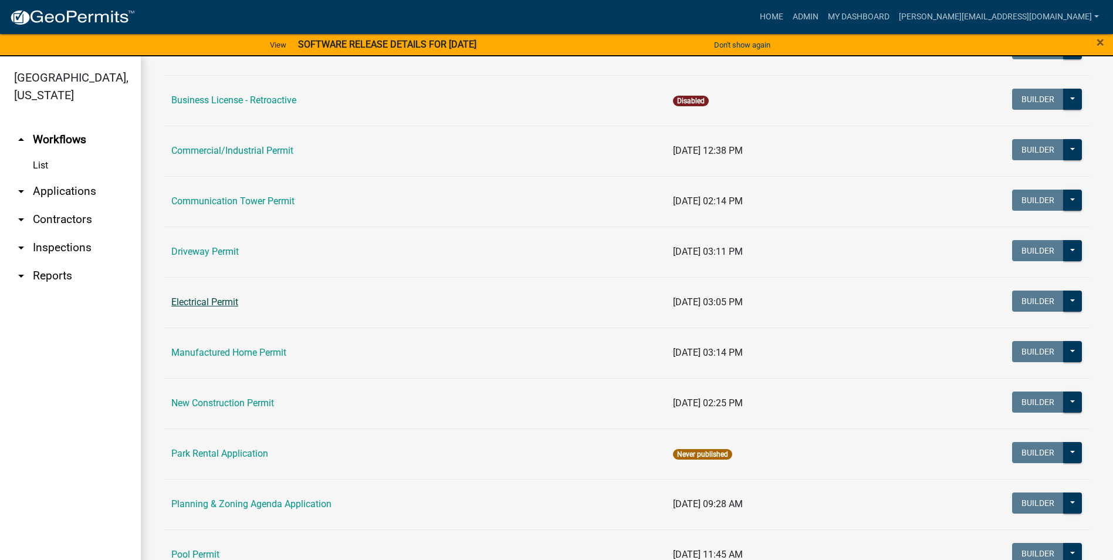
click at [224, 303] on link "Electrical Permit" at bounding box center [204, 301] width 67 height 11
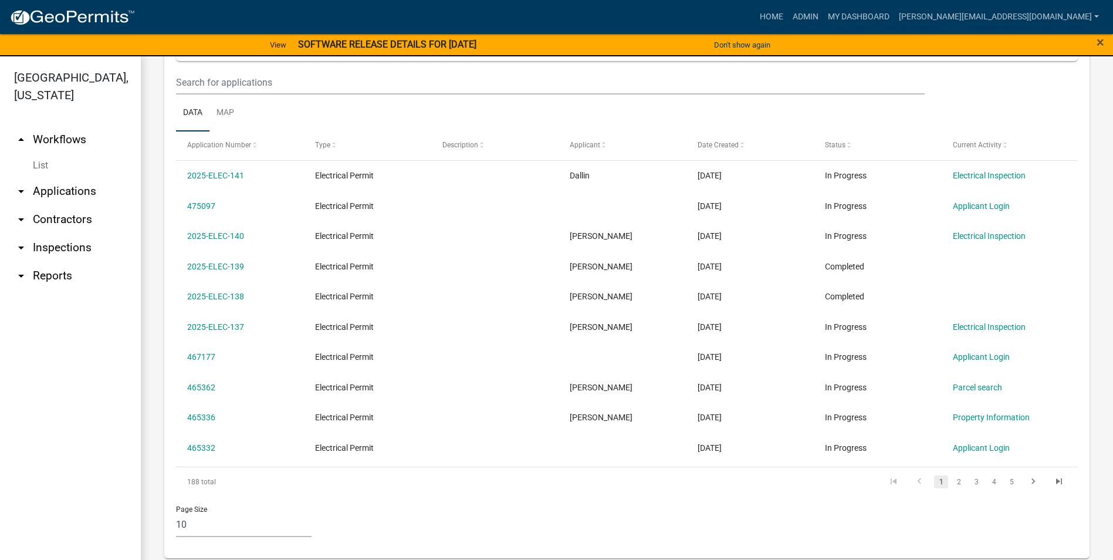
scroll to position [492, 0]
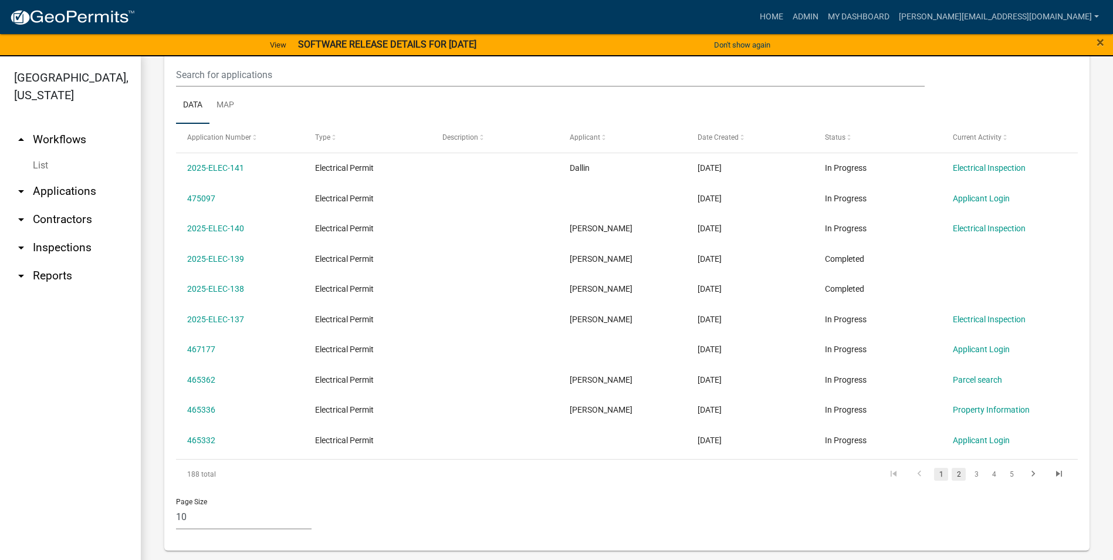
click at [952, 473] on link "2" at bounding box center [959, 474] width 14 height 13
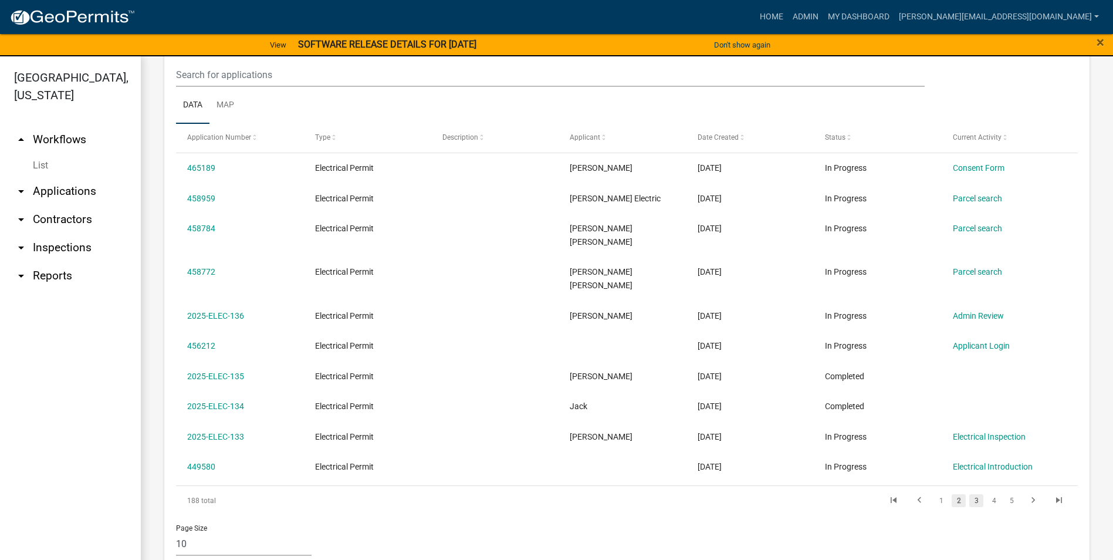
click at [969, 494] on link "3" at bounding box center [976, 500] width 14 height 13
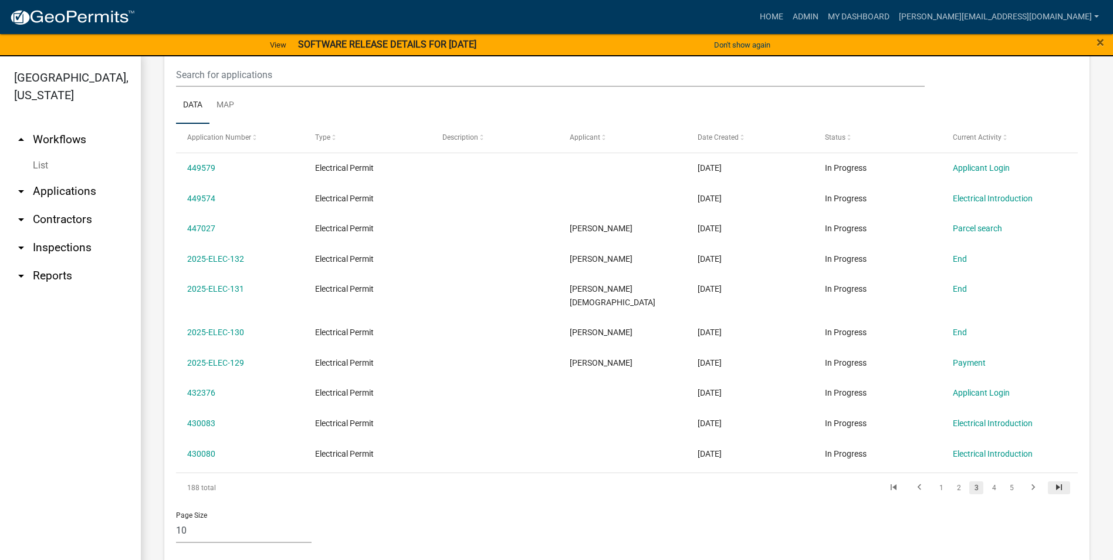
click at [1051, 483] on icon "go to last page" at bounding box center [1058, 489] width 15 height 14
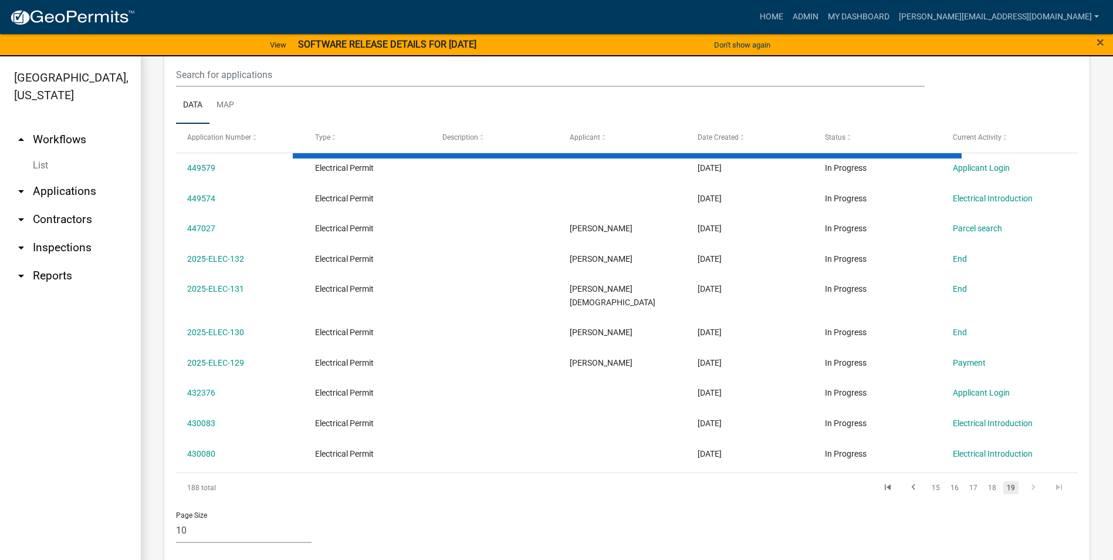
scroll to position [431, 0]
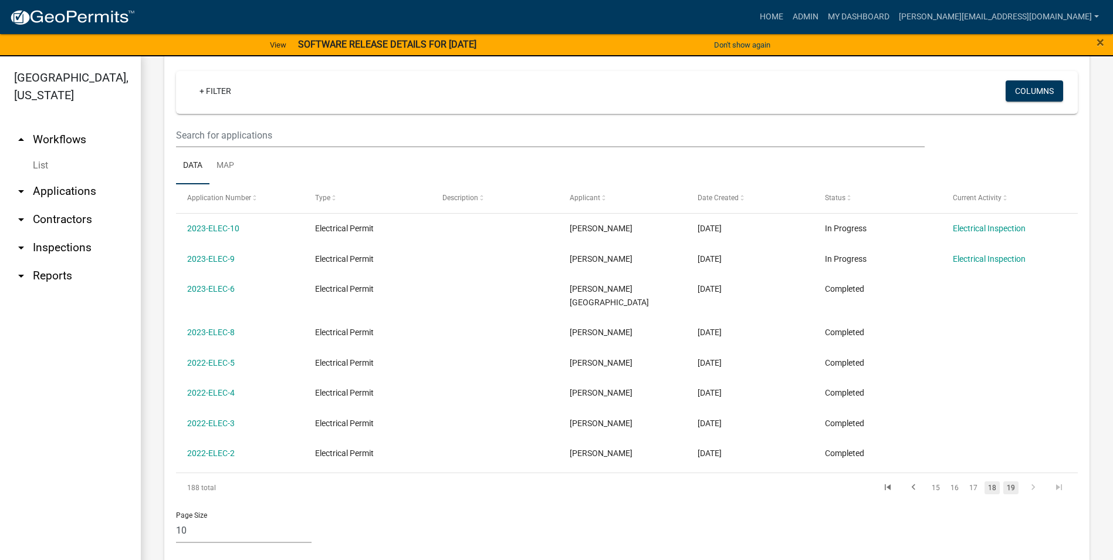
click at [986, 481] on link "18" at bounding box center [992, 487] width 15 height 13
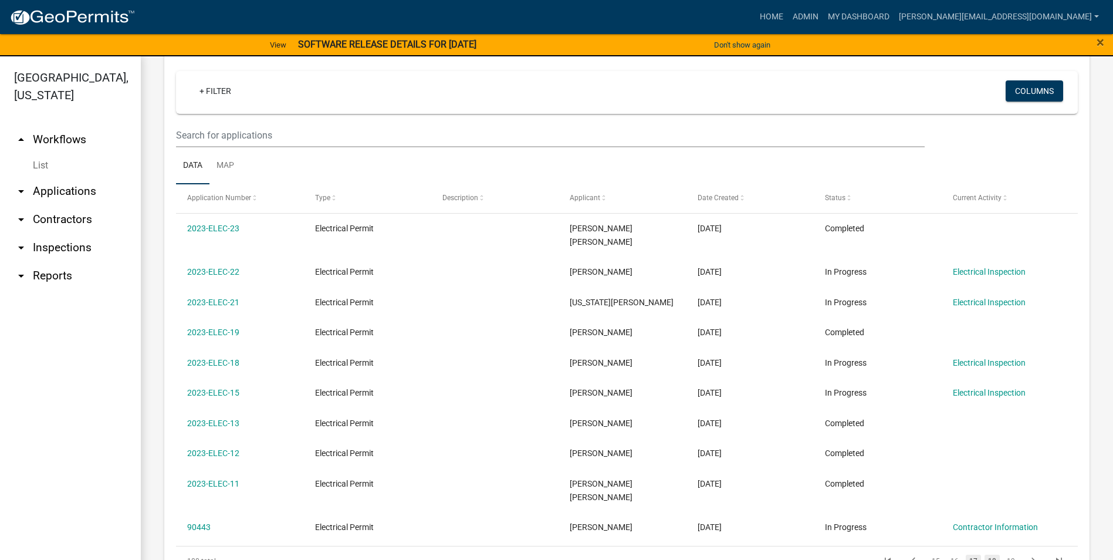
click at [966, 554] on link "17" at bounding box center [973, 560] width 15 height 13
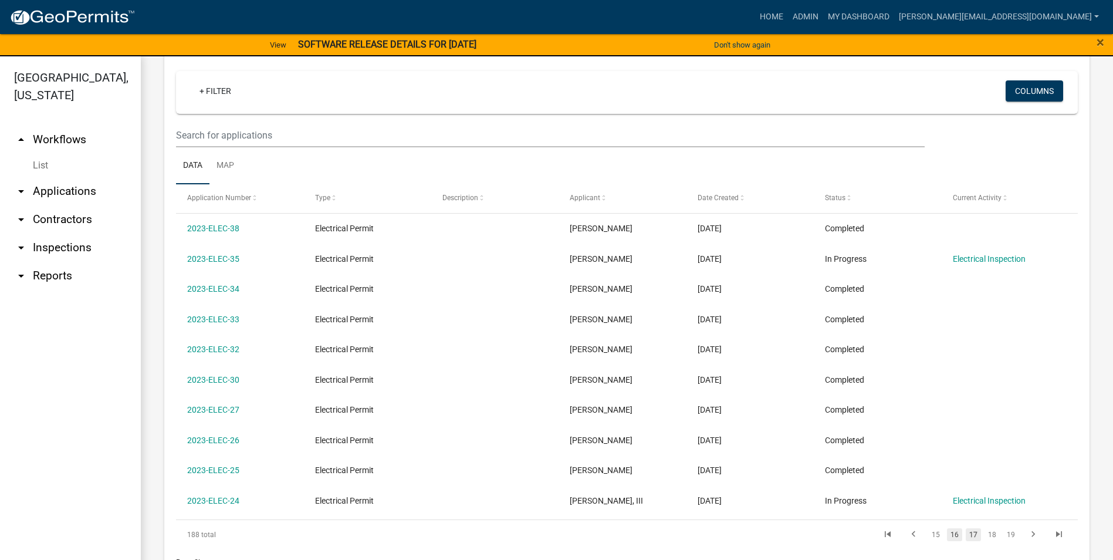
click at [947, 534] on link "16" at bounding box center [954, 534] width 15 height 13
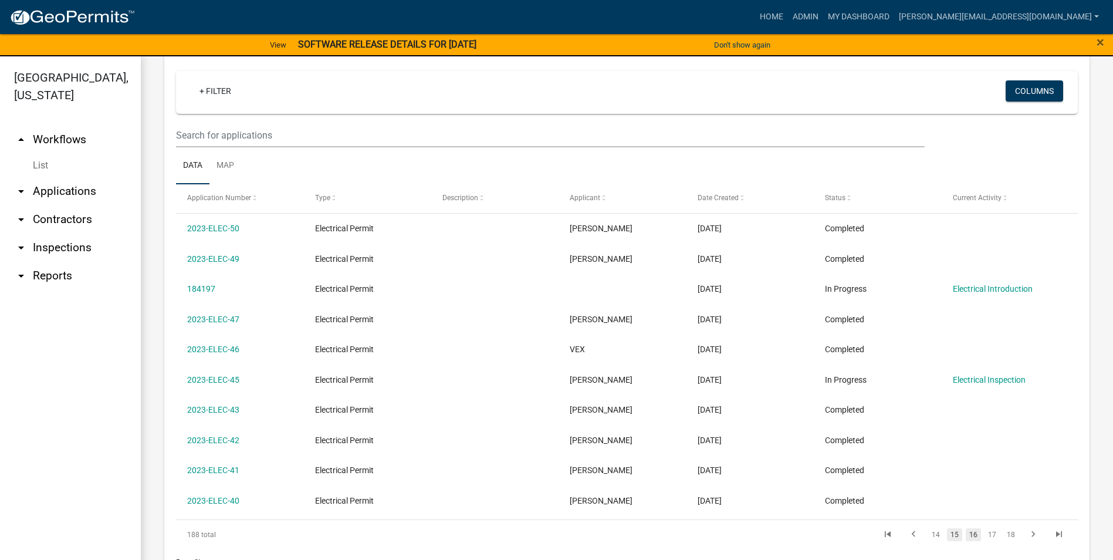
click at [947, 533] on link "15" at bounding box center [954, 534] width 15 height 13
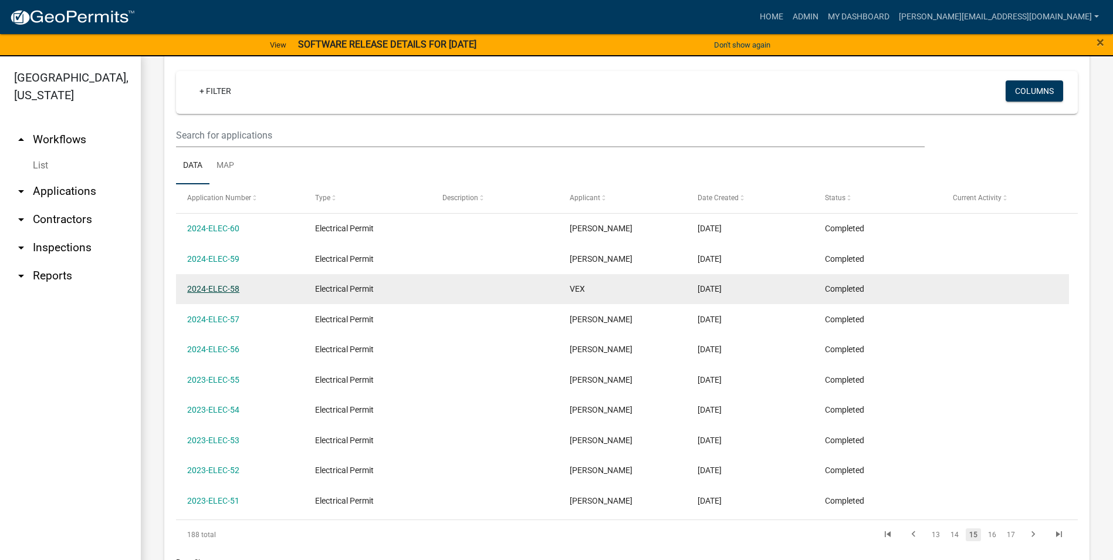
click at [224, 288] on link "2024-ELEC-58" at bounding box center [213, 288] width 52 height 9
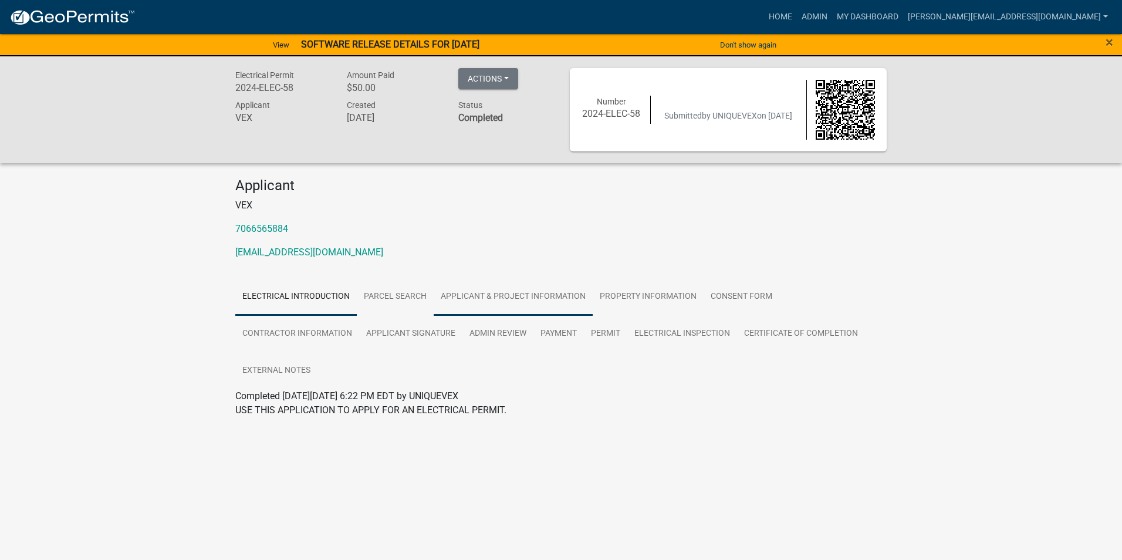
click at [498, 291] on link "Applicant & Project Information" at bounding box center [513, 297] width 159 height 38
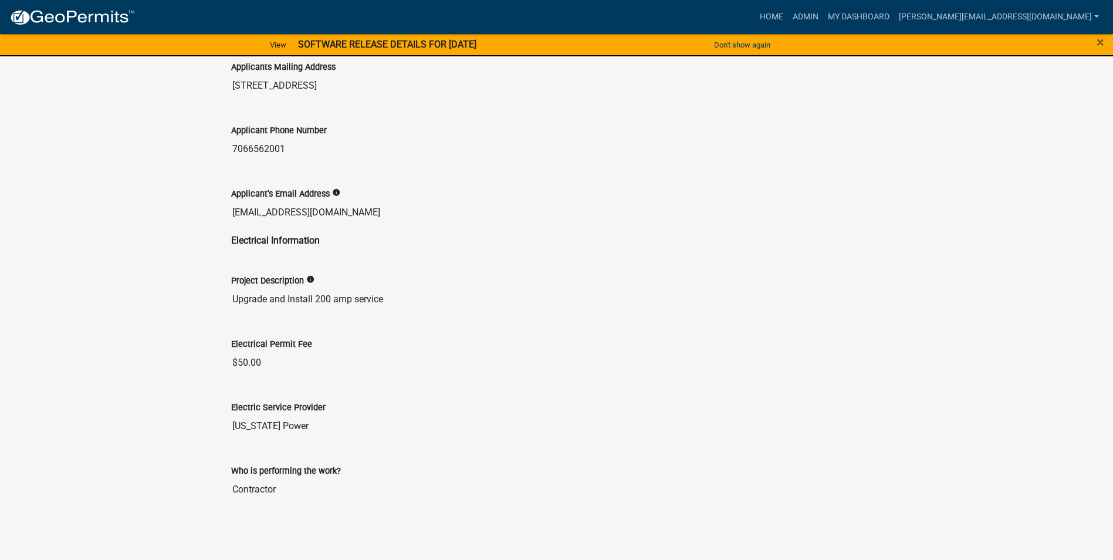
scroll to position [36, 0]
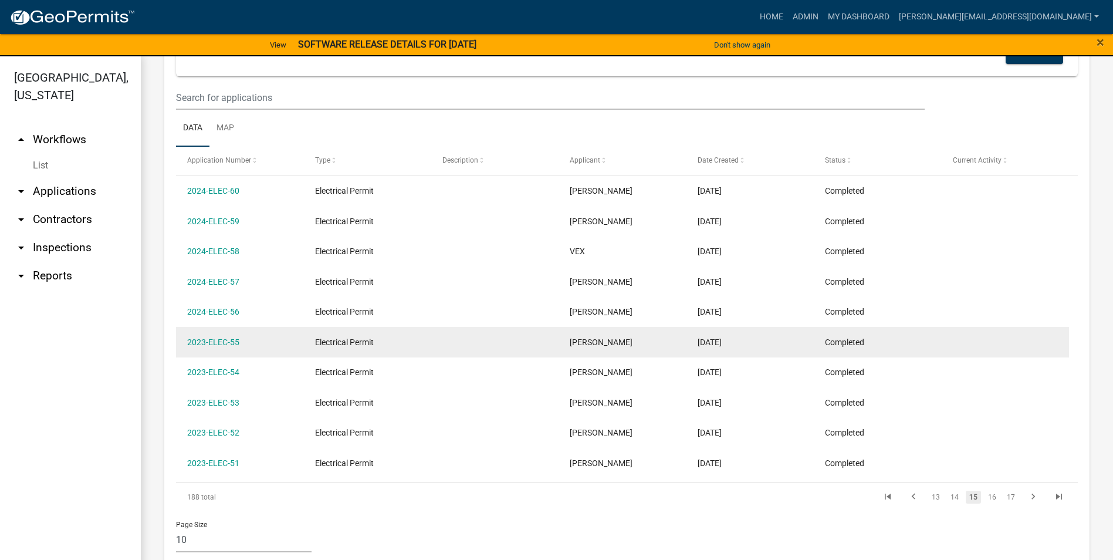
scroll to position [469, 0]
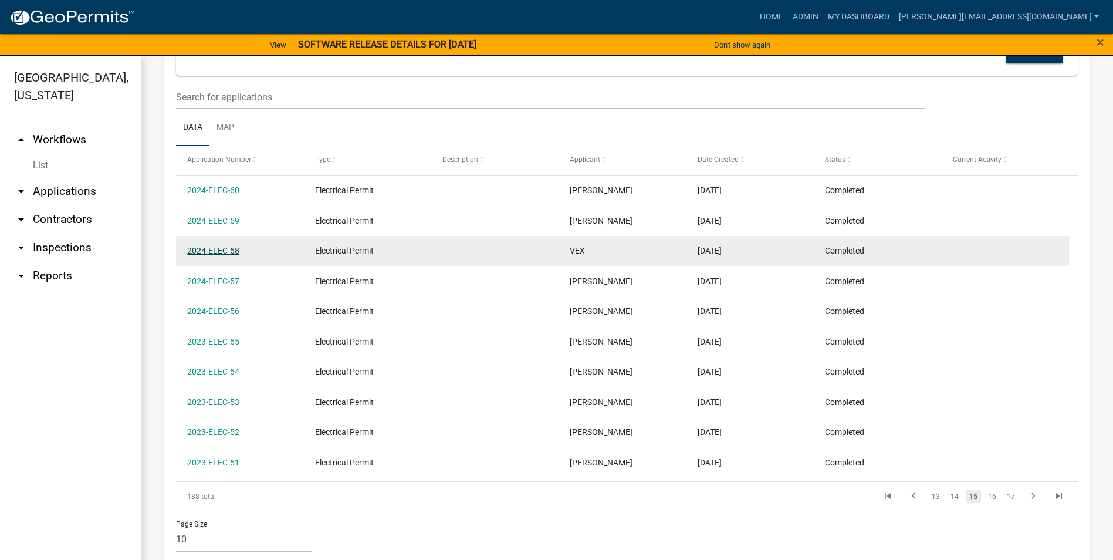
click at [222, 252] on link "2024-ELEC-58" at bounding box center [213, 250] width 52 height 9
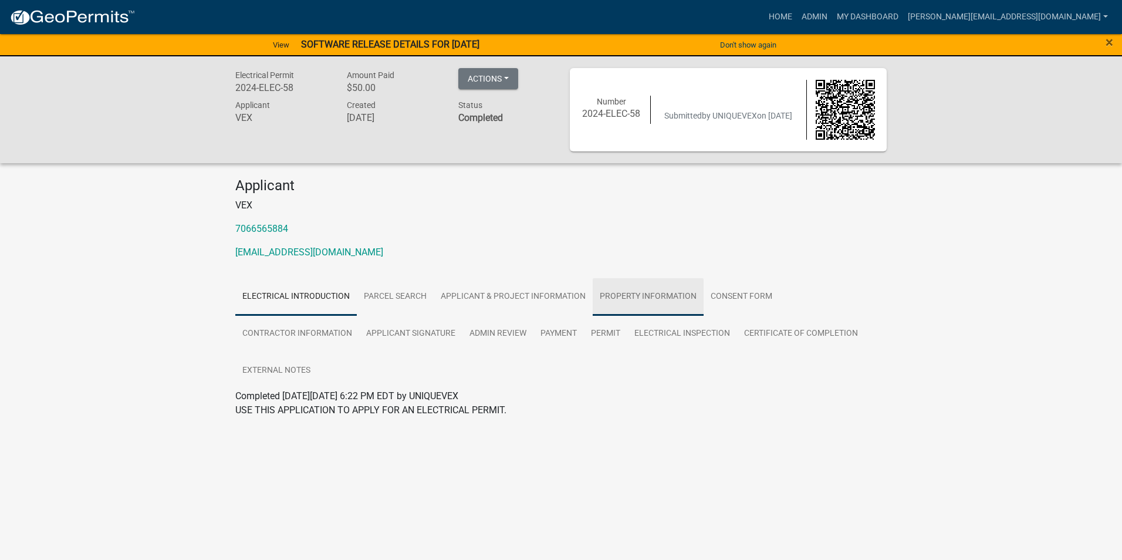
click at [637, 293] on link "Property Information" at bounding box center [648, 297] width 111 height 38
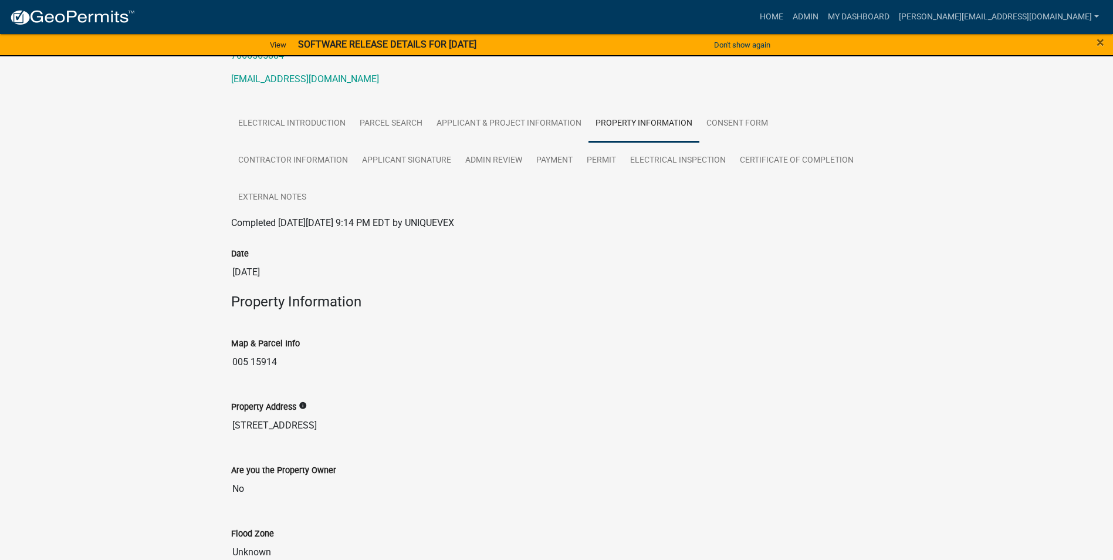
scroll to position [176, 0]
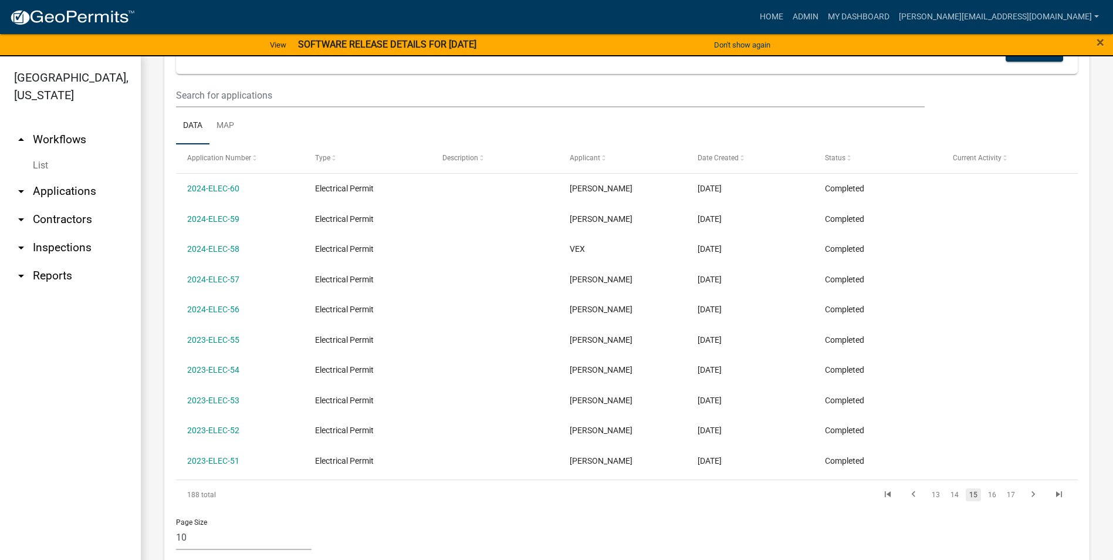
scroll to position [492, 0]
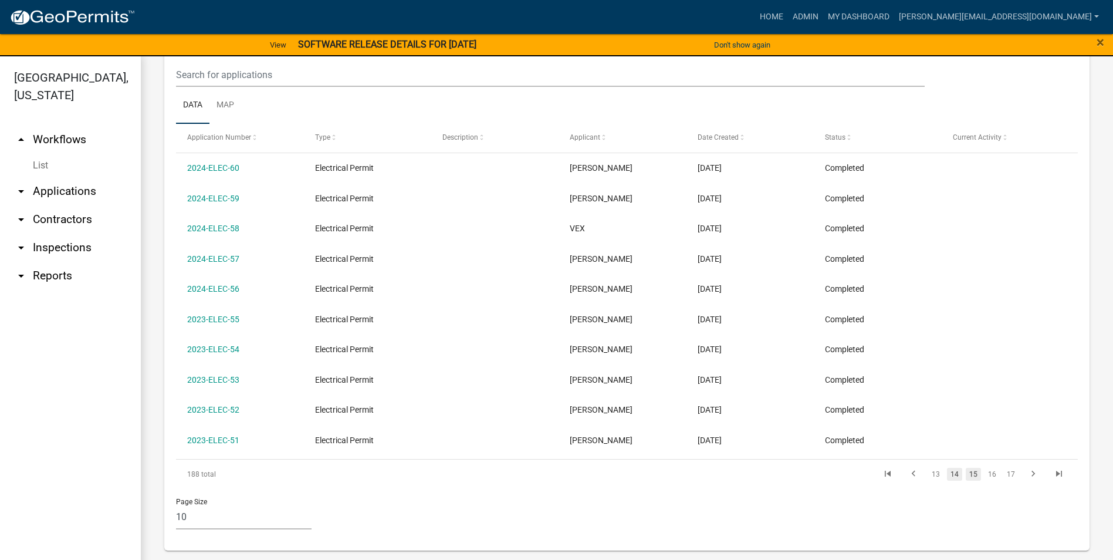
click at [947, 475] on link "14" at bounding box center [954, 474] width 15 height 13
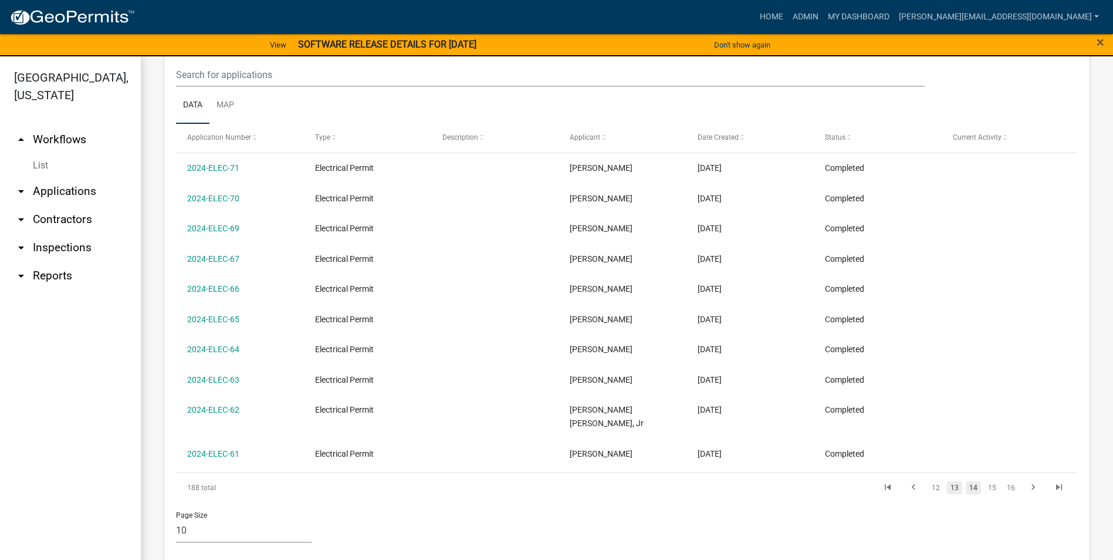
click at [948, 481] on link "13" at bounding box center [954, 487] width 15 height 13
